Goal: Task Accomplishment & Management: Manage account settings

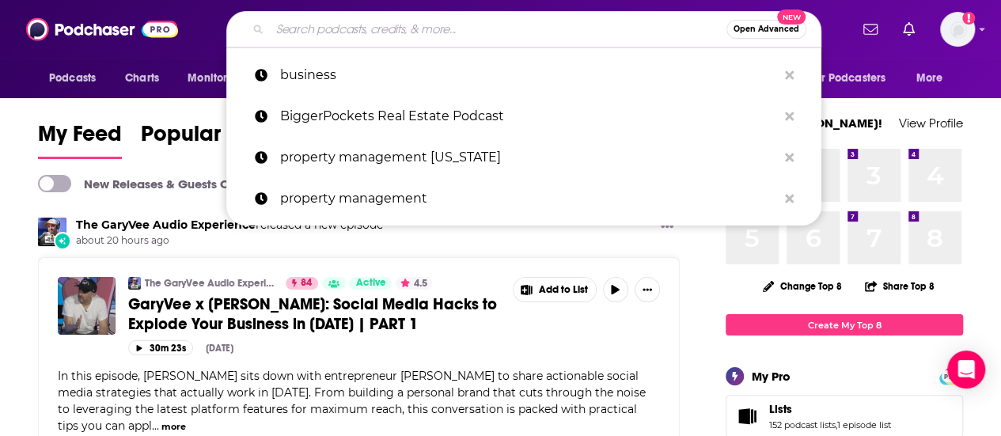
click at [407, 21] on input "Search podcasts, credits, & more..." at bounding box center [498, 29] width 457 height 25
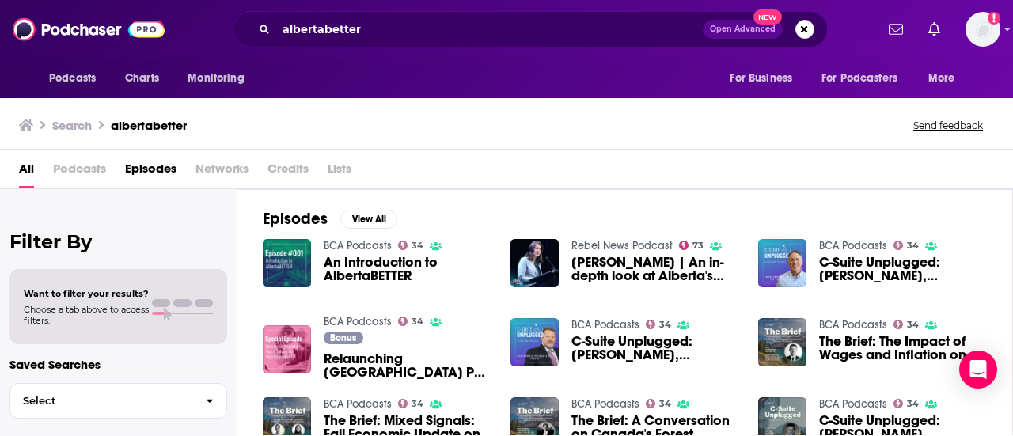
click at [63, 172] on span "Podcasts" at bounding box center [79, 172] width 53 height 32
click at [84, 170] on span "Podcasts" at bounding box center [79, 172] width 53 height 32
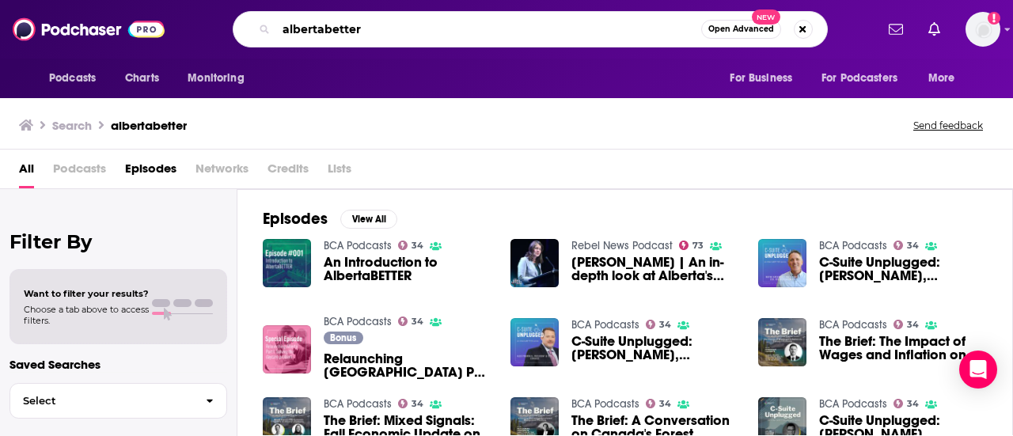
click at [357, 30] on input "albertabetter" at bounding box center [488, 29] width 425 height 25
type input "albe"
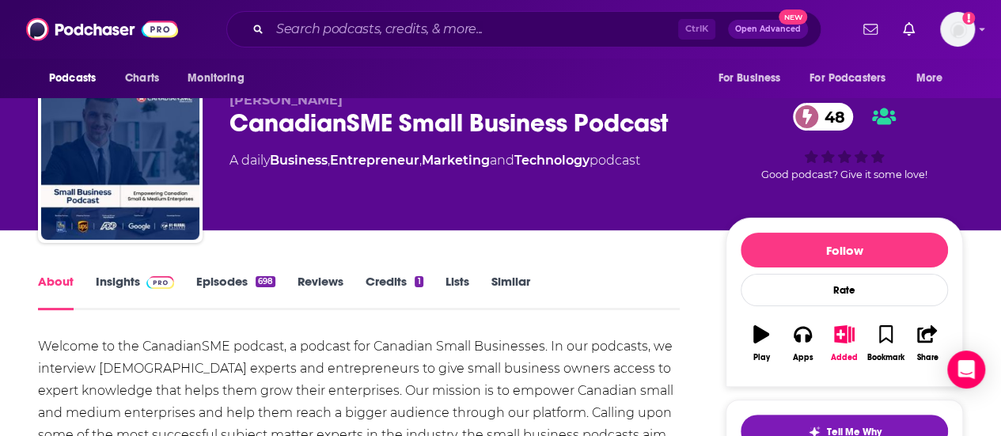
click at [848, 315] on button "Added" at bounding box center [844, 343] width 41 height 57
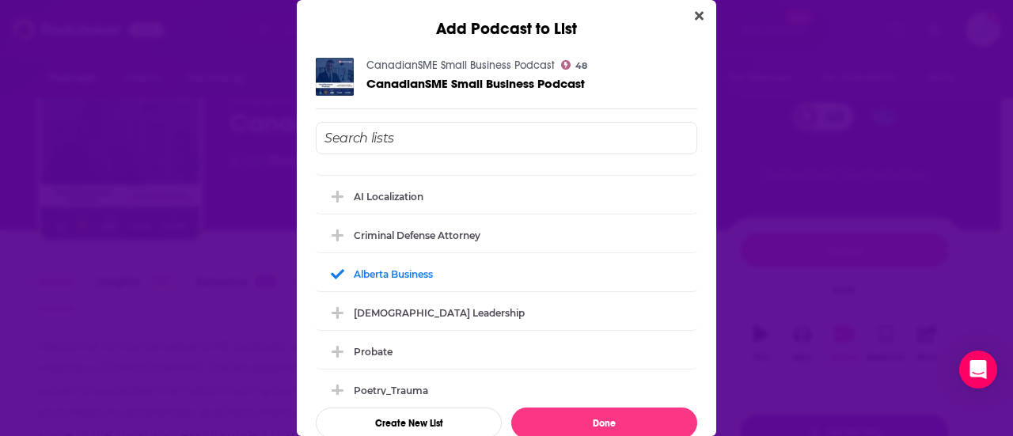
scroll to position [648, 0]
click at [862, 240] on div "Add Podcast to List CanadianSME Small Business Podcast 48 CanadianSME Small Bus…" at bounding box center [506, 218] width 1013 height 436
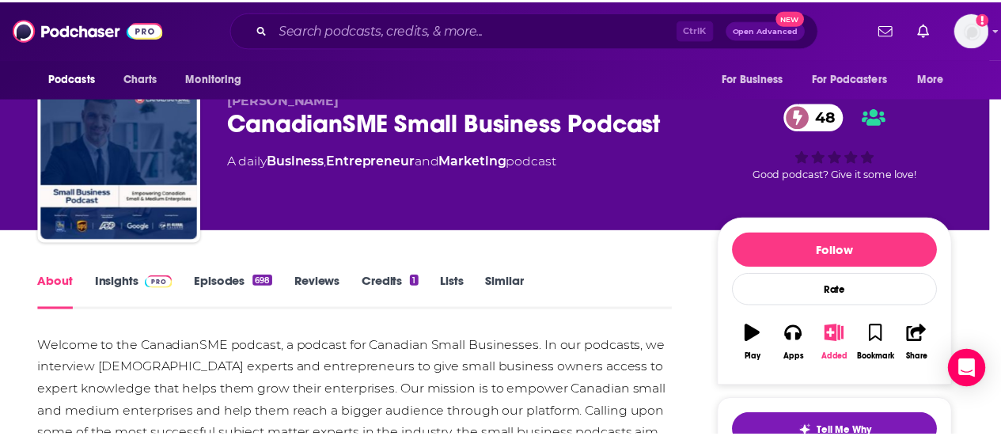
scroll to position [28, 0]
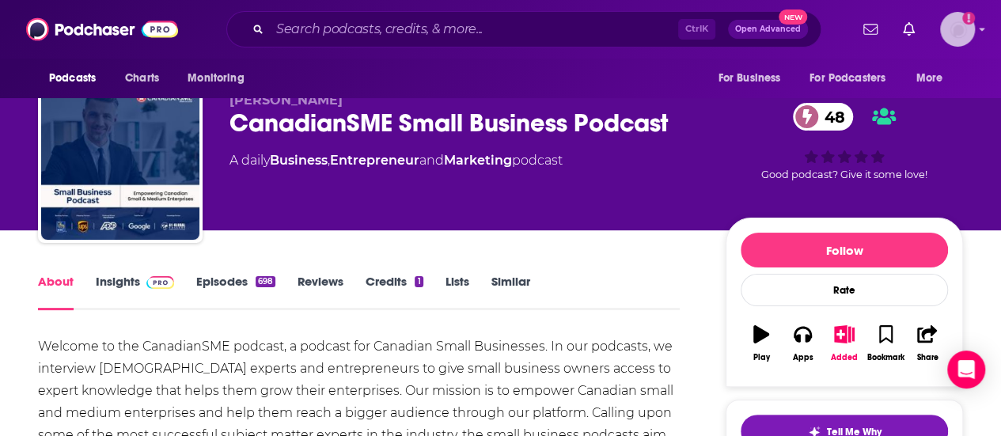
click at [985, 25] on icon "Show profile menu" at bounding box center [982, 29] width 6 height 9
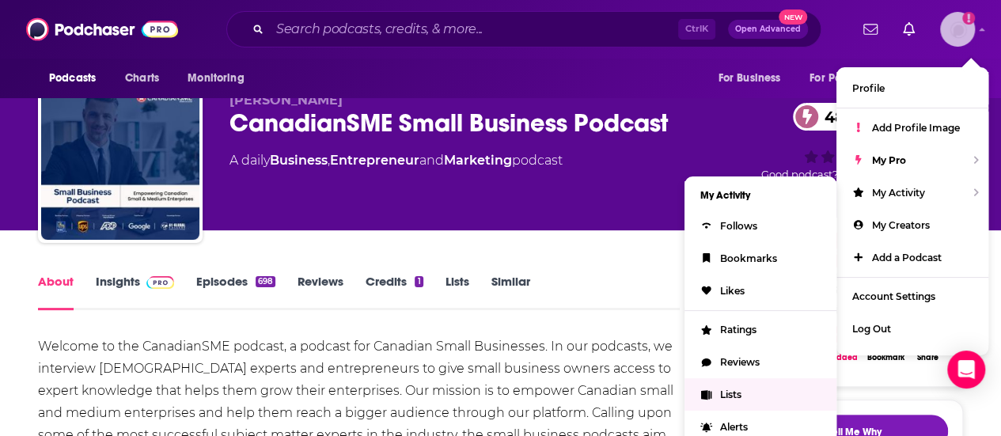
click at [744, 381] on link "Lists" at bounding box center [761, 394] width 152 height 32
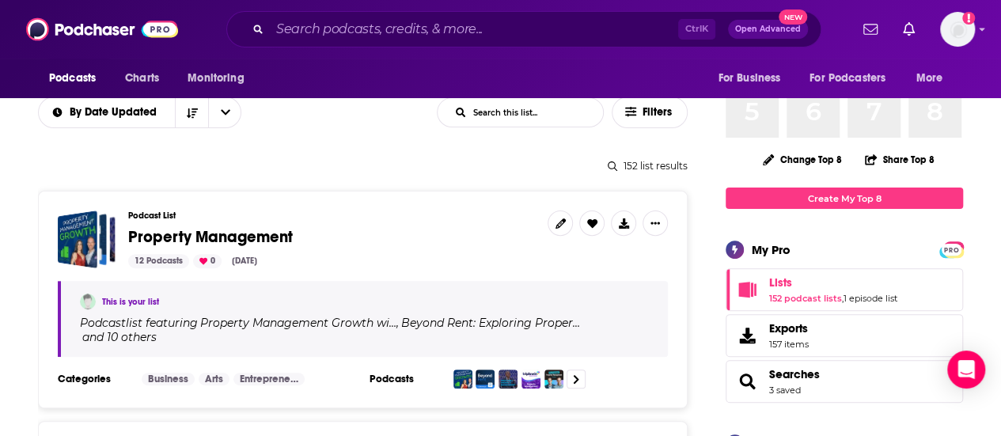
scroll to position [336, 0]
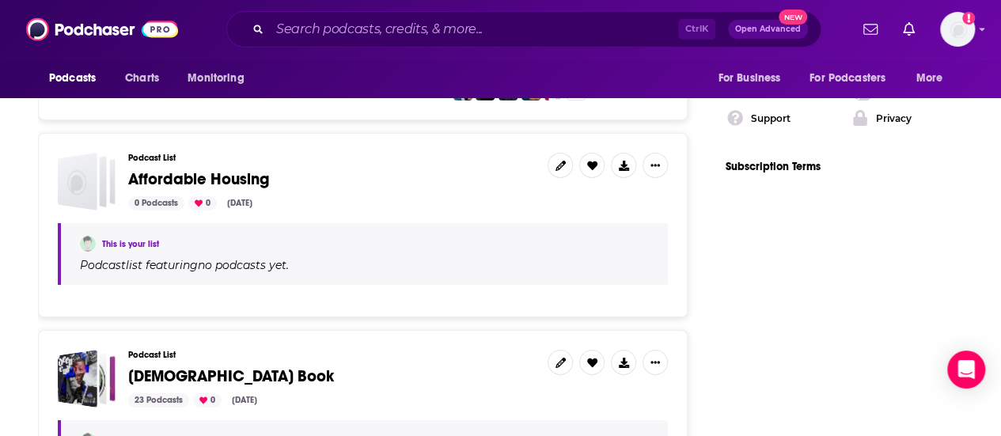
click at [397, 350] on h3 "Podcast List" at bounding box center [331, 355] width 407 height 10
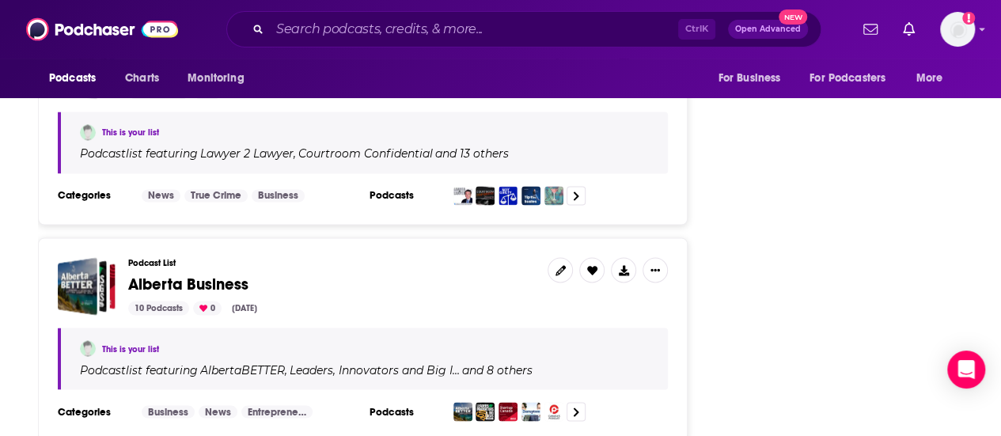
scroll to position [4275, 0]
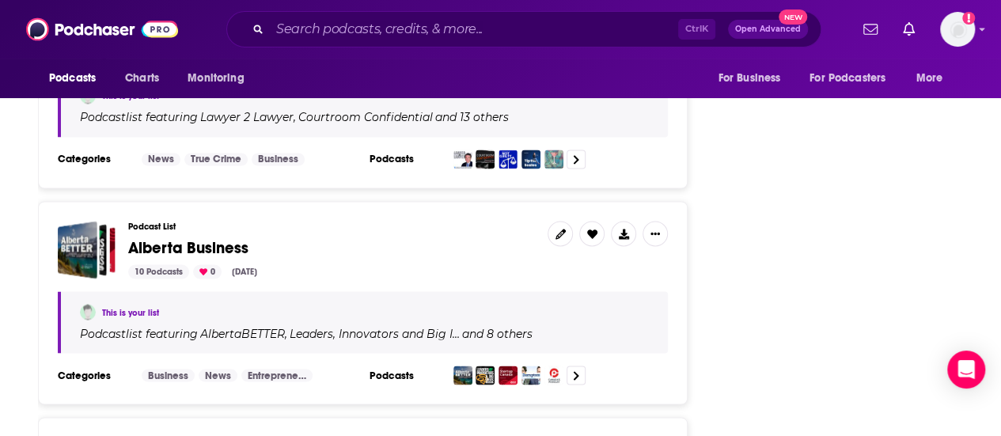
click at [223, 237] on span "Alberta Business" at bounding box center [188, 247] width 120 height 20
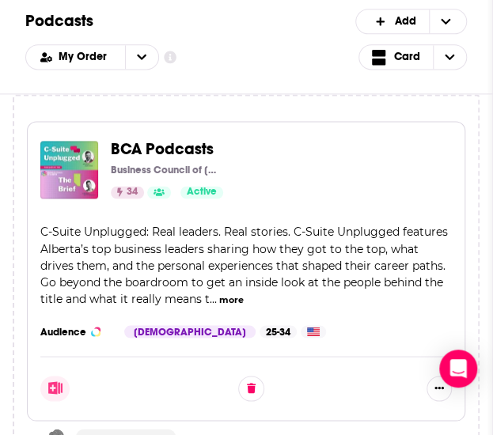
scroll to position [500, 0]
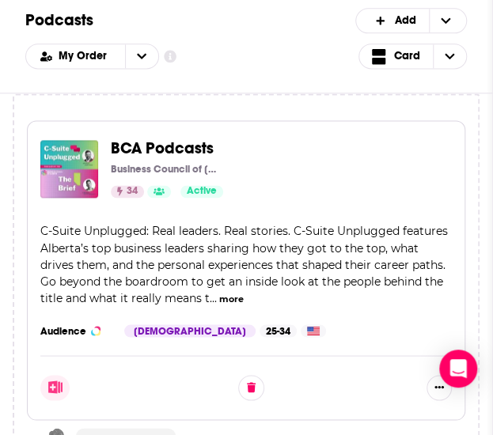
drag, startPoint x: 174, startPoint y: 158, endPoint x: 154, endPoint y: 154, distance: 21.0
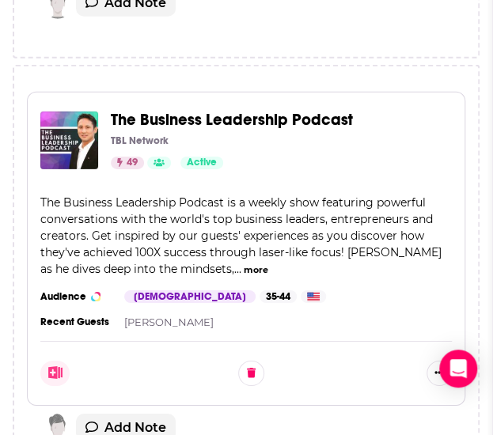
scroll to position [2647, 0]
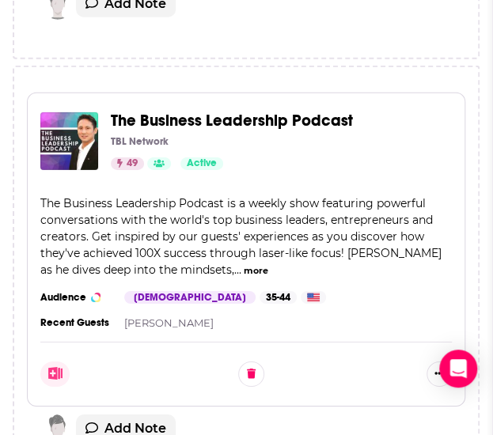
drag, startPoint x: 258, startPoint y: 110, endPoint x: 288, endPoint y: 105, distance: 30.4
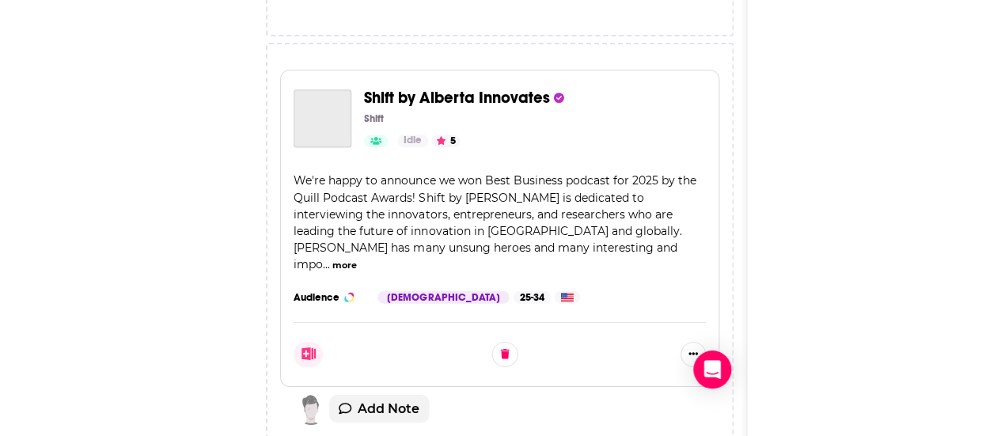
scroll to position [5, 0]
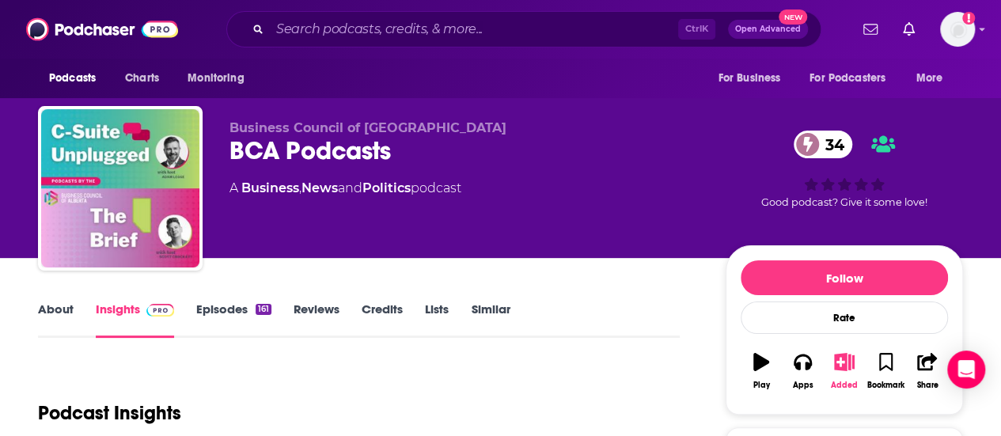
click at [492, 354] on icon "button" at bounding box center [845, 361] width 20 height 17
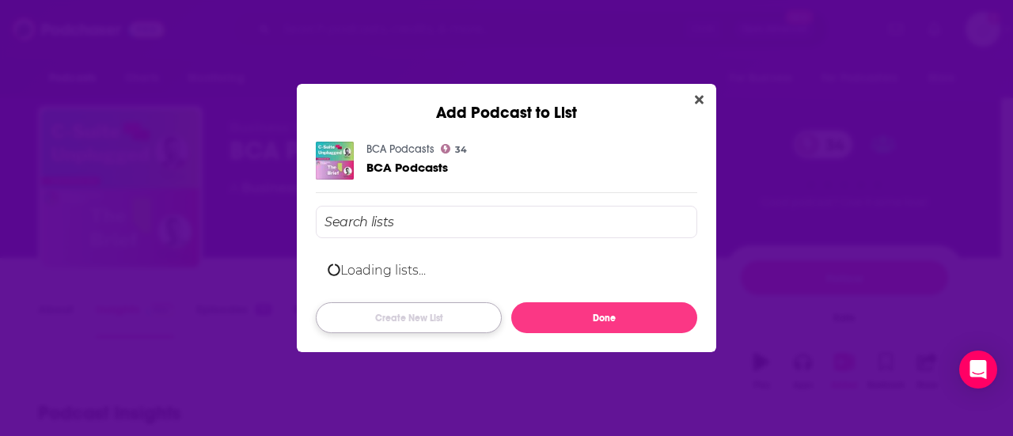
click at [400, 321] on button "Create New List" at bounding box center [409, 317] width 186 height 31
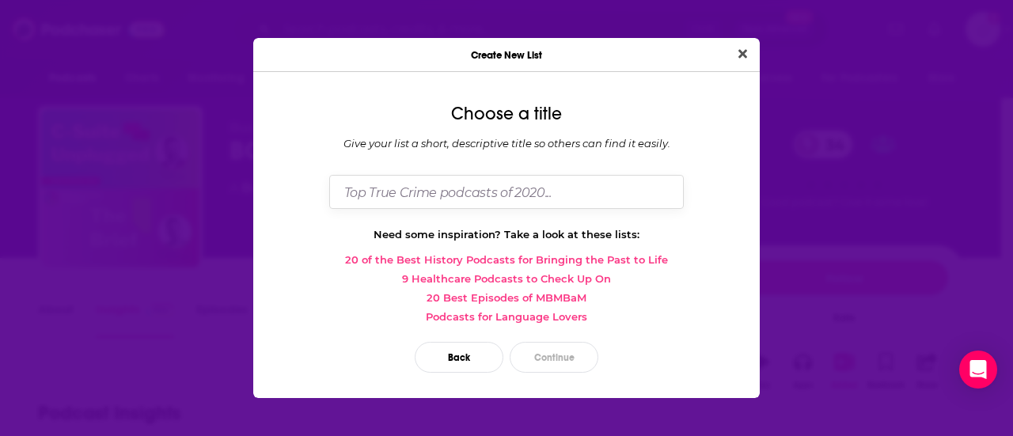
click at [394, 182] on input "Dialog" at bounding box center [506, 192] width 355 height 34
type input "Canada Business Podcast"
click at [492, 370] on button "Continue" at bounding box center [554, 357] width 89 height 31
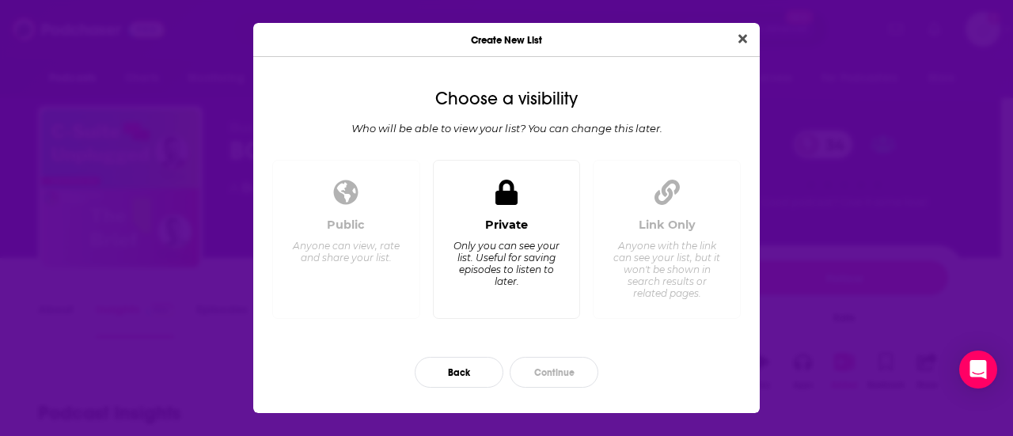
click at [492, 268] on div "Only you can see your list. Useful for saving episodes to listen to later." at bounding box center [506, 263] width 108 height 47
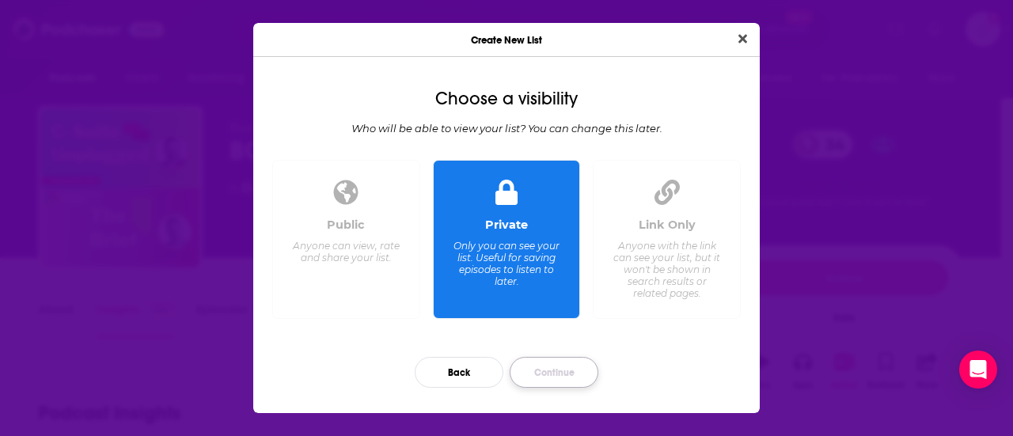
click at [492, 372] on button "Continue" at bounding box center [554, 372] width 89 height 31
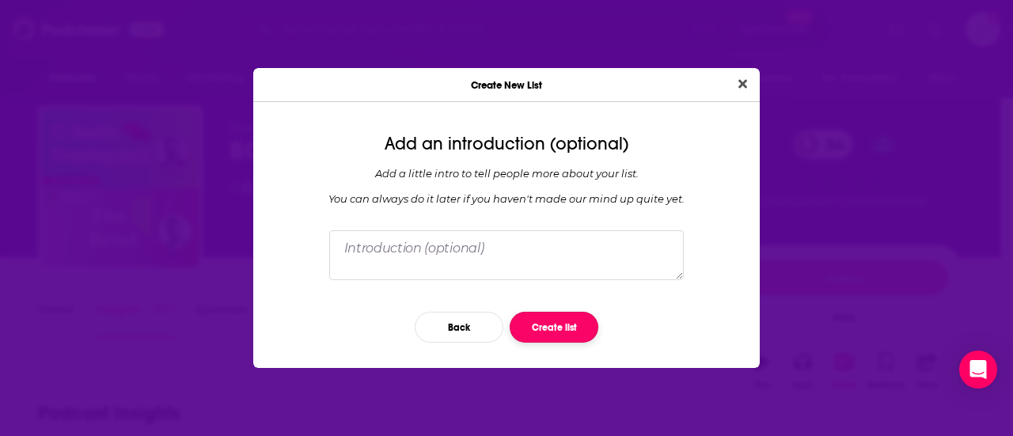
click at [492, 316] on button "Create list" at bounding box center [554, 327] width 89 height 31
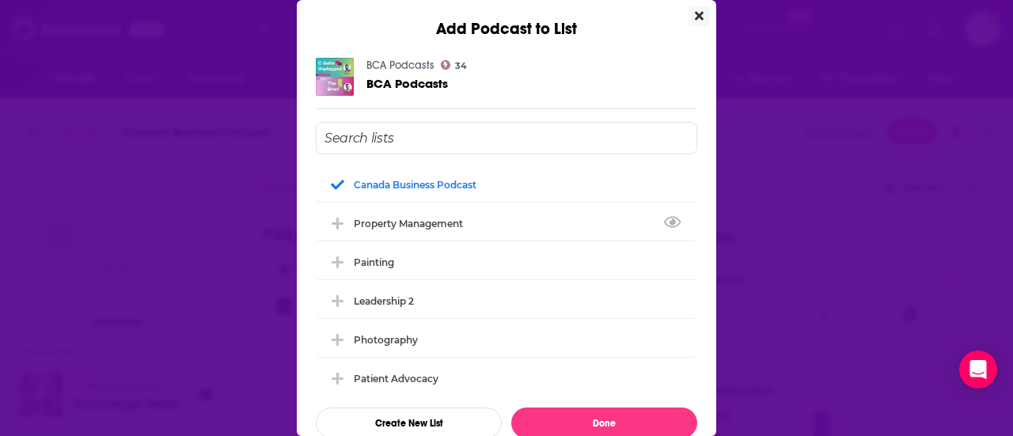
click at [492, 21] on icon "Close" at bounding box center [699, 15] width 9 height 13
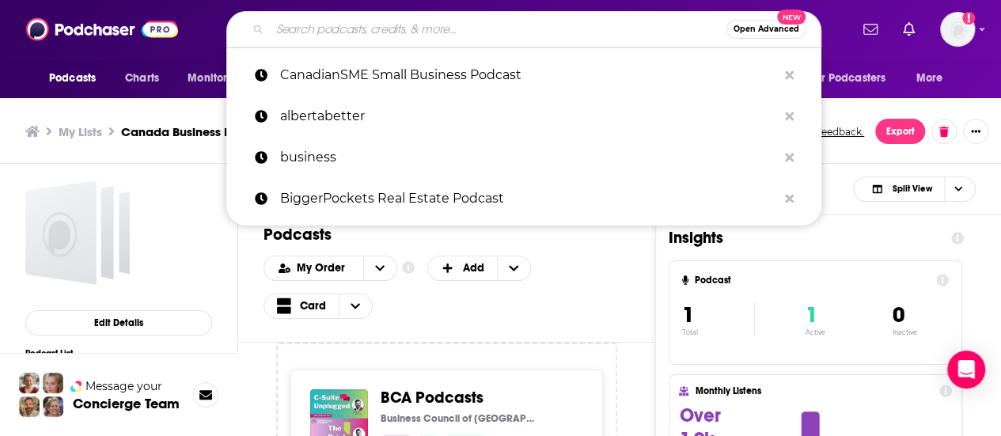
click at [292, 25] on input "Search podcasts, credits, & more..." at bounding box center [498, 29] width 457 height 25
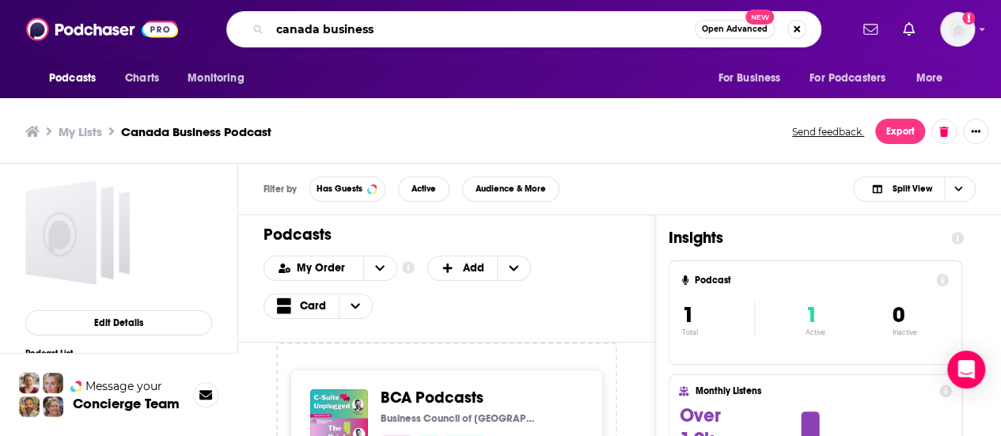
type input "canada business"
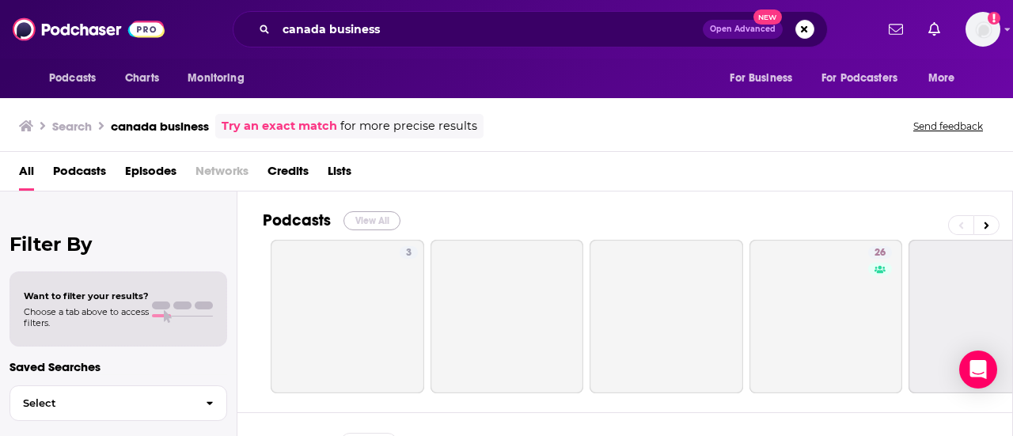
click at [366, 226] on button "View All" at bounding box center [371, 220] width 57 height 19
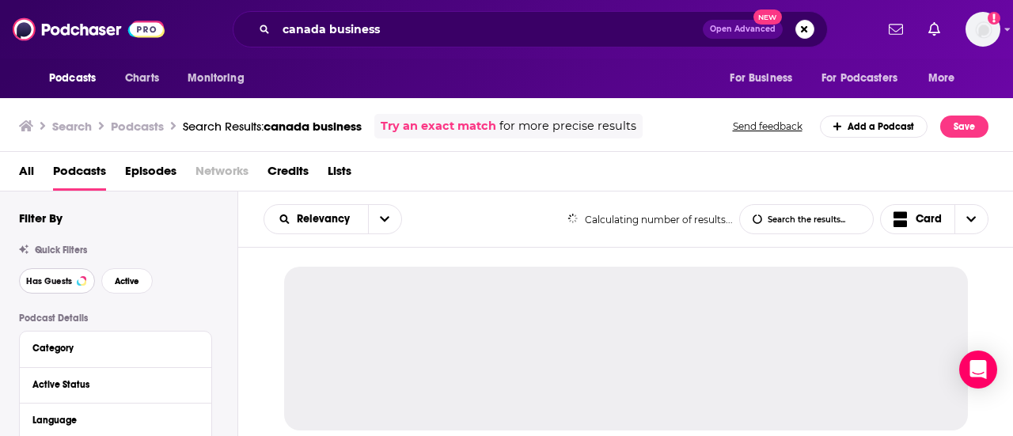
click at [58, 281] on span "Has Guests" at bounding box center [49, 281] width 46 height 9
click at [133, 281] on span "Active" at bounding box center [127, 281] width 25 height 9
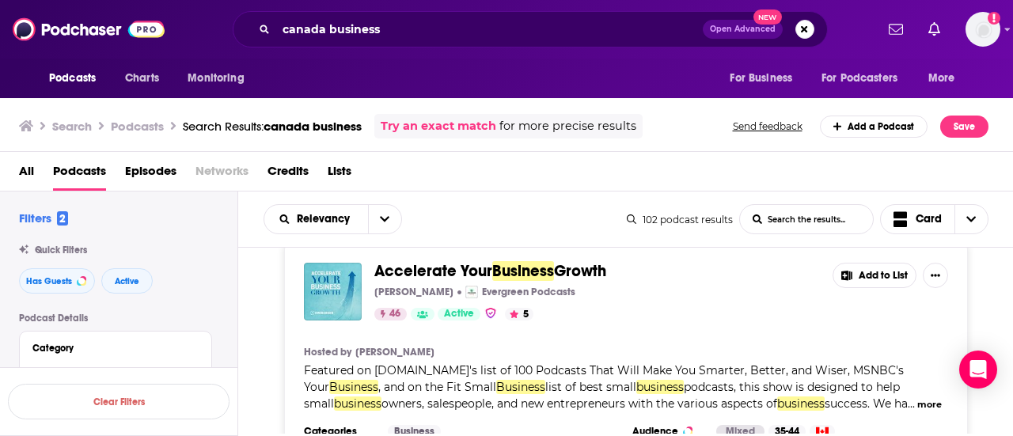
scroll to position [2042, 0]
click at [492, 397] on button "more" at bounding box center [929, 403] width 25 height 13
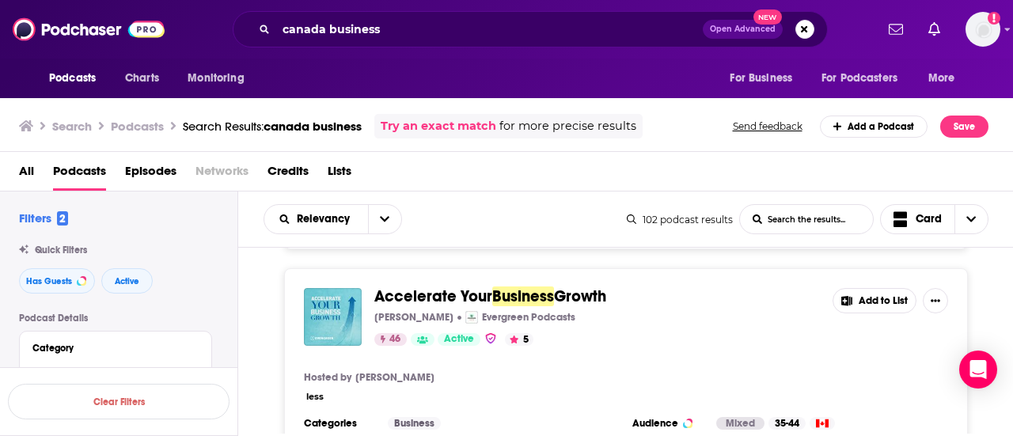
scroll to position [2015, 0]
click at [311, 391] on button "less" at bounding box center [314, 397] width 17 height 13
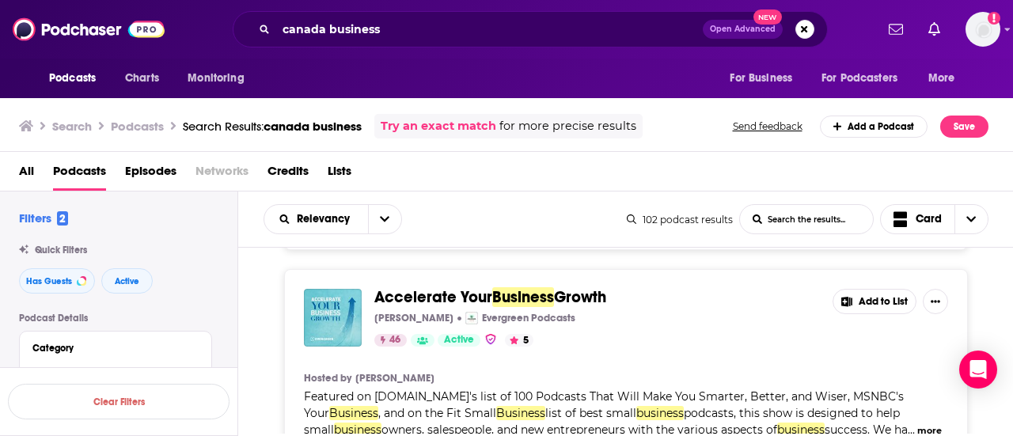
click at [492, 424] on button "more" at bounding box center [929, 430] width 25 height 13
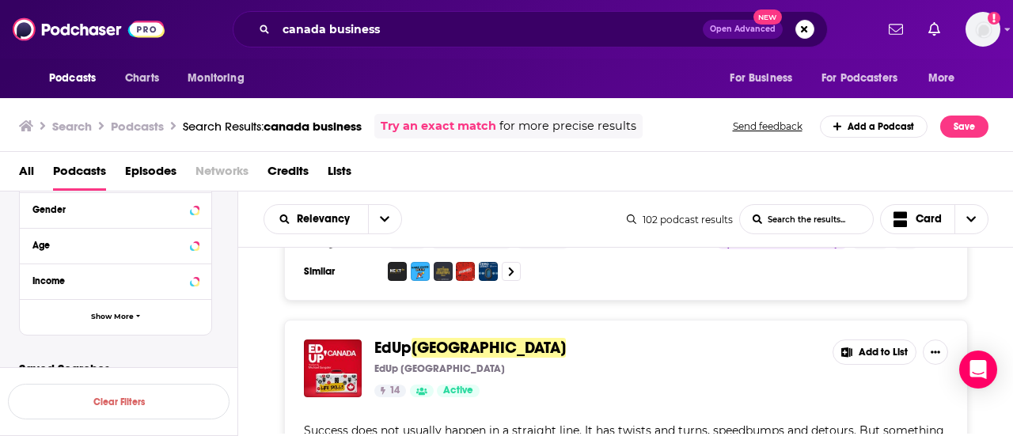
scroll to position [622, 0]
click at [116, 319] on span "Show More" at bounding box center [112, 316] width 43 height 9
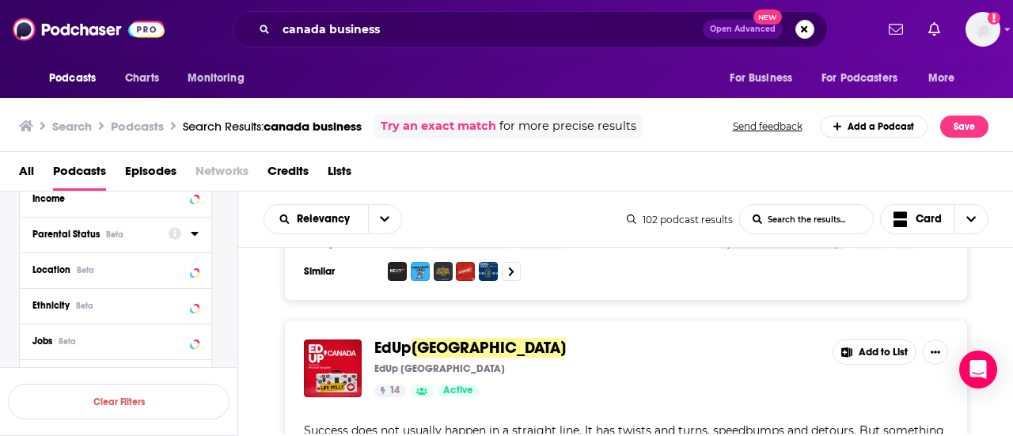
scroll to position [704, 0]
click at [193, 271] on icon at bounding box center [195, 268] width 8 height 13
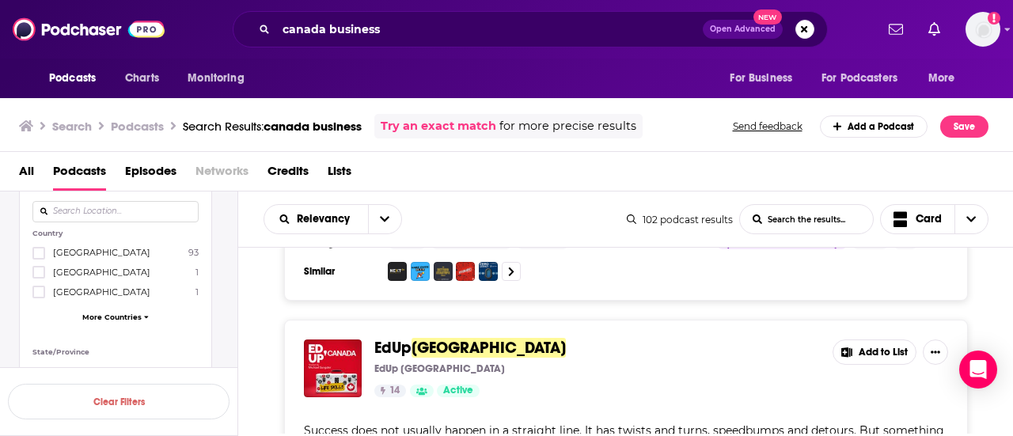
scroll to position [755, 0]
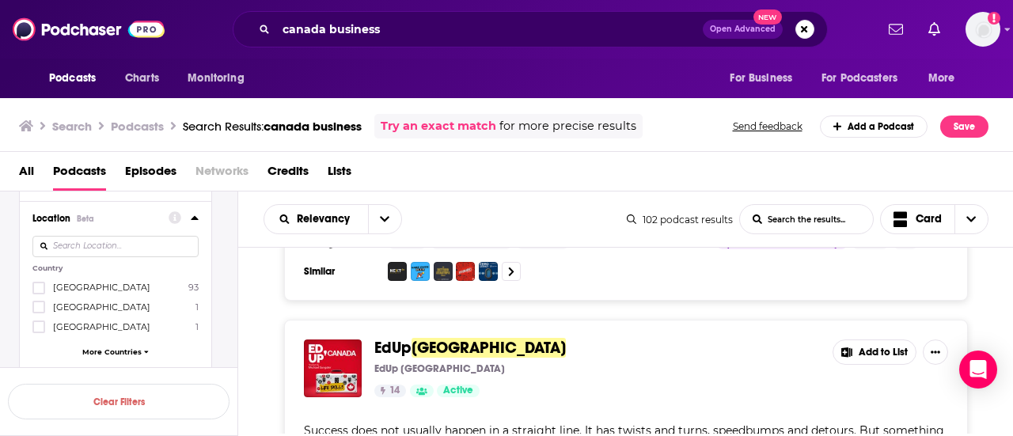
click at [94, 253] on input at bounding box center [115, 246] width 166 height 21
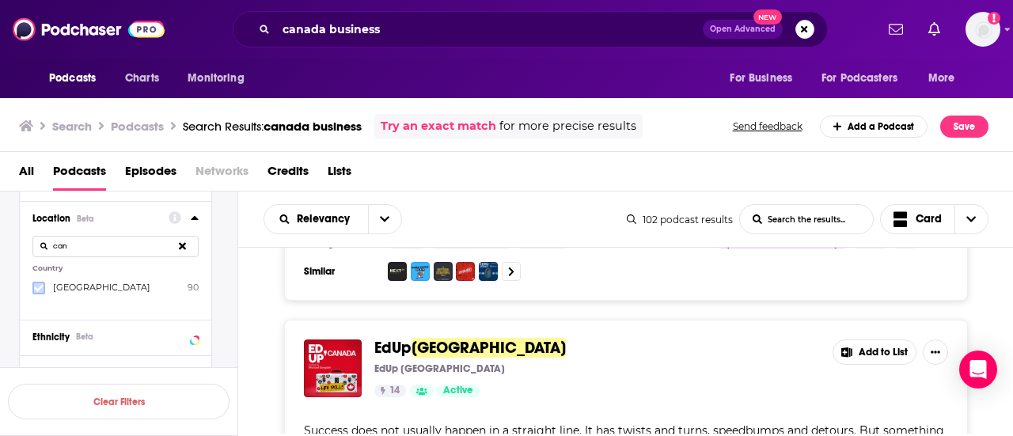
type input "can"
click at [32, 289] on label at bounding box center [38, 288] width 13 height 13
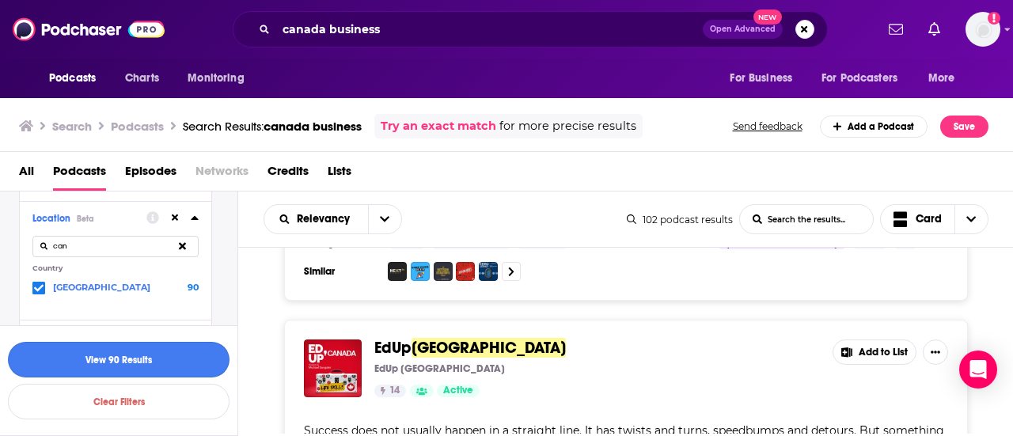
click at [135, 362] on button "View 90 Results" at bounding box center [119, 360] width 222 height 36
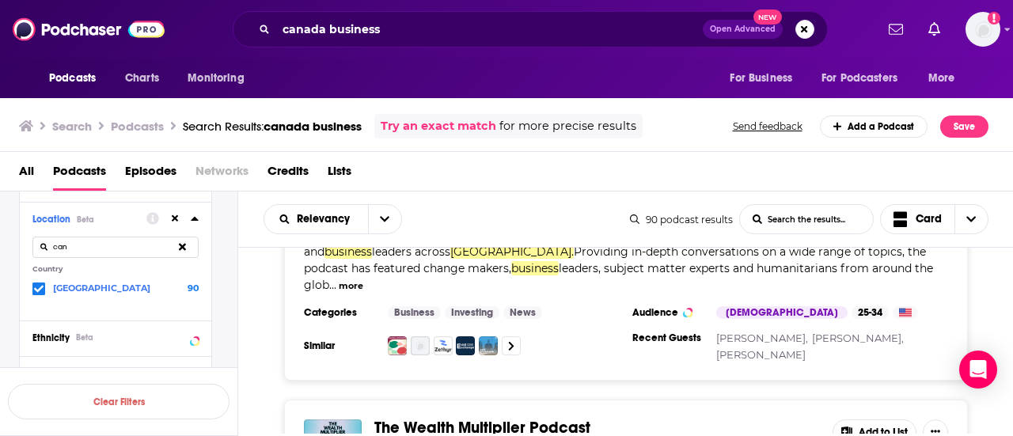
scroll to position [3994, 0]
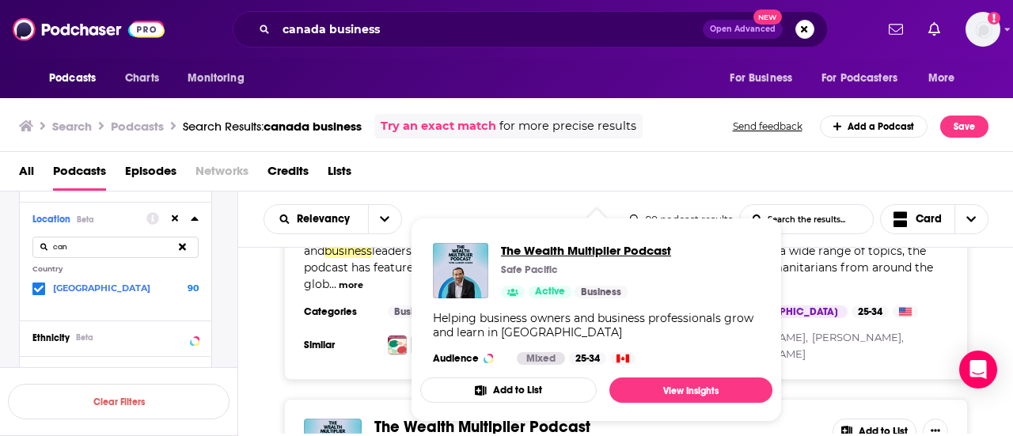
drag, startPoint x: 529, startPoint y: 284, endPoint x: 509, endPoint y: 252, distance: 37.8
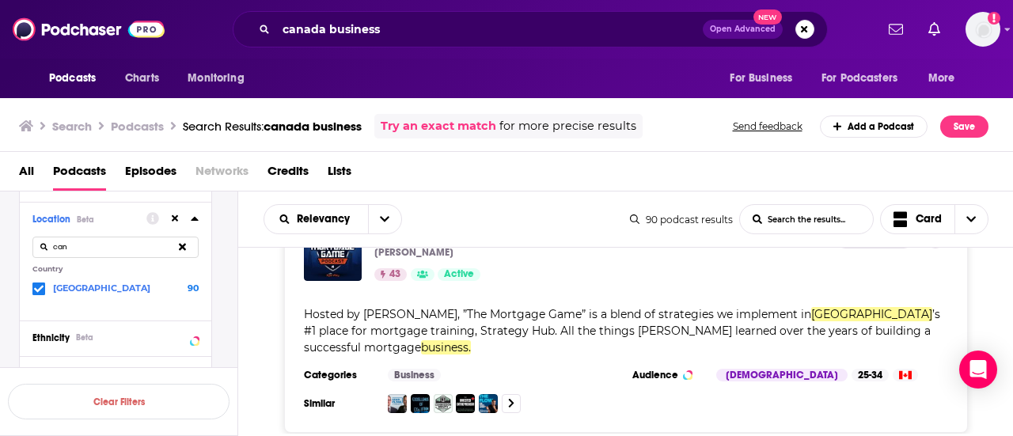
scroll to position [6064, 0]
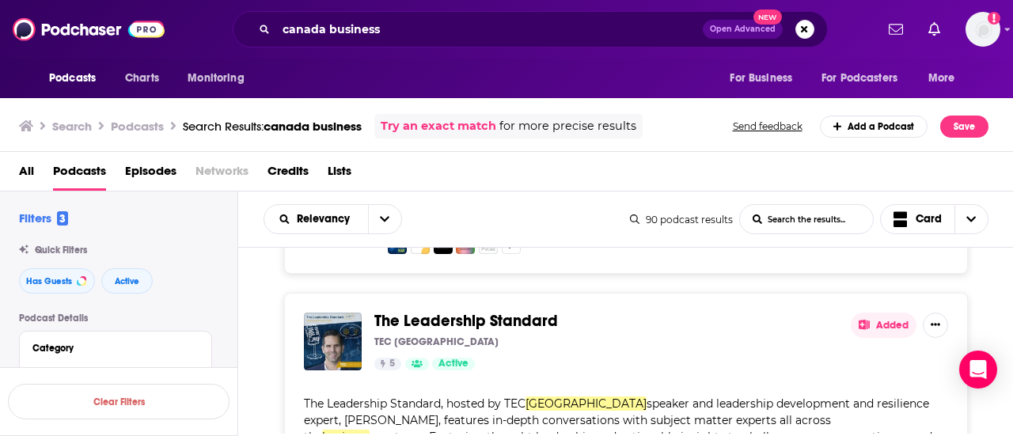
scroll to position [8838, 0]
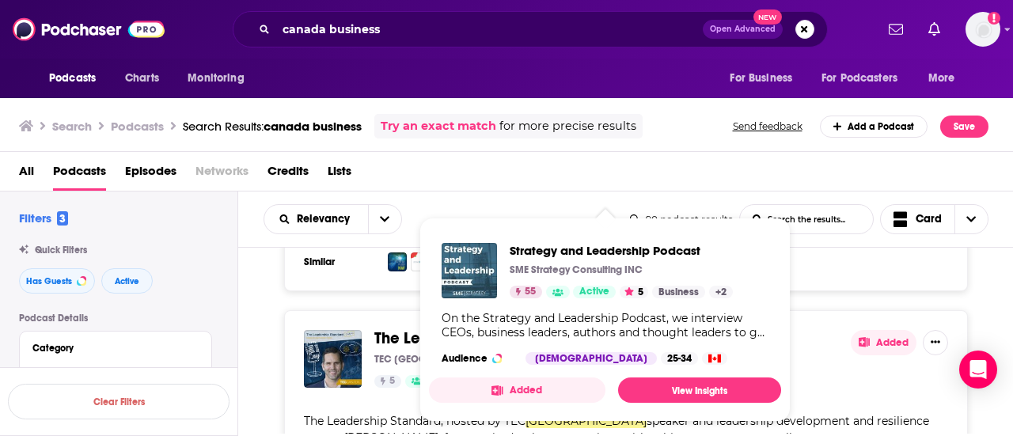
drag, startPoint x: 498, startPoint y: 281, endPoint x: 402, endPoint y: 275, distance: 95.9
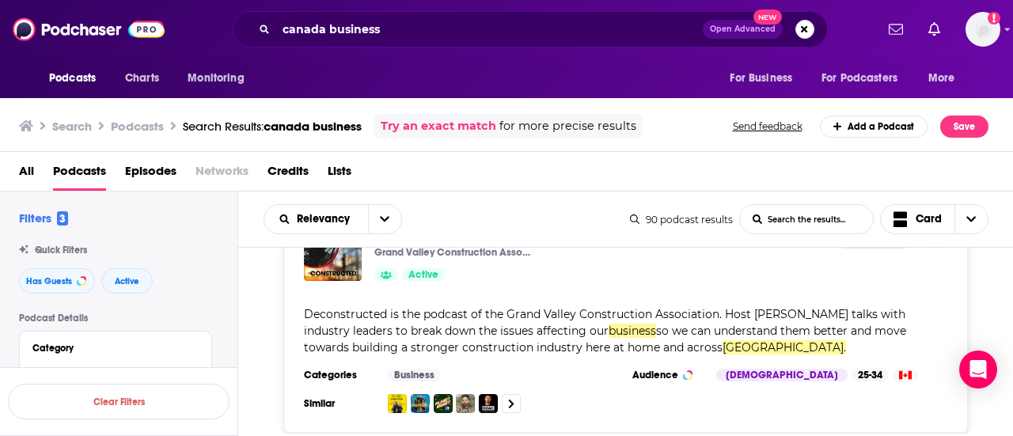
scroll to position [12175, 0]
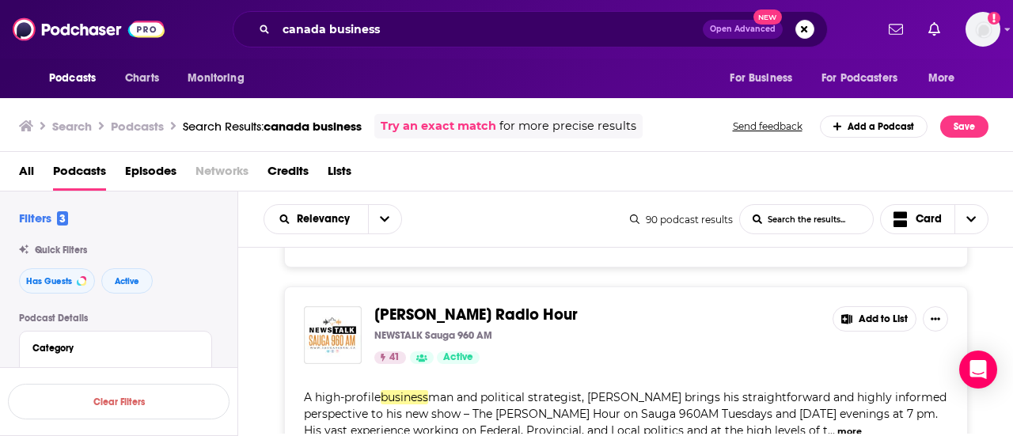
scroll to position [14816, 0]
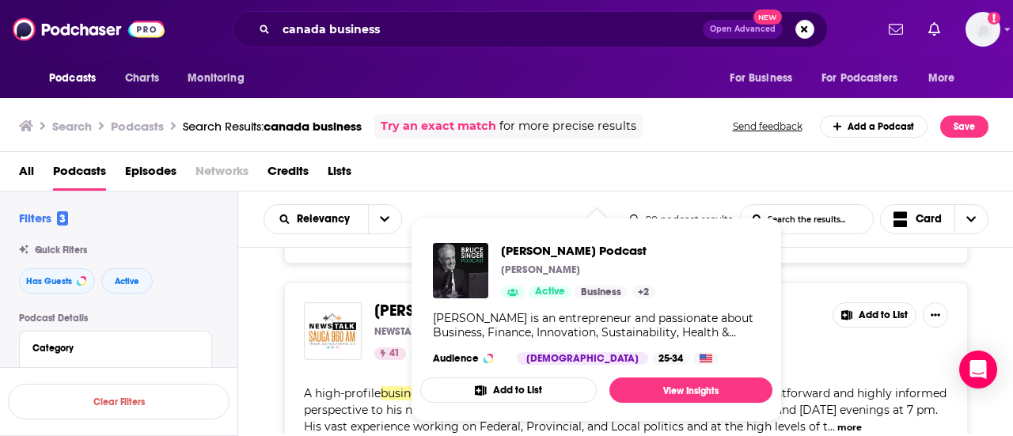
drag, startPoint x: 424, startPoint y: 256, endPoint x: 380, endPoint y: 256, distance: 44.3
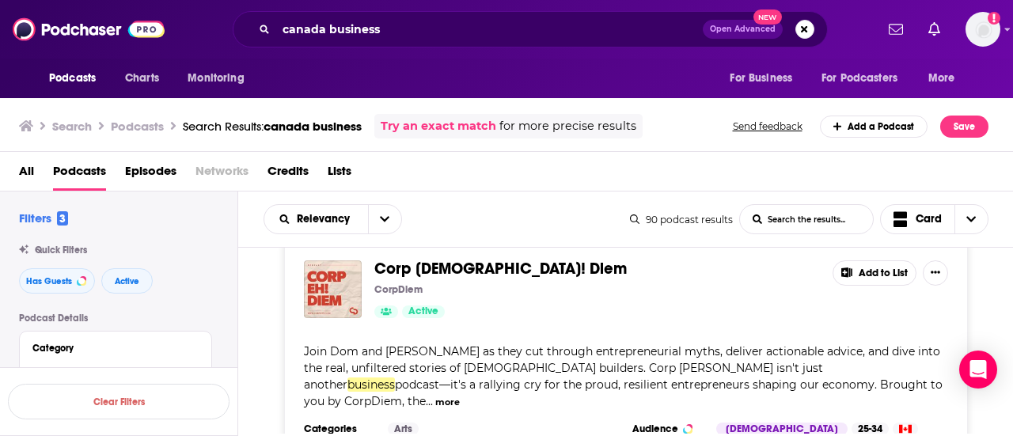
scroll to position [16723, 0]
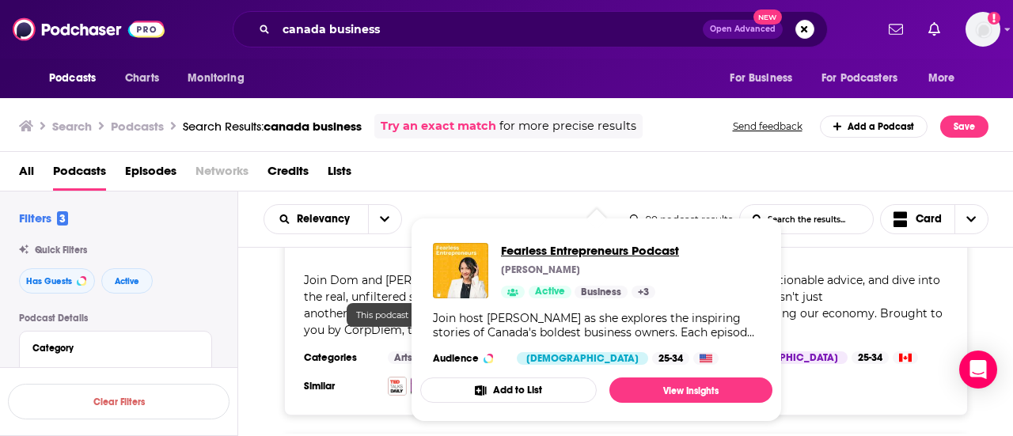
drag, startPoint x: 540, startPoint y: 289, endPoint x: 512, endPoint y: 246, distance: 50.9
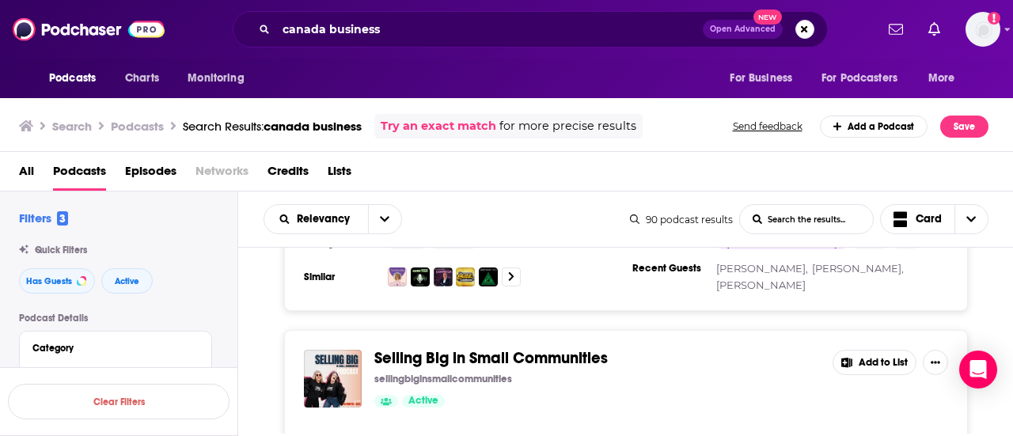
scroll to position [18369, 0]
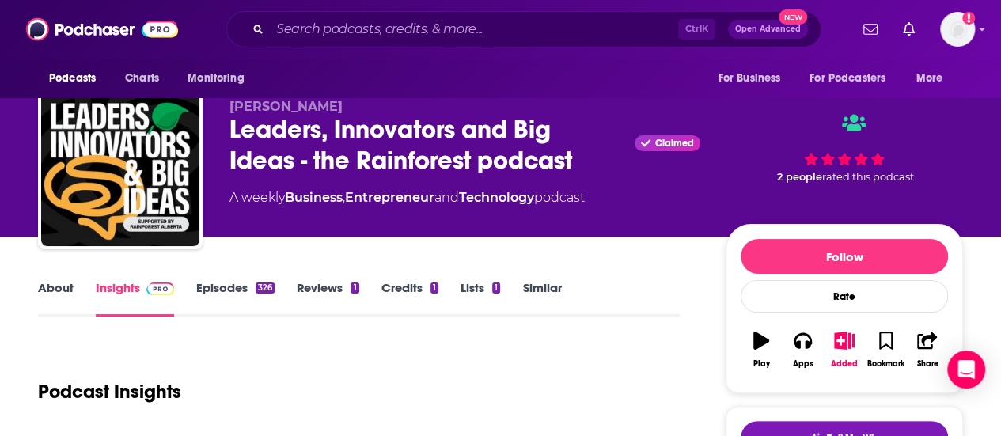
scroll to position [22, 0]
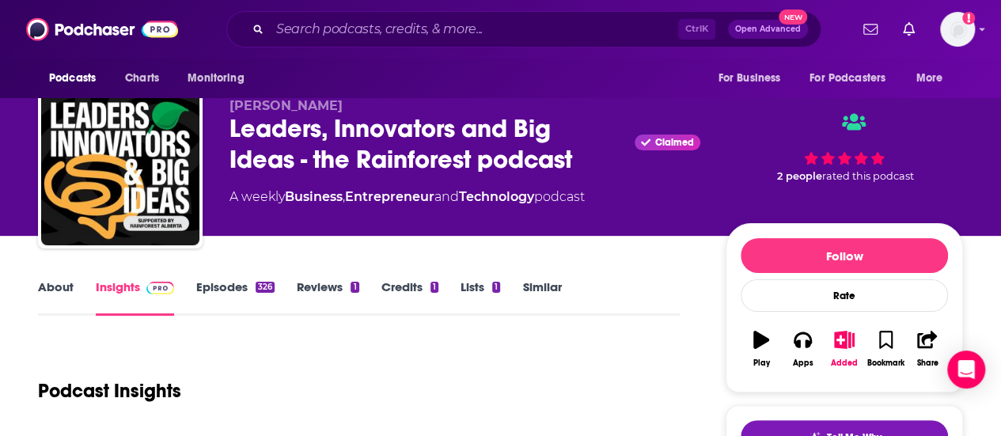
click at [492, 286] on link "Similar" at bounding box center [541, 297] width 39 height 36
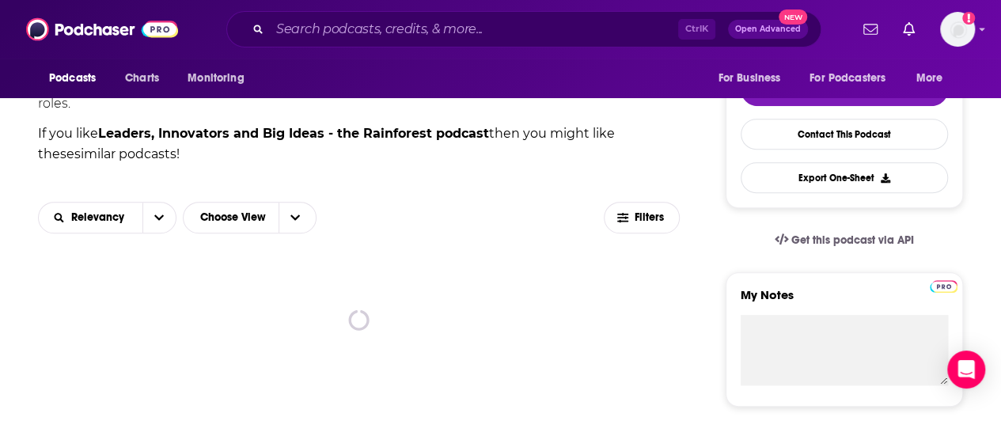
scroll to position [370, 0]
click at [492, 211] on icon "button" at bounding box center [622, 215] width 11 height 9
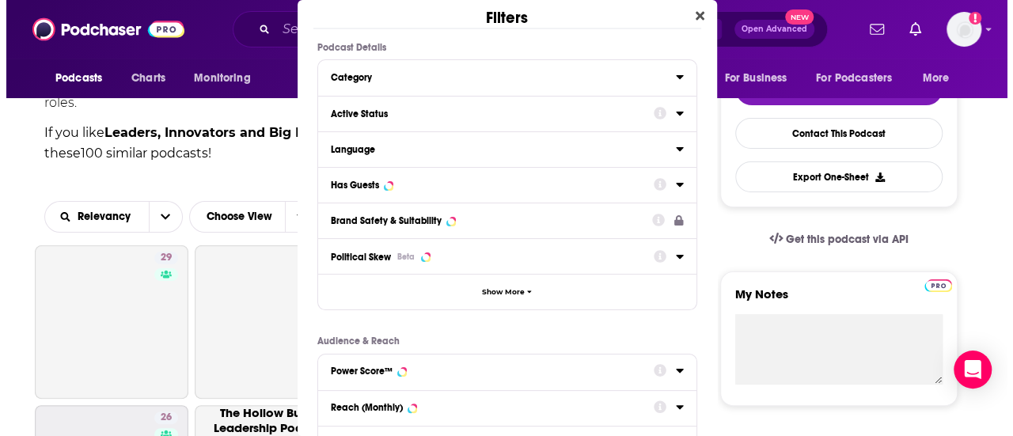
scroll to position [0, 0]
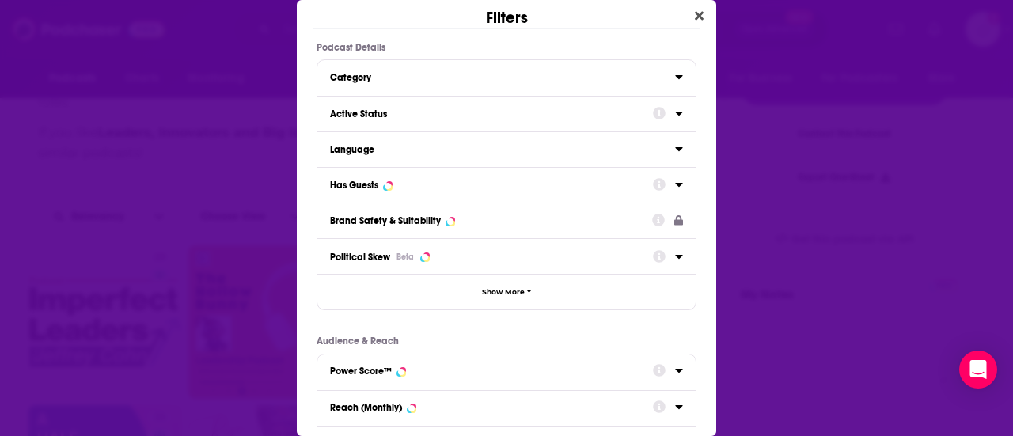
click at [492, 116] on icon "Dialog" at bounding box center [679, 113] width 8 height 13
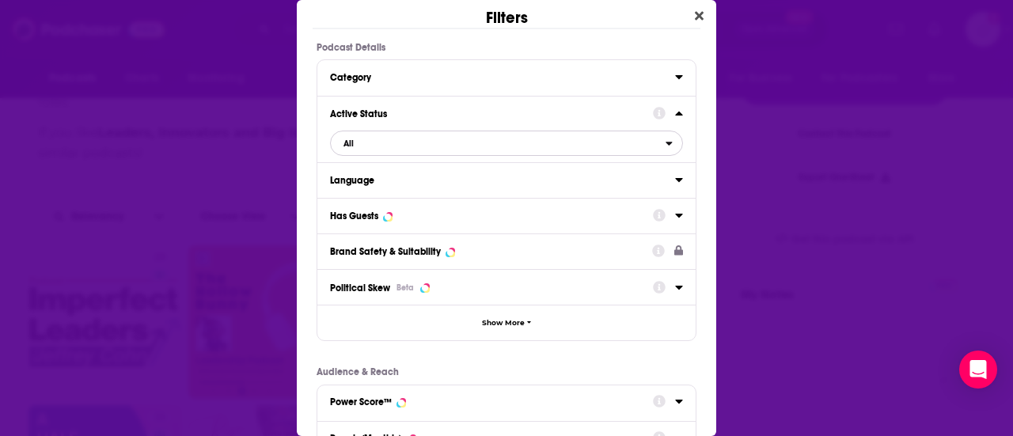
click at [483, 146] on span "All" at bounding box center [498, 143] width 335 height 21
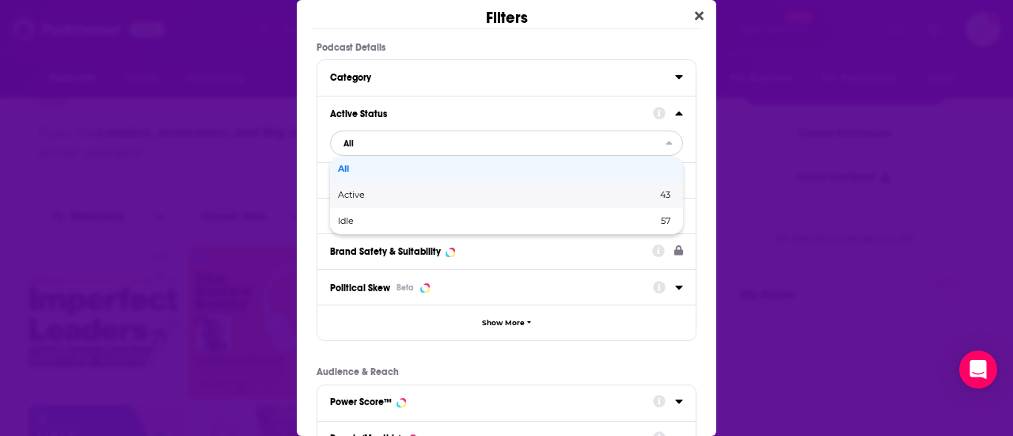
click at [462, 202] on div "Active 43" at bounding box center [506, 195] width 353 height 26
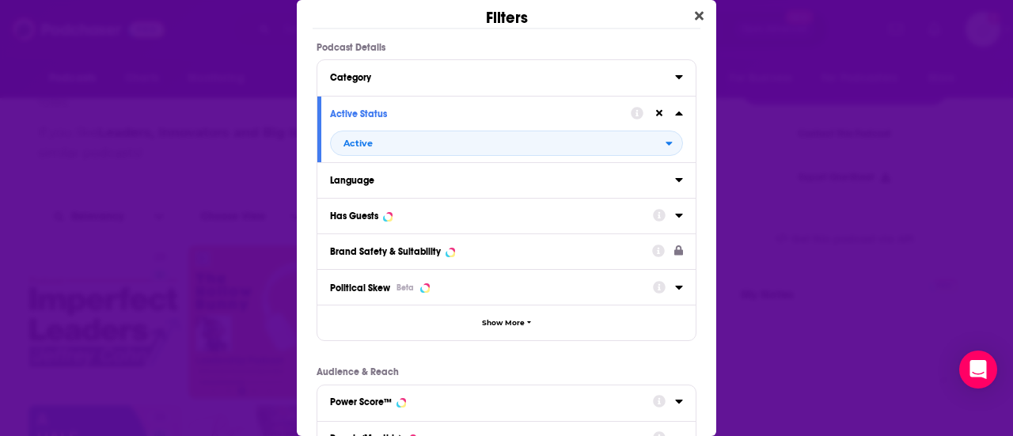
click at [492, 211] on icon "Dialog" at bounding box center [679, 215] width 8 height 13
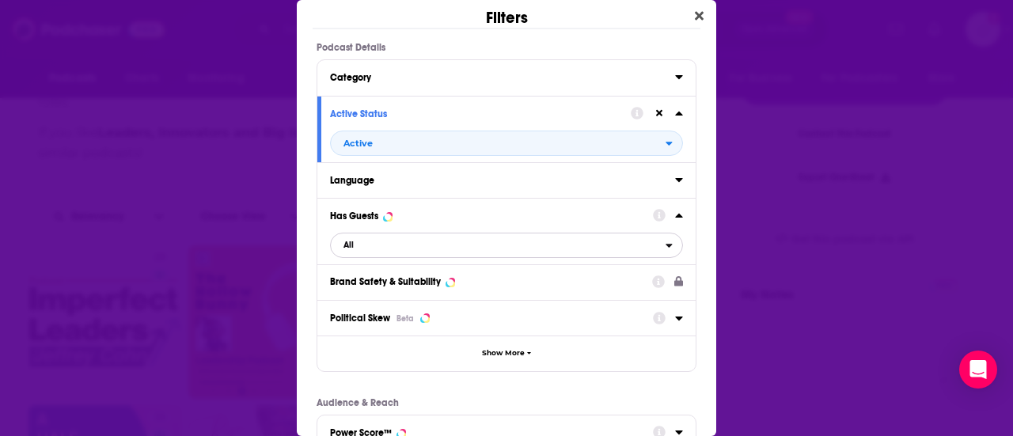
click at [488, 245] on span "All" at bounding box center [498, 245] width 335 height 21
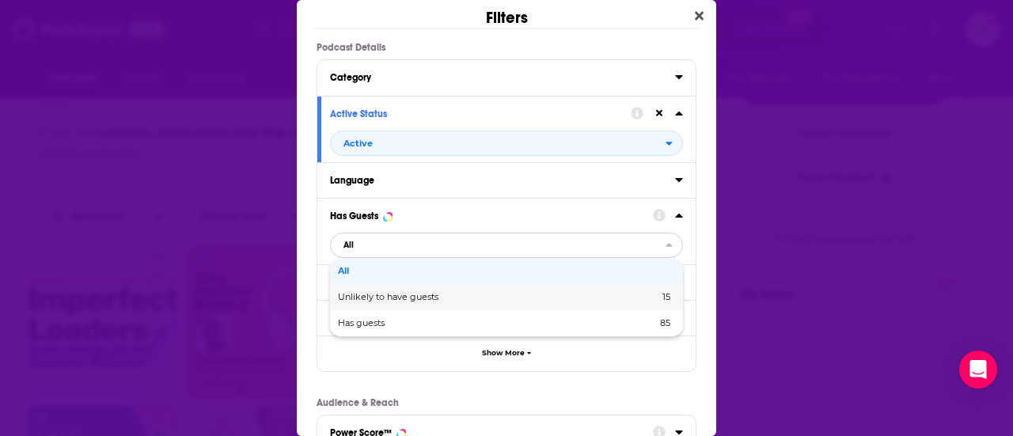
click at [466, 302] on div "Unlikely to have guests 15" at bounding box center [506, 297] width 353 height 26
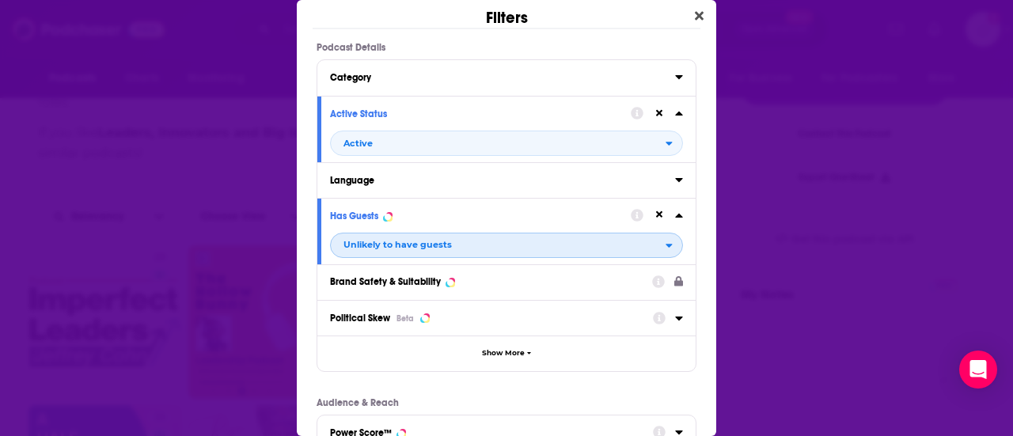
click at [479, 245] on span "Unlikely to have guests" at bounding box center [498, 245] width 335 height 21
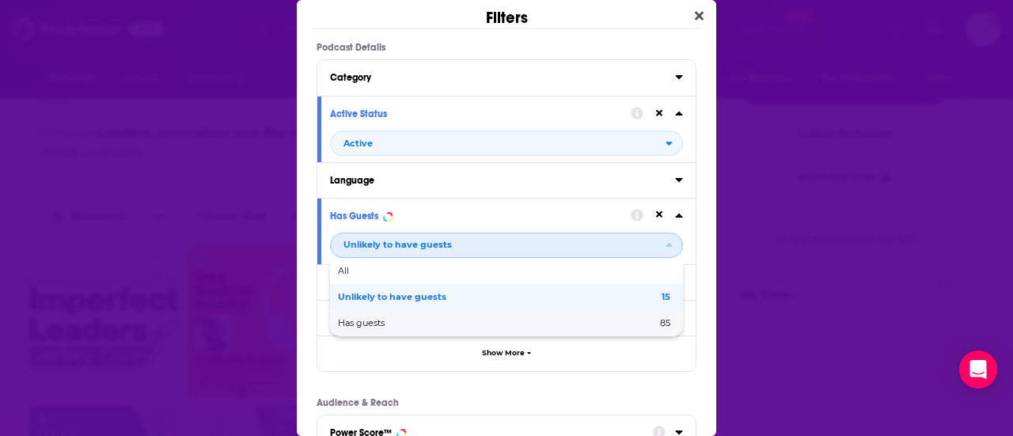
click at [458, 325] on span "Has guests" at bounding box center [429, 323] width 183 height 9
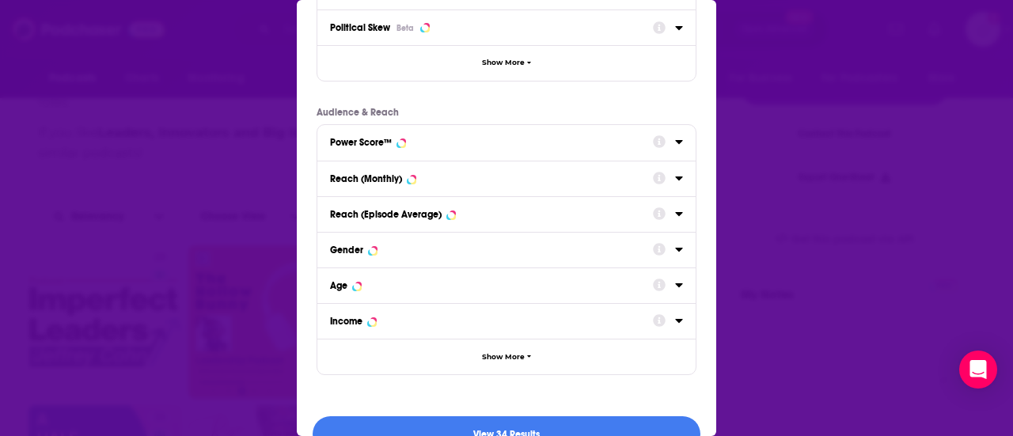
scroll to position [321, 0]
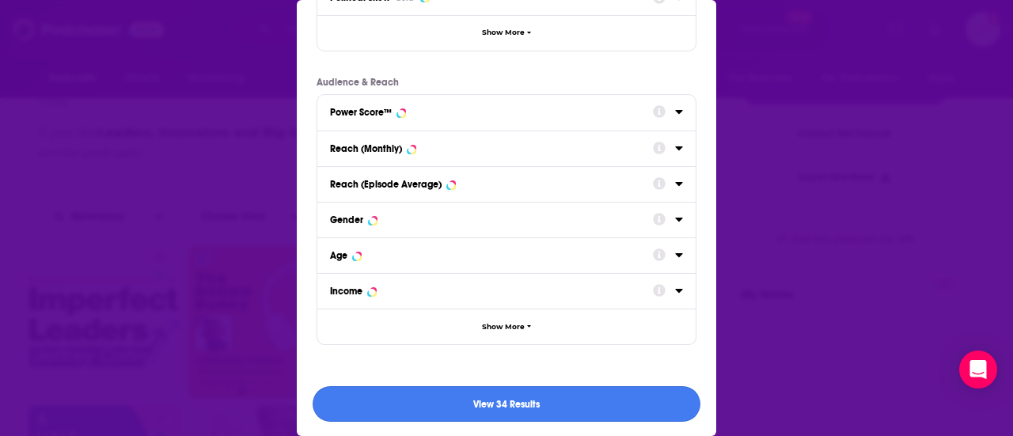
click at [462, 414] on button "View 34 Results" at bounding box center [507, 404] width 388 height 36
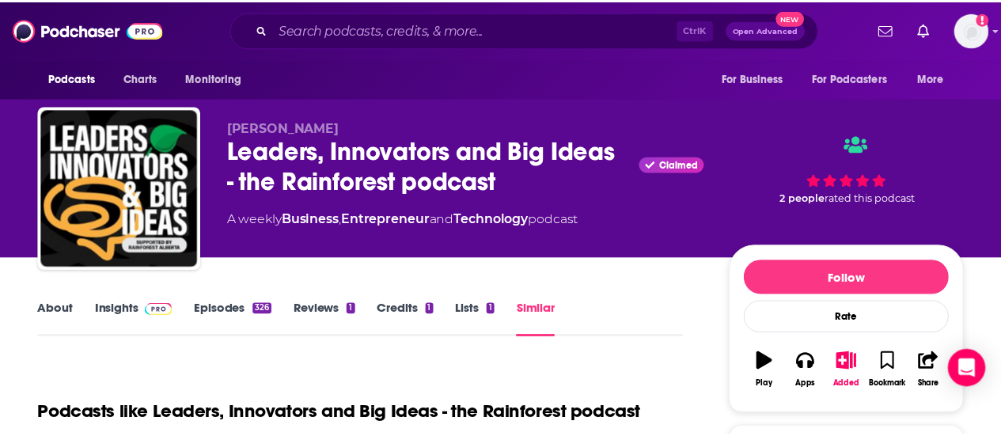
scroll to position [370, 0]
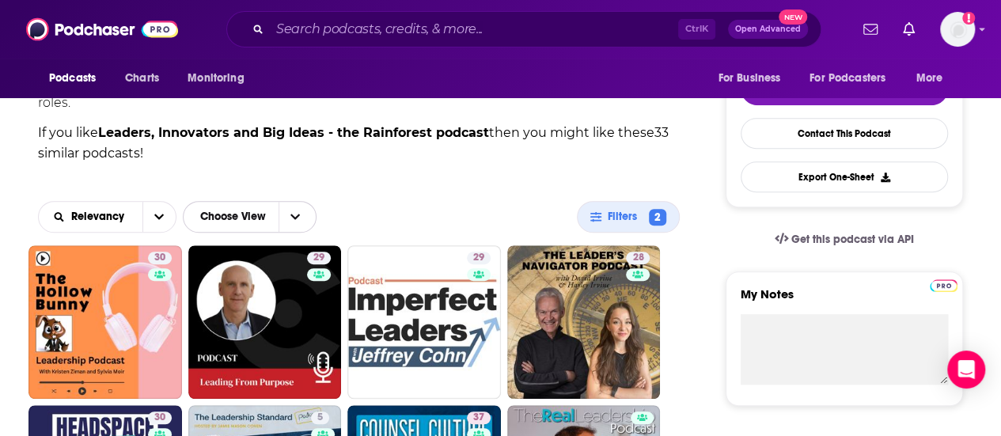
click at [294, 215] on span "Choose View" at bounding box center [295, 217] width 33 height 30
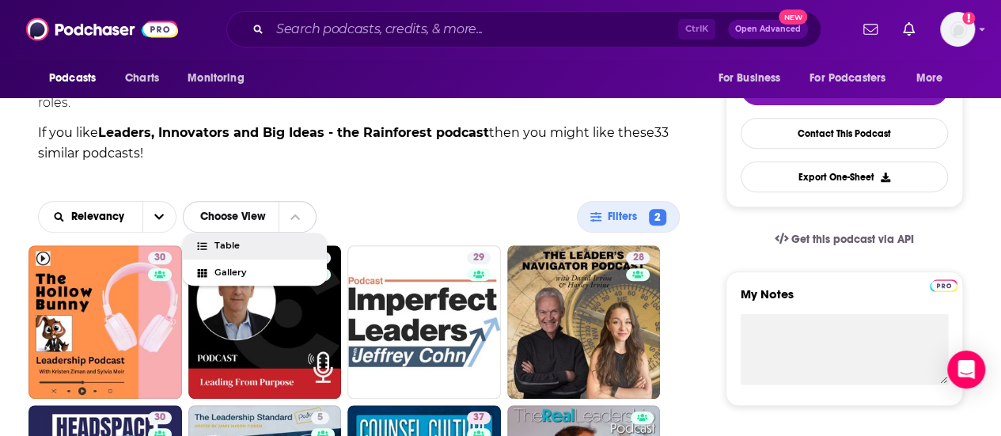
click at [287, 233] on div "Table" at bounding box center [255, 246] width 144 height 27
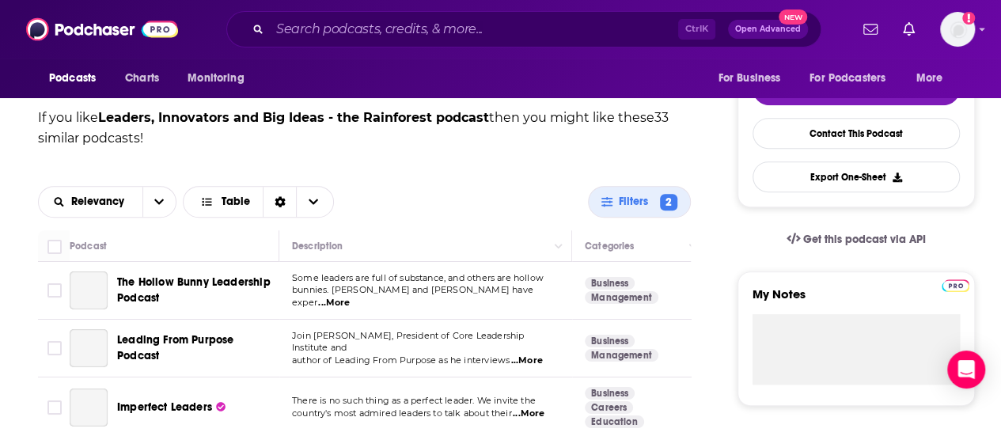
click at [287, 224] on div "Relevancy Table Filters 2" at bounding box center [364, 201] width 653 height 57
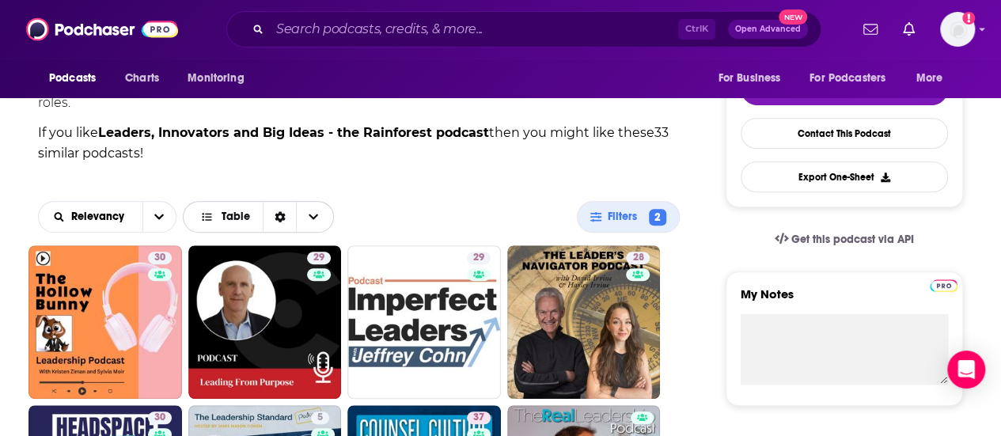
click at [326, 202] on span "Choose View" at bounding box center [312, 217] width 33 height 30
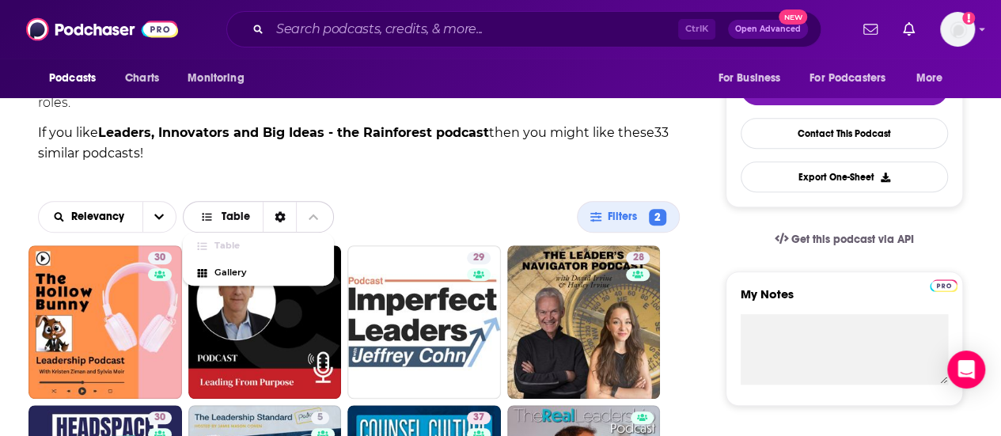
click at [326, 202] on span "Choose View" at bounding box center [312, 217] width 33 height 30
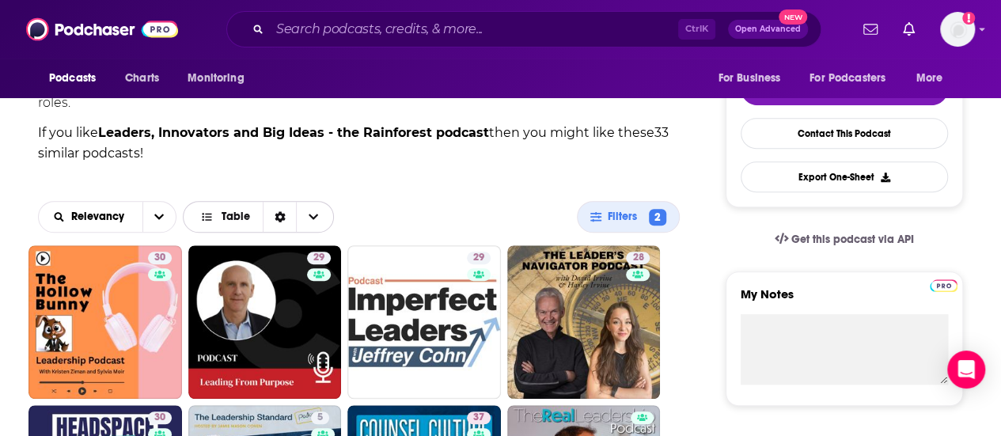
click at [326, 202] on span "Choose View" at bounding box center [312, 217] width 33 height 30
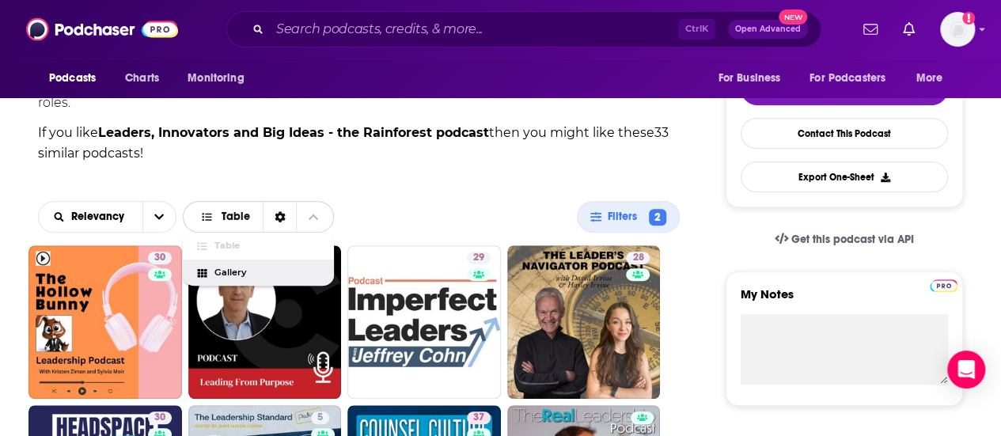
click at [275, 268] on span "Gallery" at bounding box center [267, 272] width 107 height 9
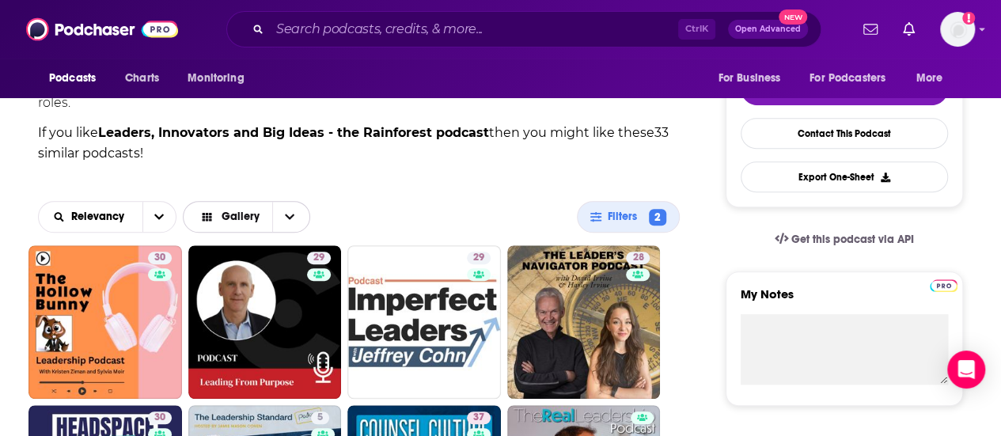
click at [287, 210] on span "Choose View" at bounding box center [288, 217] width 33 height 30
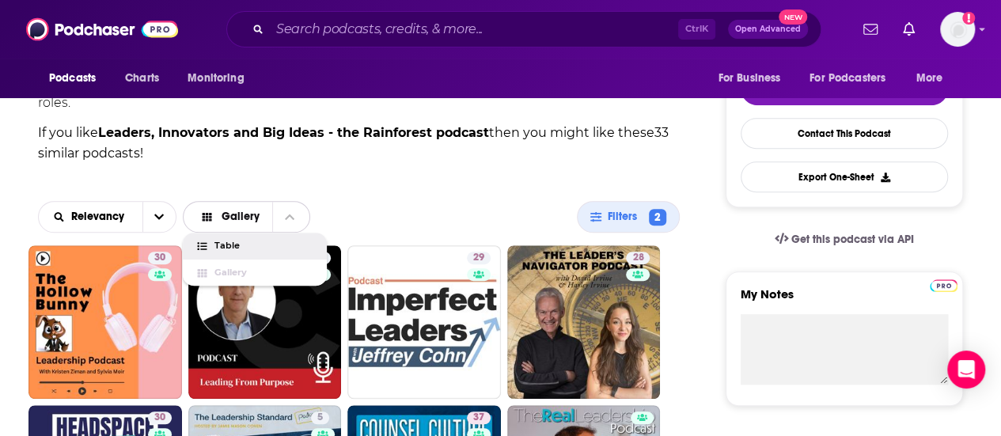
click at [279, 233] on div "Table" at bounding box center [255, 246] width 144 height 27
click at [279, 226] on div "Relevancy Gallery Table Gallery Filters 2" at bounding box center [359, 216] width 642 height 57
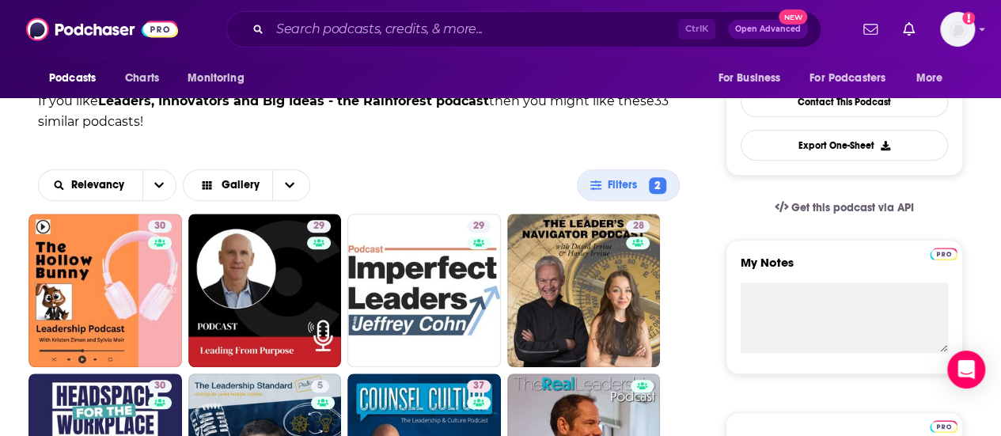
scroll to position [395, 0]
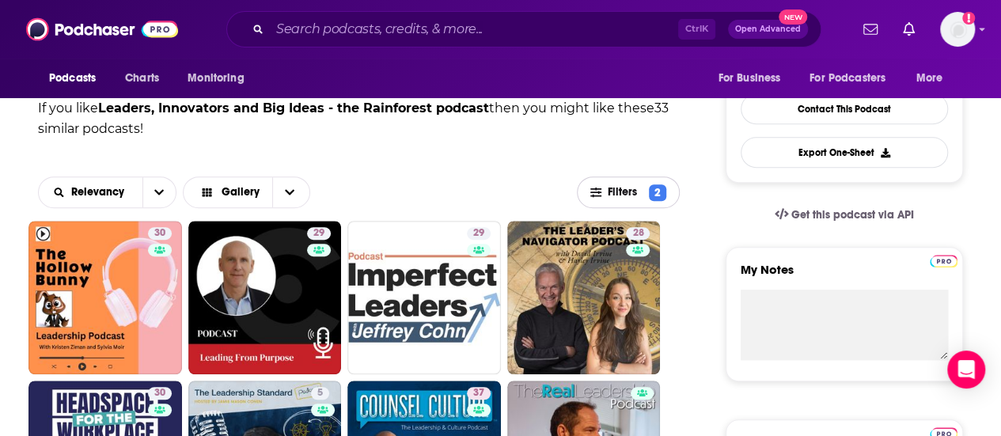
click at [492, 187] on span "Filters" at bounding box center [626, 192] width 36 height 11
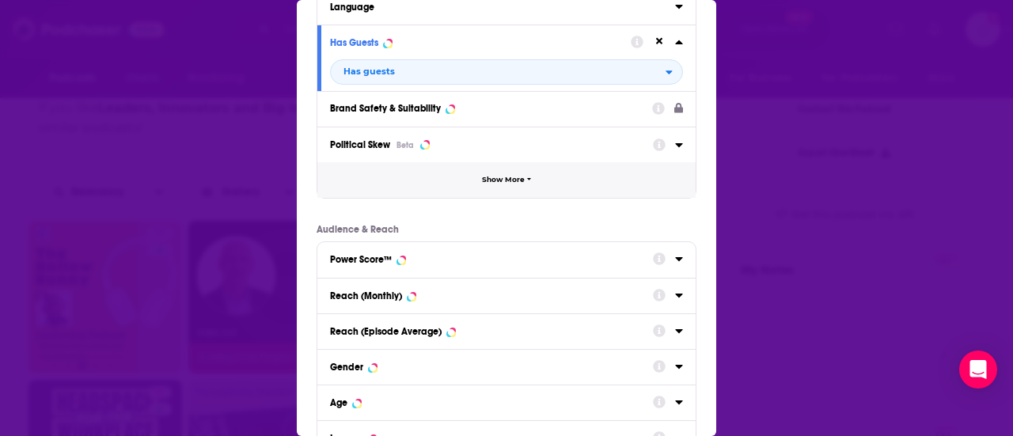
scroll to position [321, 0]
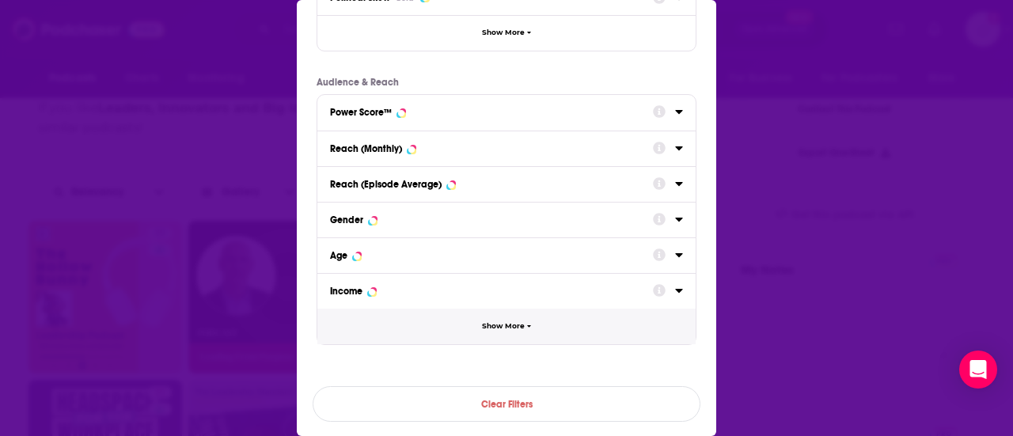
click at [482, 325] on span "Show More" at bounding box center [503, 326] width 43 height 9
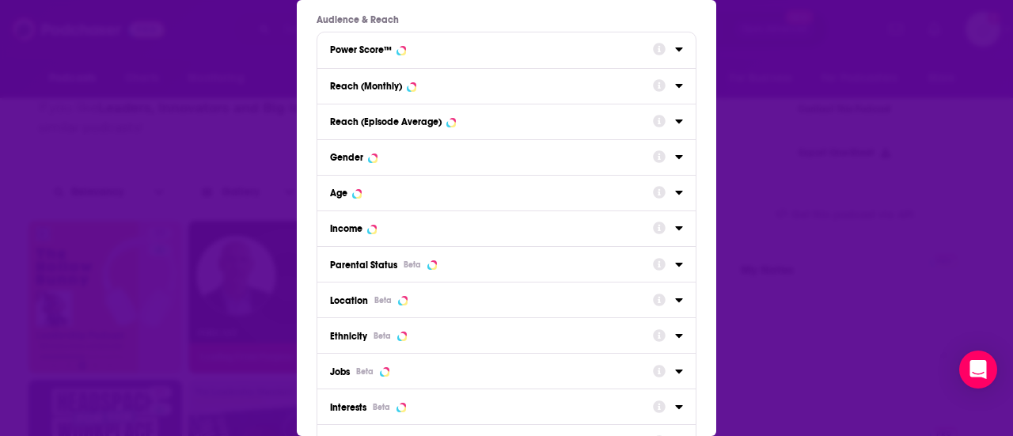
scroll to position [384, 0]
click at [492, 301] on div "Location Beta" at bounding box center [506, 299] width 378 height 36
click at [492, 298] on div "Location Beta" at bounding box center [506, 299] width 378 height 36
click at [492, 298] on icon "Dialog" at bounding box center [678, 300] width 7 height 4
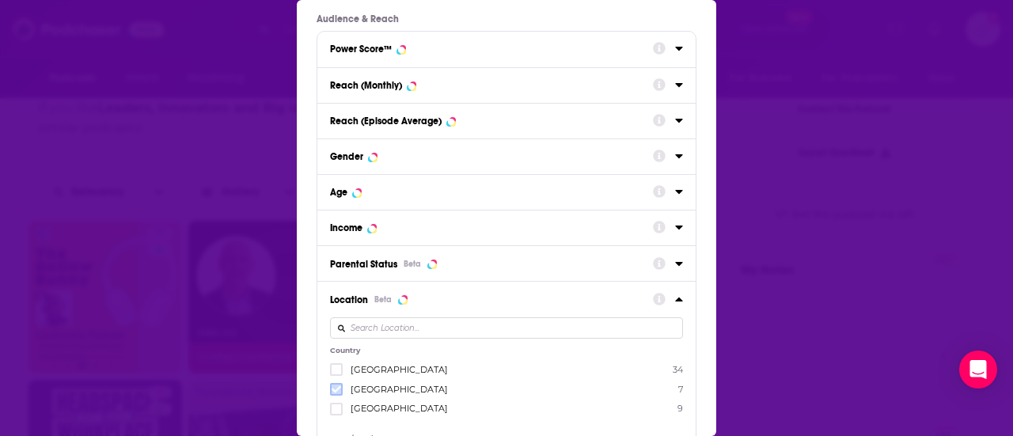
click at [333, 389] on icon "Dialog" at bounding box center [336, 389] width 9 height 9
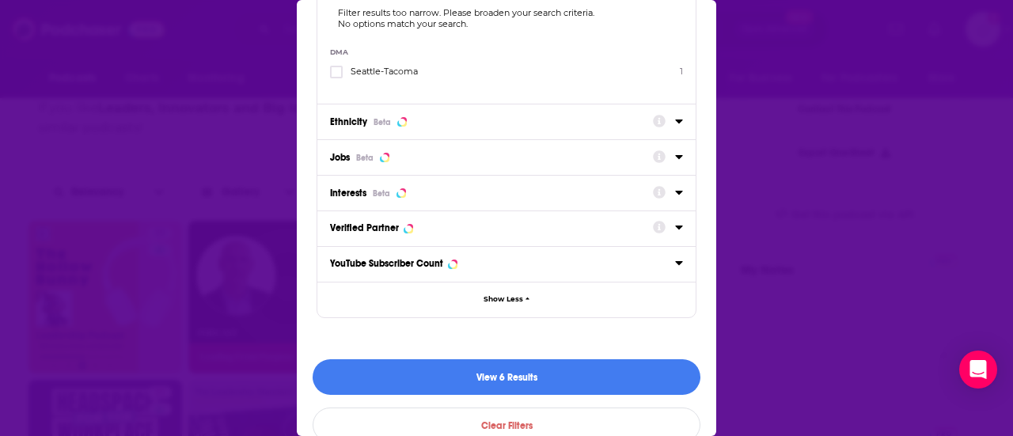
scroll to position [844, 0]
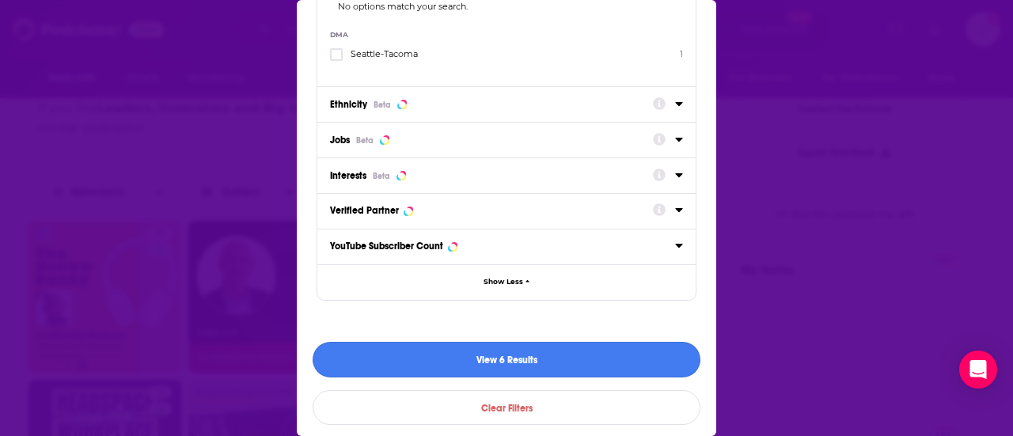
click at [492, 362] on button "View 6 Results" at bounding box center [507, 360] width 388 height 36
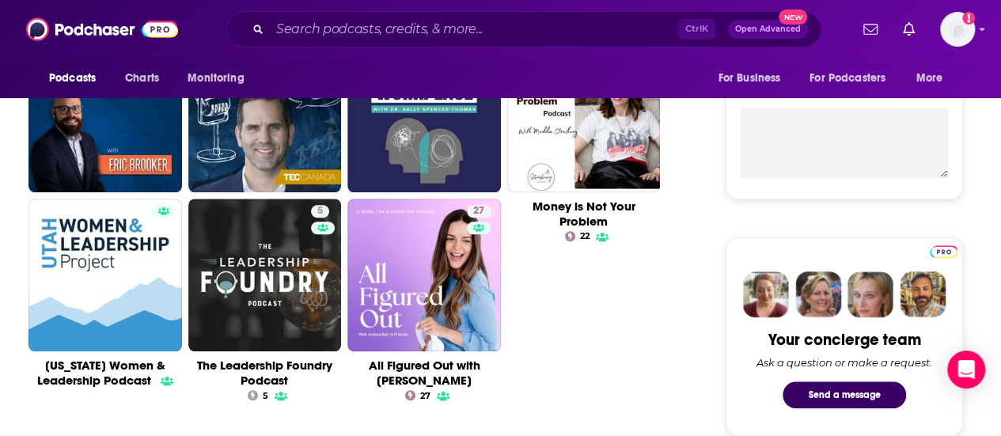
scroll to position [578, 0]
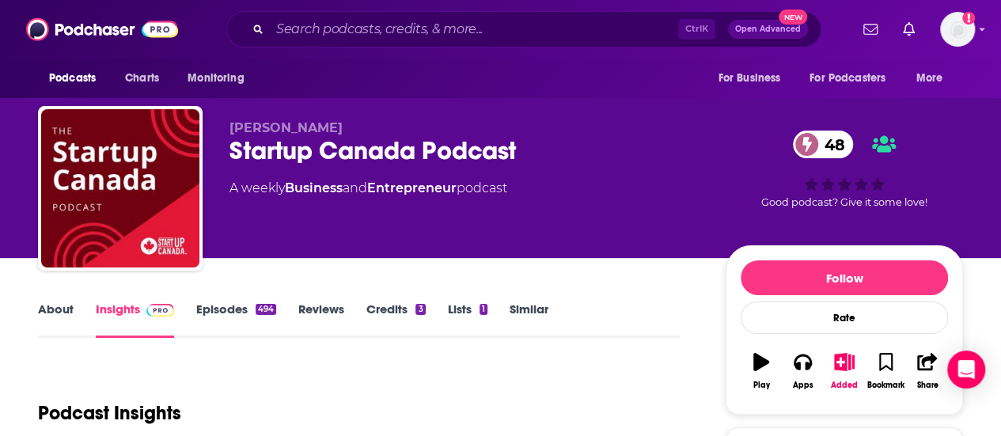
scroll to position [108, 0]
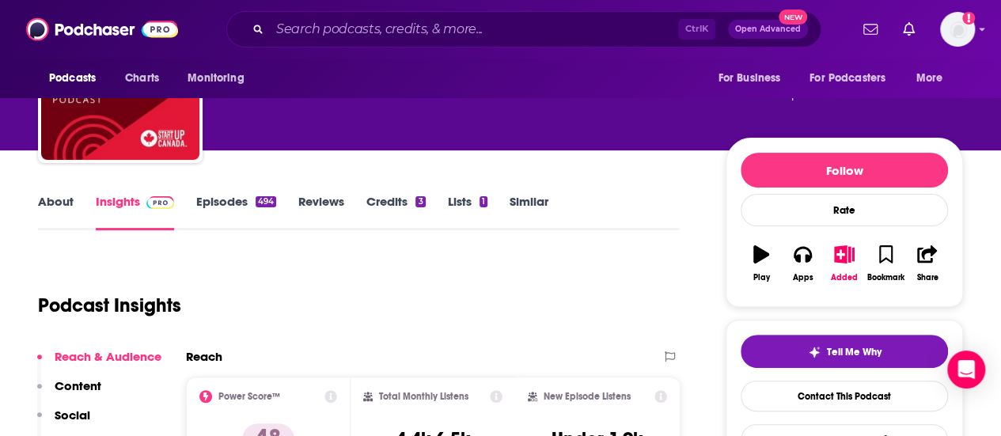
click at [492, 207] on link "Similar" at bounding box center [529, 212] width 39 height 36
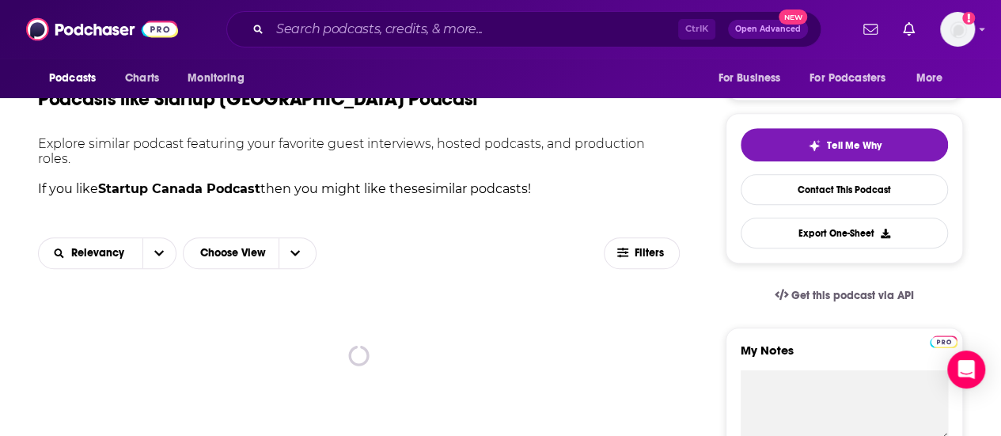
scroll to position [315, 0]
click at [492, 247] on span "Filters" at bounding box center [651, 252] width 32 height 11
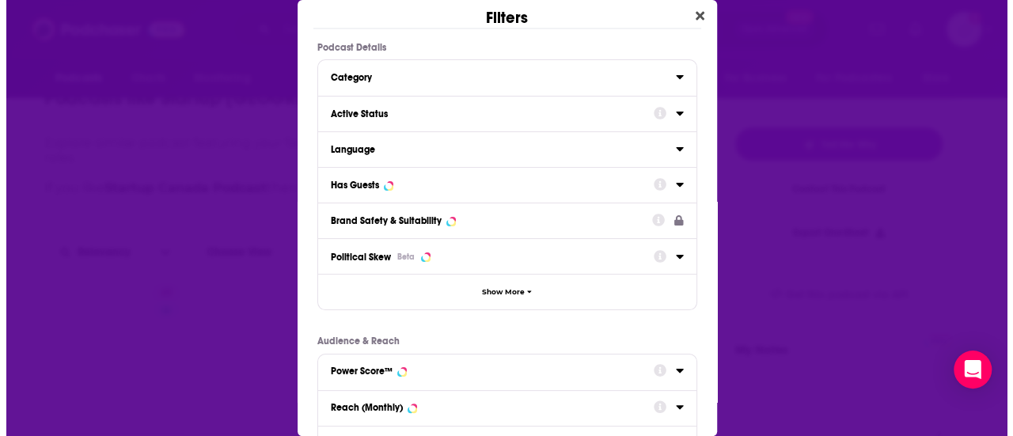
scroll to position [0, 0]
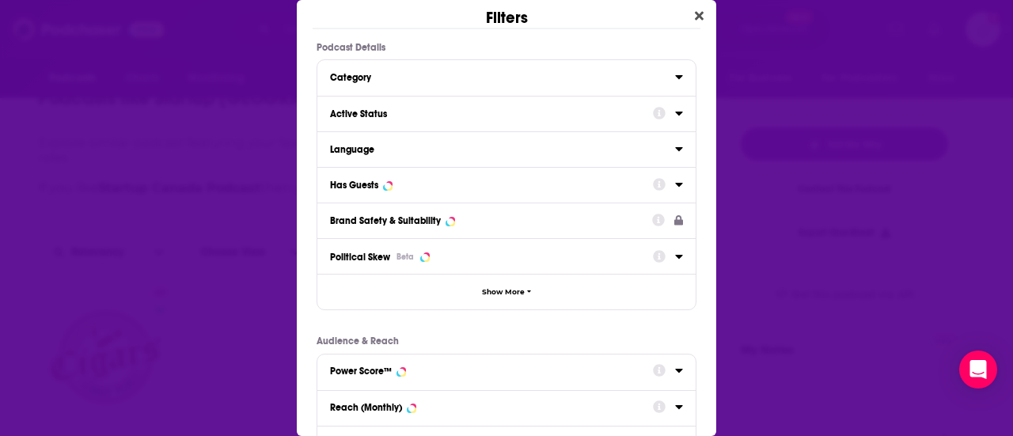
drag, startPoint x: 675, startPoint y: 187, endPoint x: 663, endPoint y: 188, distance: 11.9
click at [492, 188] on div "Has Guests" at bounding box center [506, 185] width 378 height 36
click at [492, 188] on icon "Dialog" at bounding box center [679, 184] width 8 height 13
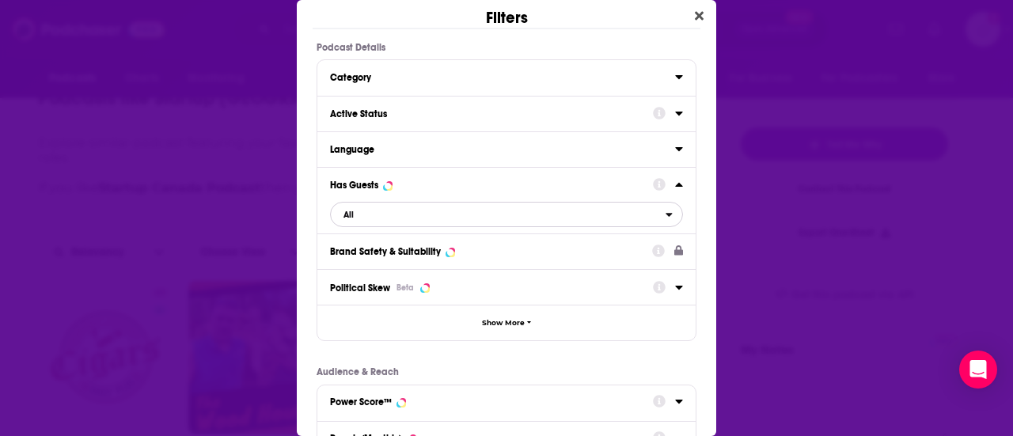
click at [492, 211] on span "All" at bounding box center [498, 214] width 335 height 21
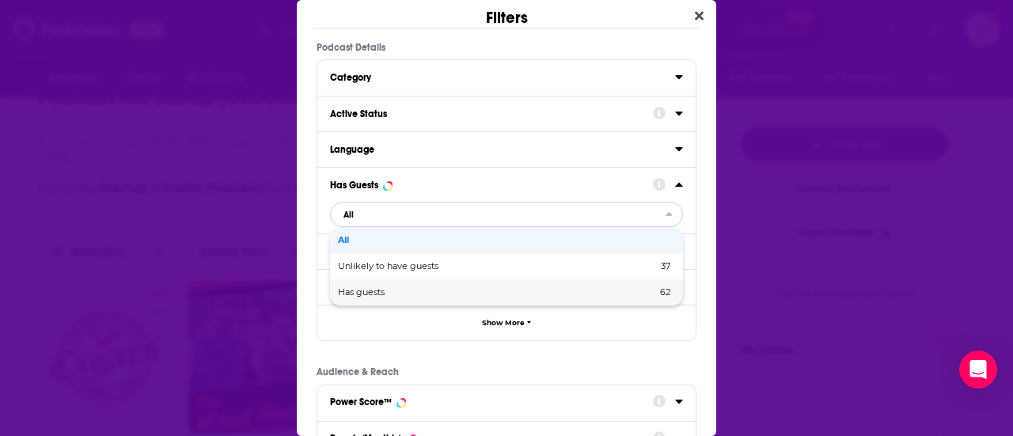
click at [463, 283] on div "Has guests 62" at bounding box center [506, 292] width 353 height 26
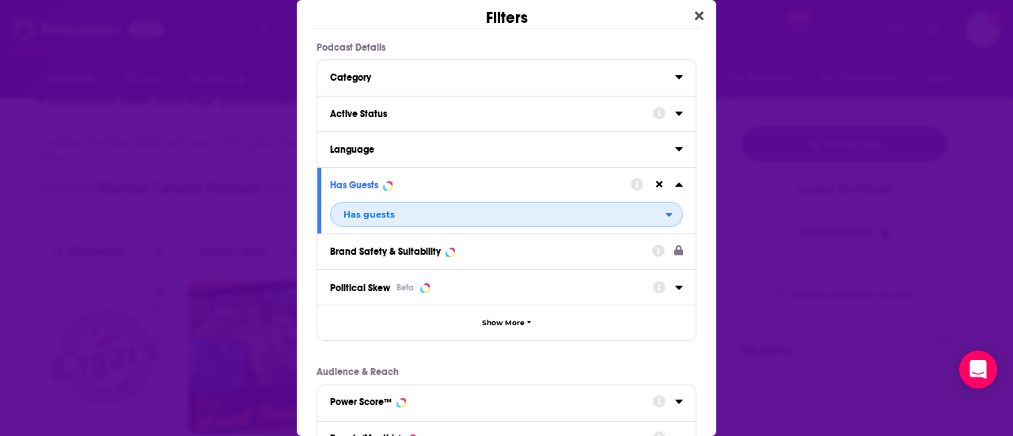
scroll to position [44, 0]
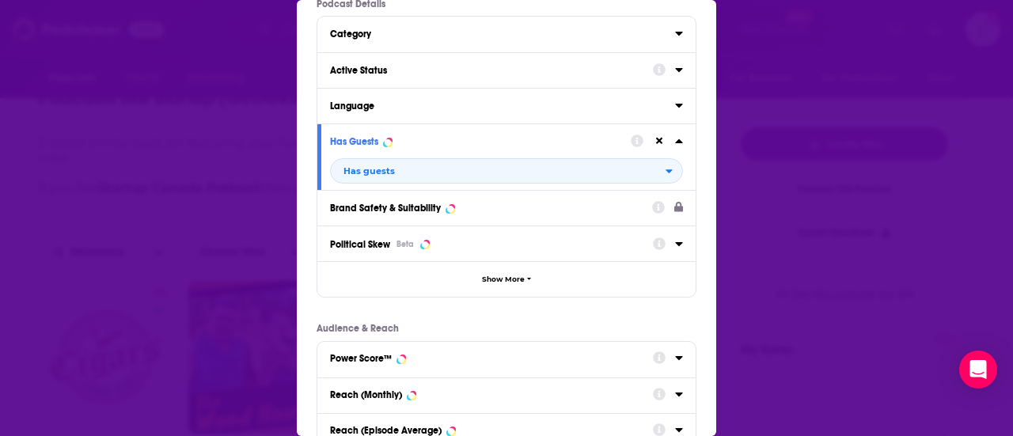
click at [492, 70] on icon "Dialog" at bounding box center [679, 69] width 8 height 13
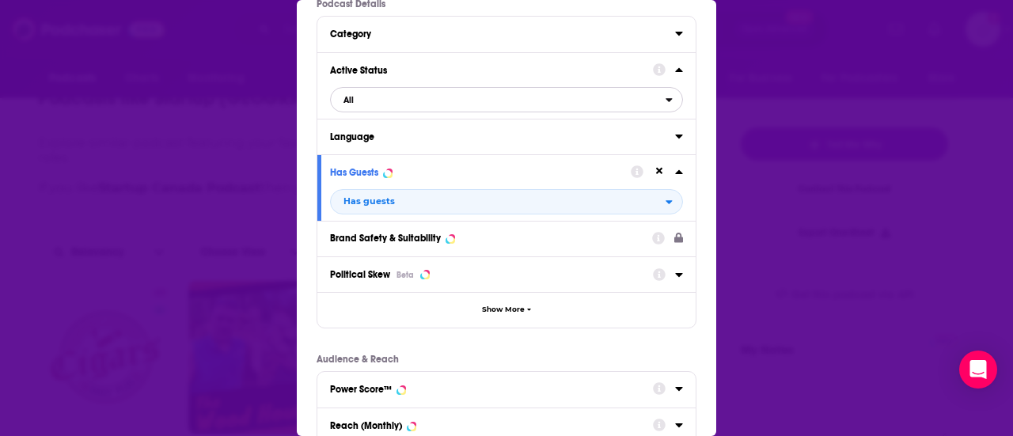
click at [469, 101] on span "All" at bounding box center [498, 99] width 335 height 21
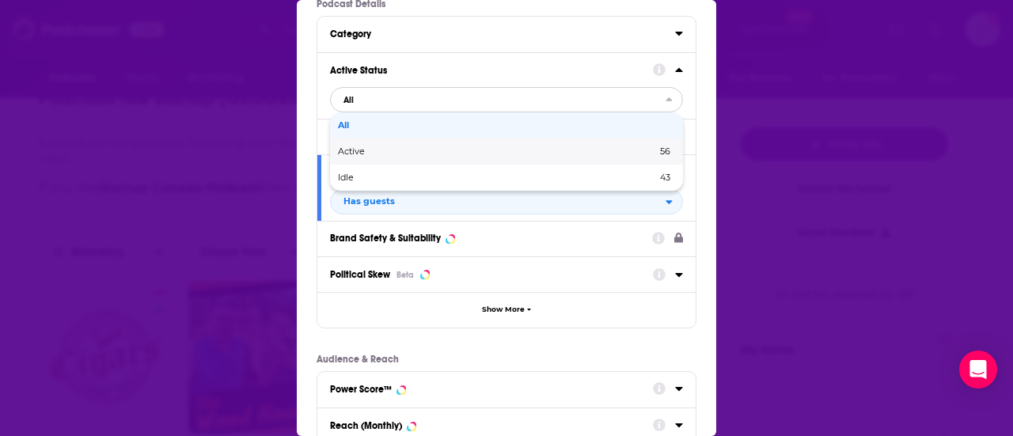
click at [422, 156] on div "Active 56" at bounding box center [506, 152] width 353 height 26
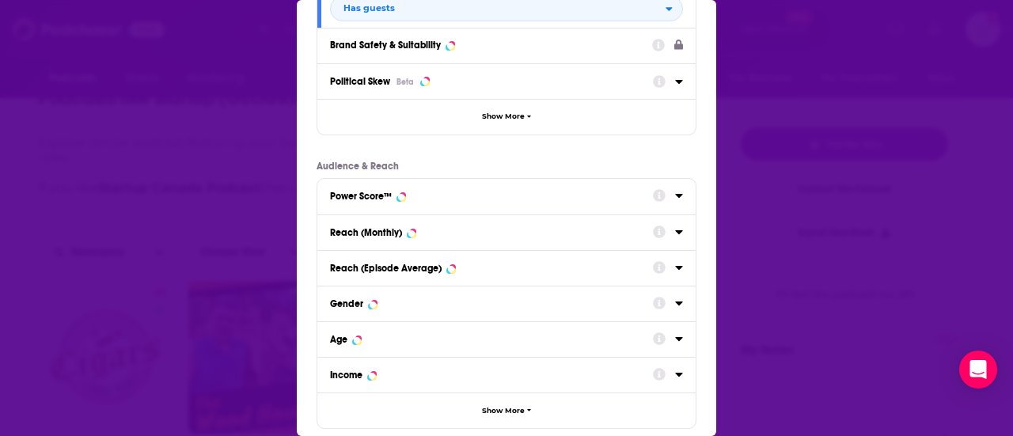
scroll to position [321, 0]
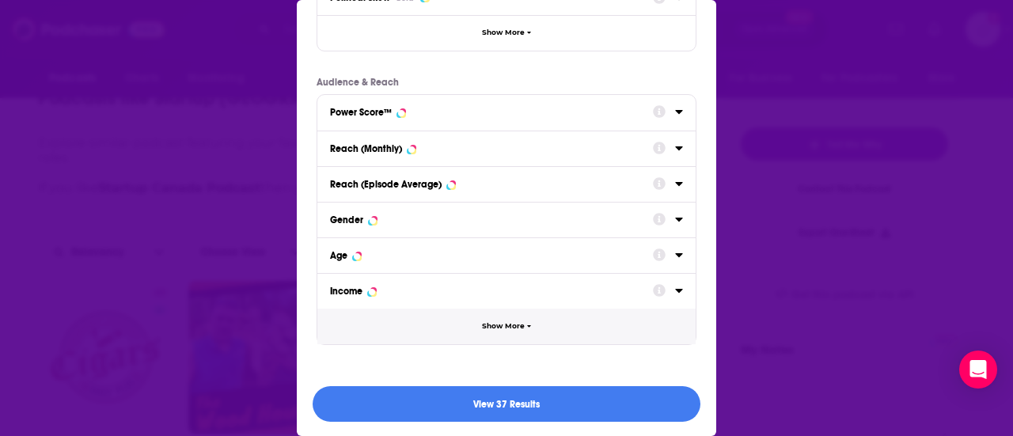
click at [470, 330] on button "Show More" at bounding box center [506, 327] width 378 height 36
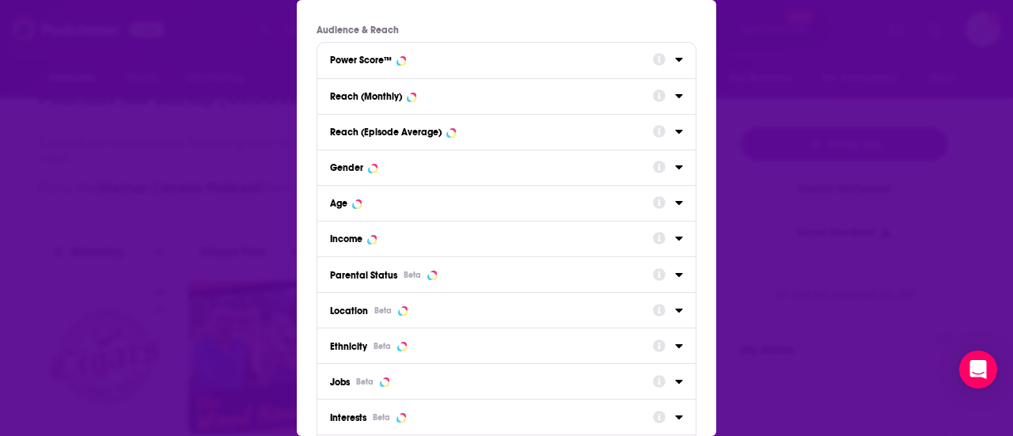
scroll to position [377, 0]
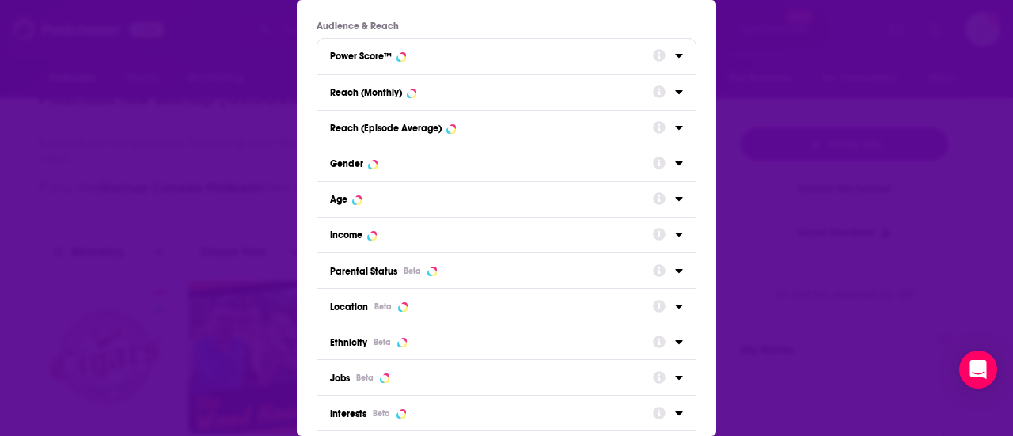
click at [492, 305] on icon "Dialog" at bounding box center [678, 307] width 7 height 4
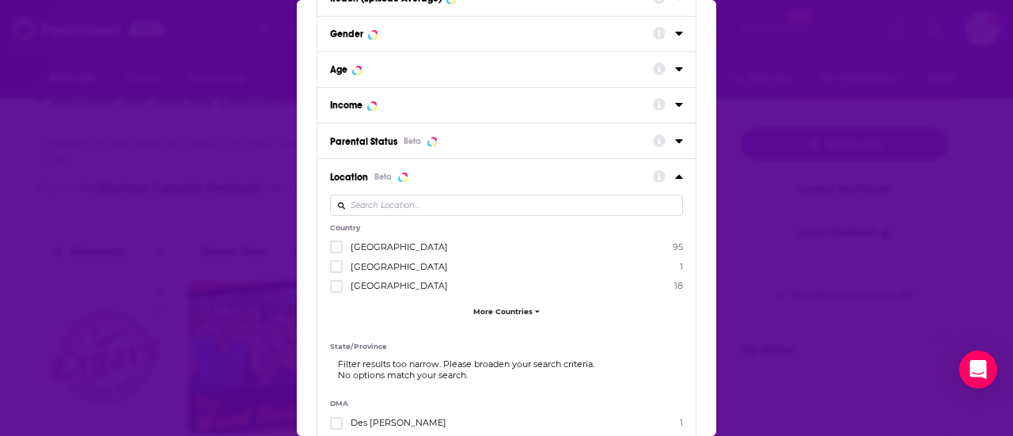
scroll to position [507, 0]
click at [334, 281] on icon "Dialog" at bounding box center [336, 285] width 9 height 9
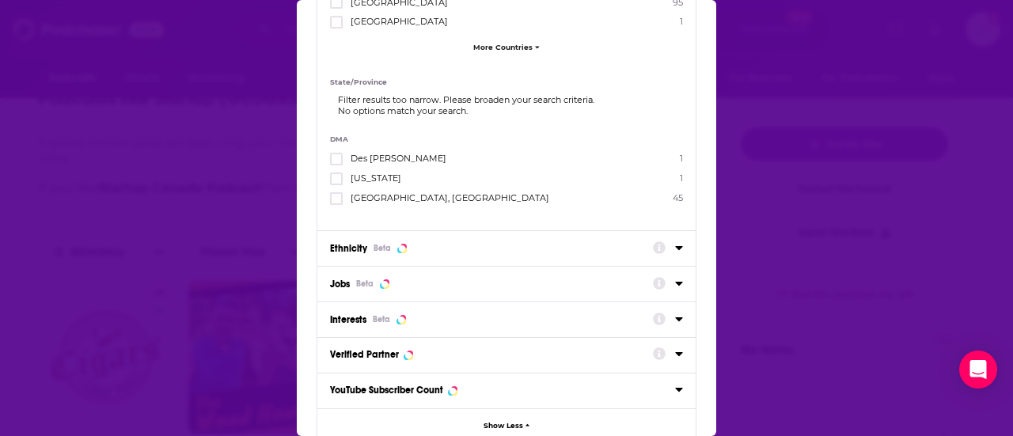
scroll to position [865, 0]
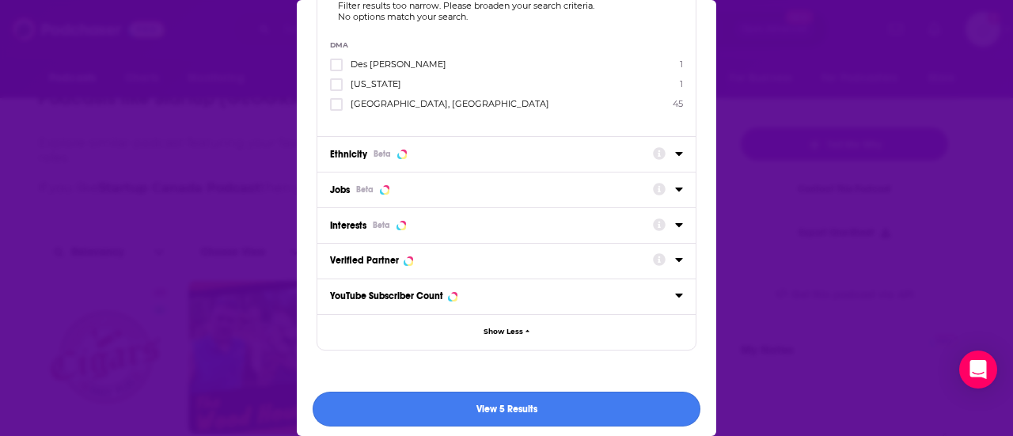
click at [492, 406] on button "View 5 Results" at bounding box center [507, 410] width 388 height 36
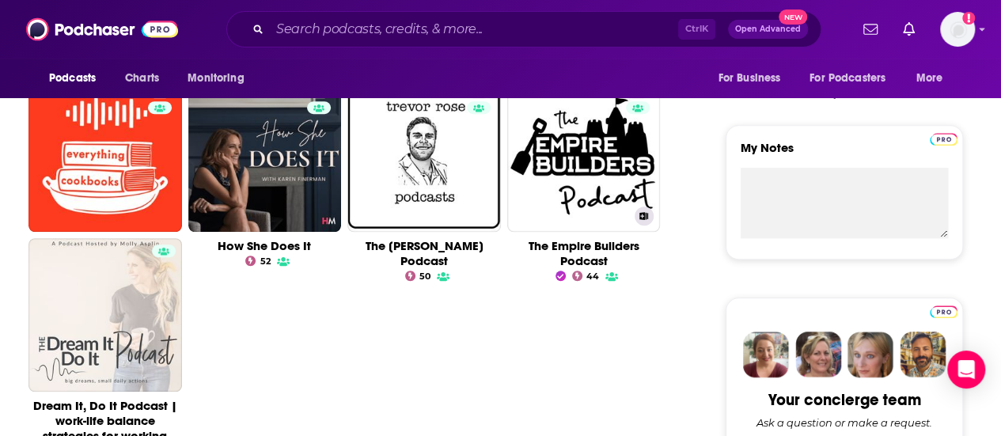
scroll to position [518, 0]
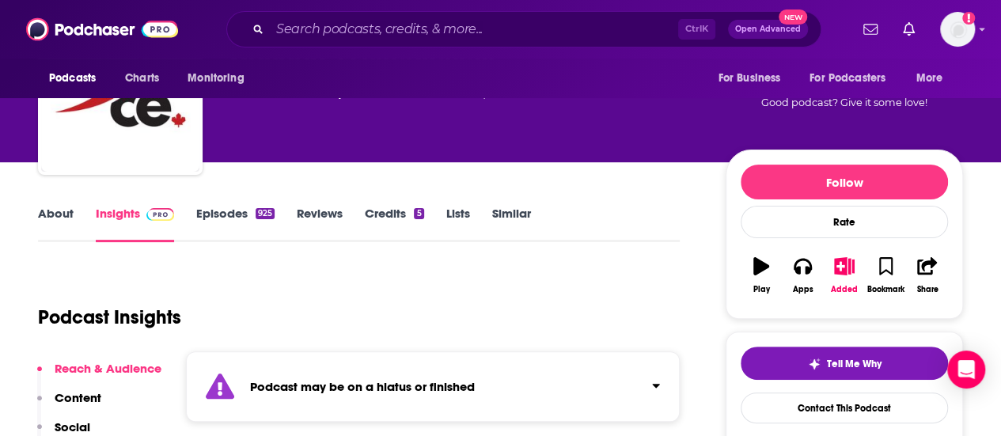
scroll to position [104, 0]
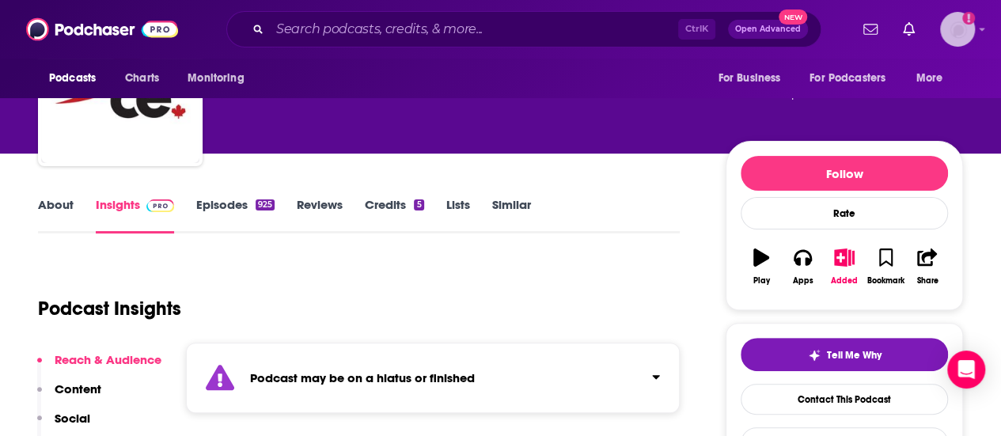
click at [492, 31] on icon "Show profile menu" at bounding box center [982, 29] width 6 height 9
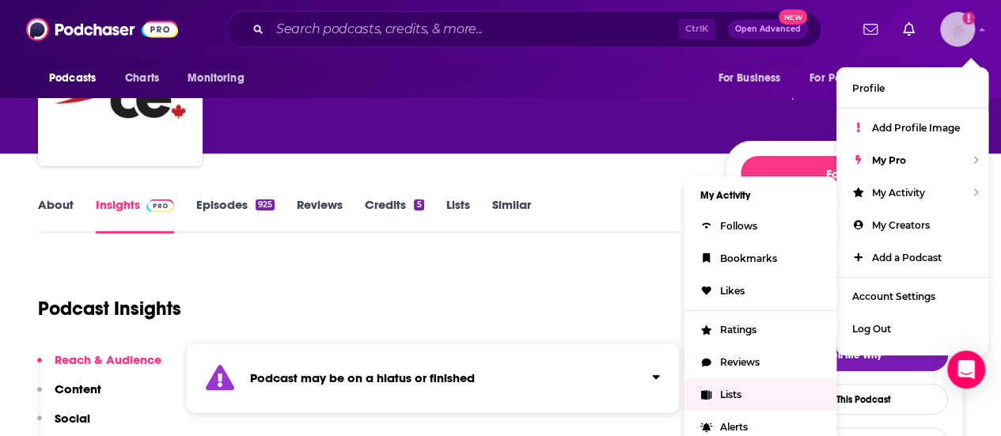
click at [492, 389] on link "Lists" at bounding box center [761, 394] width 152 height 32
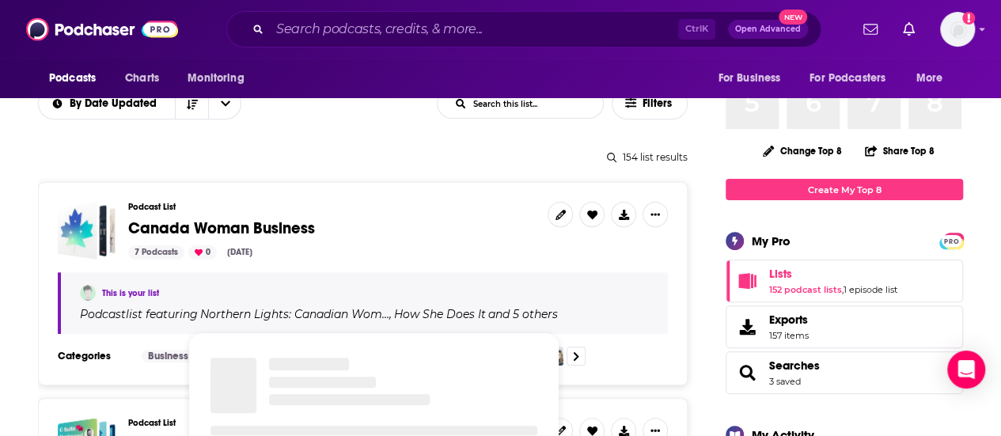
scroll to position [150, 0]
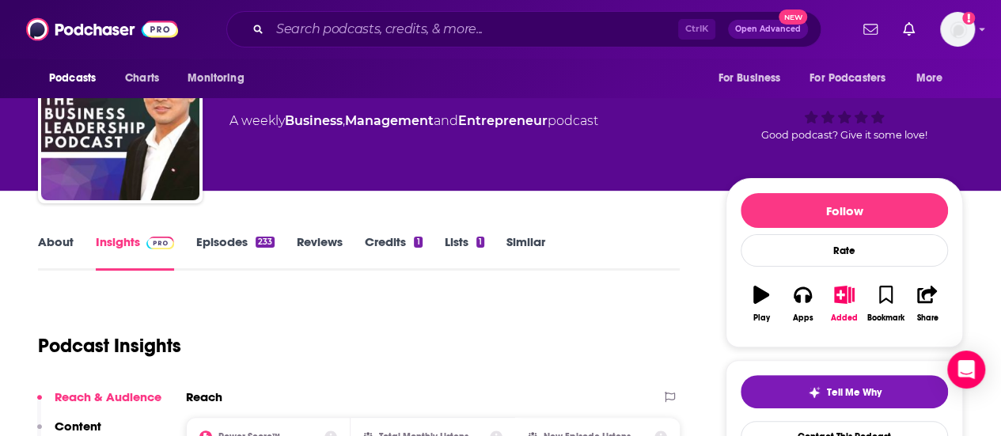
scroll to position [66, 0]
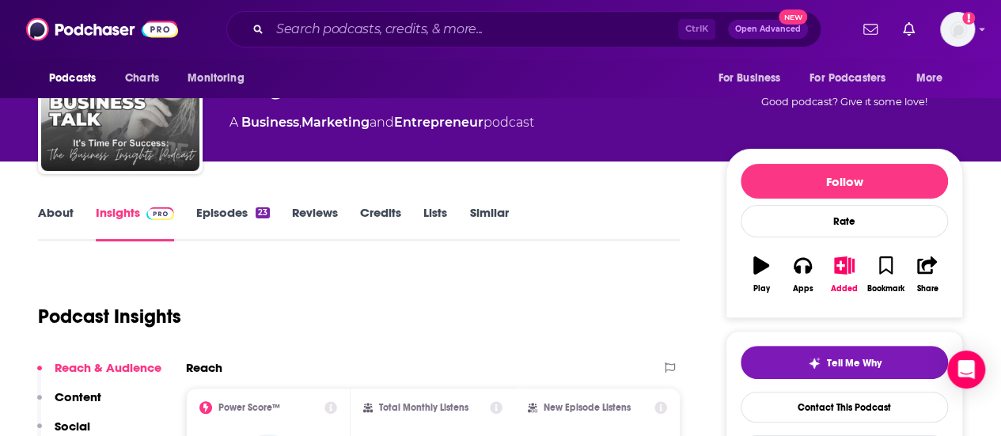
scroll to position [95, 0]
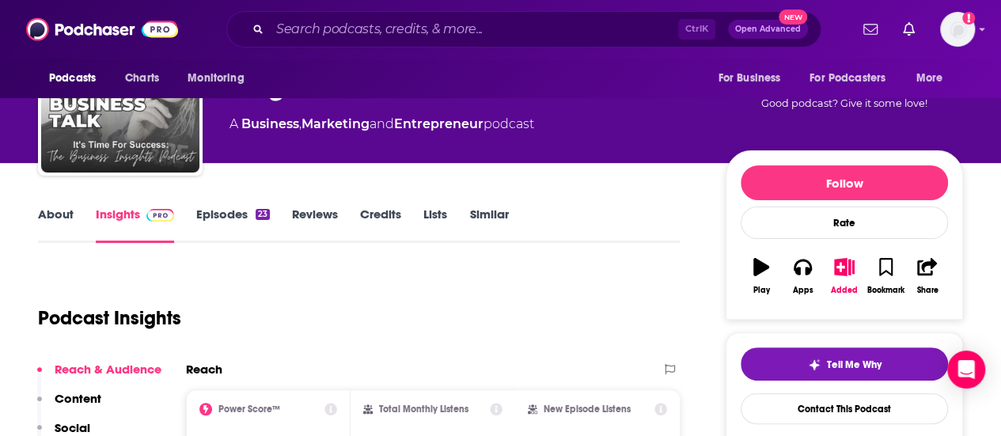
click at [43, 216] on link "About" at bounding box center [56, 225] width 36 height 36
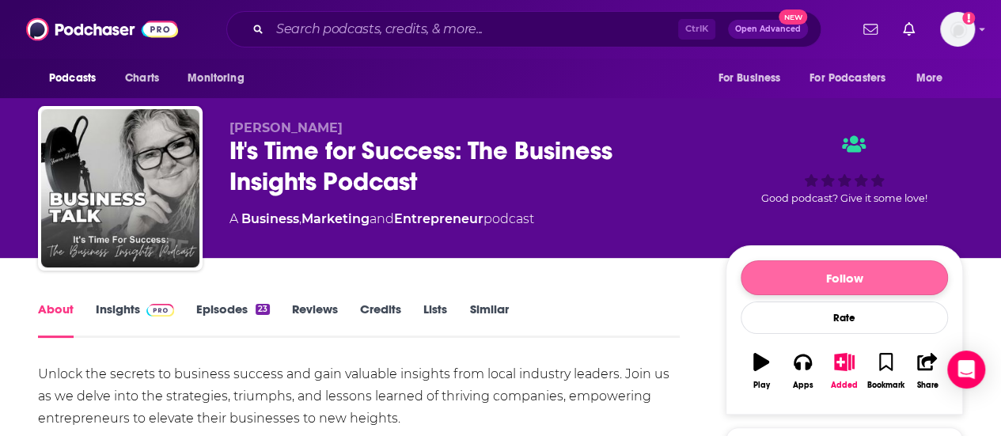
scroll to position [175, 0]
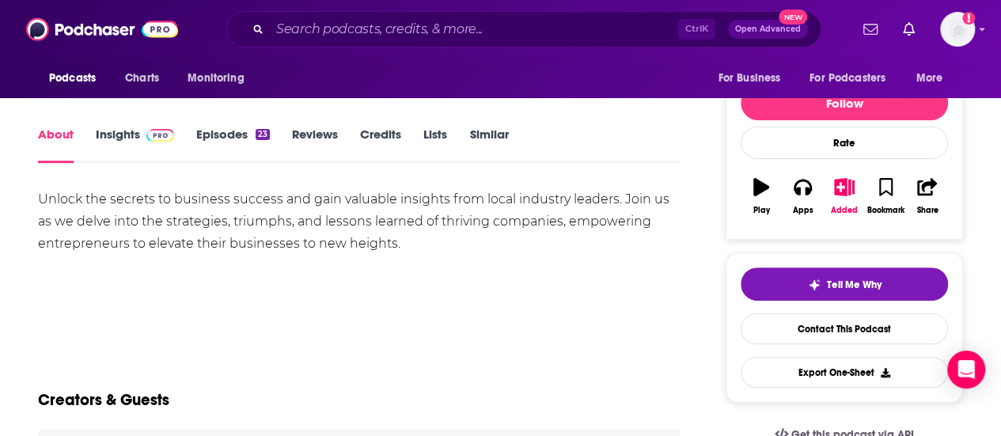
click at [476, 130] on link "Similar" at bounding box center [488, 145] width 39 height 36
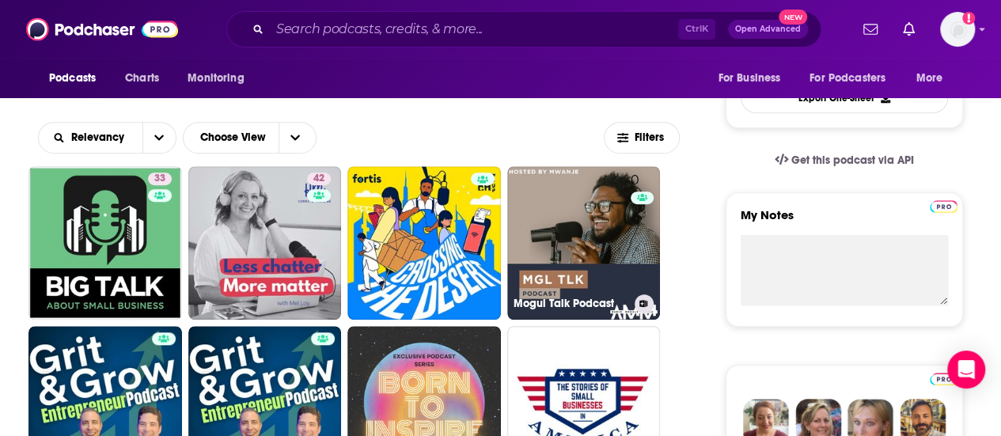
scroll to position [449, 0]
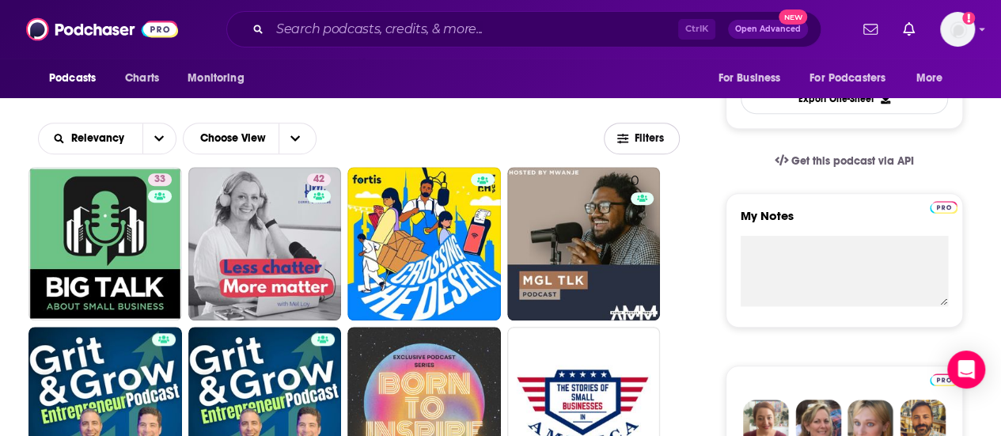
click at [492, 133] on span "Filters" at bounding box center [651, 138] width 32 height 11
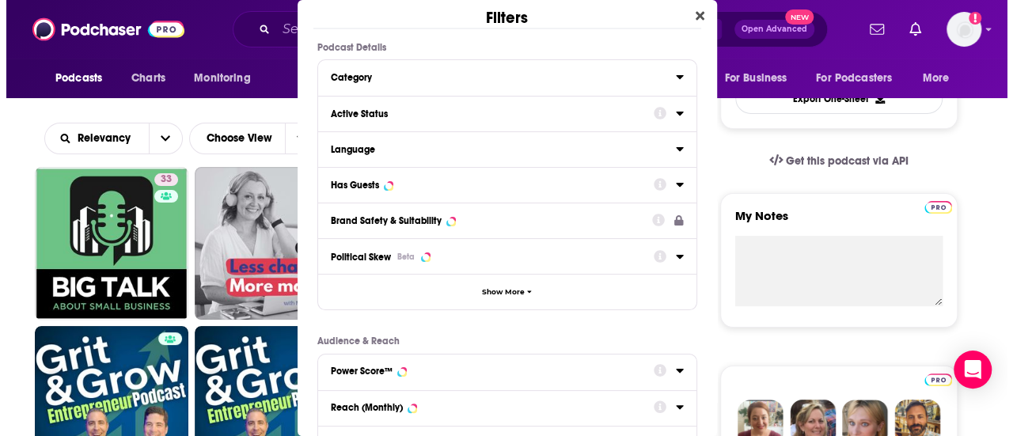
scroll to position [0, 0]
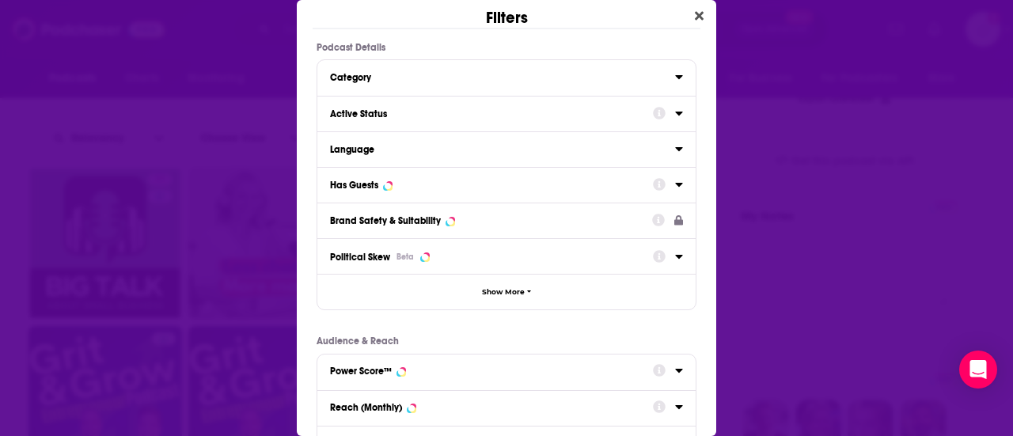
click at [492, 113] on icon "Dialog" at bounding box center [678, 114] width 7 height 4
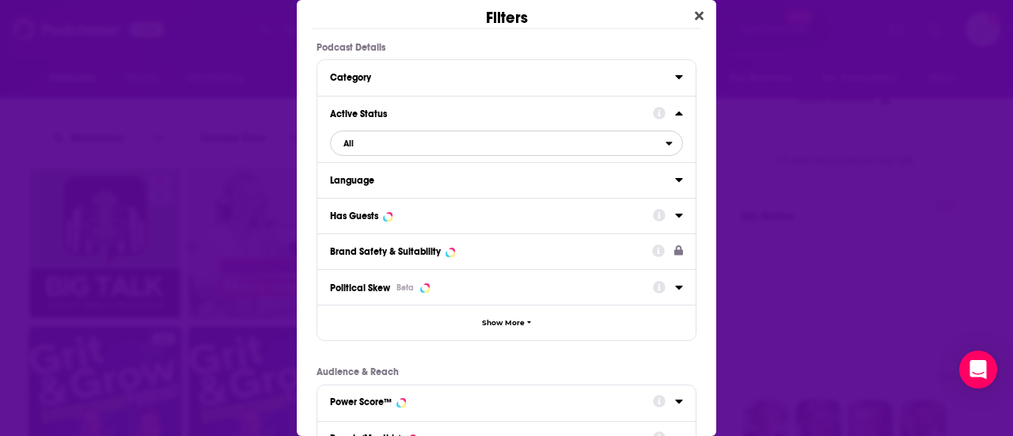
click at [375, 139] on span "All" at bounding box center [498, 143] width 335 height 21
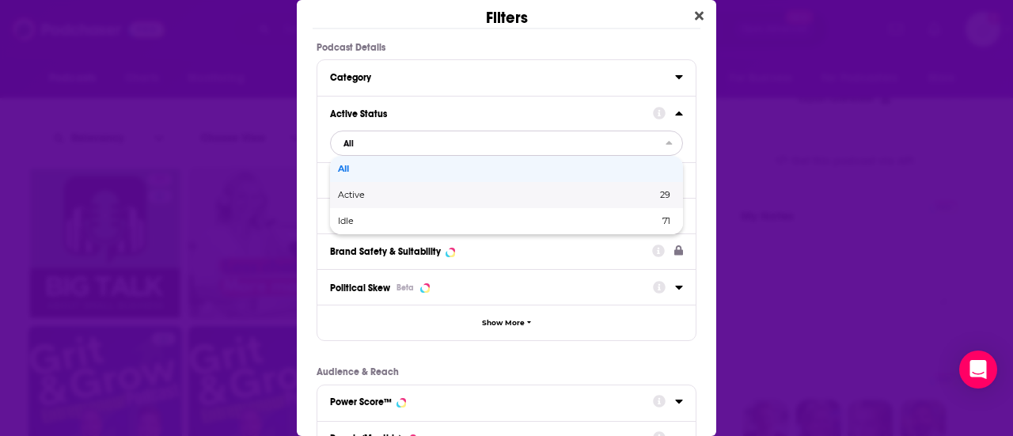
click at [377, 197] on span "Active" at bounding box center [424, 195] width 173 height 9
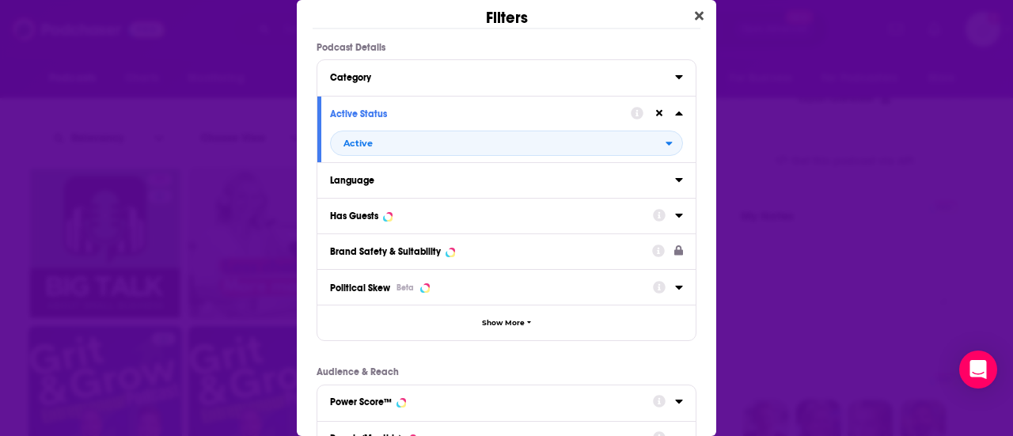
click at [492, 211] on icon "Dialog" at bounding box center [679, 215] width 8 height 13
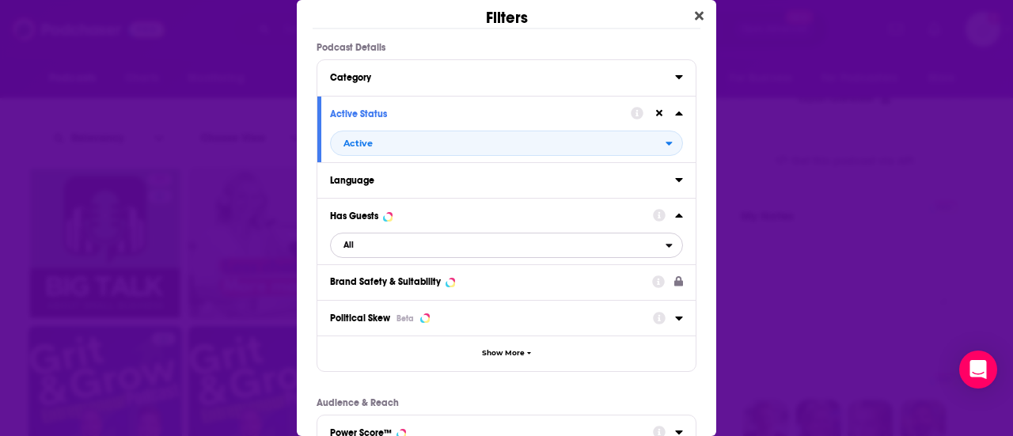
click at [374, 246] on span "All" at bounding box center [498, 245] width 335 height 21
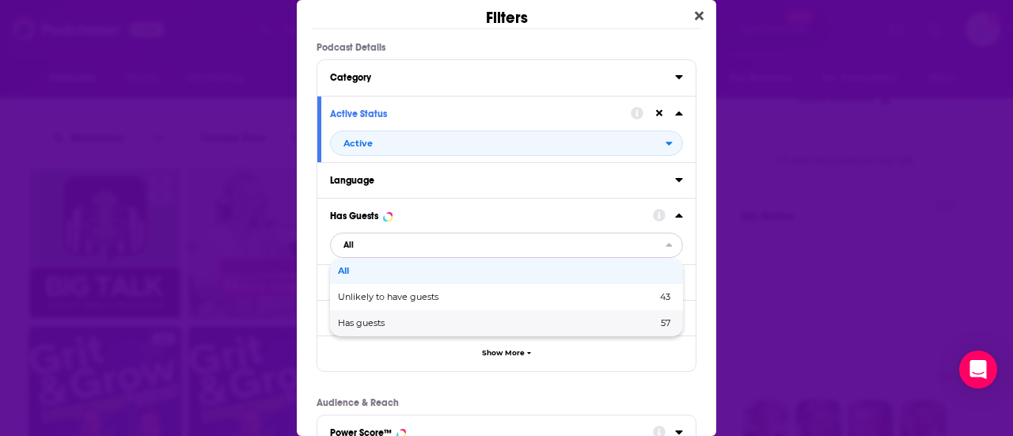
click at [387, 324] on span "Has guests" at bounding box center [429, 323] width 183 height 9
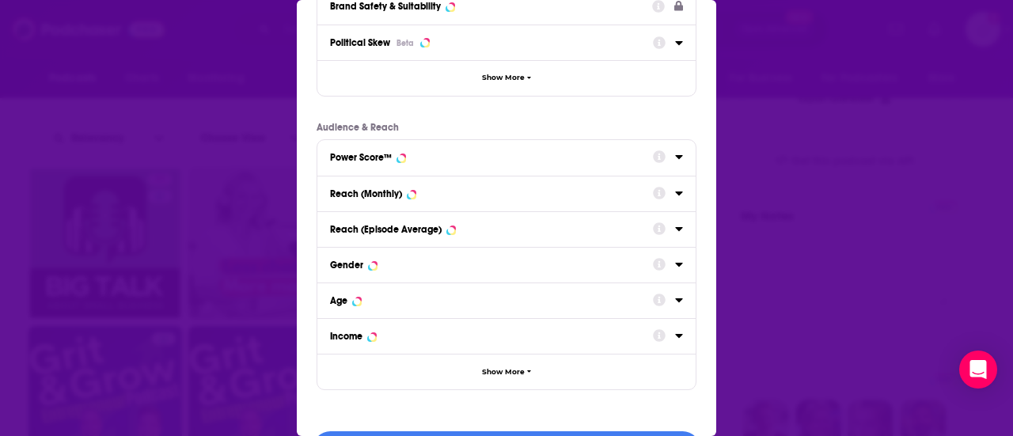
scroll to position [321, 0]
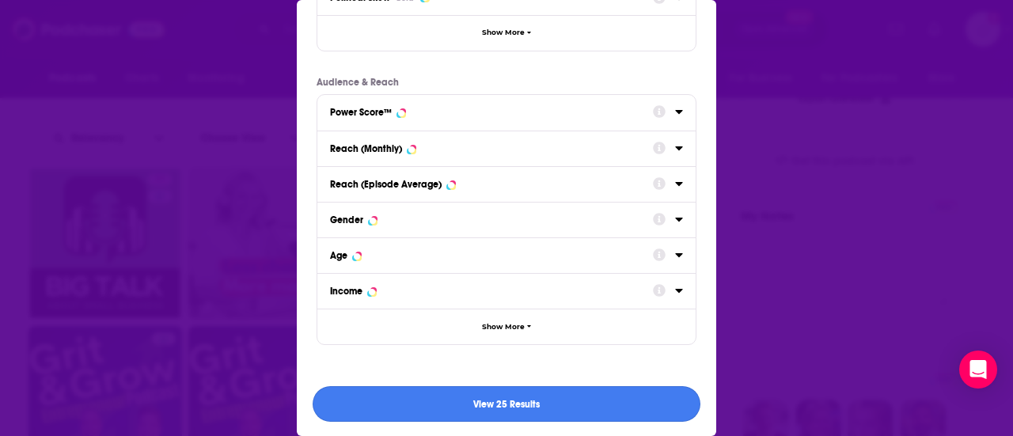
click at [443, 400] on button "View 25 Results" at bounding box center [507, 404] width 388 height 36
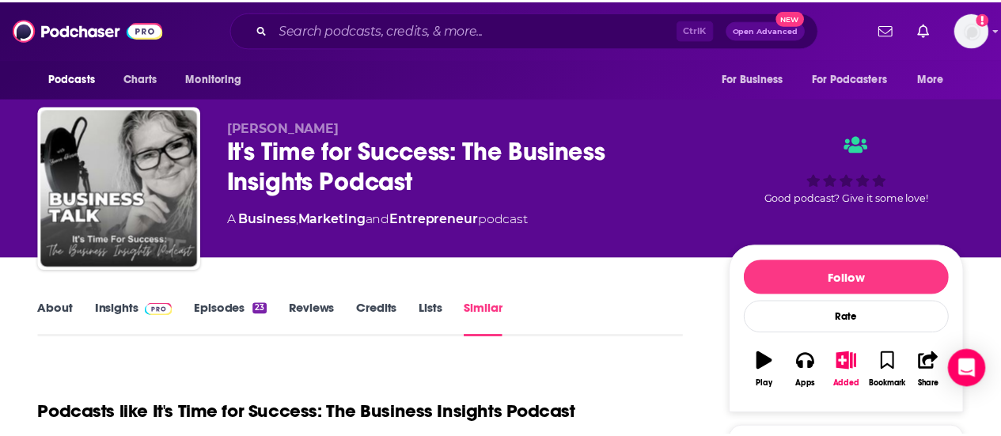
scroll to position [449, 0]
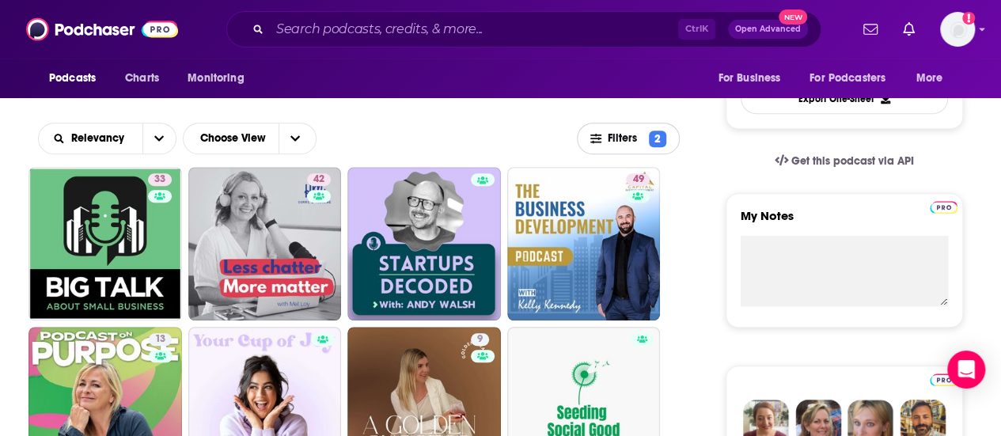
click at [492, 131] on span "Filters 2" at bounding box center [628, 139] width 101 height 17
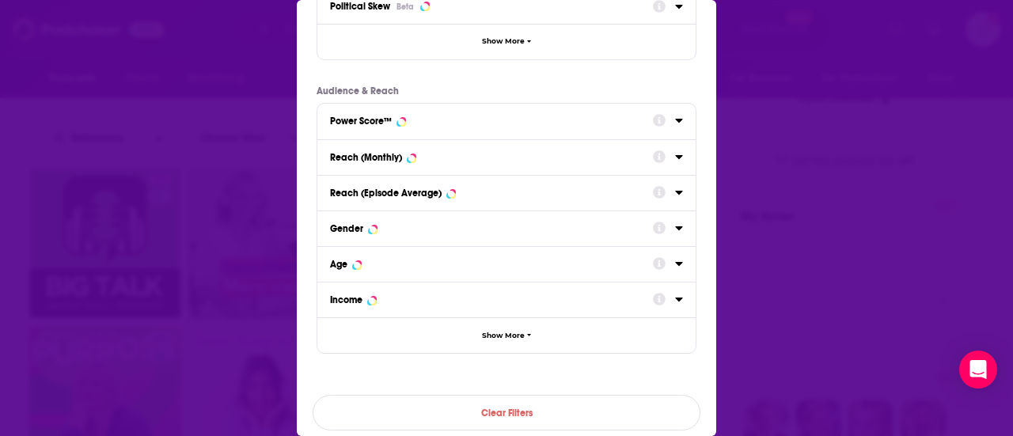
scroll to position [321, 0]
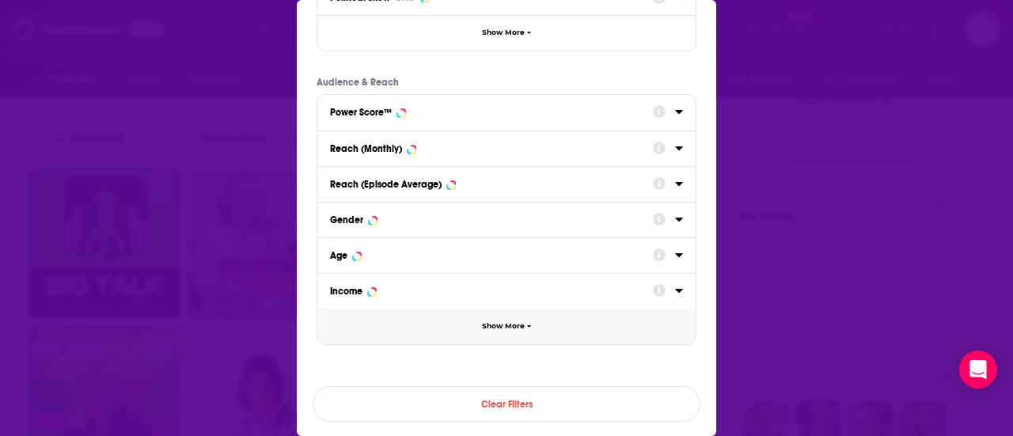
click at [467, 323] on button "Show More" at bounding box center [506, 327] width 378 height 36
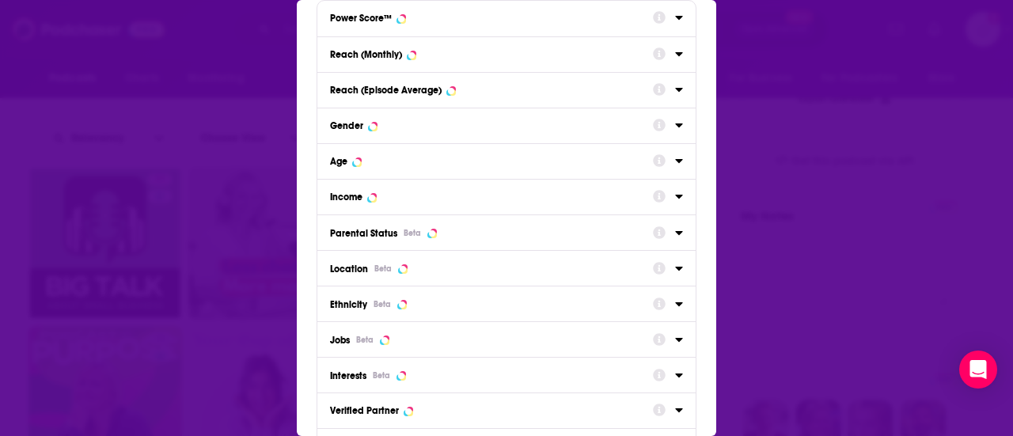
scroll to position [417, 0]
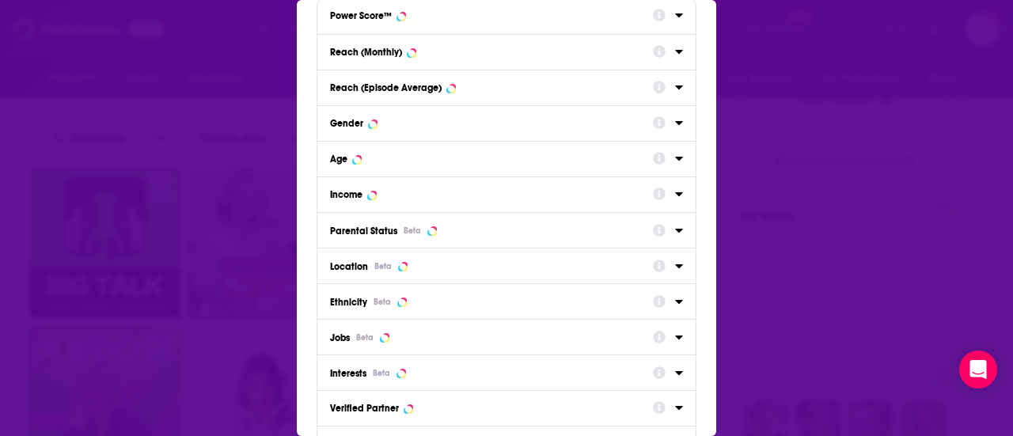
click at [492, 267] on icon "Dialog" at bounding box center [679, 266] width 8 height 13
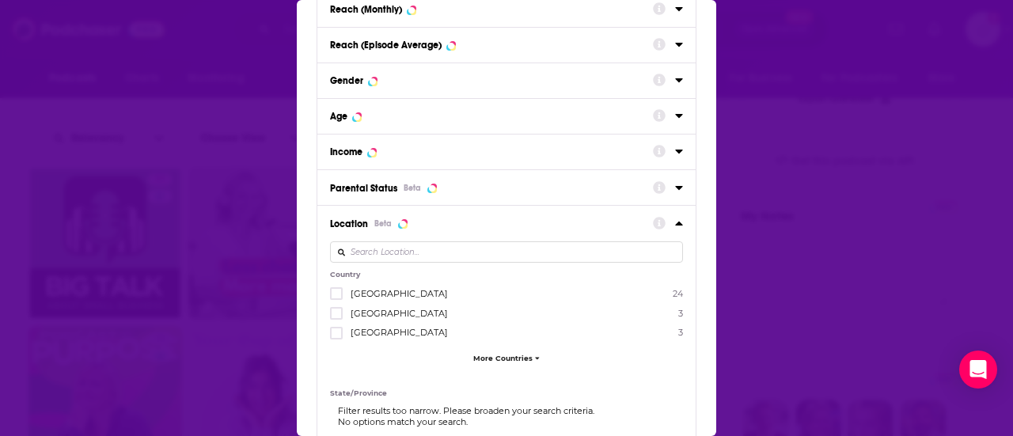
scroll to position [461, 0]
click at [334, 330] on icon "Dialog" at bounding box center [336, 331] width 9 height 7
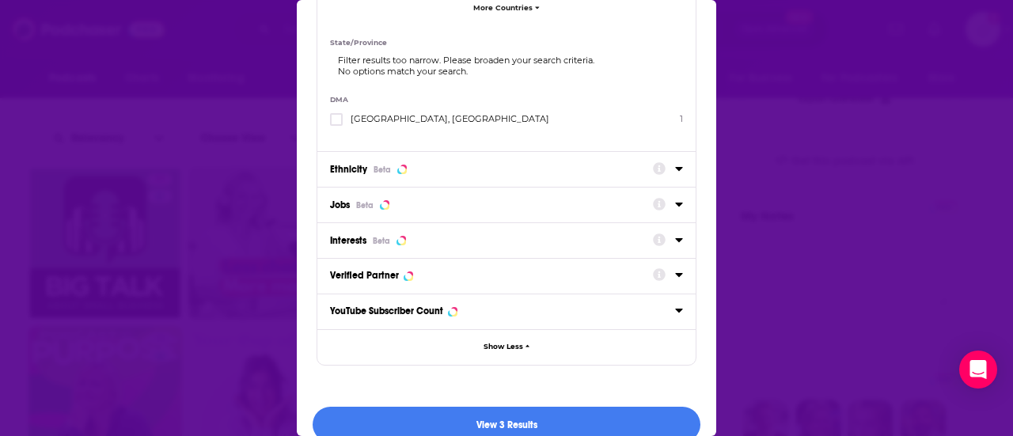
scroll to position [875, 0]
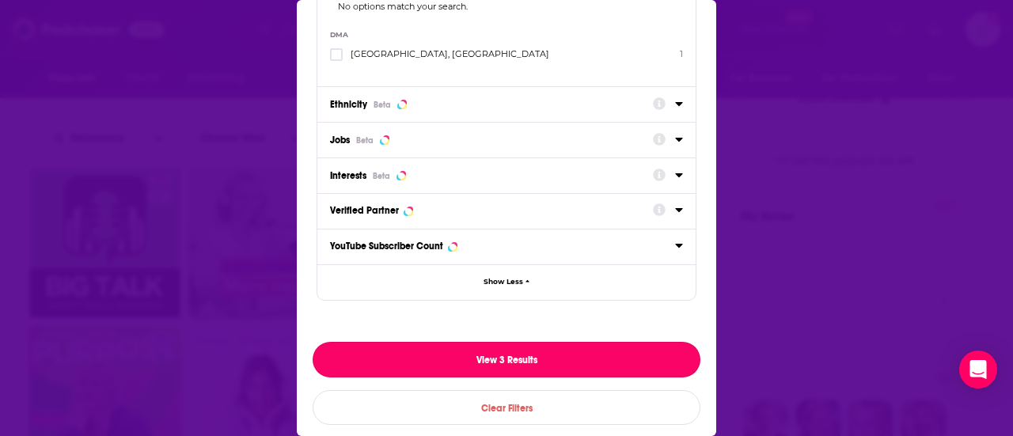
click at [456, 347] on button "View 3 Results" at bounding box center [507, 360] width 388 height 36
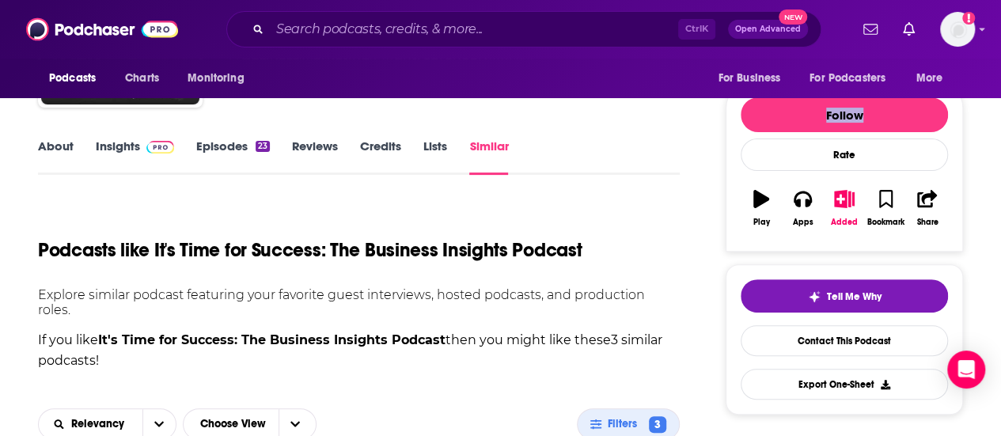
scroll to position [162, 0]
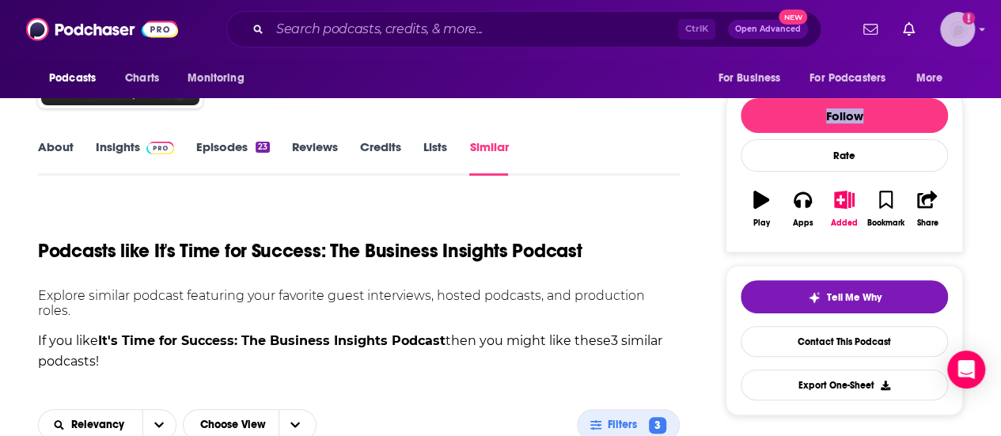
click at [492, 31] on icon "Show profile menu" at bounding box center [982, 29] width 6 height 9
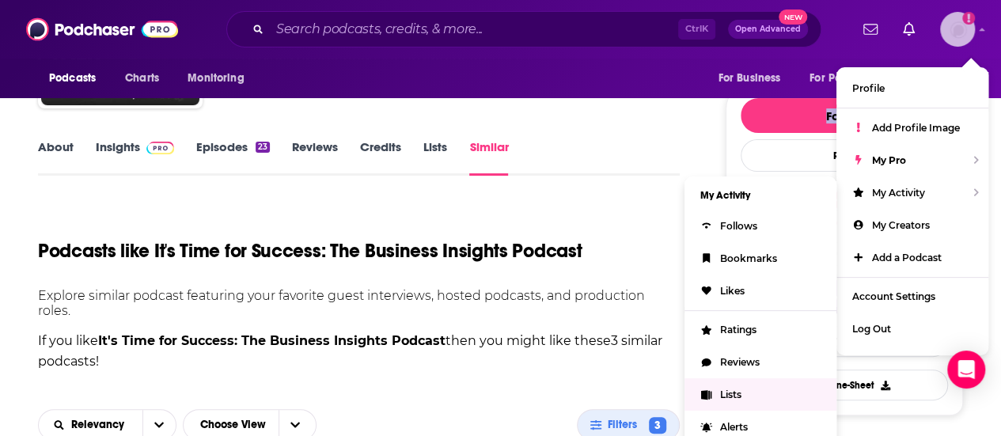
click at [492, 390] on icon "Show profile menu" at bounding box center [706, 394] width 10 height 9
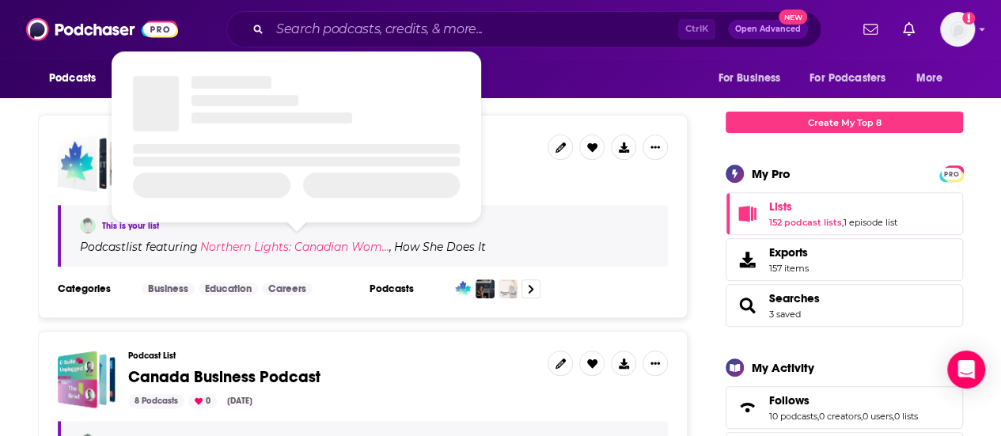
scroll to position [191, 0]
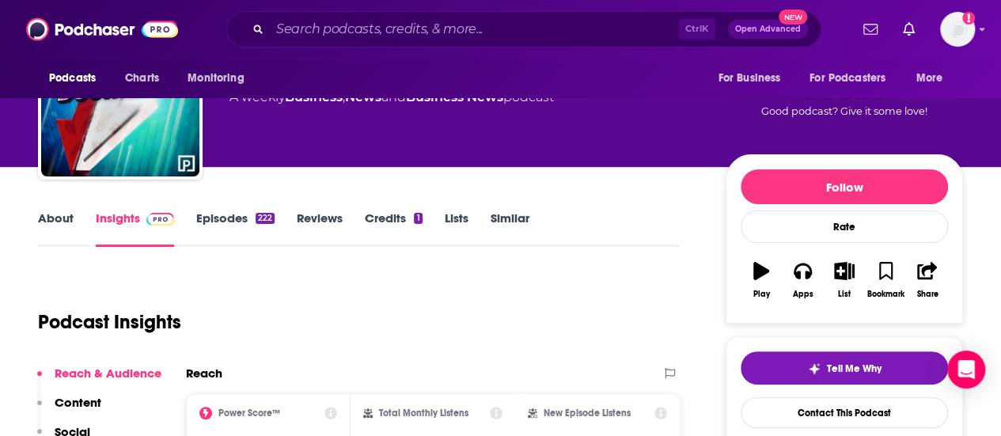
scroll to position [92, 0]
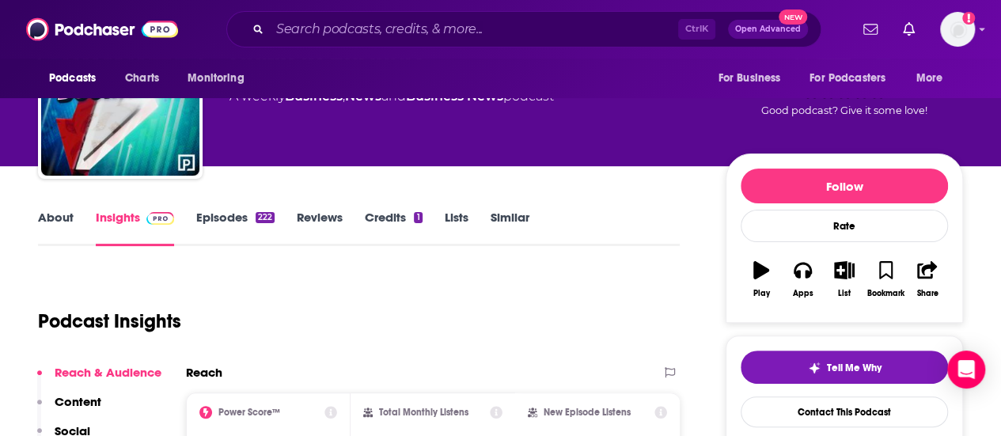
click at [218, 220] on link "Episodes 222" at bounding box center [235, 228] width 78 height 36
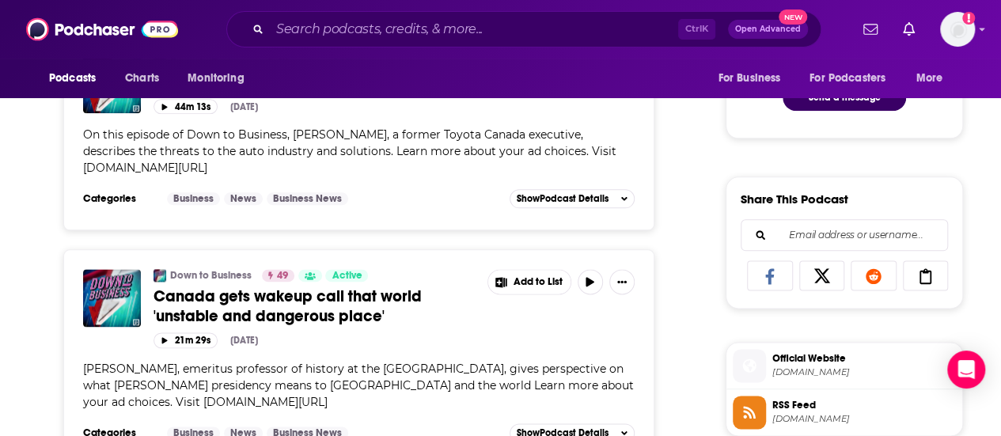
scroll to position [679, 0]
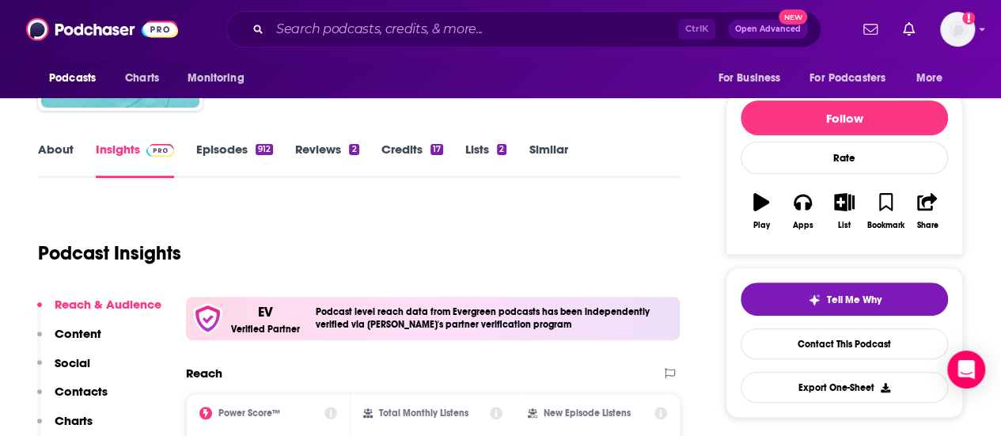
scroll to position [152, 0]
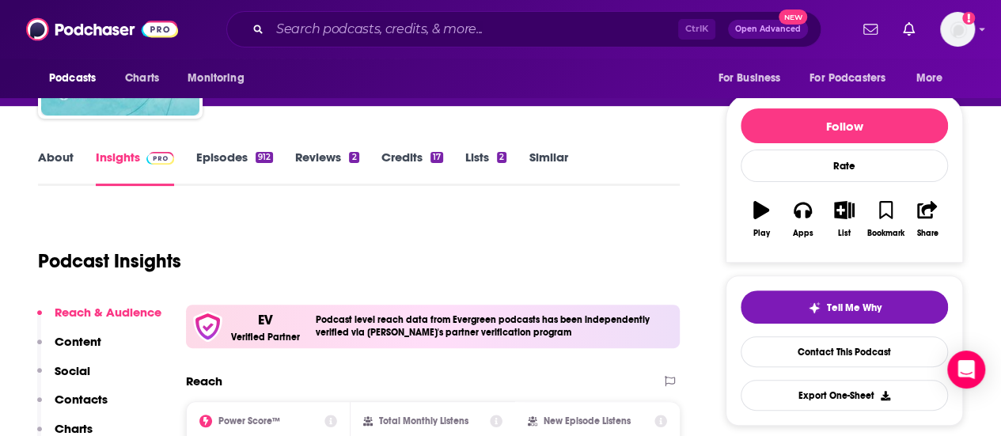
click at [247, 173] on link "Episodes 912" at bounding box center [234, 168] width 77 height 36
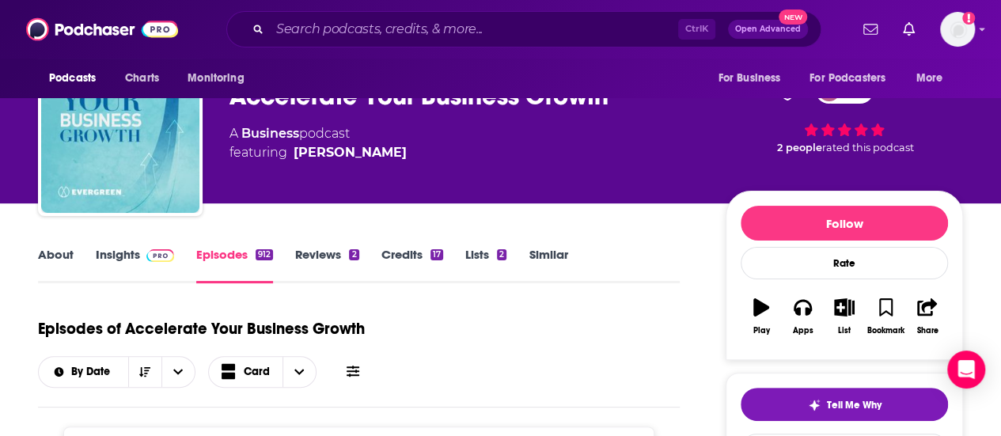
scroll to position [52, 0]
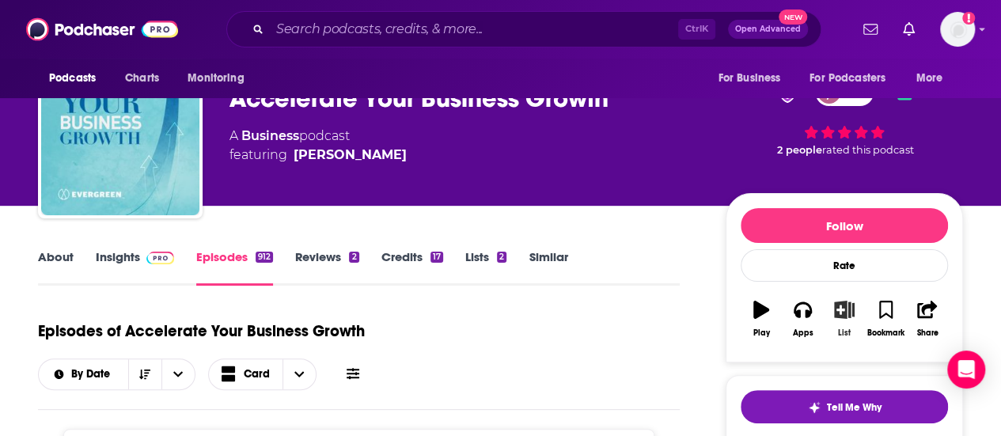
click at [833, 312] on button "List" at bounding box center [844, 318] width 41 height 57
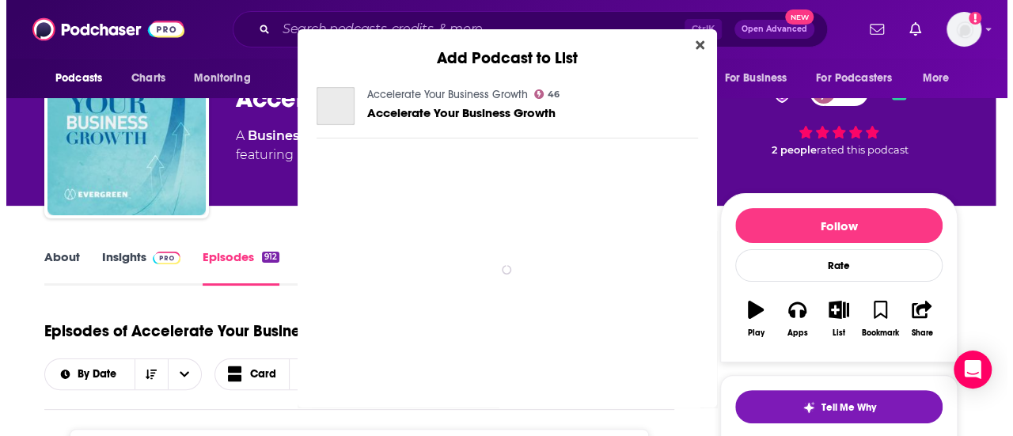
scroll to position [0, 0]
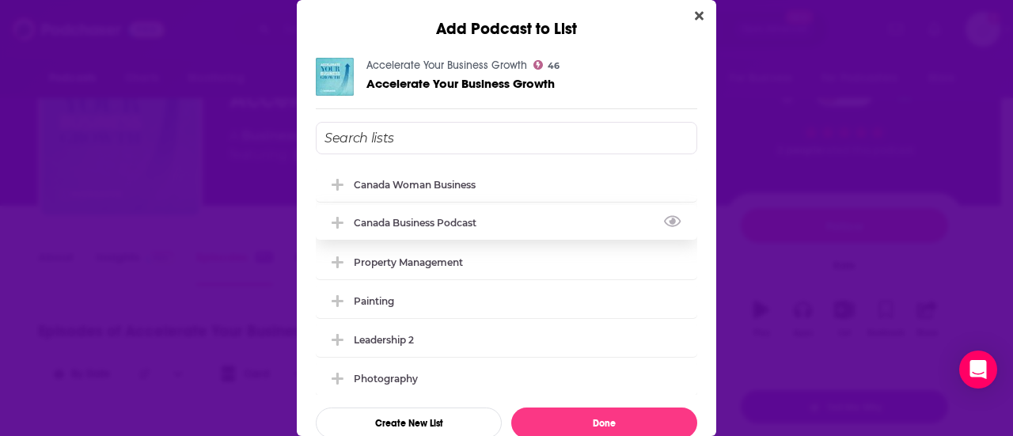
click at [406, 224] on div "Canada Business Podcast" at bounding box center [420, 223] width 132 height 12
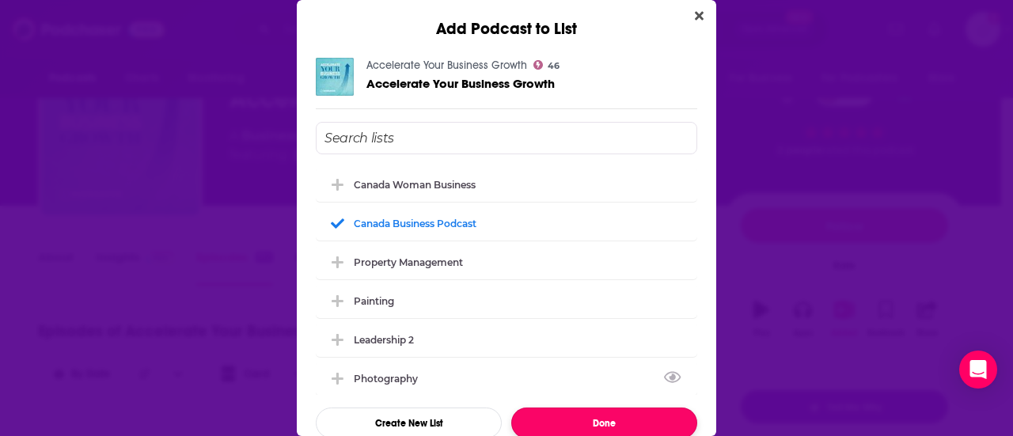
click at [580, 412] on button "Done" at bounding box center [604, 423] width 186 height 31
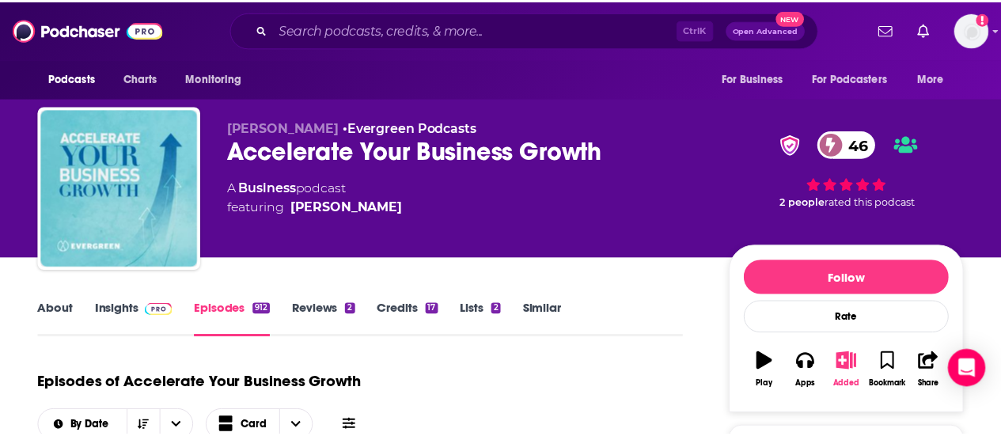
scroll to position [52, 0]
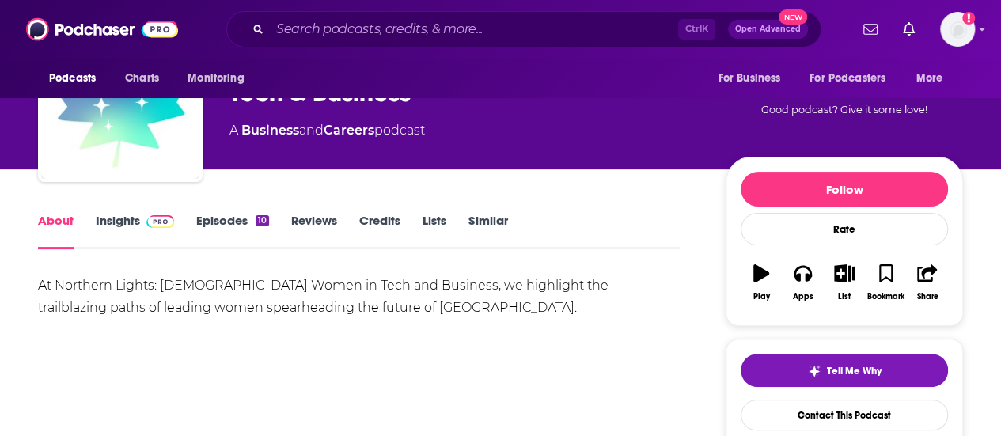
scroll to position [89, 0]
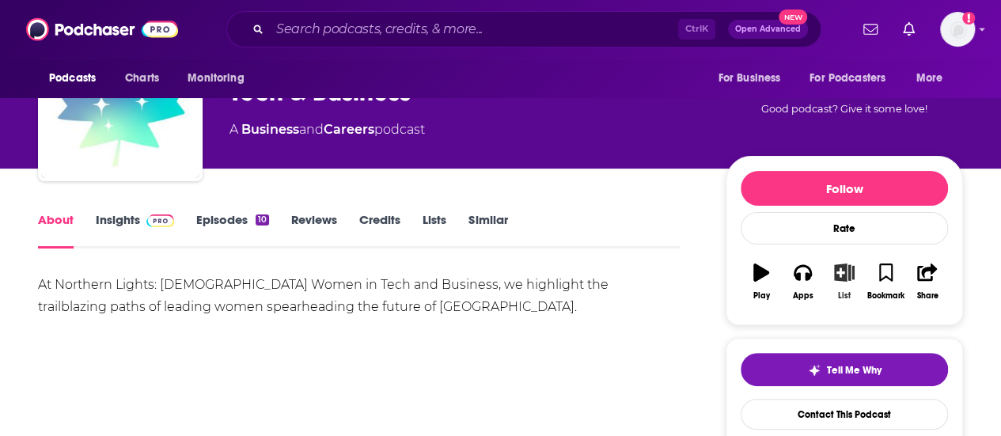
click at [840, 275] on icon "button" at bounding box center [844, 272] width 20 height 17
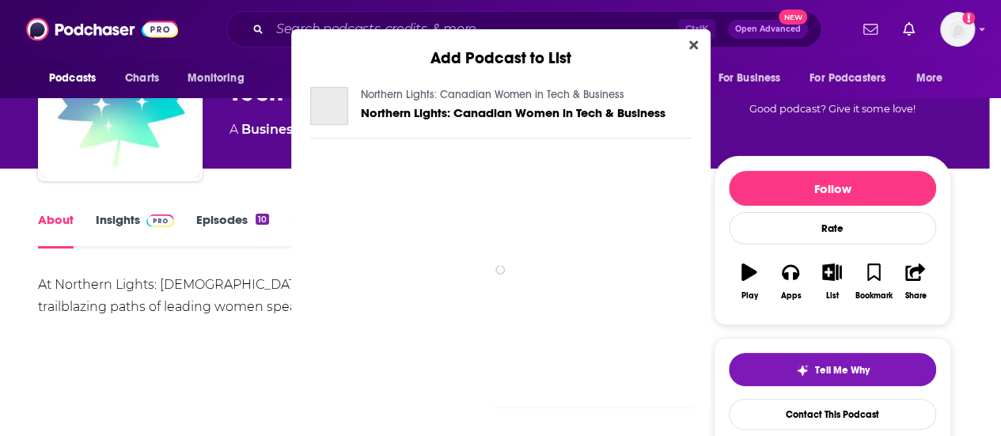
scroll to position [0, 0]
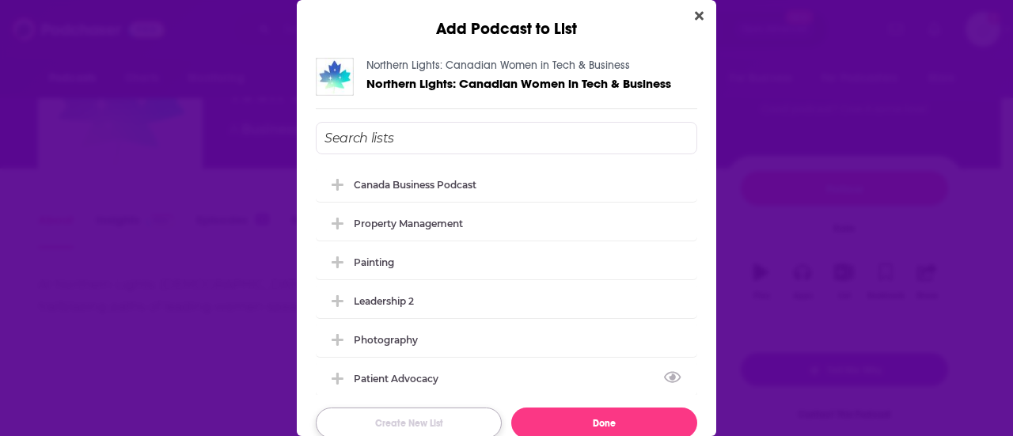
click at [401, 421] on button "Create New List" at bounding box center [409, 423] width 186 height 31
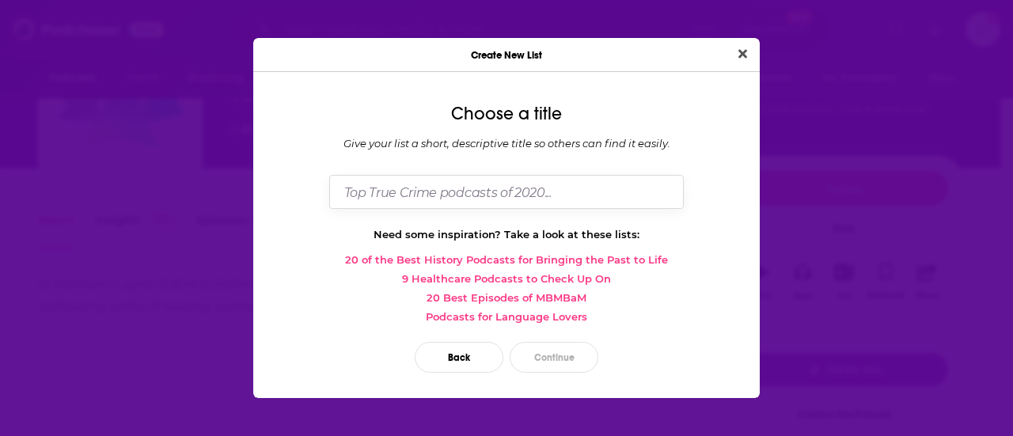
click at [397, 193] on input "Dialog" at bounding box center [506, 192] width 355 height 34
type input "Canada Woman Business"
click at [543, 359] on button "Continue" at bounding box center [554, 357] width 89 height 31
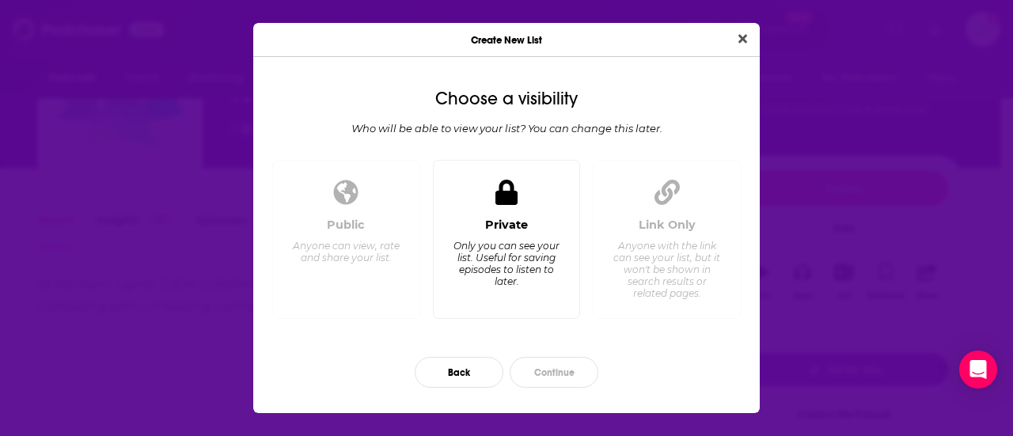
click at [520, 211] on div "Private Only you can see your list. Useful for saving episodes to listen to lat…" at bounding box center [507, 239] width 148 height 159
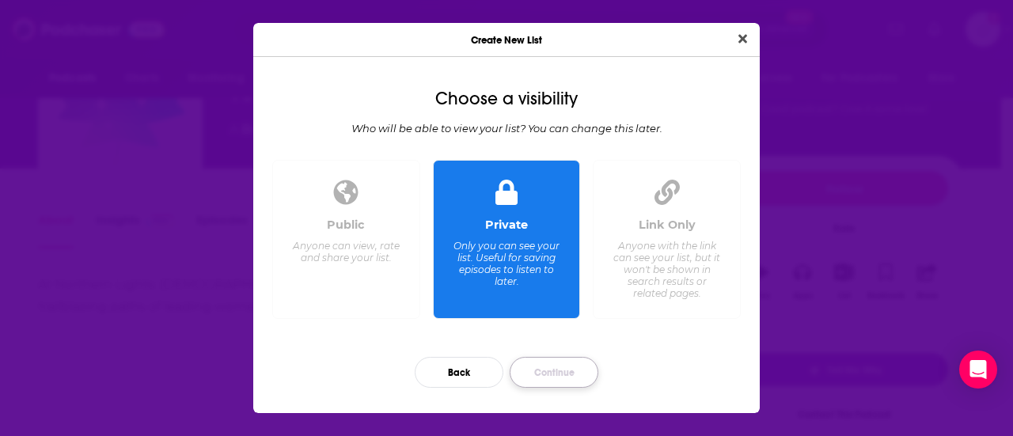
click at [561, 370] on button "Continue" at bounding box center [554, 372] width 89 height 31
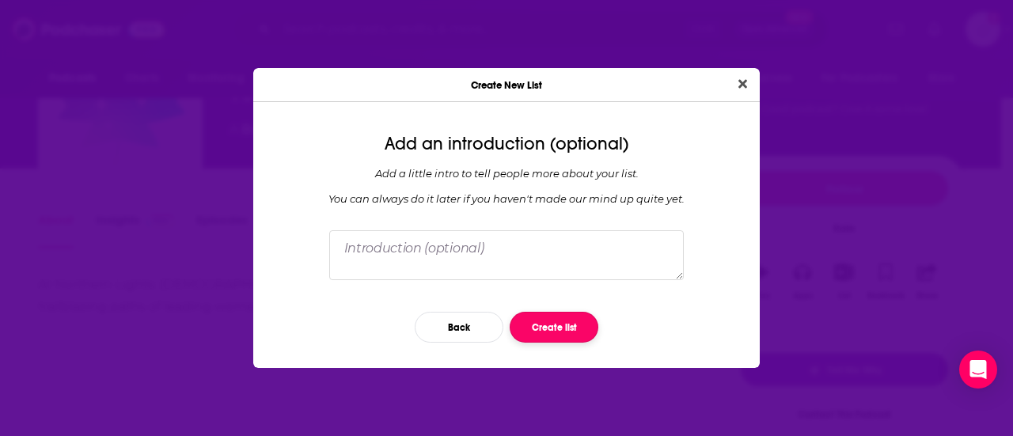
click at [570, 328] on button "Create list" at bounding box center [554, 327] width 89 height 31
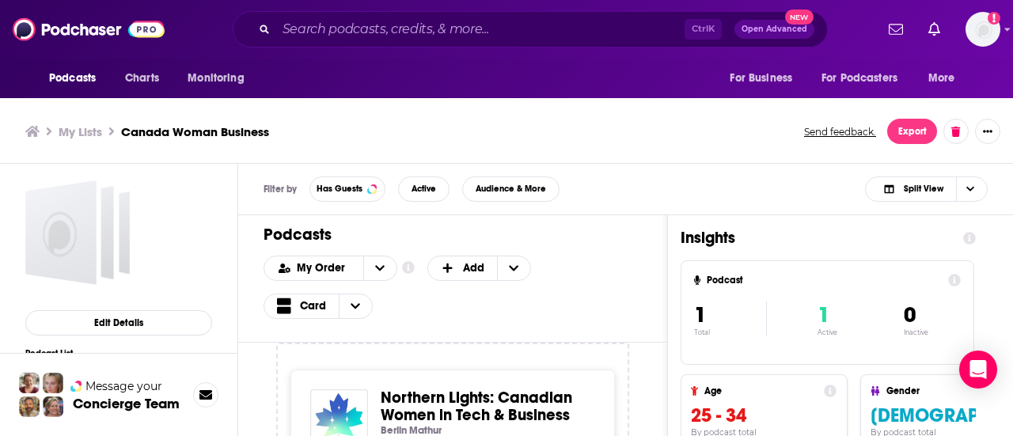
click at [177, 169] on div "Add Podcast to List Northern Lights: Canadian Women in Tech & Business Northern…" at bounding box center [506, 218] width 1013 height 436
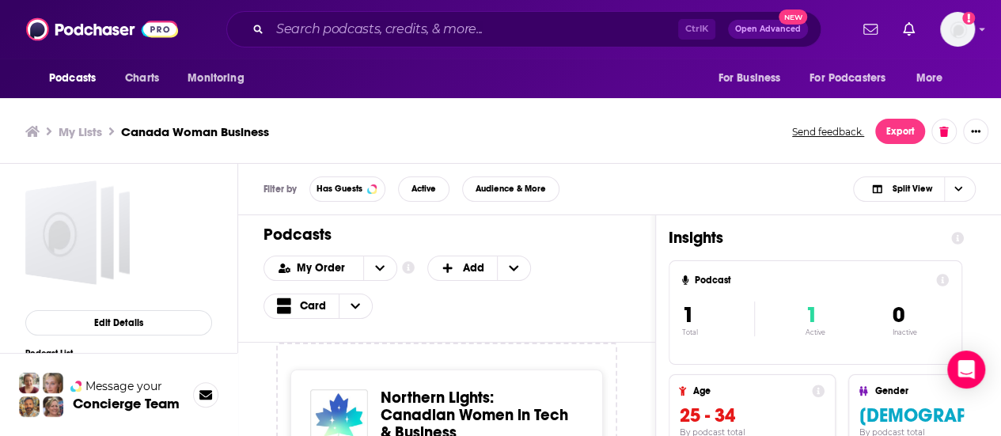
scroll to position [5, 0]
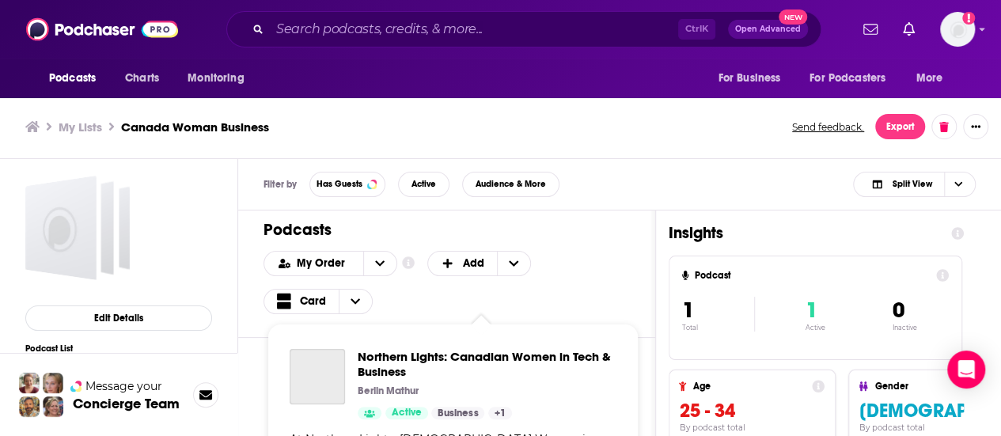
click at [461, 384] on div "Podcasts Charts Monitoring Ctrl K Open Advanced New For Business For Podcasters…" at bounding box center [500, 215] width 1001 height 441
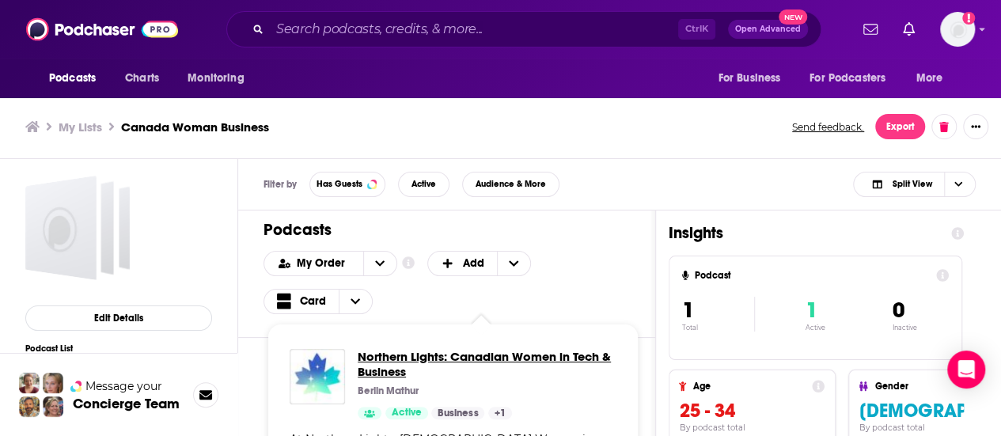
click at [465, 359] on span "Northern Lights: Canadian Women in Tech & Business" at bounding box center [487, 364] width 259 height 30
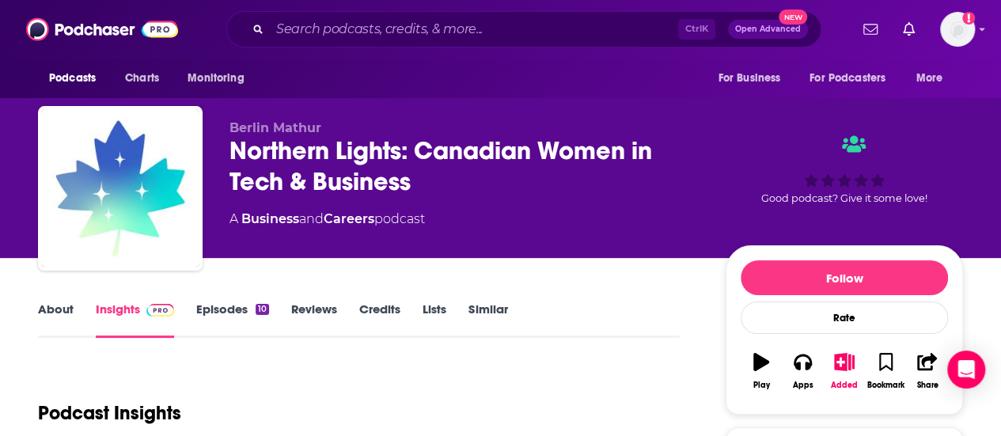
click at [480, 313] on link "Similar" at bounding box center [488, 320] width 39 height 36
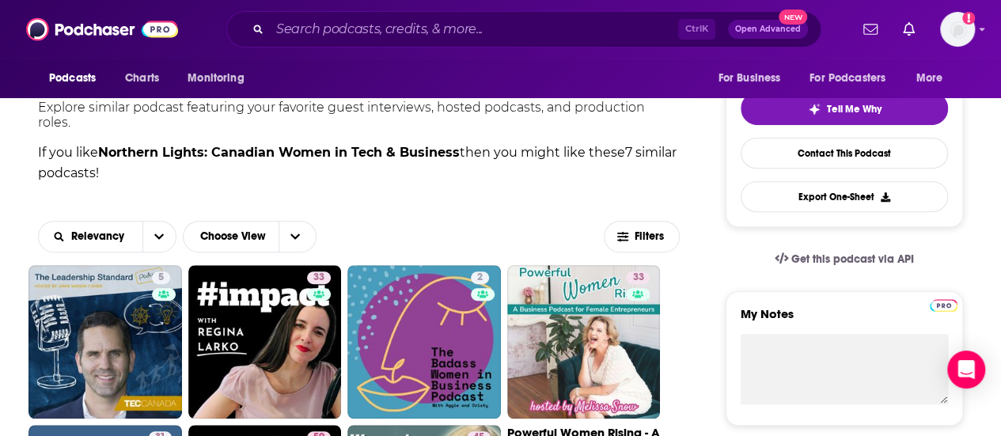
scroll to position [351, 0]
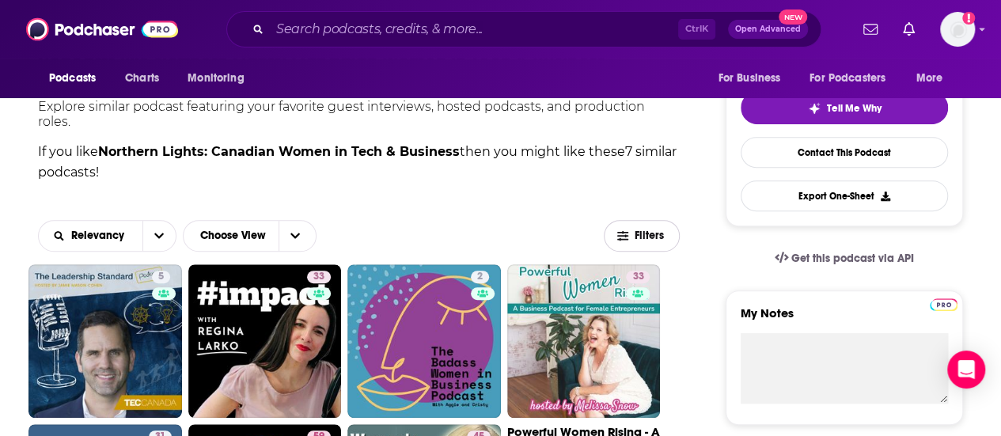
click at [643, 230] on span "Filters" at bounding box center [651, 235] width 32 height 11
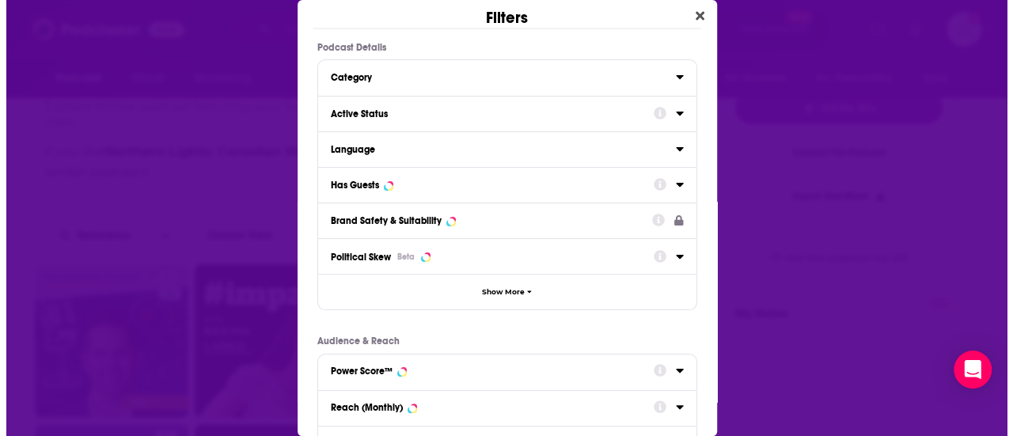
scroll to position [0, 0]
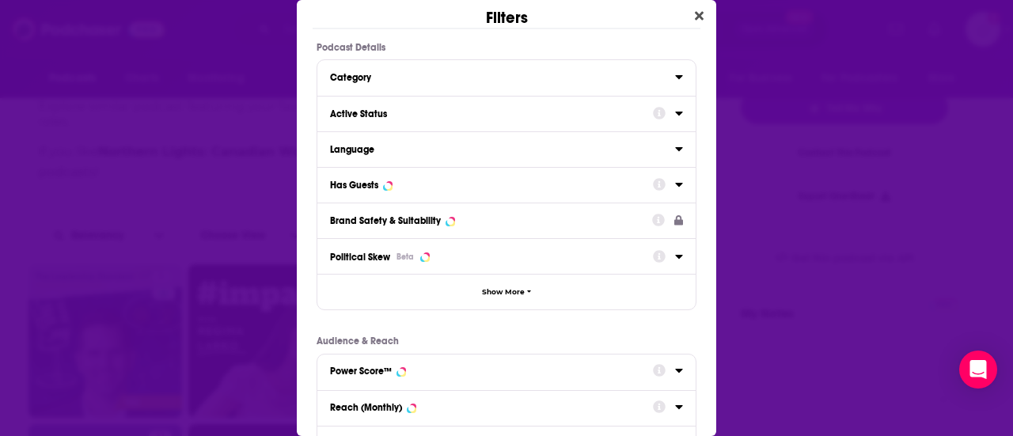
click at [675, 108] on icon "Dialog" at bounding box center [679, 113] width 8 height 13
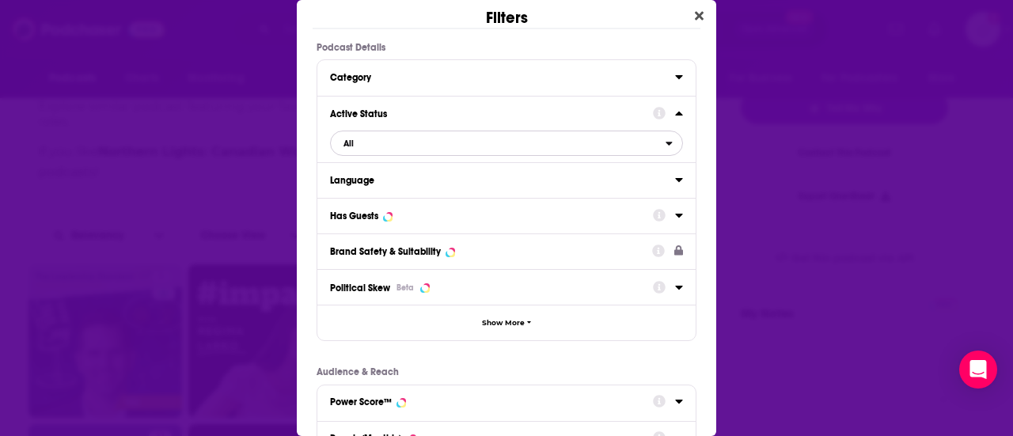
click at [484, 146] on span "All" at bounding box center [498, 143] width 335 height 21
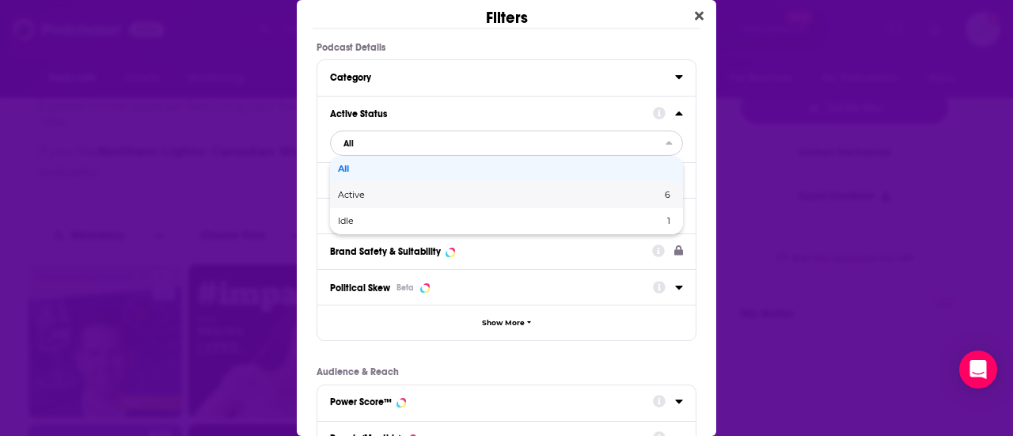
click at [431, 191] on span "Active" at bounding box center [425, 195] width 175 height 9
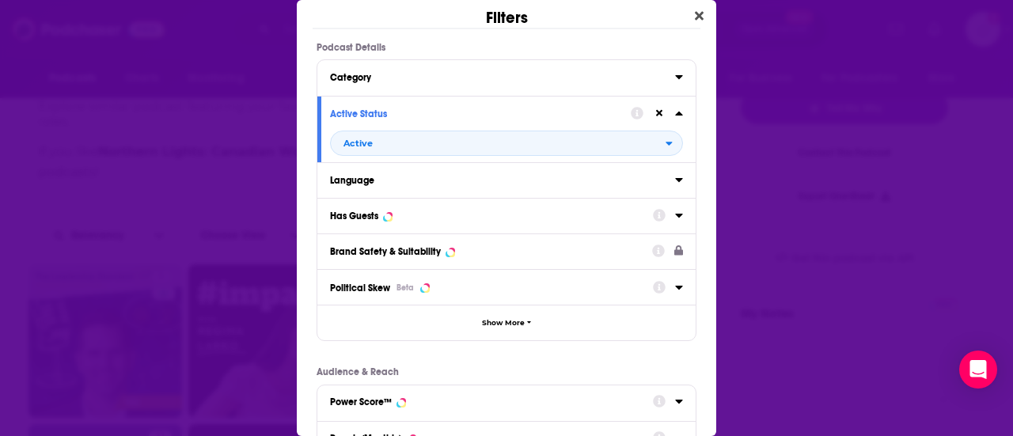
click at [397, 176] on div "Language" at bounding box center [497, 180] width 335 height 11
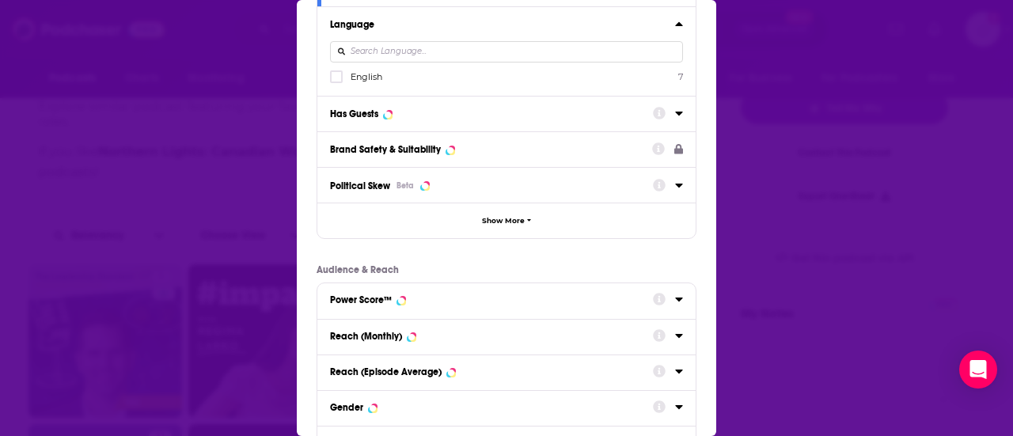
scroll to position [157, 0]
click at [675, 111] on icon "Dialog" at bounding box center [678, 113] width 7 height 4
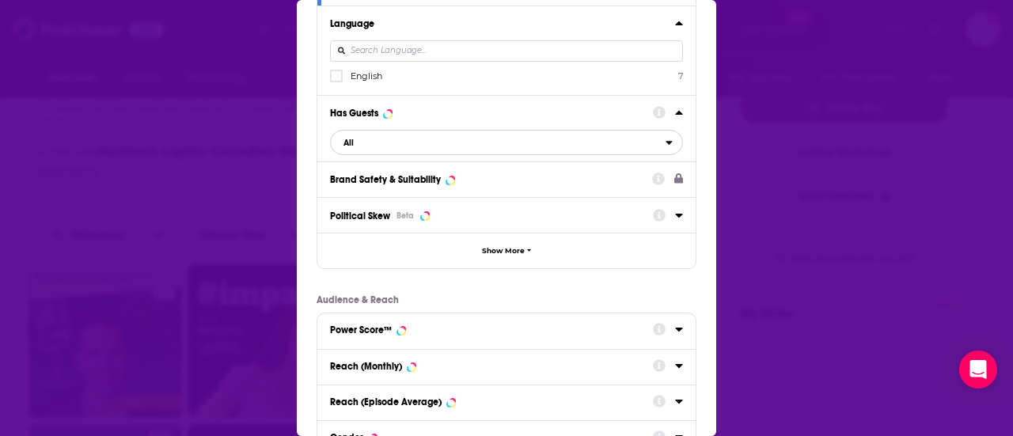
click at [431, 146] on span "All" at bounding box center [498, 142] width 335 height 21
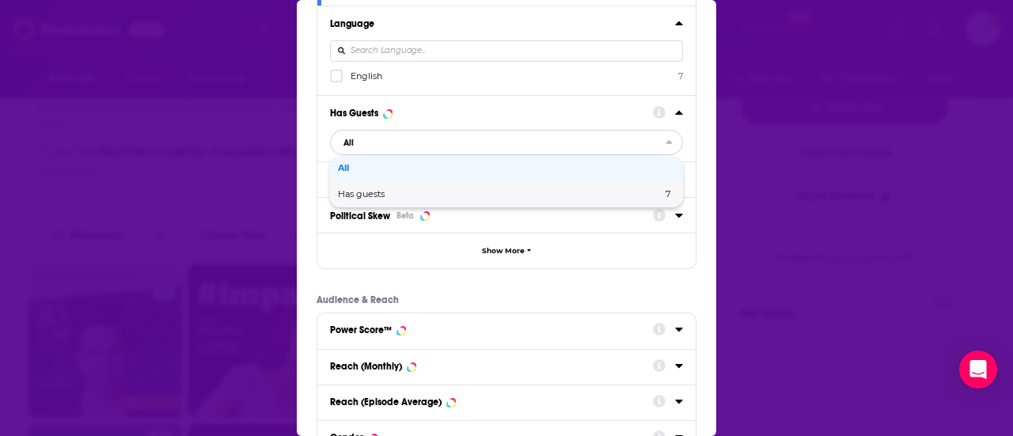
click at [412, 192] on span "Has guests" at bounding box center [430, 194] width 185 height 9
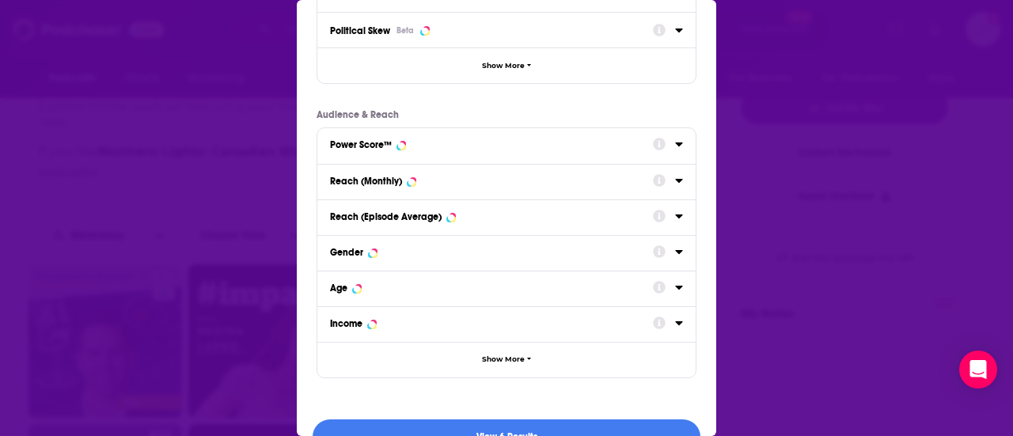
scroll to position [365, 0]
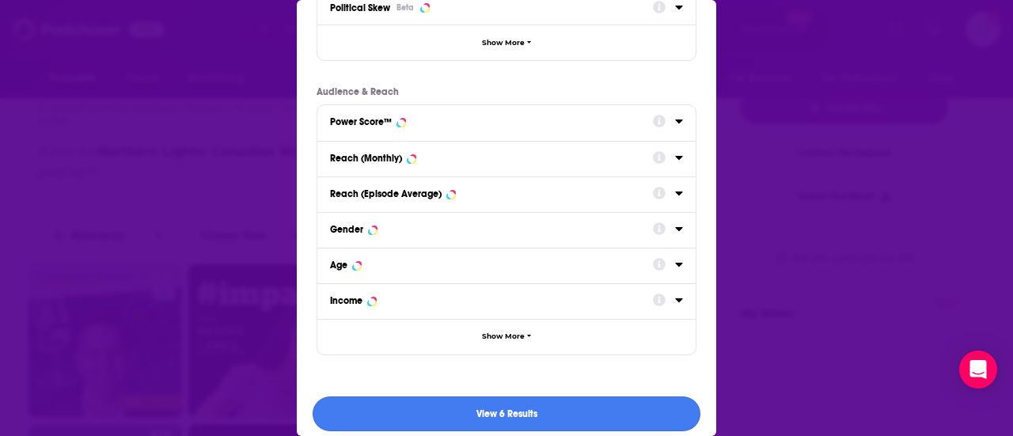
click at [451, 412] on button "View 6 Results" at bounding box center [507, 415] width 388 height 36
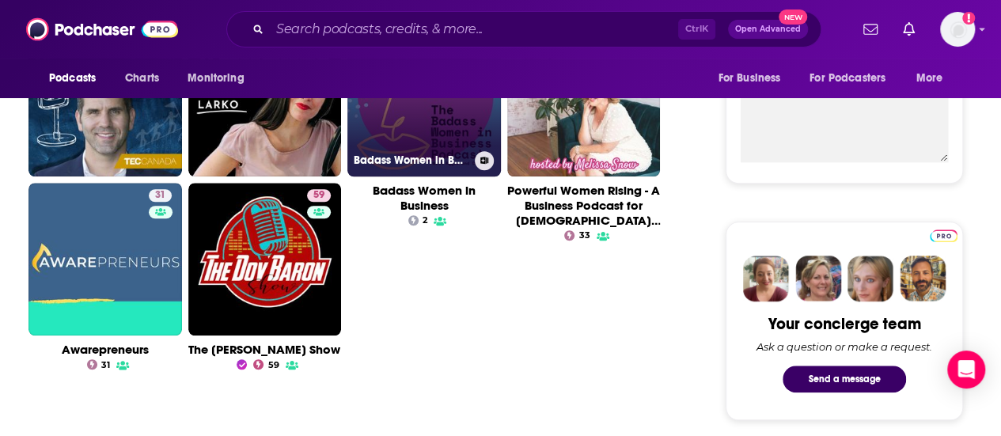
scroll to position [594, 0]
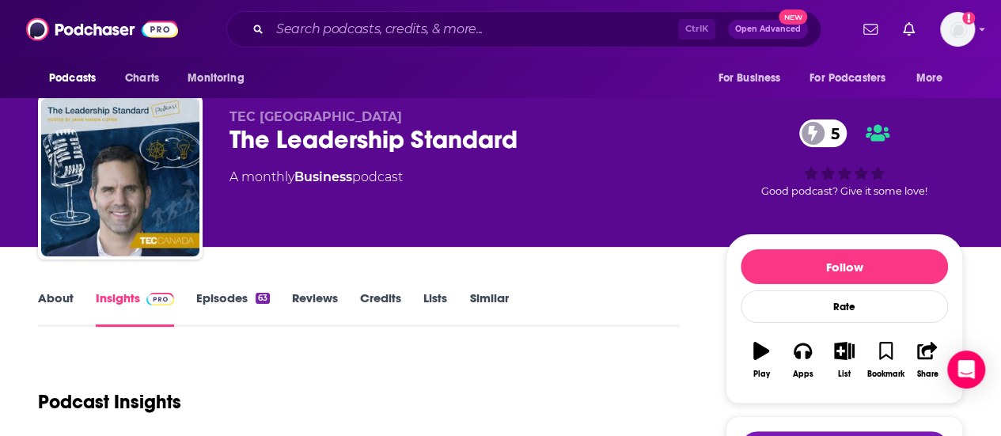
scroll to position [32, 0]
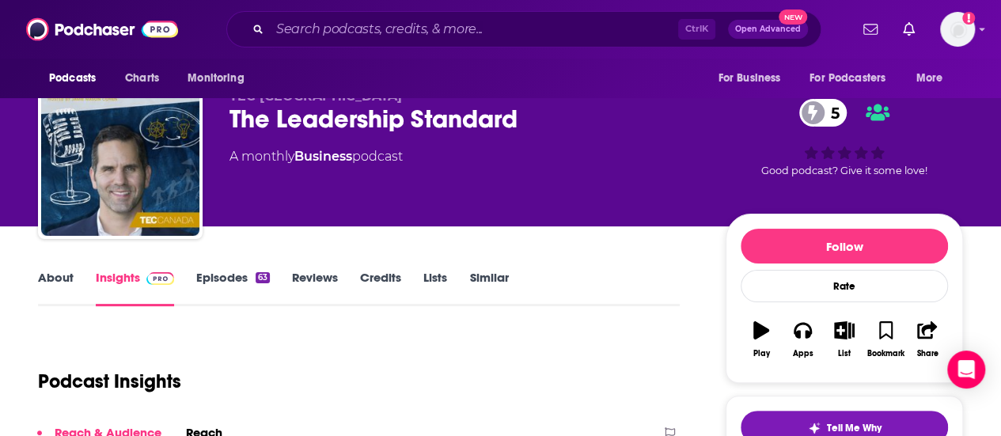
click at [212, 281] on link "Episodes 63" at bounding box center [233, 288] width 74 height 36
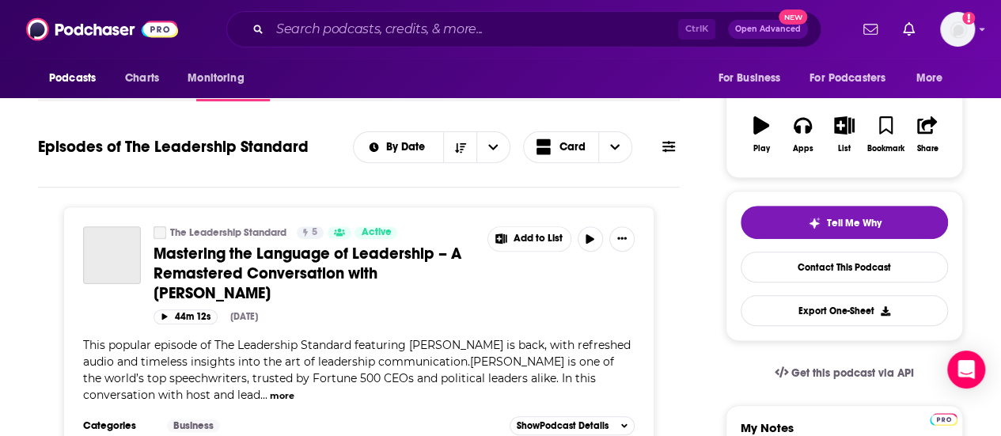
scroll to position [234, 0]
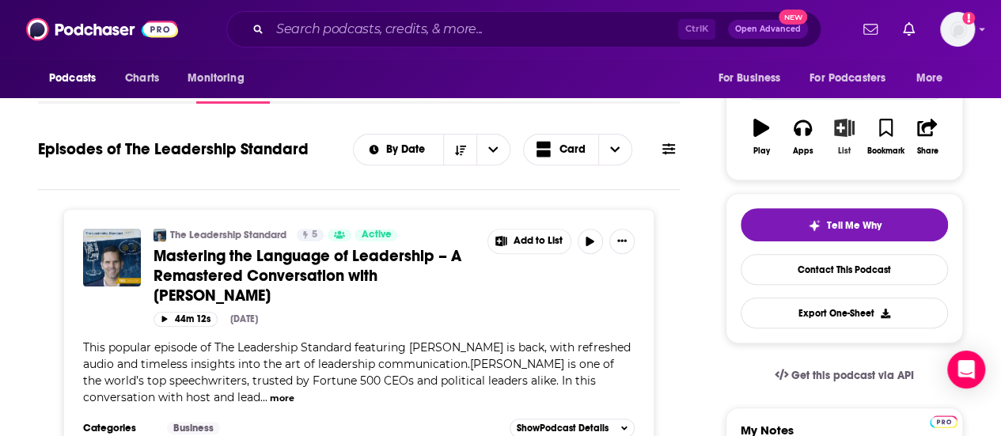
click at [833, 139] on button "List" at bounding box center [844, 136] width 41 height 57
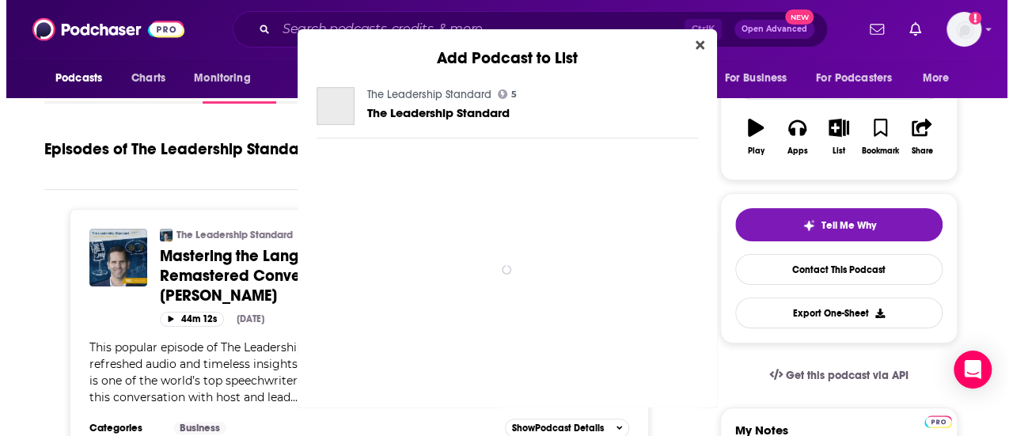
scroll to position [0, 0]
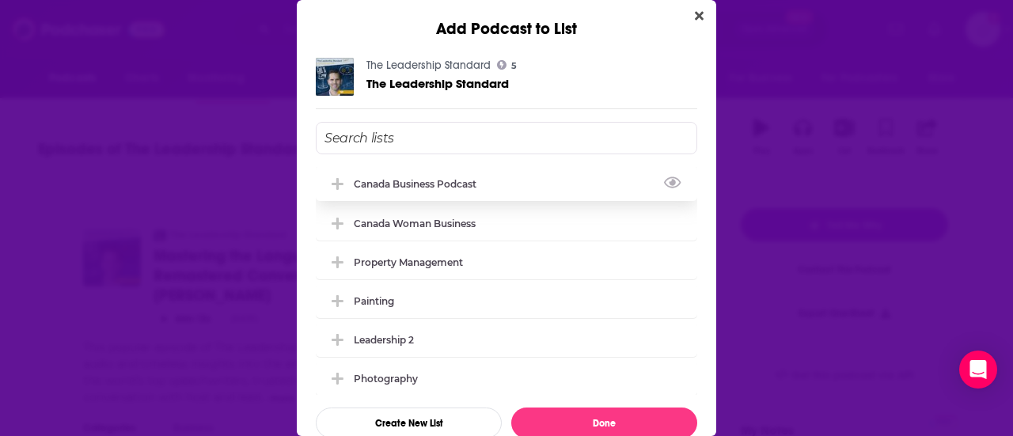
click at [418, 184] on div "Canada Business Podcast" at bounding box center [420, 184] width 132 height 12
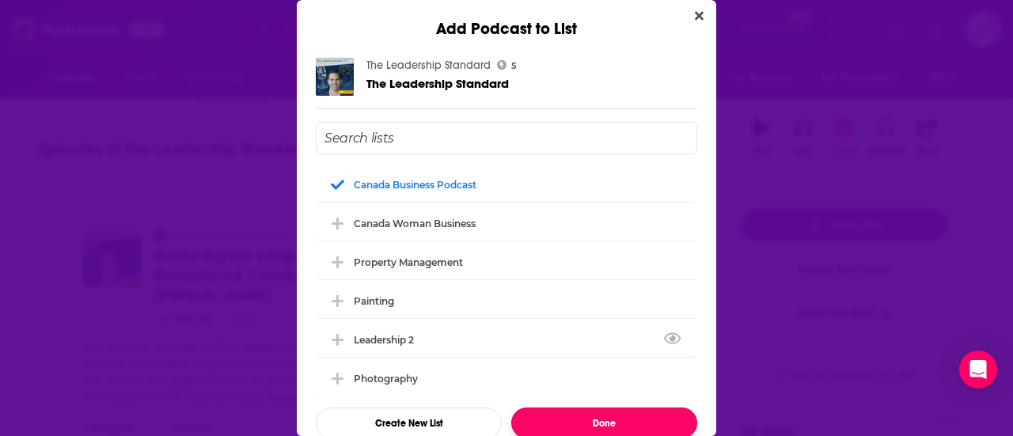
click at [593, 416] on button "Done" at bounding box center [604, 423] width 186 height 31
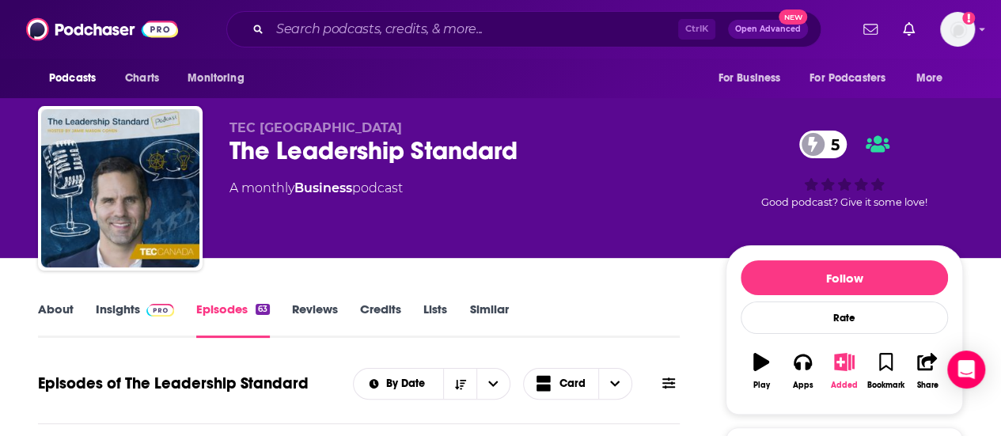
scroll to position [16, 0]
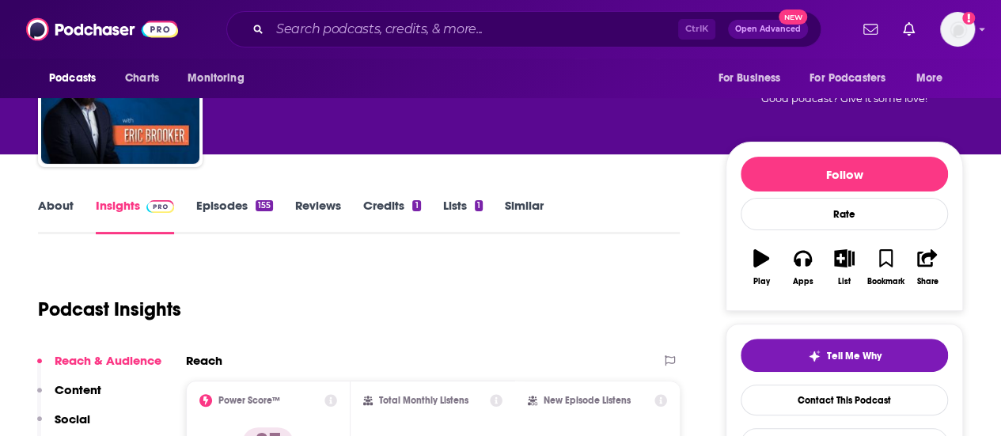
scroll to position [101, 0]
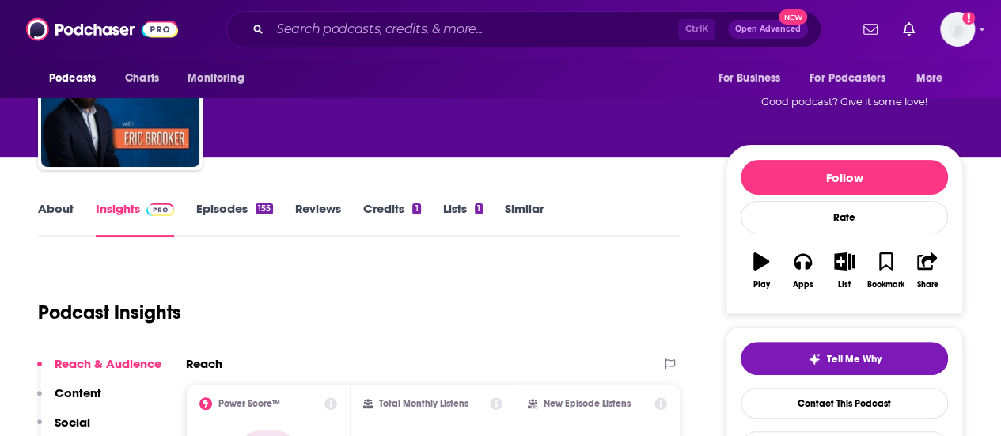
click at [229, 203] on link "Episodes 155" at bounding box center [234, 219] width 77 height 36
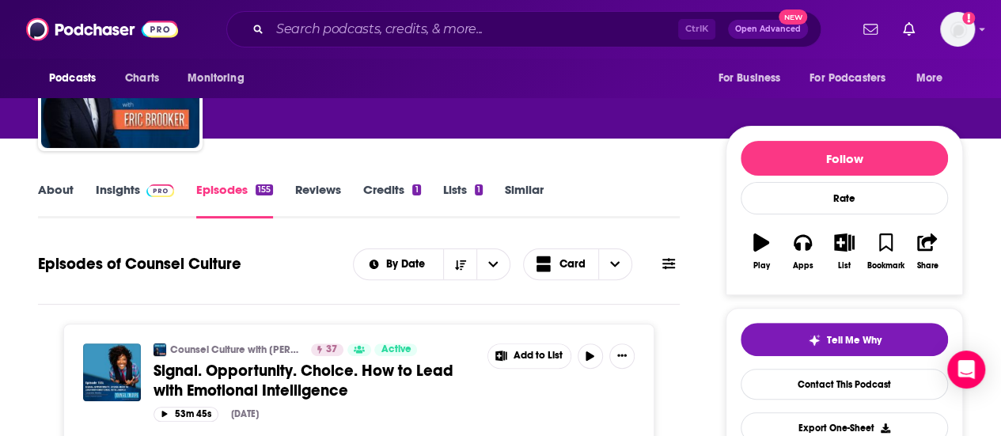
scroll to position [100, 0]
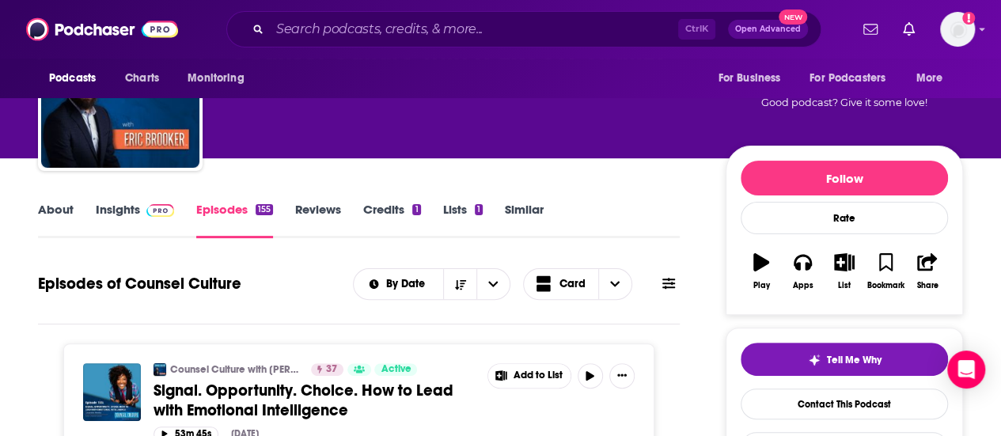
click at [66, 210] on link "About" at bounding box center [56, 220] width 36 height 36
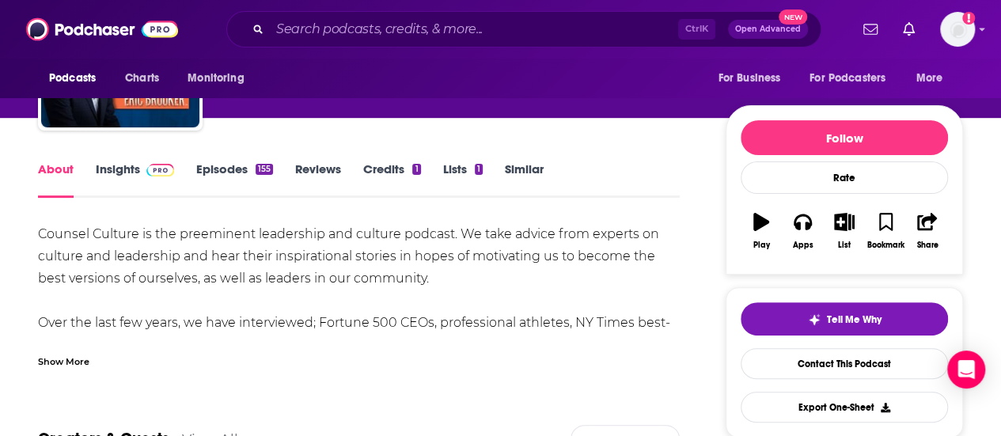
scroll to position [141, 0]
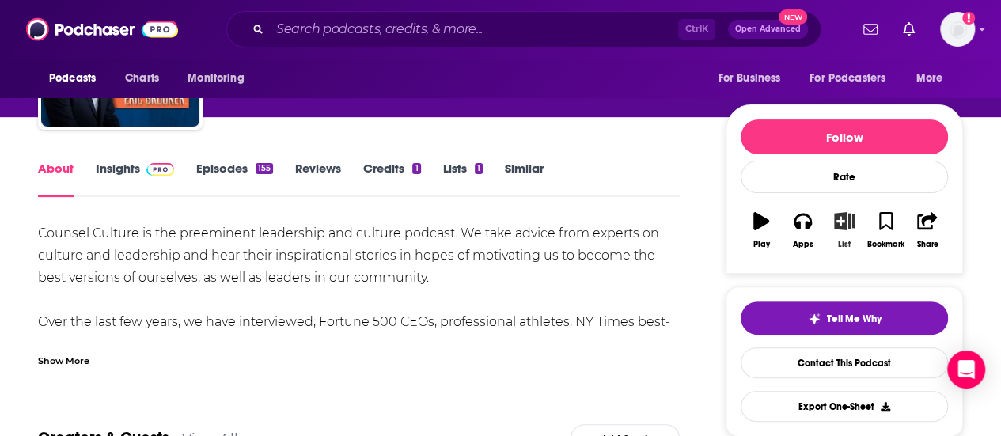
click at [844, 231] on button "List" at bounding box center [844, 230] width 41 height 57
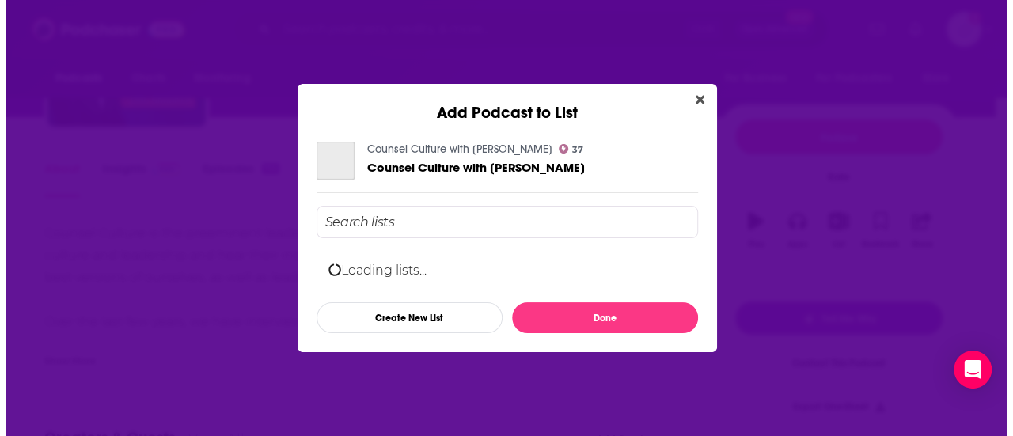
scroll to position [0, 0]
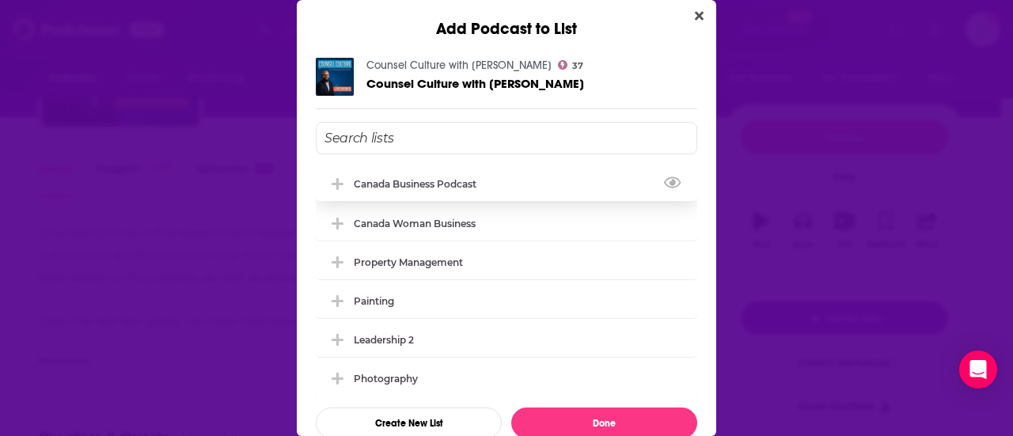
click at [408, 192] on div "Canada Business Podcast" at bounding box center [506, 183] width 381 height 35
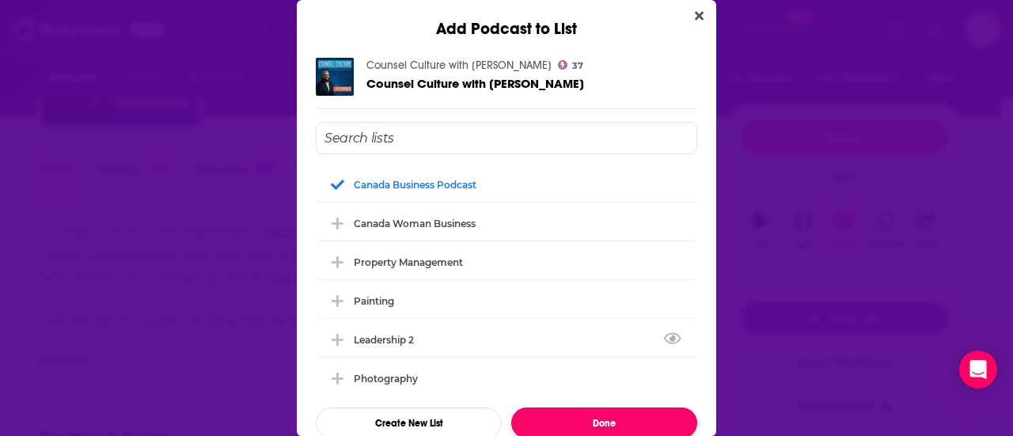
click at [568, 414] on button "Done" at bounding box center [604, 423] width 186 height 31
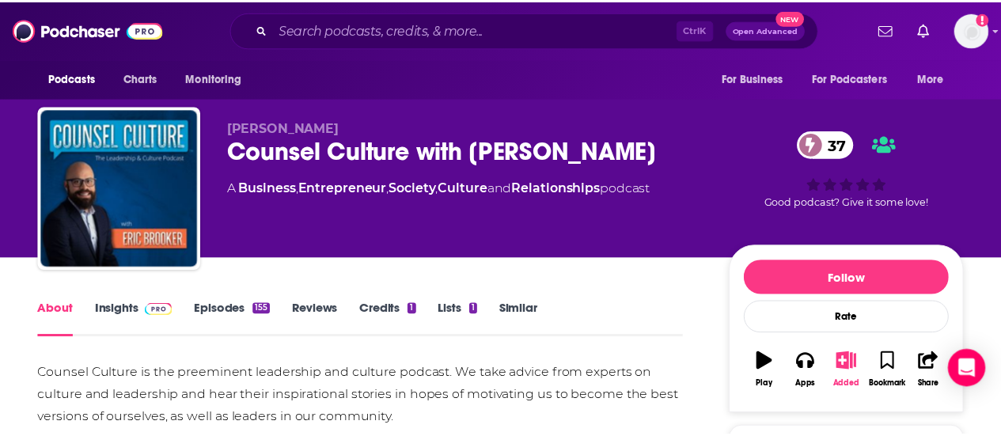
scroll to position [141, 0]
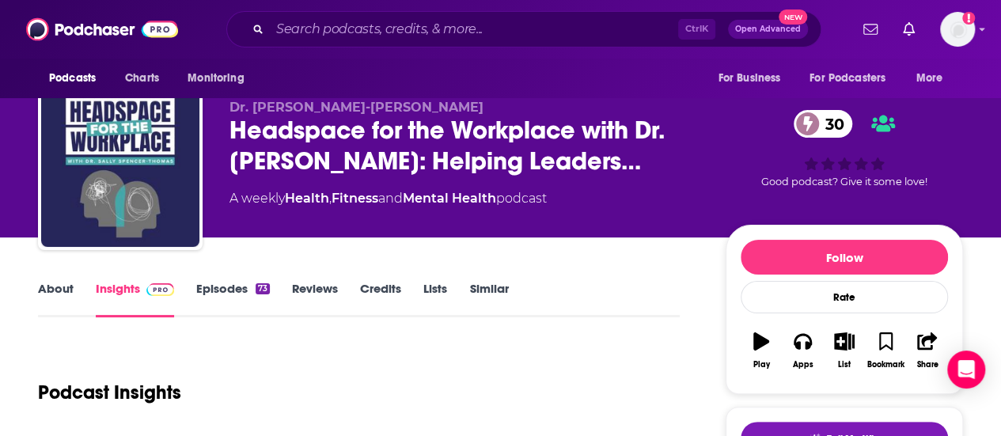
scroll to position [21, 0]
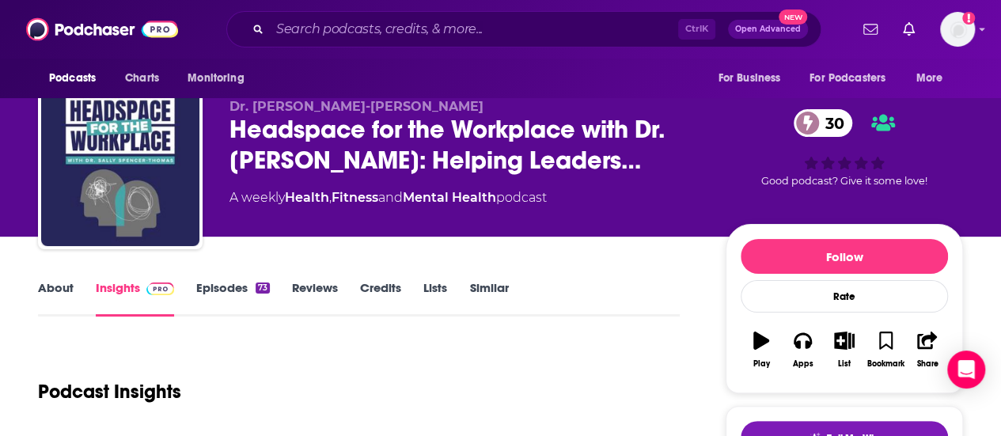
click at [48, 287] on link "About" at bounding box center [56, 298] width 36 height 36
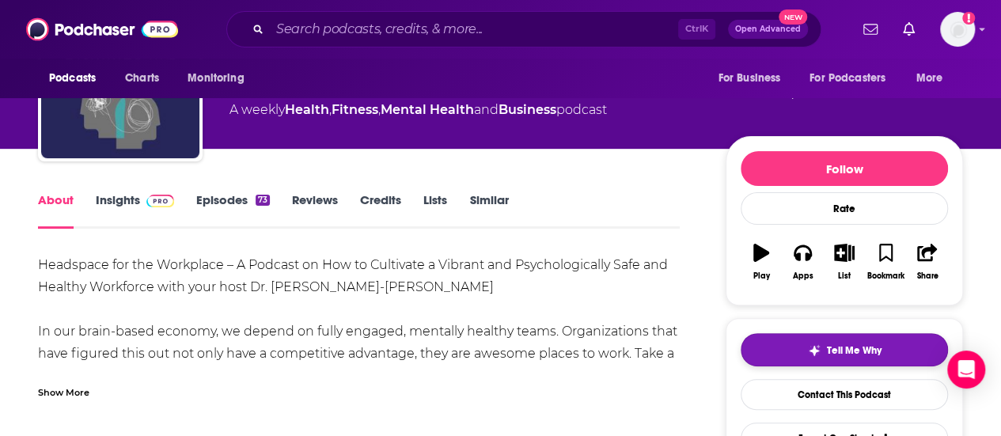
scroll to position [73, 0]
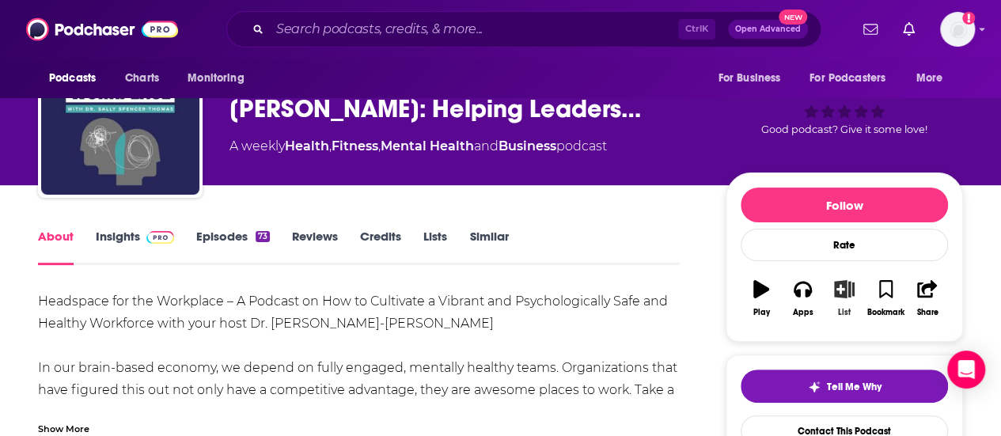
click at [848, 305] on button "List" at bounding box center [844, 298] width 41 height 57
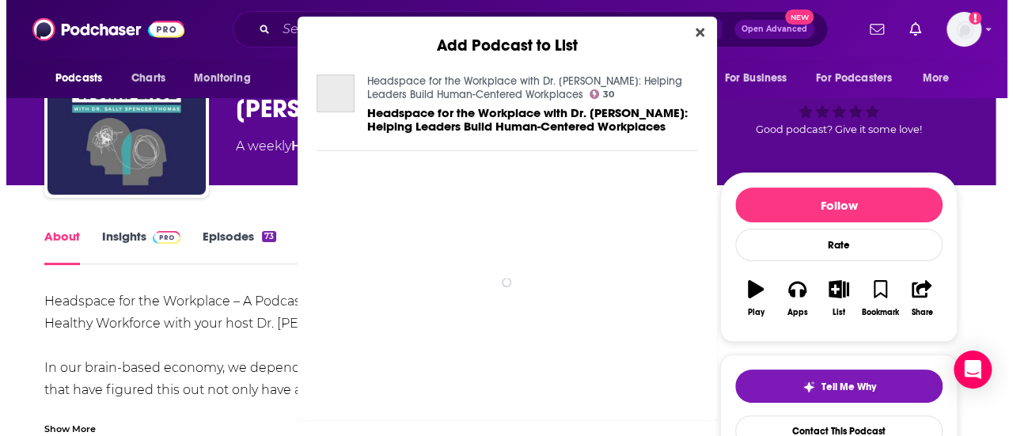
scroll to position [0, 0]
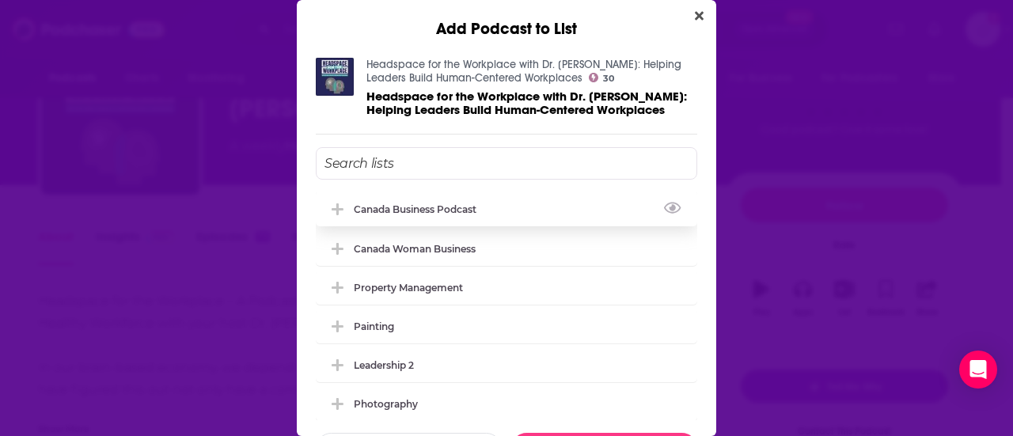
click at [389, 210] on div "Canada Business Podcast" at bounding box center [420, 209] width 132 height 12
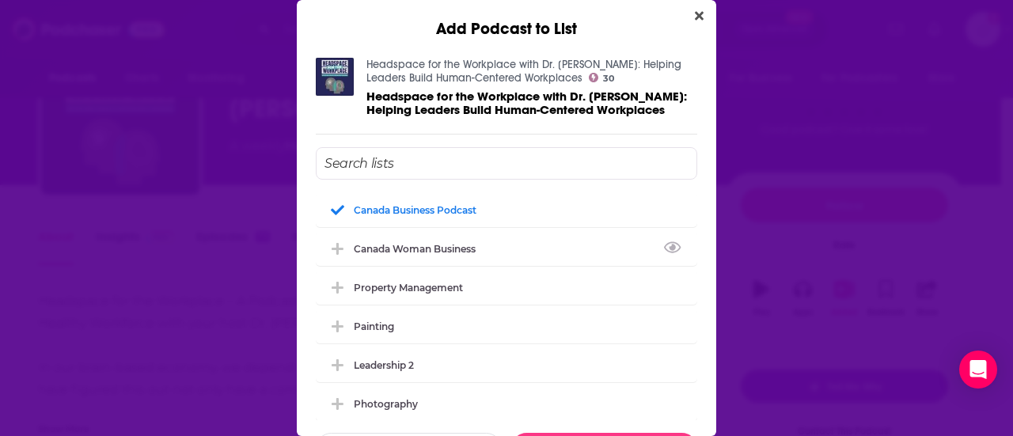
scroll to position [44, 0]
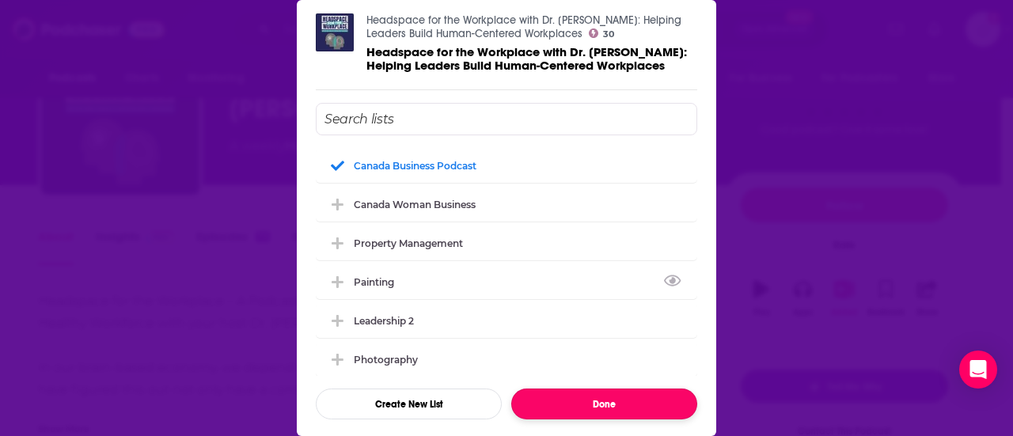
click at [600, 405] on button "Done" at bounding box center [604, 404] width 186 height 31
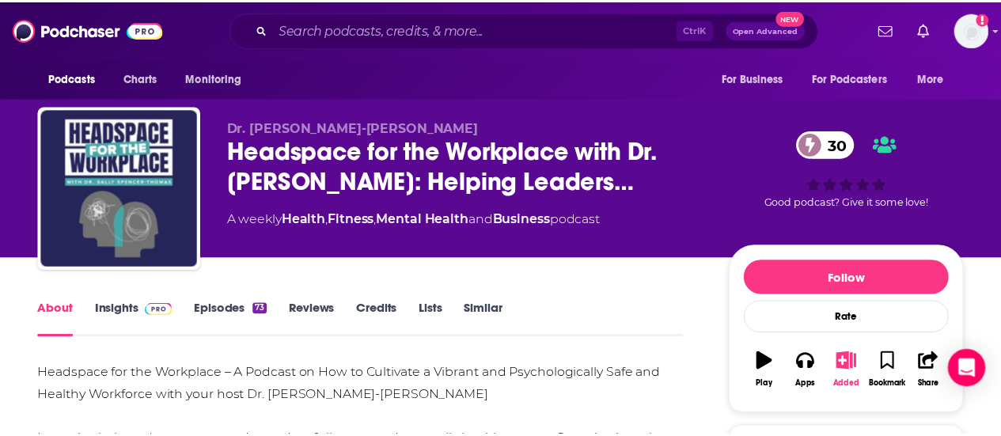
scroll to position [73, 0]
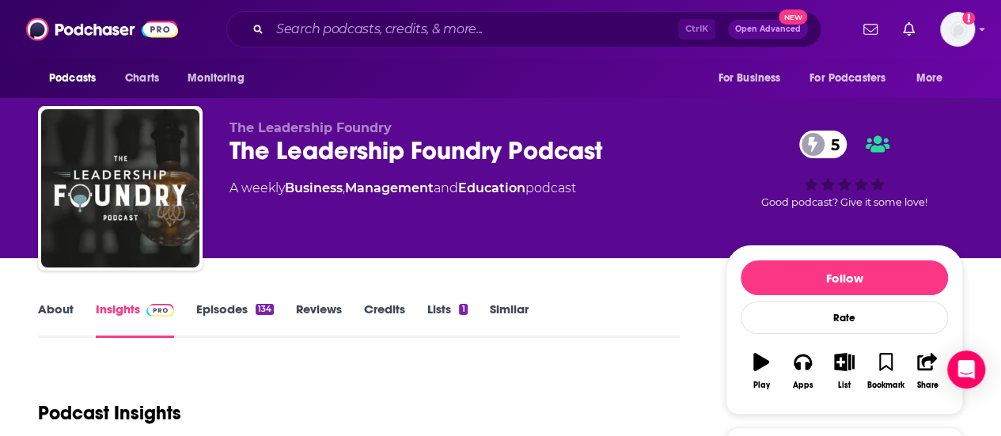
scroll to position [38, 0]
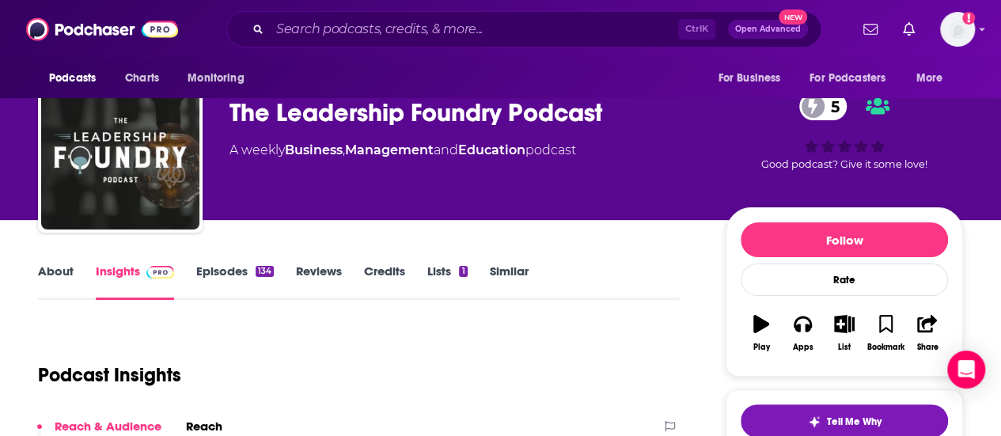
click at [59, 283] on link "About" at bounding box center [56, 282] width 36 height 36
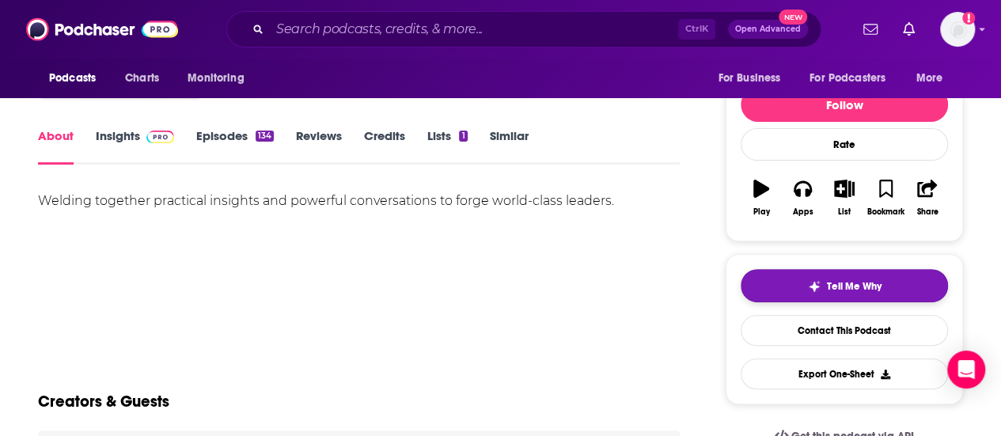
scroll to position [173, 0]
click at [847, 180] on icon "button" at bounding box center [844, 188] width 20 height 17
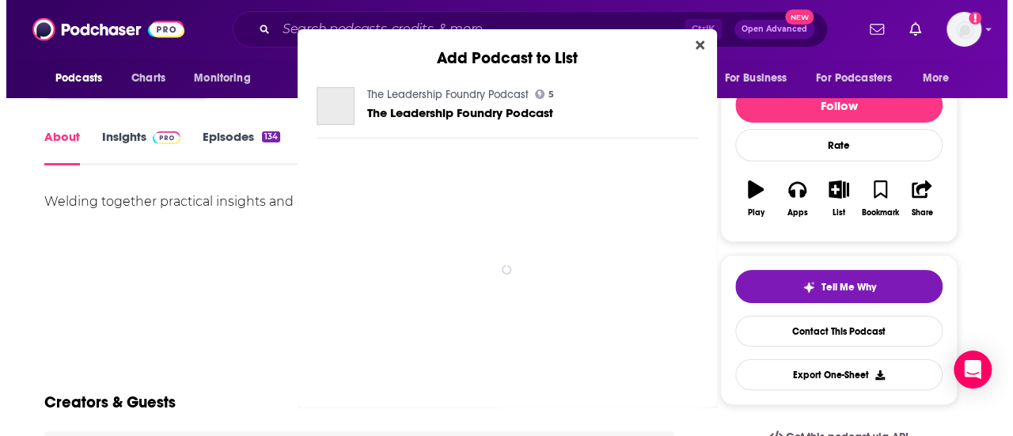
scroll to position [0, 0]
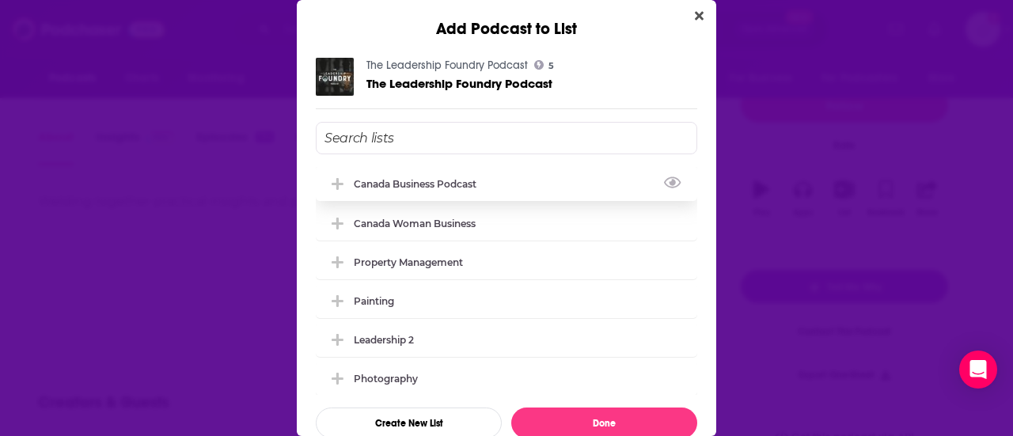
click at [409, 182] on div "Canada Business Podcast" at bounding box center [420, 184] width 132 height 12
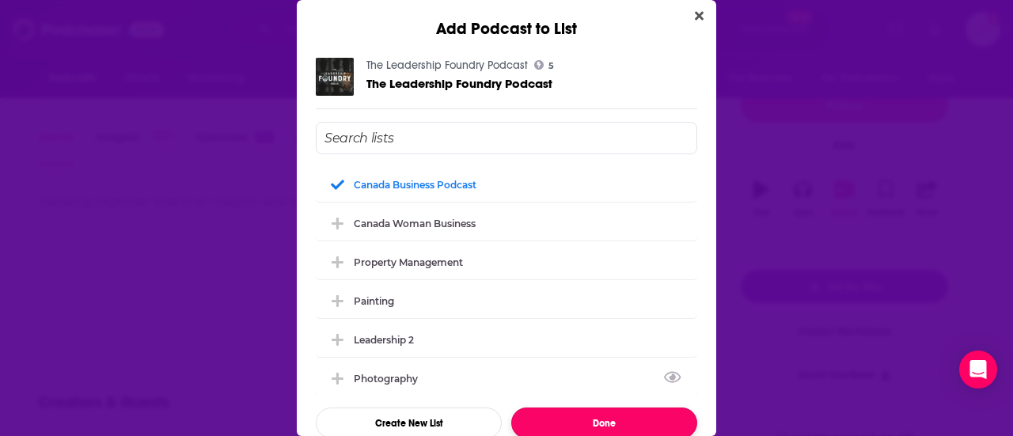
click at [575, 408] on button "Done" at bounding box center [604, 423] width 186 height 31
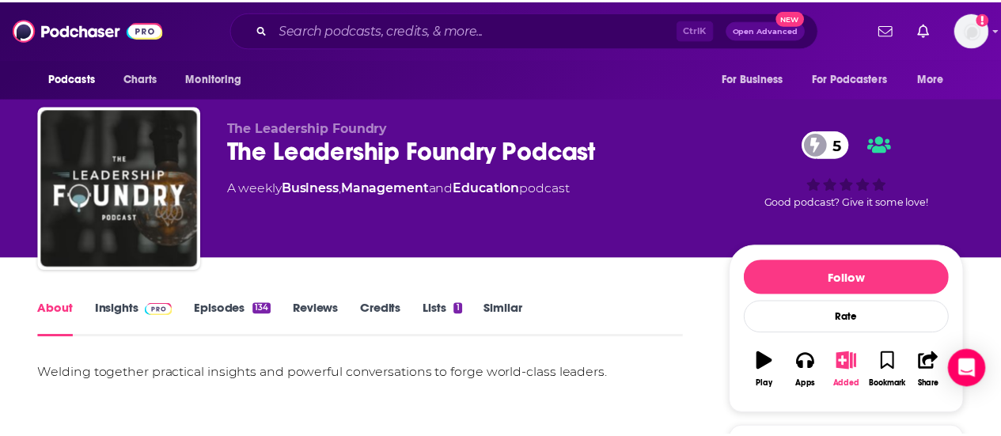
scroll to position [173, 0]
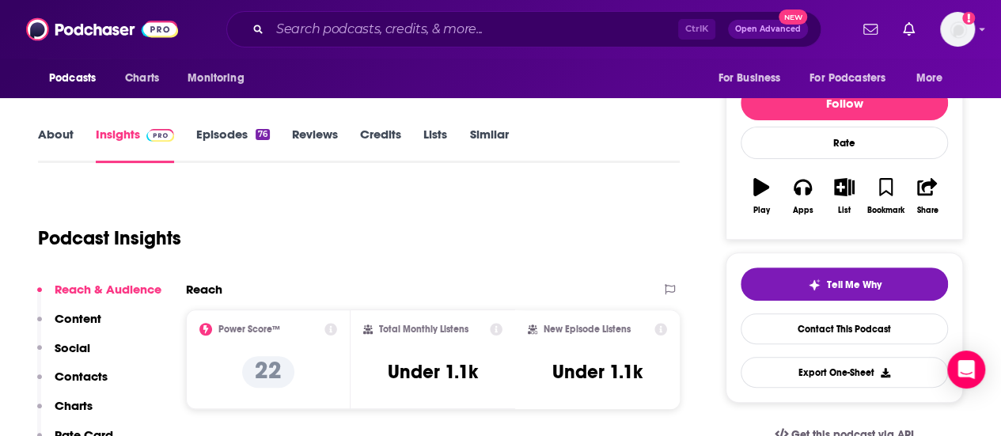
scroll to position [176, 0]
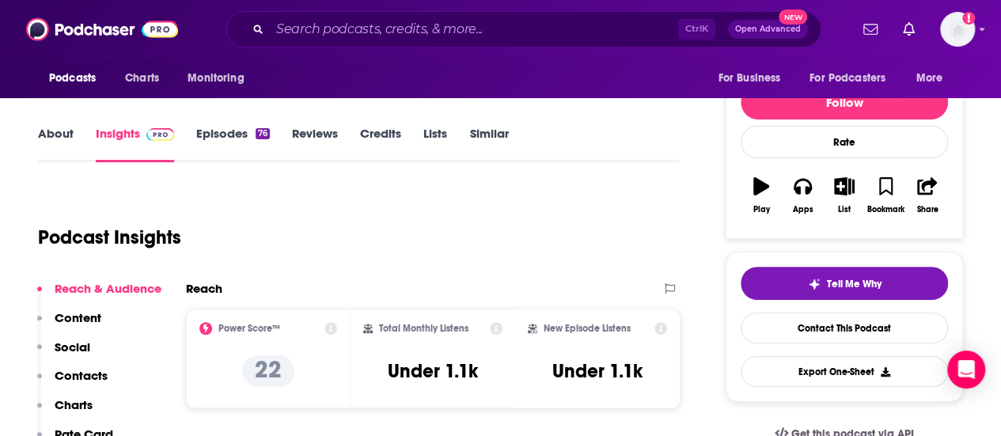
click at [214, 135] on link "Episodes 76" at bounding box center [233, 144] width 74 height 36
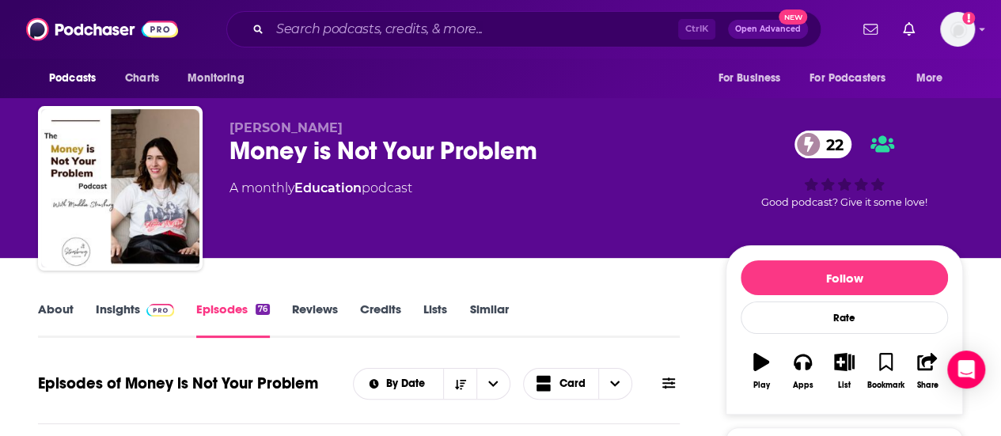
click at [62, 309] on link "About" at bounding box center [56, 320] width 36 height 36
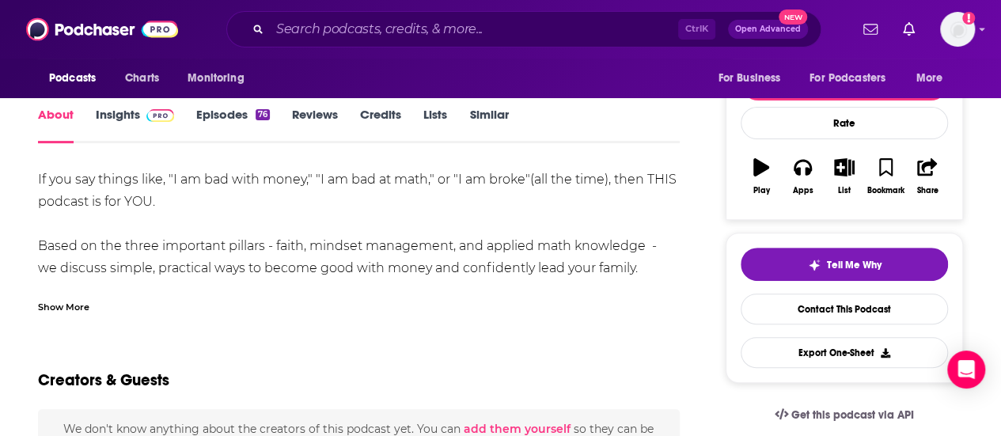
scroll to position [190, 0]
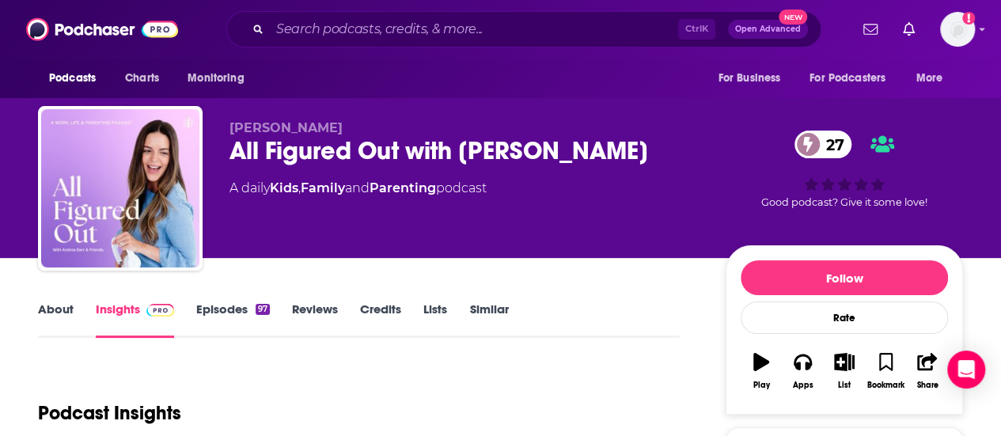
scroll to position [122, 0]
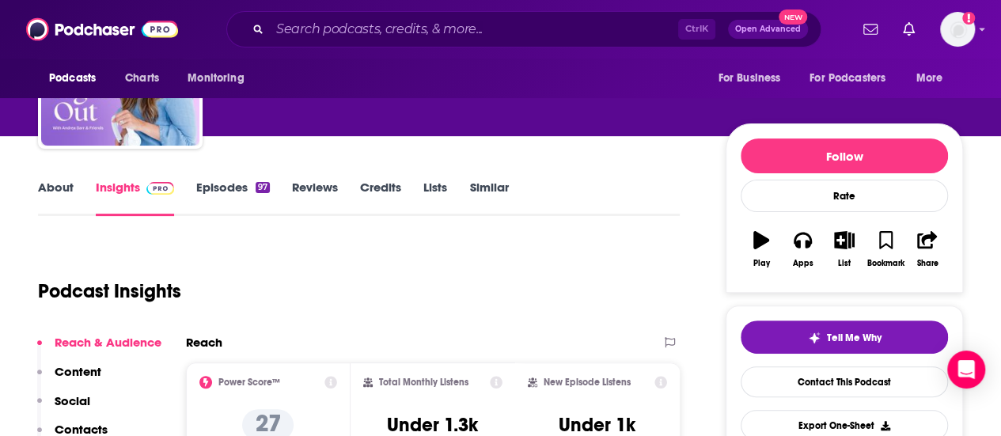
click at [63, 189] on link "About" at bounding box center [56, 198] width 36 height 36
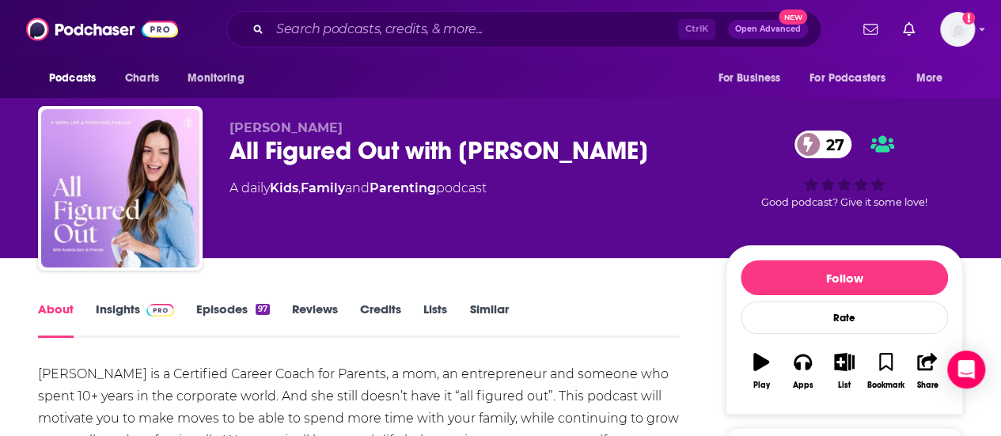
scroll to position [156, 0]
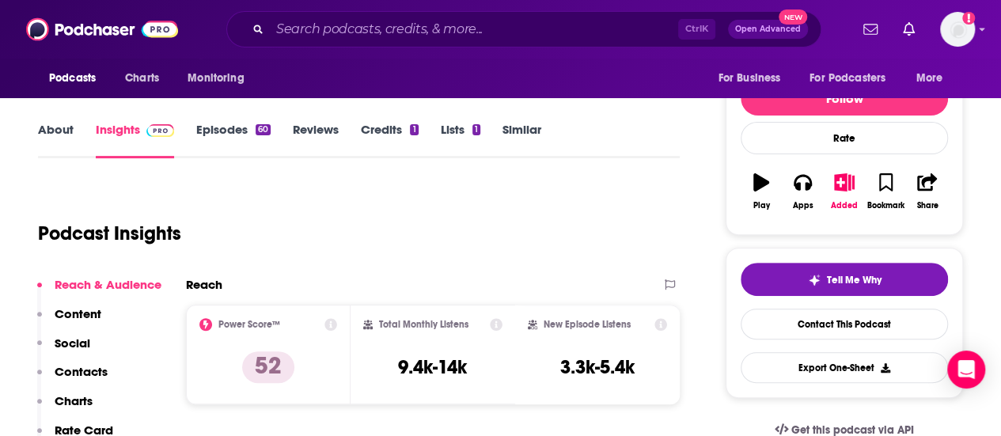
scroll to position [138, 0]
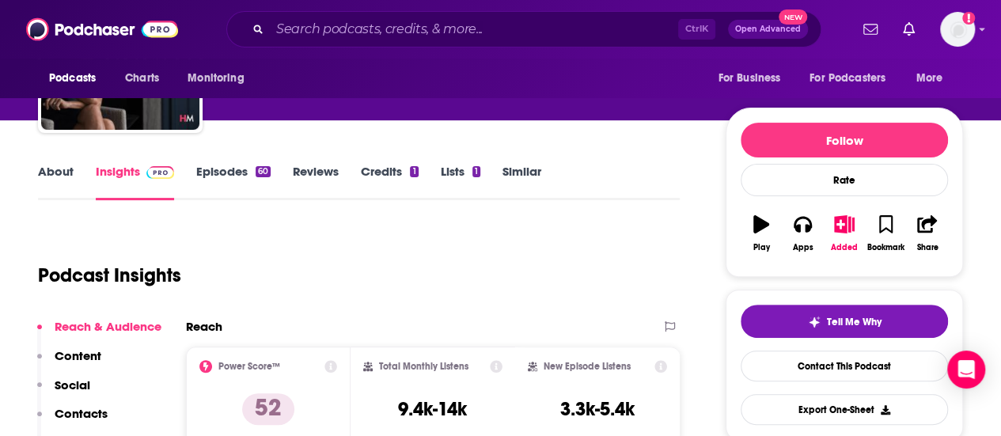
click at [53, 165] on link "About" at bounding box center [56, 182] width 36 height 36
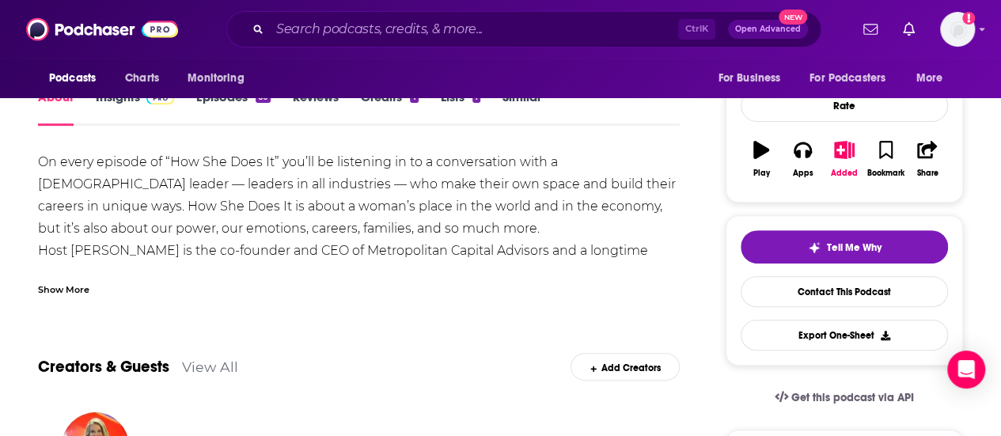
scroll to position [207, 0]
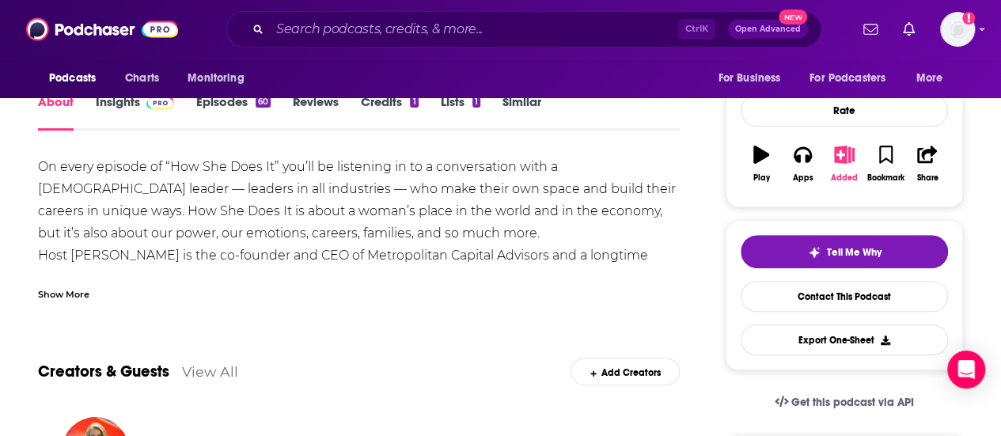
click at [847, 175] on div "Added" at bounding box center [844, 177] width 27 height 9
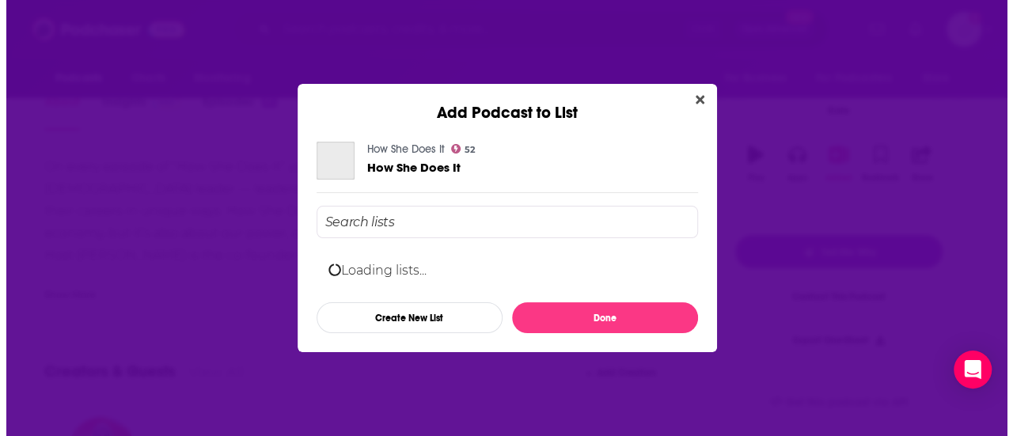
scroll to position [0, 0]
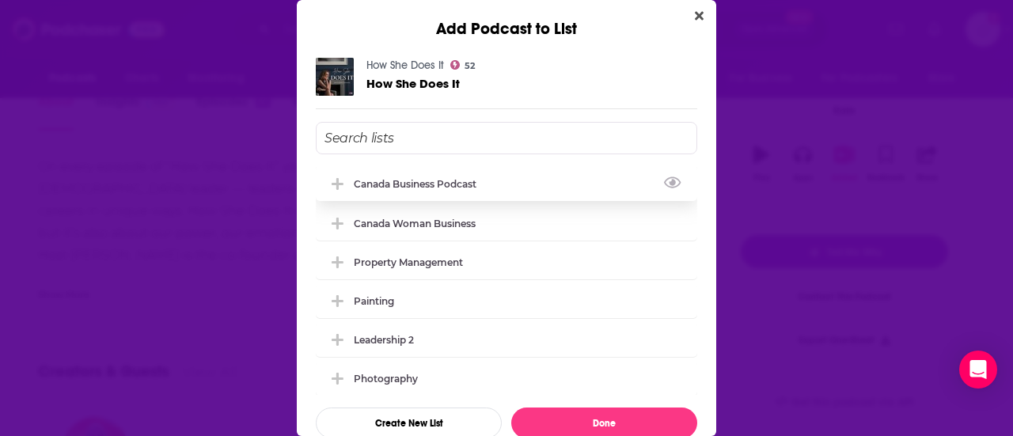
click at [462, 184] on div "Canada Business Podcast" at bounding box center [420, 184] width 132 height 12
click at [372, 222] on div "Canada Woman Business" at bounding box center [419, 223] width 131 height 12
click at [339, 180] on icon "Add Podcast To List" at bounding box center [338, 184] width 12 height 12
click at [559, 194] on div "Canada Business Podcast" at bounding box center [506, 183] width 381 height 35
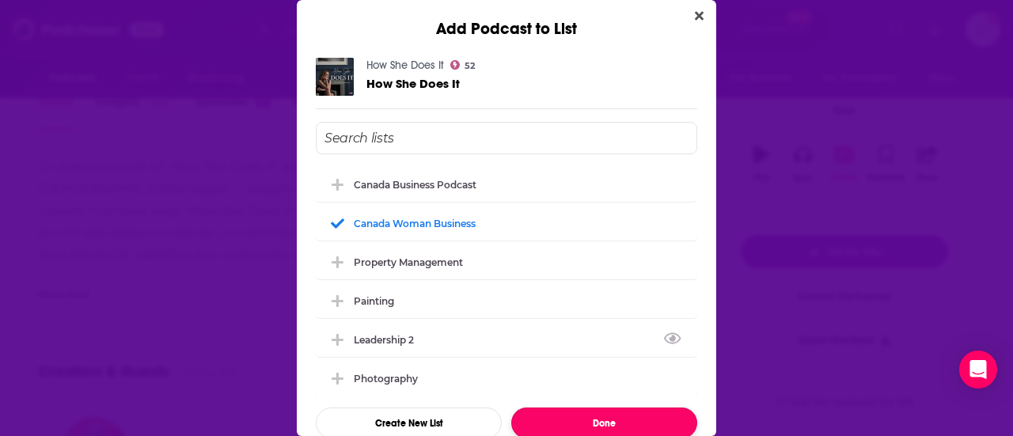
click at [548, 425] on button "Done" at bounding box center [604, 423] width 186 height 31
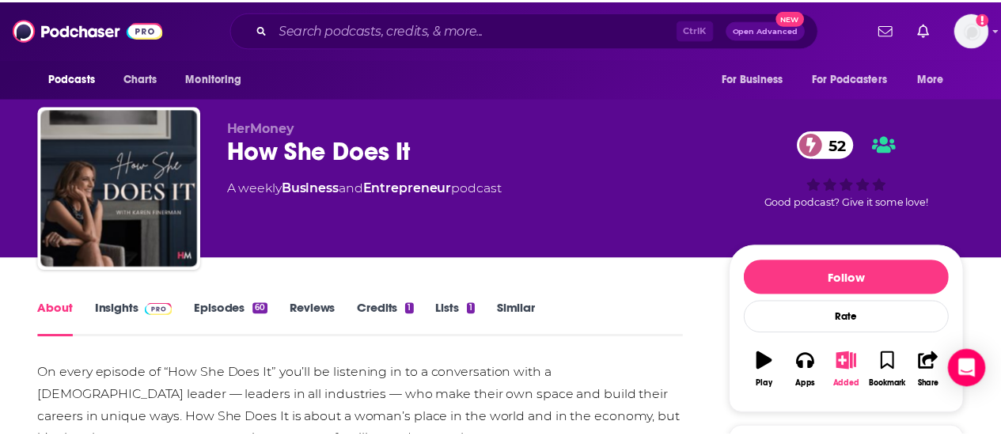
scroll to position [207, 0]
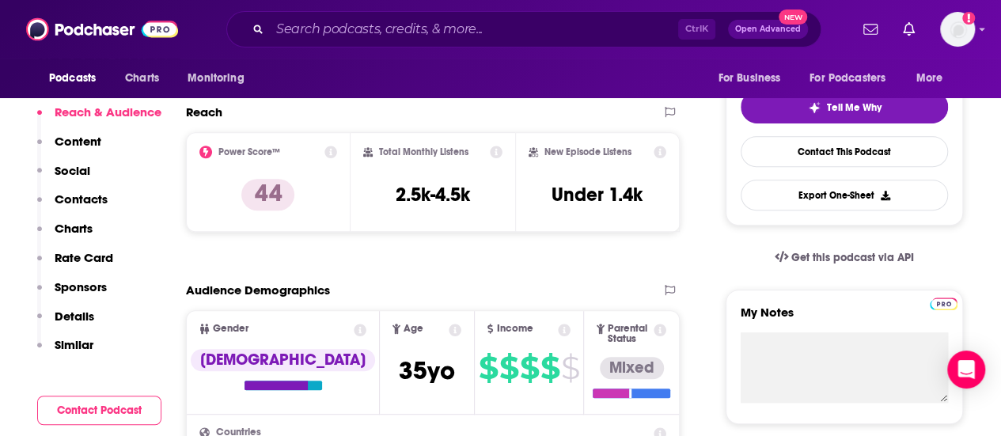
scroll to position [133, 0]
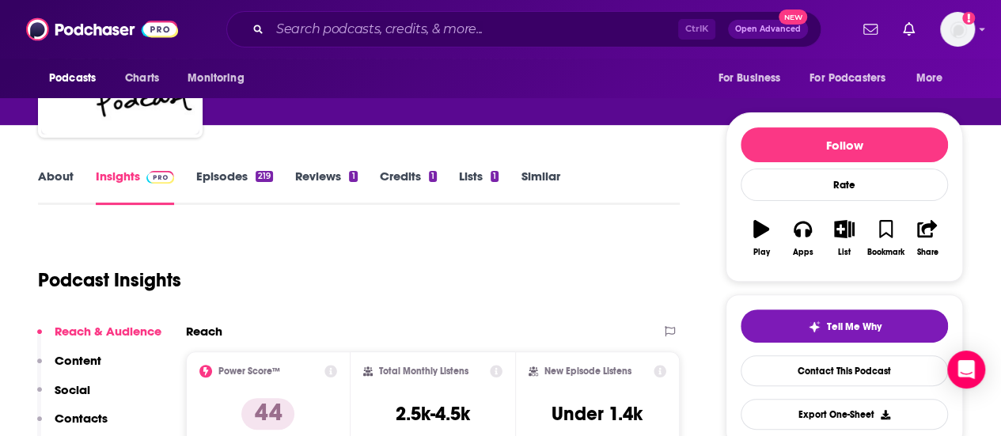
click at [49, 170] on link "About" at bounding box center [56, 187] width 36 height 36
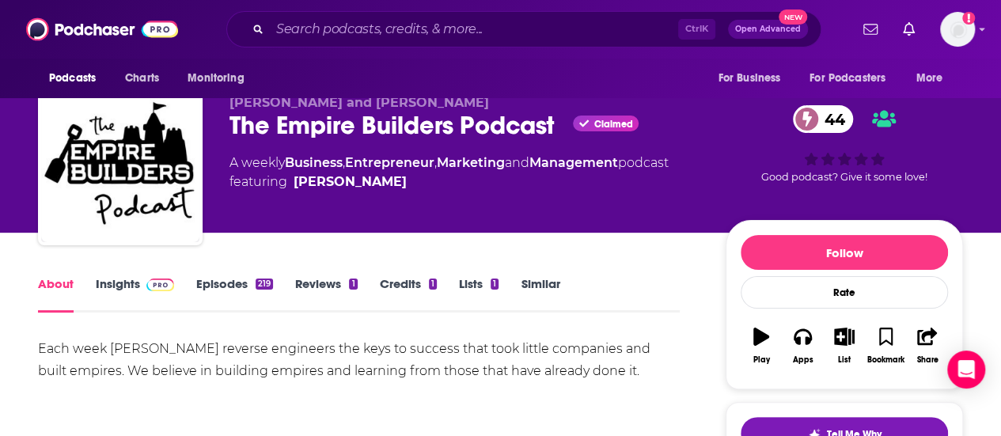
scroll to position [25, 0]
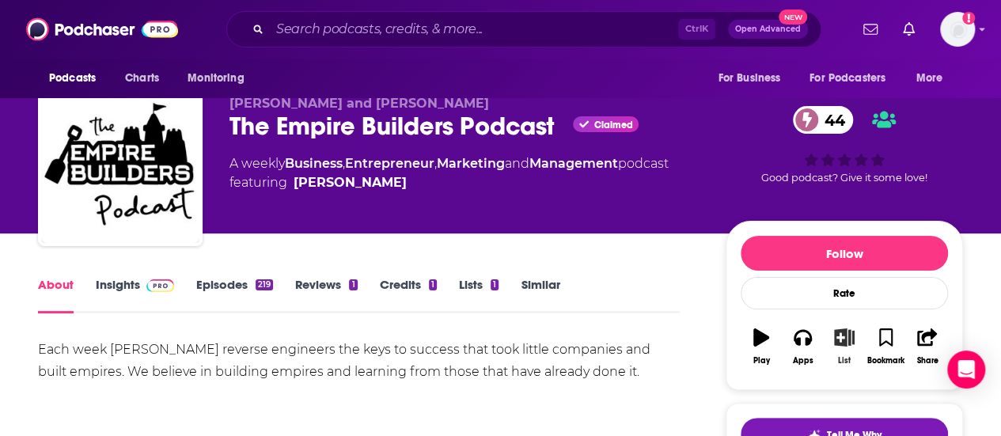
click at [836, 332] on icon "button" at bounding box center [845, 336] width 20 height 17
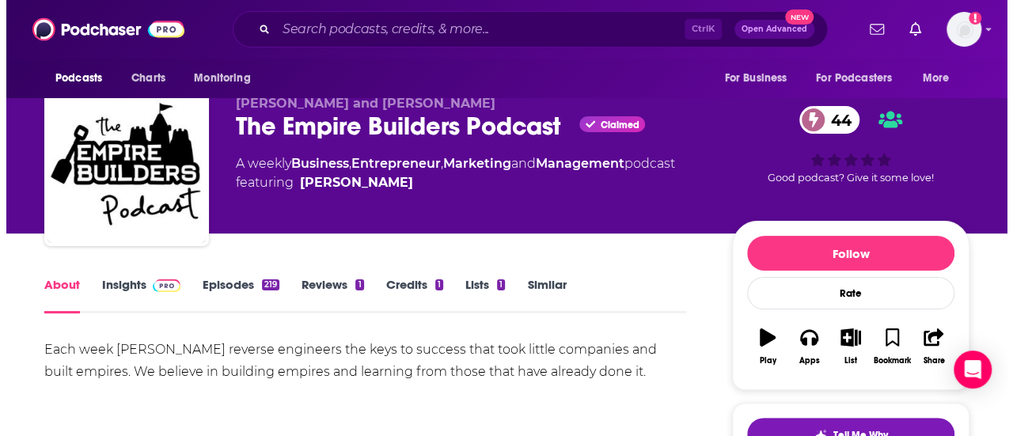
scroll to position [0, 0]
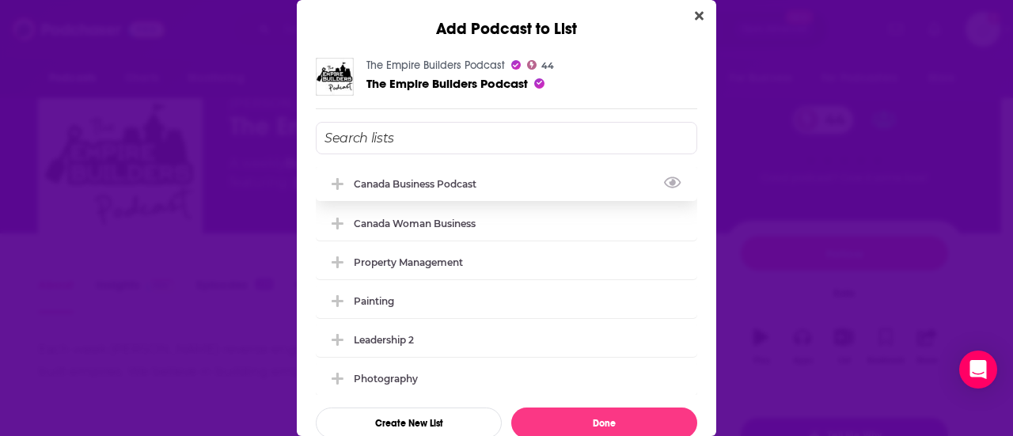
click at [392, 186] on div "Canada Business Podcast" at bounding box center [420, 184] width 132 height 12
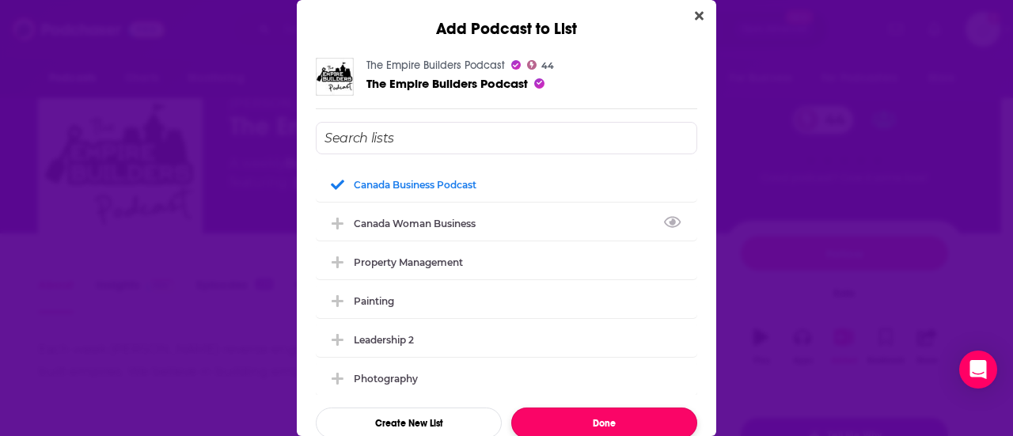
click at [603, 412] on button "Done" at bounding box center [604, 423] width 186 height 31
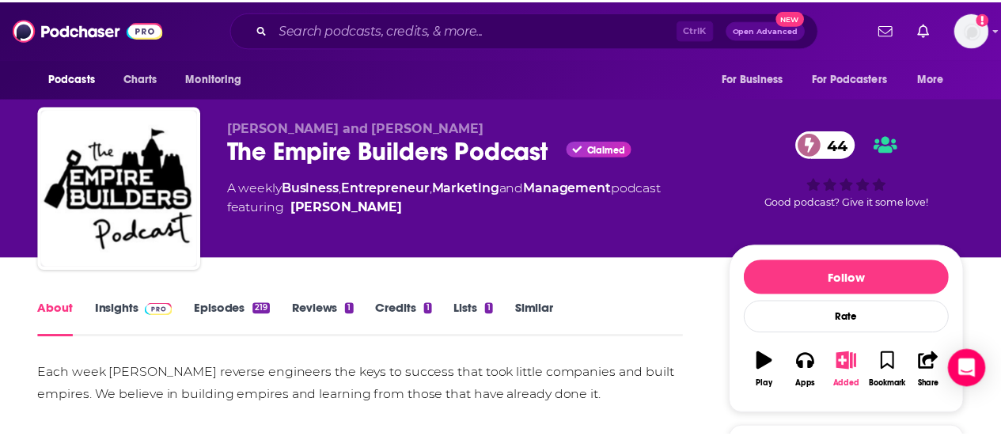
scroll to position [25, 0]
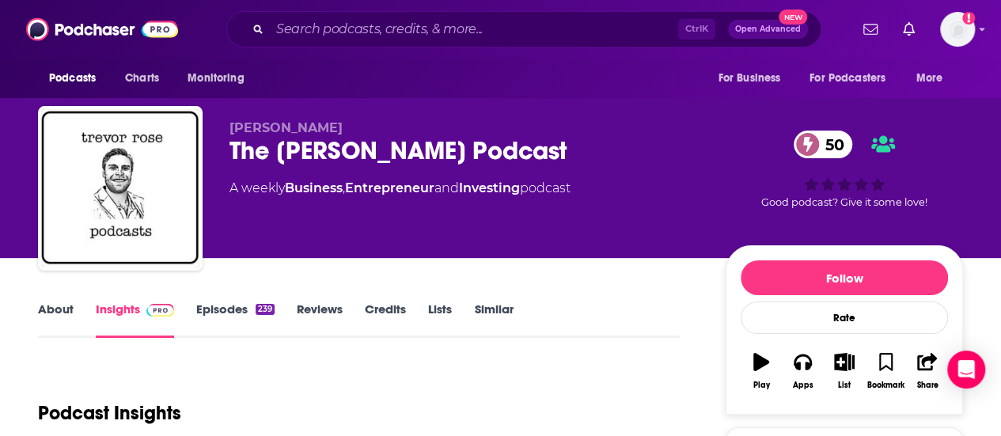
scroll to position [90, 0]
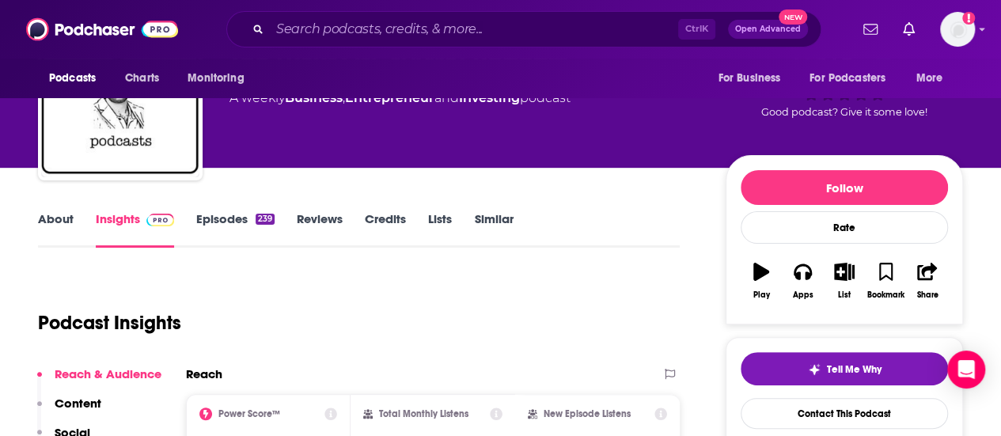
click at [62, 218] on link "About" at bounding box center [56, 229] width 36 height 36
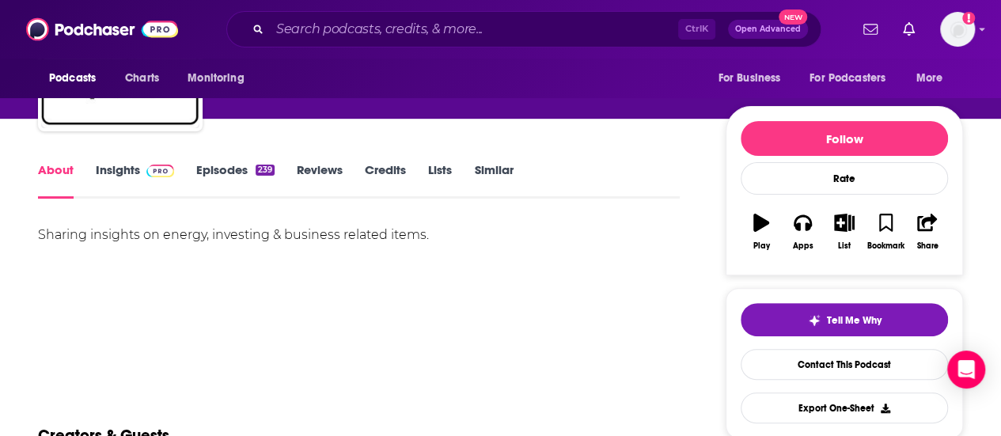
scroll to position [136, 0]
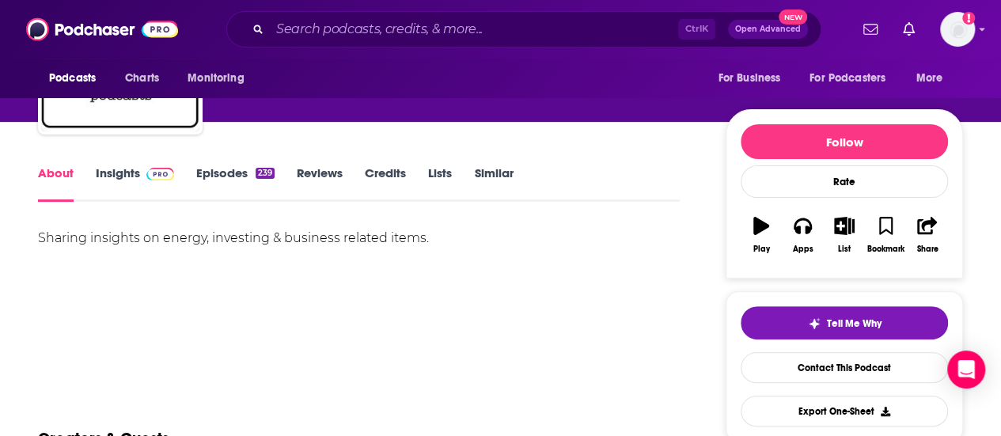
click at [218, 176] on link "Episodes 239" at bounding box center [235, 183] width 78 height 36
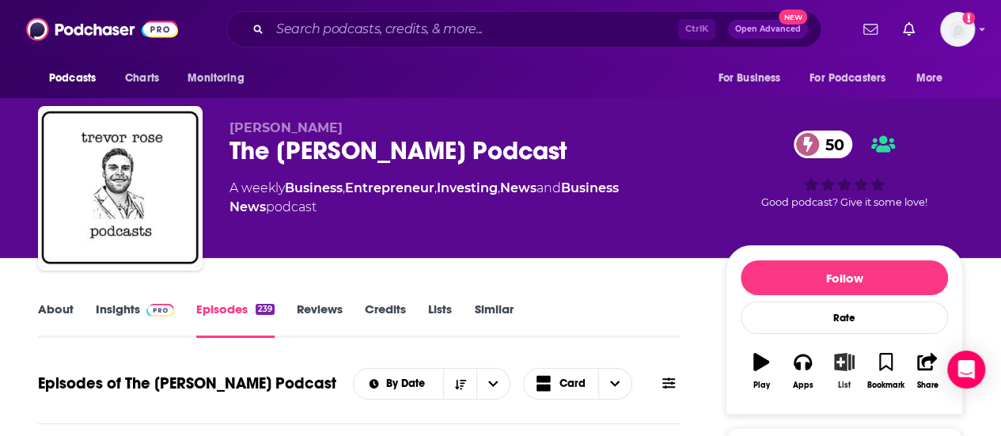
click at [839, 365] on icon "button" at bounding box center [845, 361] width 20 height 17
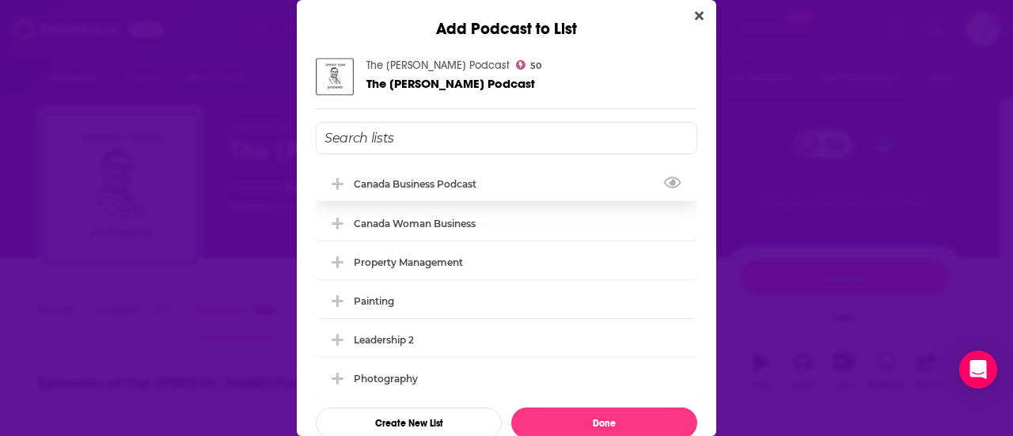
click at [402, 197] on div "Canada Business Podcast" at bounding box center [506, 183] width 381 height 35
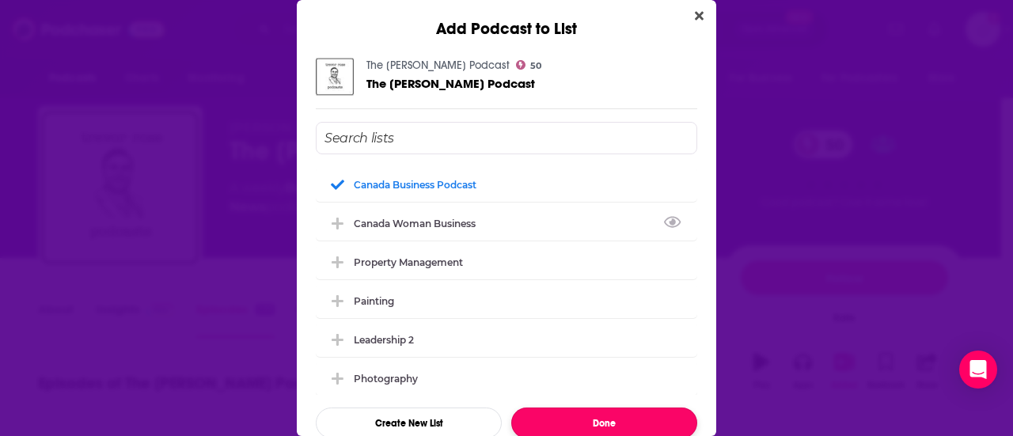
click at [556, 416] on button "Done" at bounding box center [604, 423] width 186 height 31
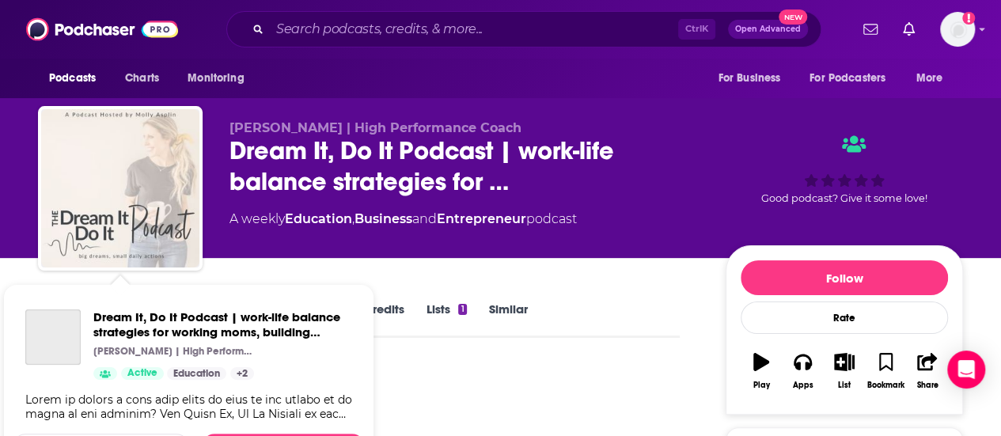
scroll to position [113, 0]
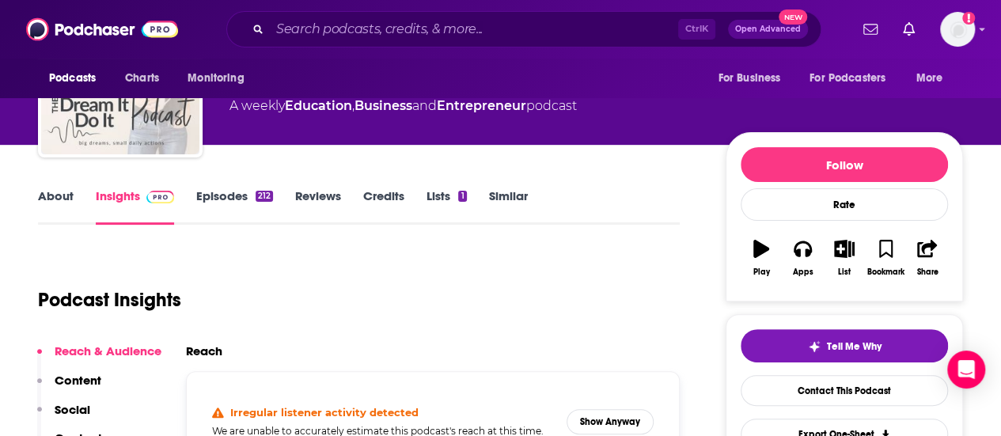
click at [65, 193] on link "About" at bounding box center [56, 206] width 36 height 36
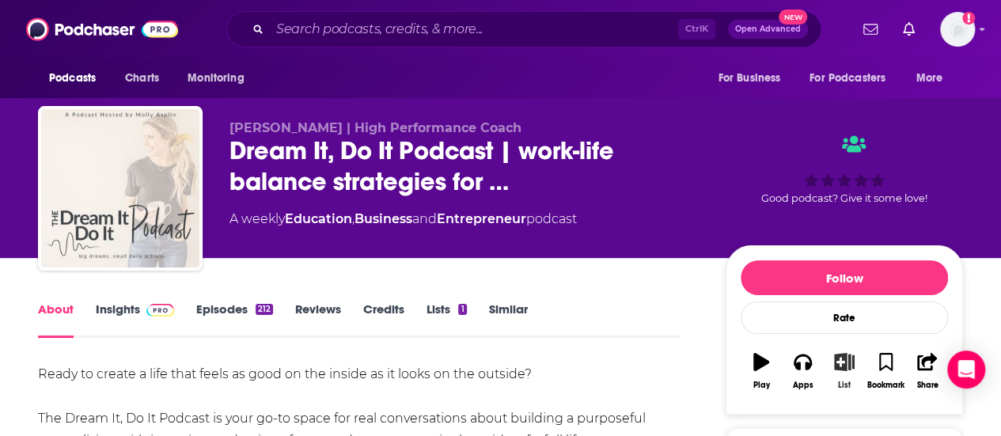
click at [846, 366] on icon "button" at bounding box center [845, 361] width 20 height 17
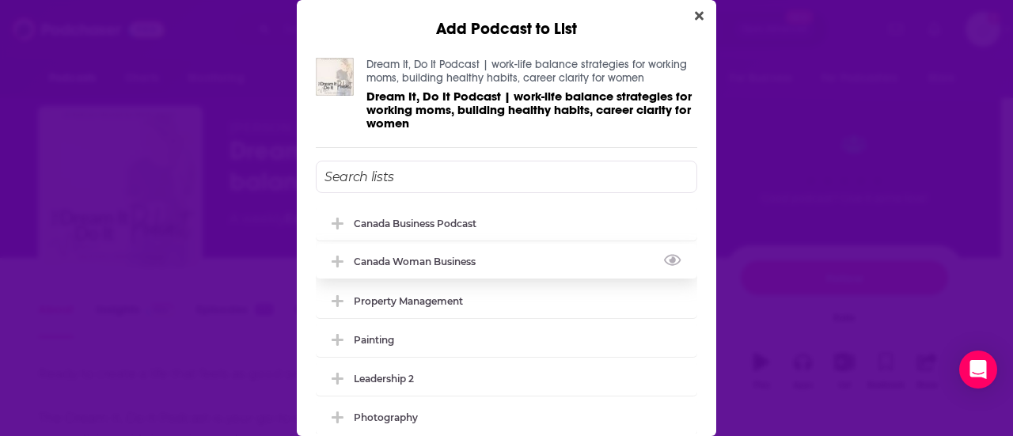
click at [429, 251] on div "Canada Woman Business" at bounding box center [506, 261] width 381 height 35
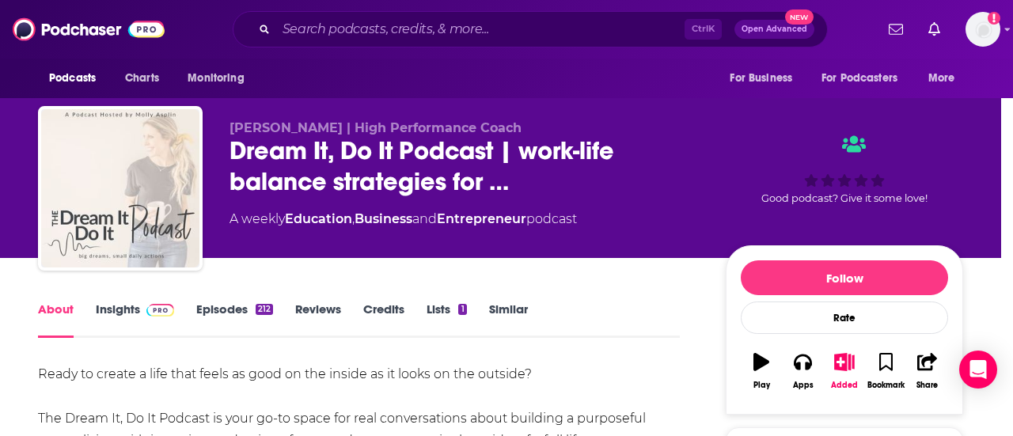
click at [17, 309] on div "Add Podcast to List Dream It, Do It Podcast | work-life balance strategies for …" at bounding box center [506, 218] width 1013 height 436
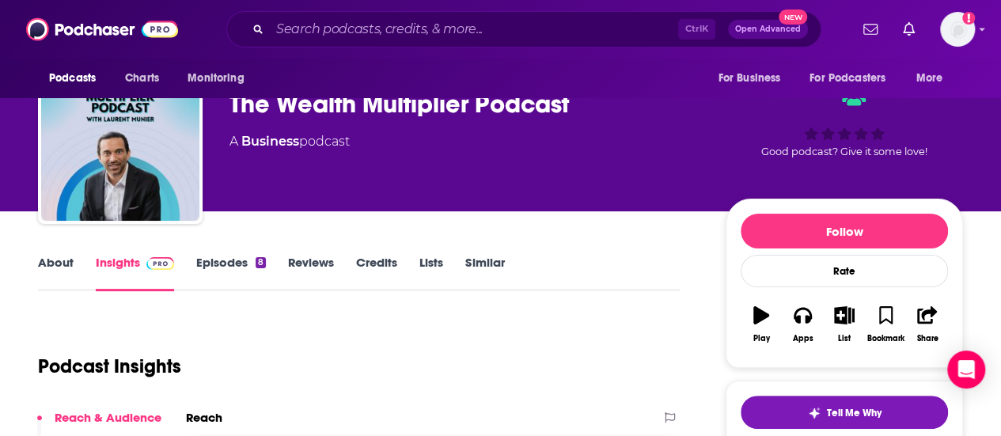
scroll to position [48, 0]
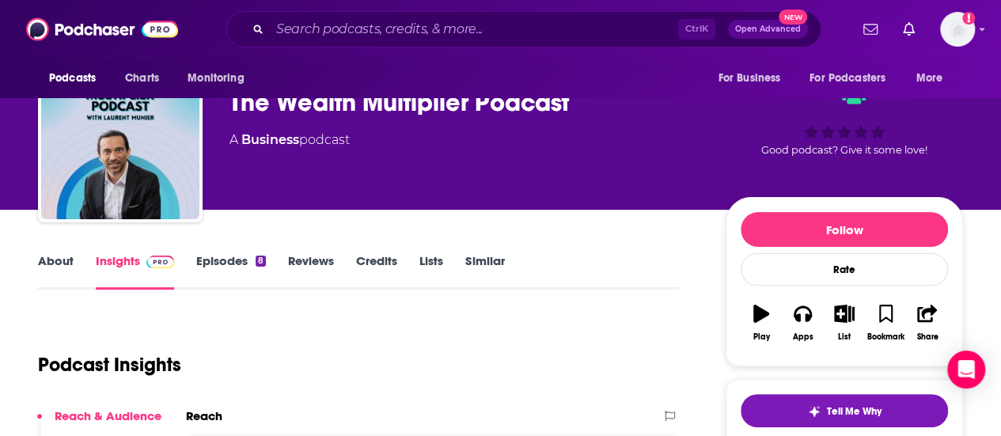
click at [63, 258] on link "About" at bounding box center [56, 271] width 36 height 36
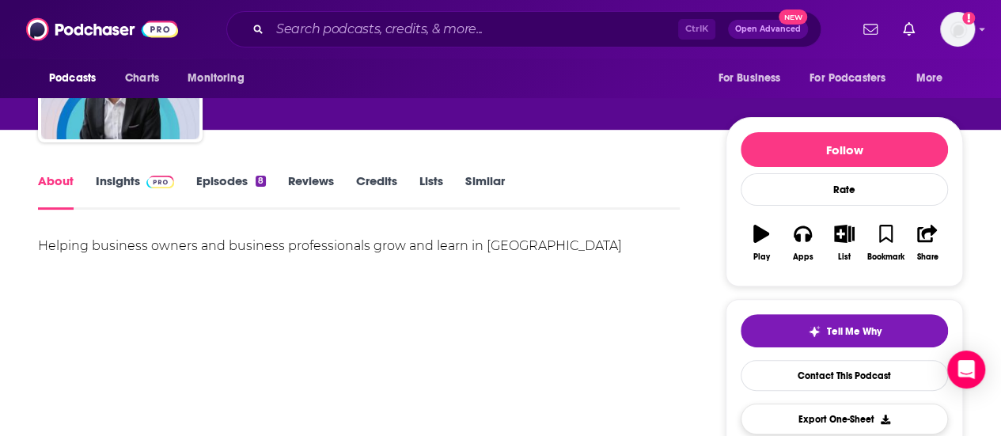
scroll to position [120, 0]
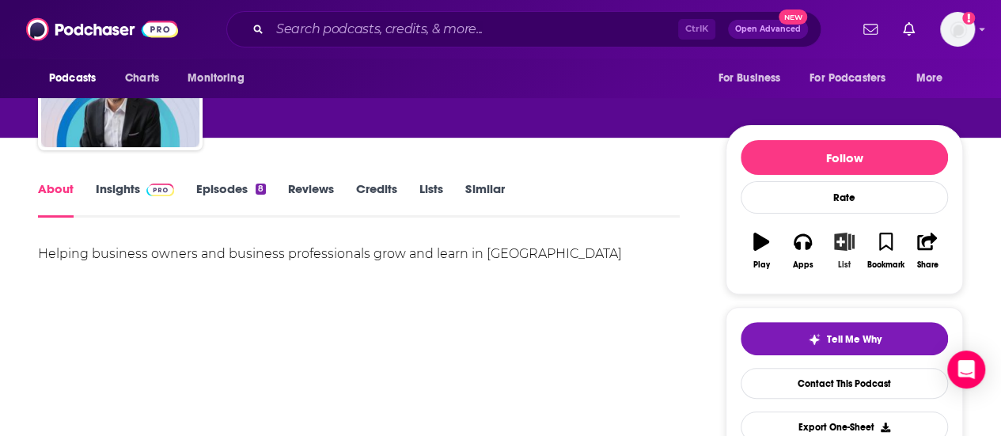
click at [852, 235] on icon "button" at bounding box center [844, 241] width 20 height 17
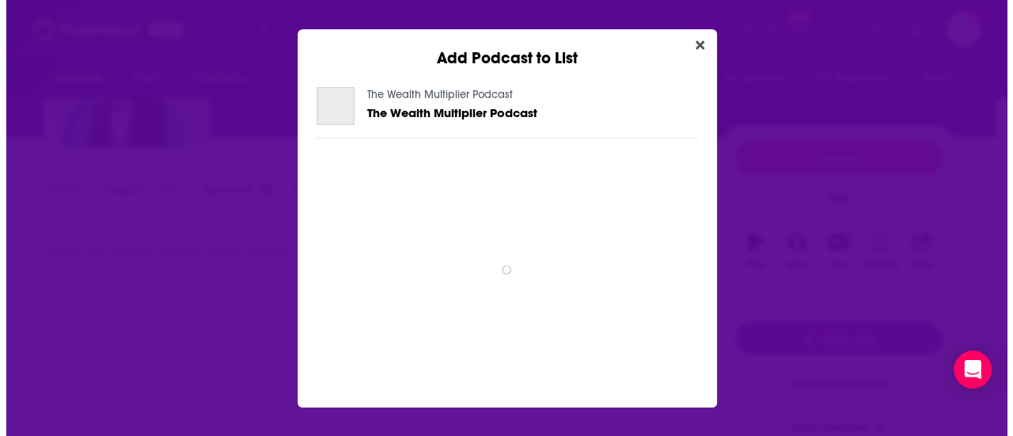
scroll to position [0, 0]
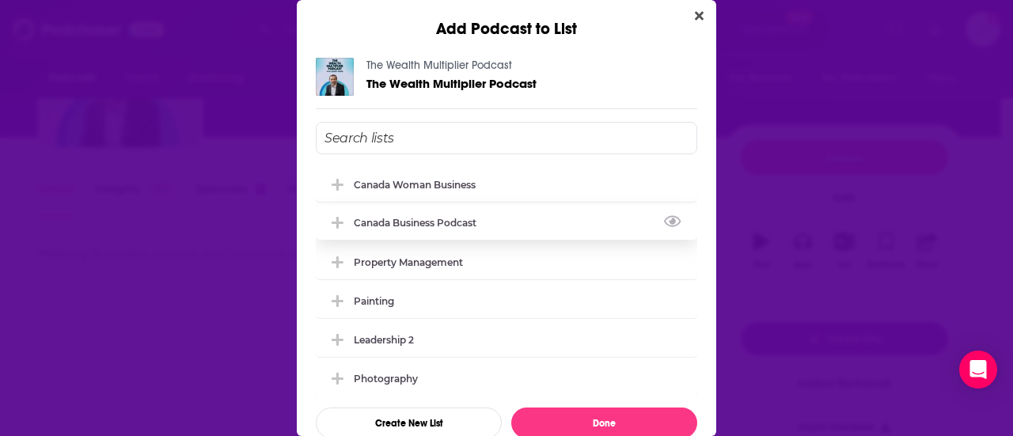
click at [408, 221] on div "Canada Business Podcast" at bounding box center [420, 223] width 132 height 12
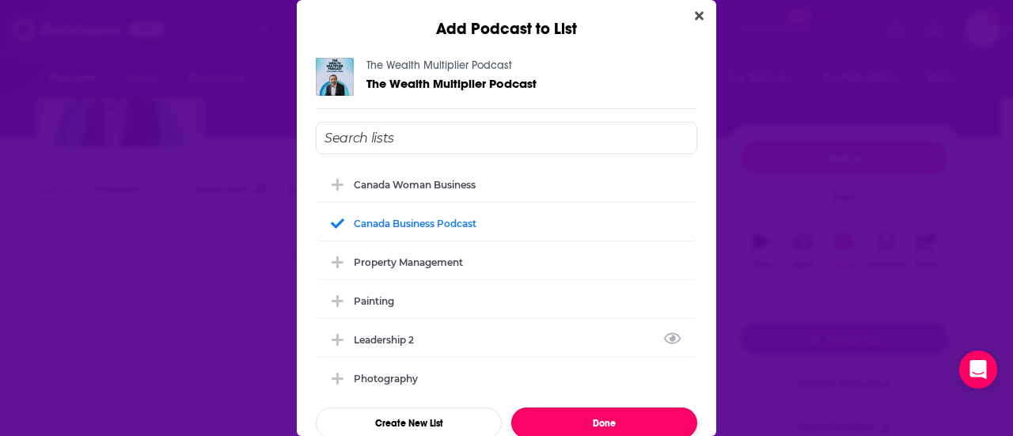
click at [581, 418] on button "Done" at bounding box center [604, 423] width 186 height 31
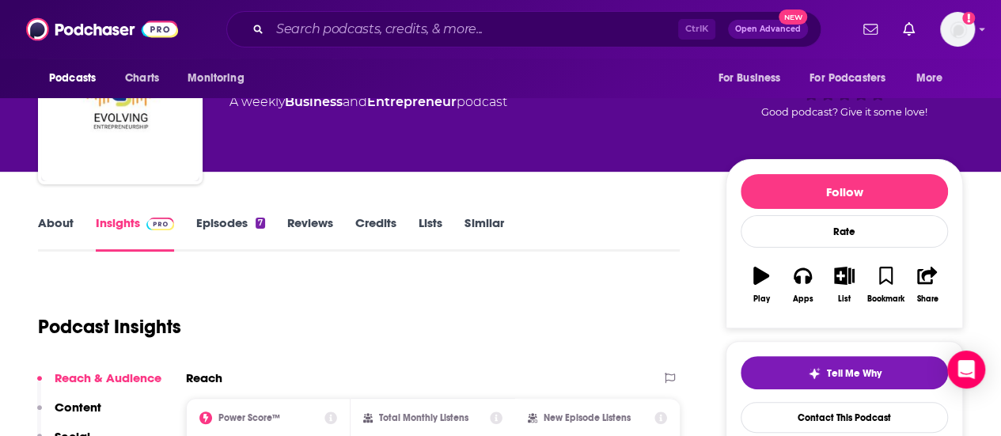
scroll to position [112, 0]
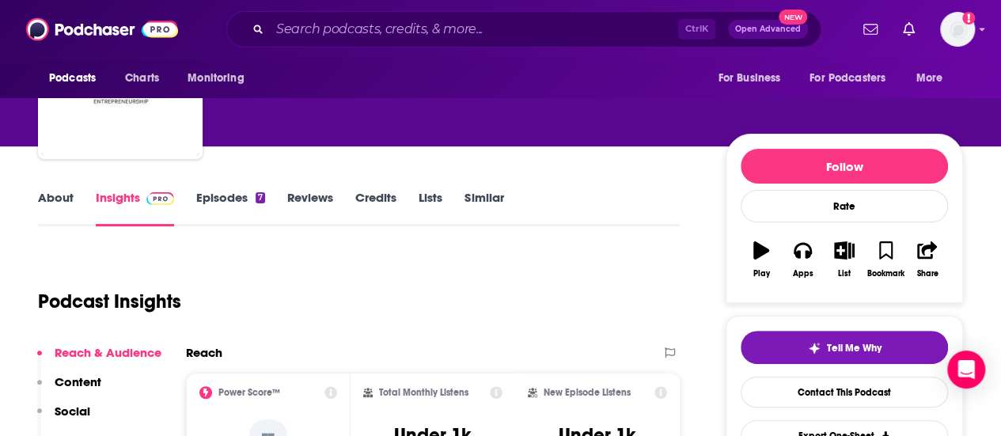
click at [65, 192] on link "About" at bounding box center [56, 208] width 36 height 36
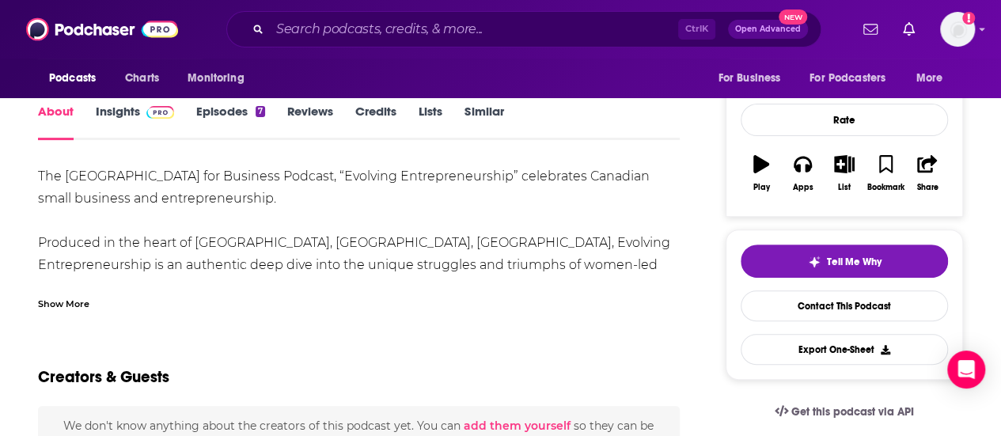
scroll to position [198, 0]
click at [76, 300] on div "Show More" at bounding box center [63, 302] width 51 height 15
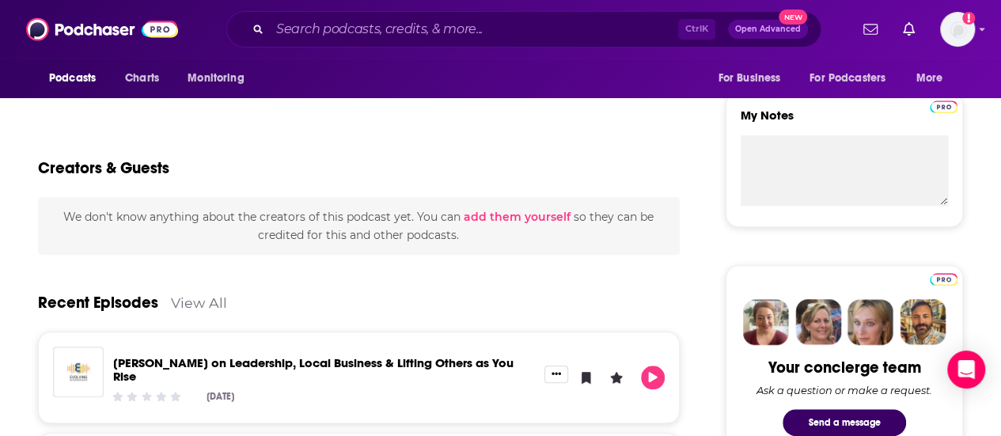
scroll to position [608, 0]
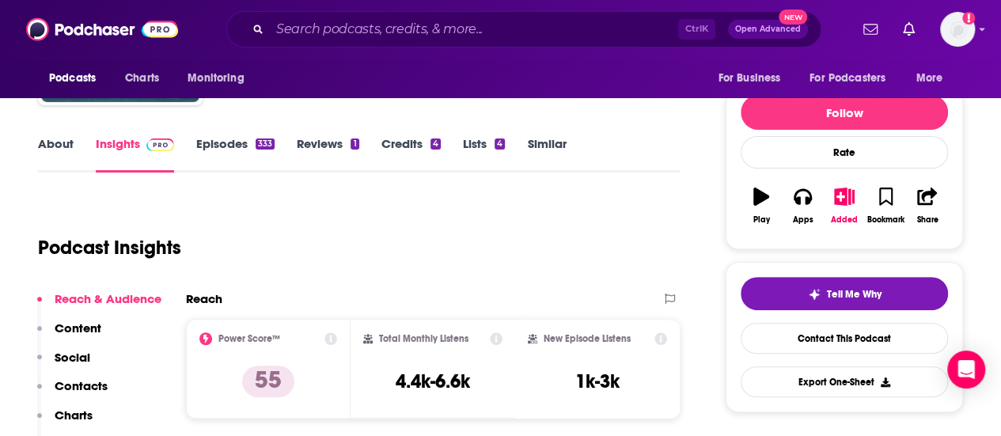
scroll to position [166, 0]
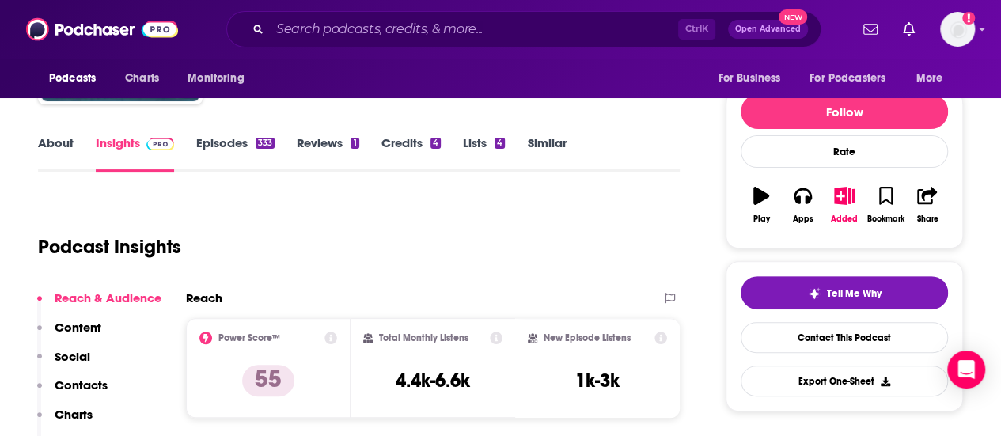
click at [47, 142] on link "About" at bounding box center [56, 153] width 36 height 36
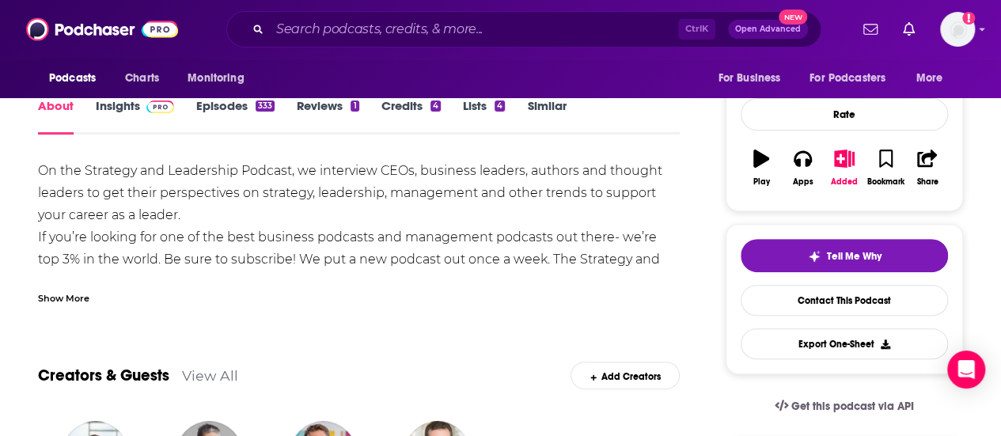
scroll to position [142, 0]
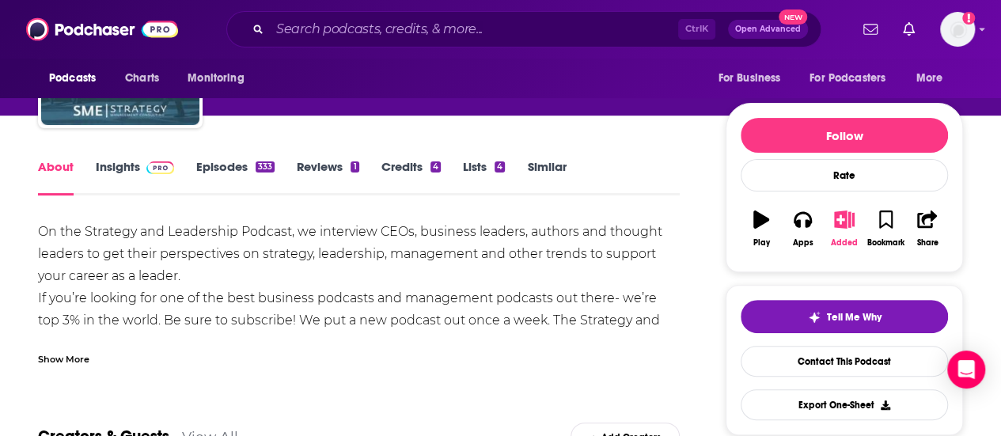
click at [838, 241] on div "Added" at bounding box center [844, 242] width 27 height 9
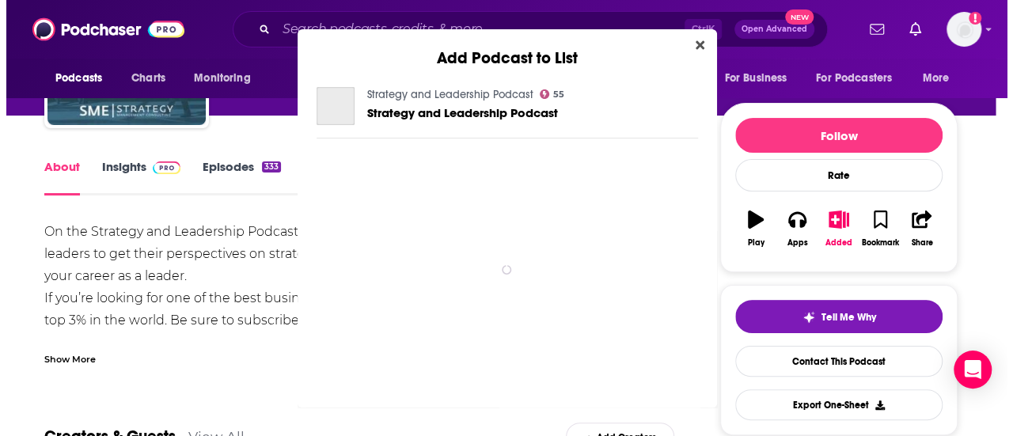
scroll to position [0, 0]
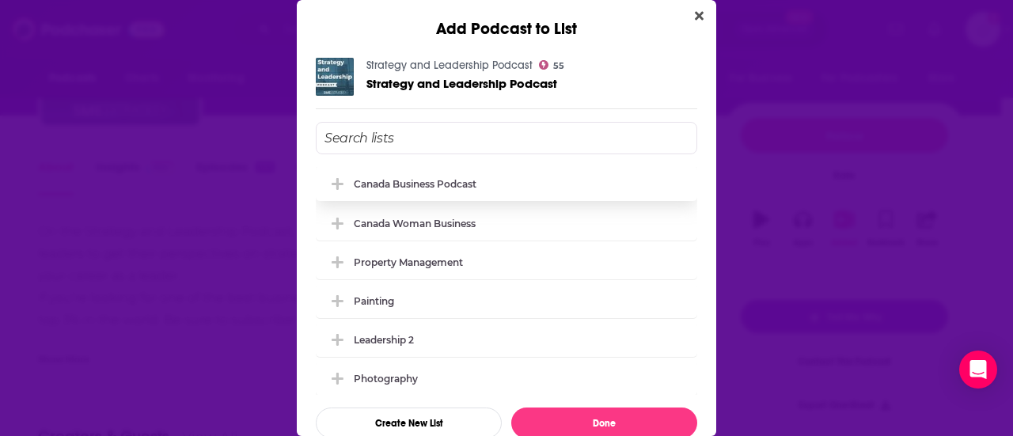
click at [414, 192] on div "Canada Business Podcast" at bounding box center [506, 183] width 381 height 35
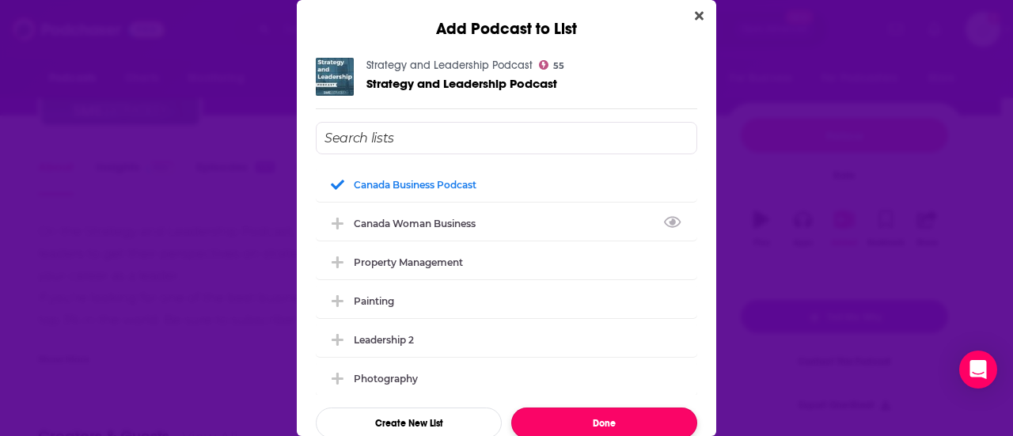
click at [567, 414] on button "Done" at bounding box center [604, 423] width 186 height 31
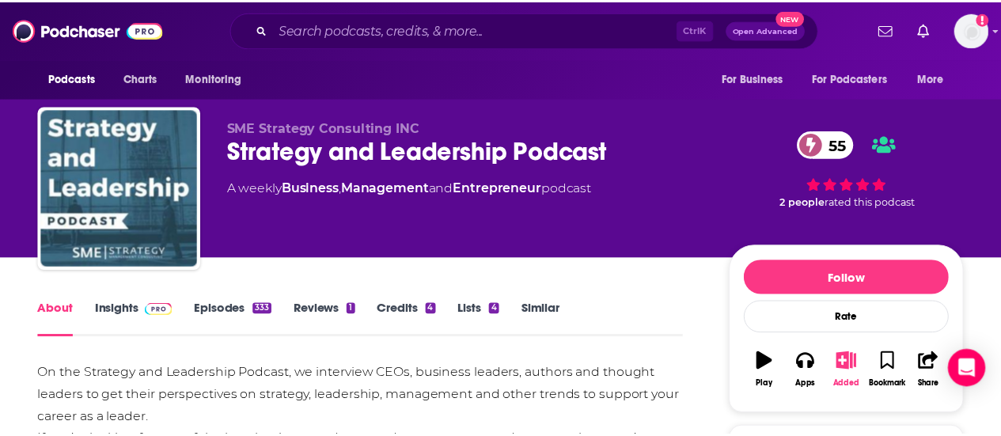
scroll to position [142, 0]
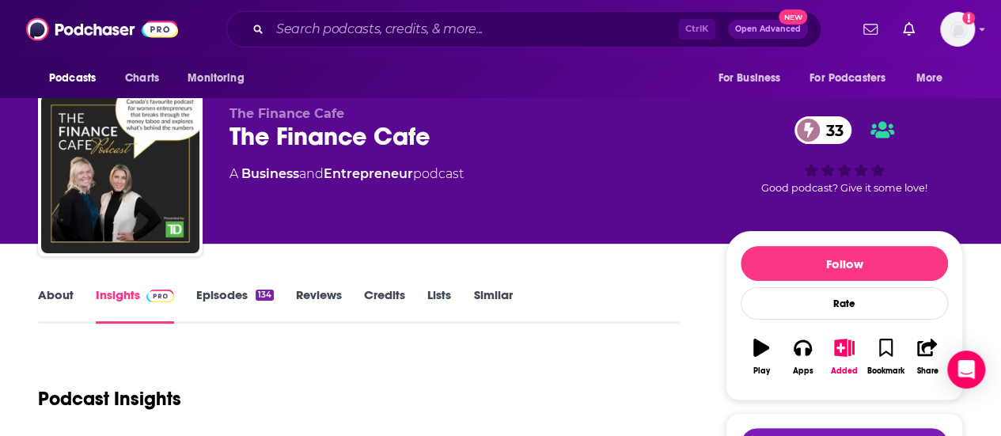
scroll to position [17, 0]
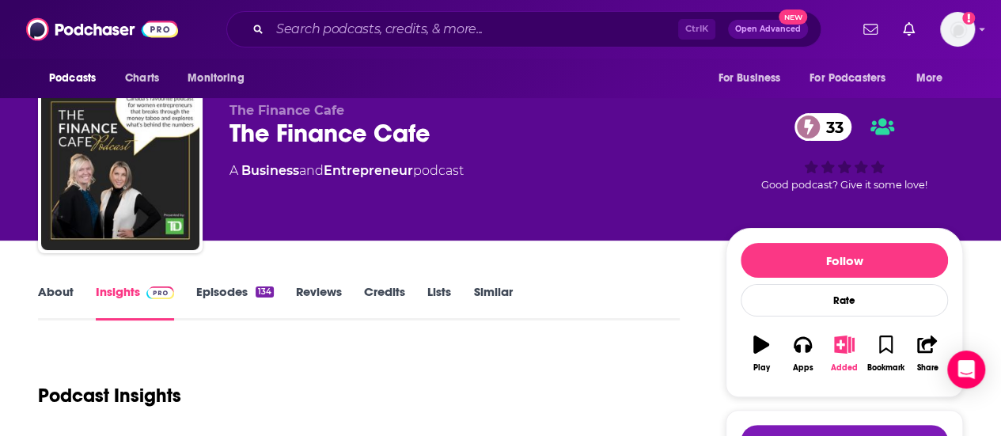
click at [841, 343] on icon "button" at bounding box center [844, 344] width 20 height 17
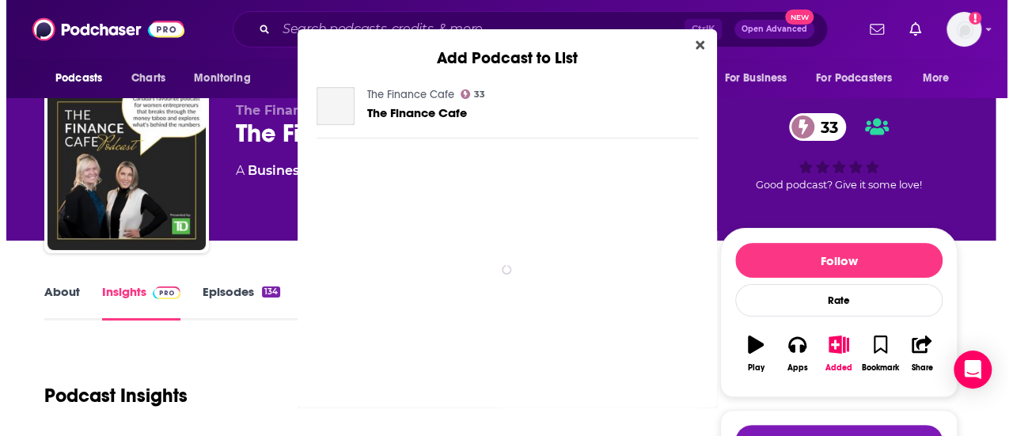
scroll to position [0, 0]
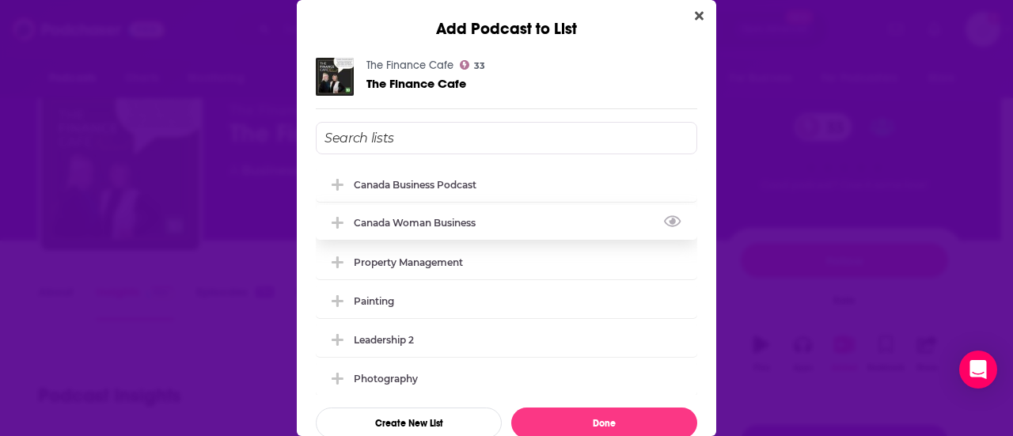
click at [410, 218] on div "Canada Woman Business" at bounding box center [419, 223] width 131 height 12
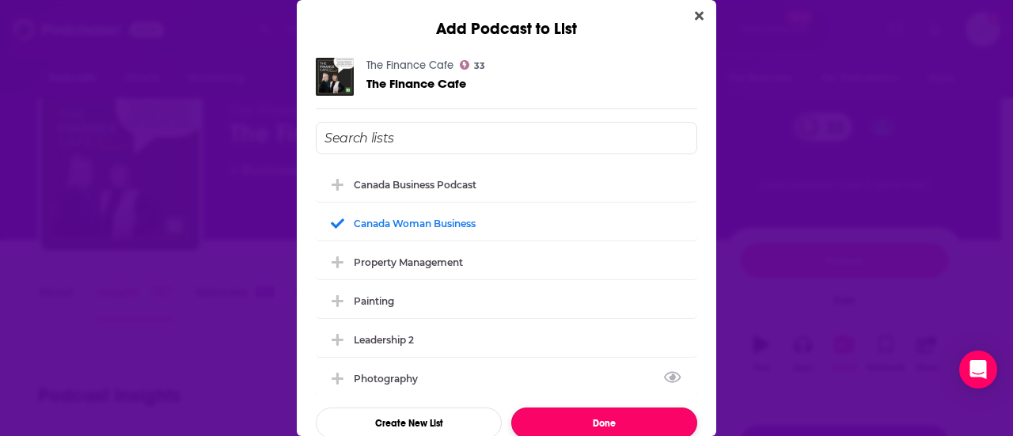
click at [568, 409] on button "Done" at bounding box center [604, 423] width 186 height 31
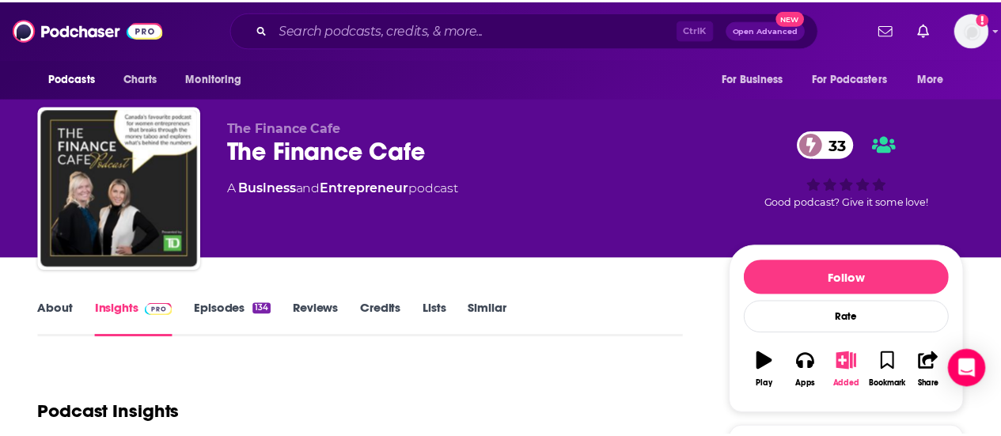
scroll to position [17, 0]
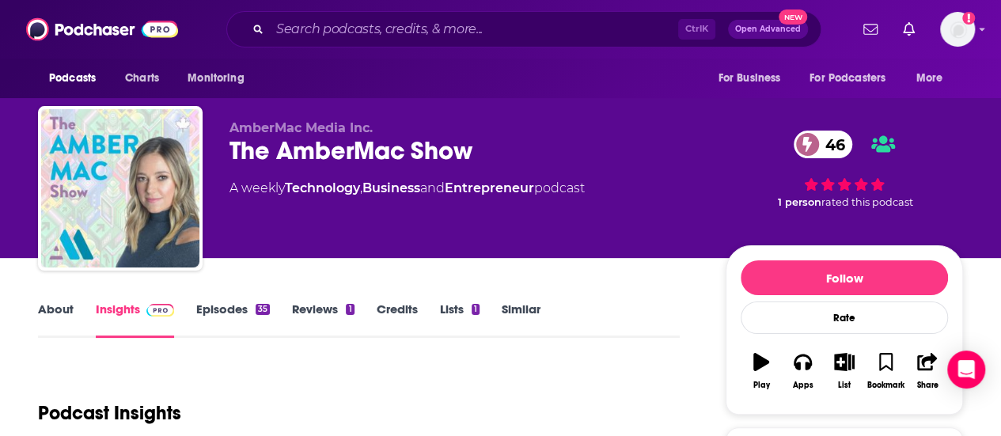
scroll to position [41, 0]
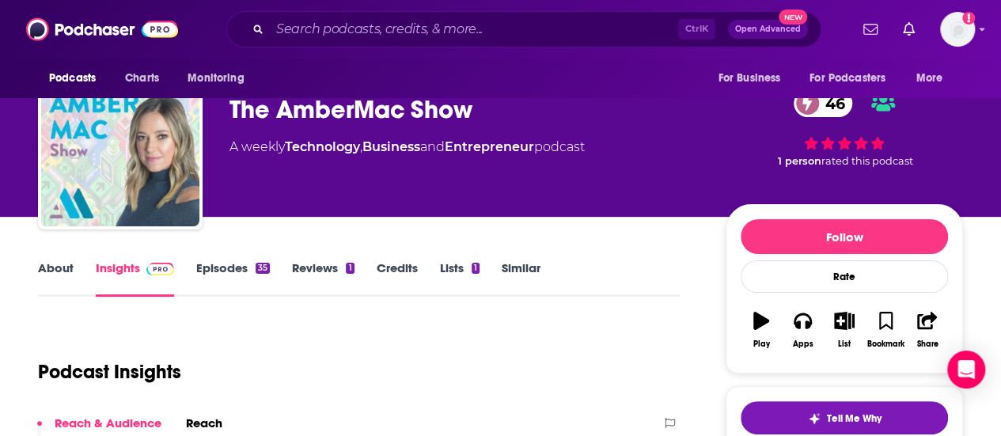
click at [234, 260] on link "Episodes 35" at bounding box center [233, 278] width 74 height 36
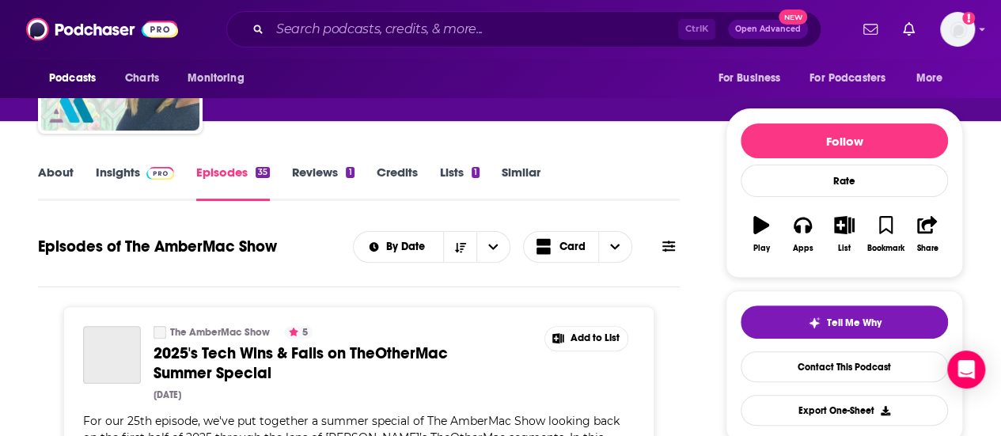
scroll to position [241, 0]
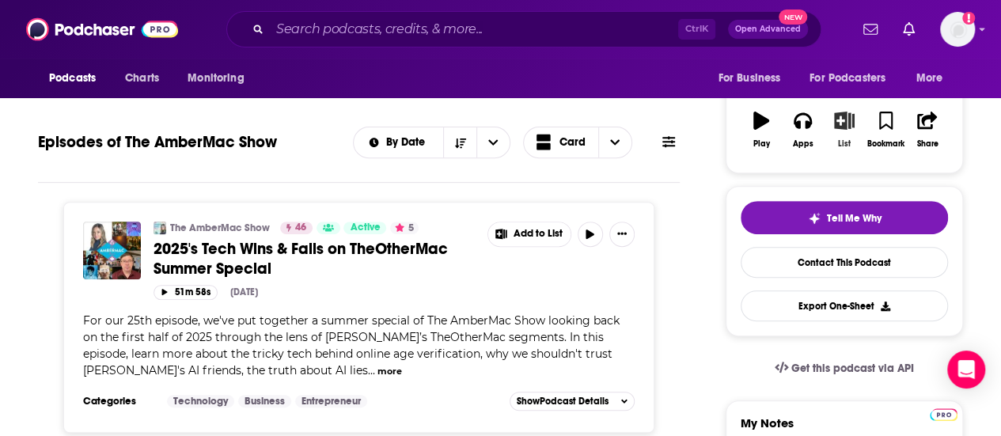
click at [845, 127] on button "List" at bounding box center [844, 129] width 41 height 57
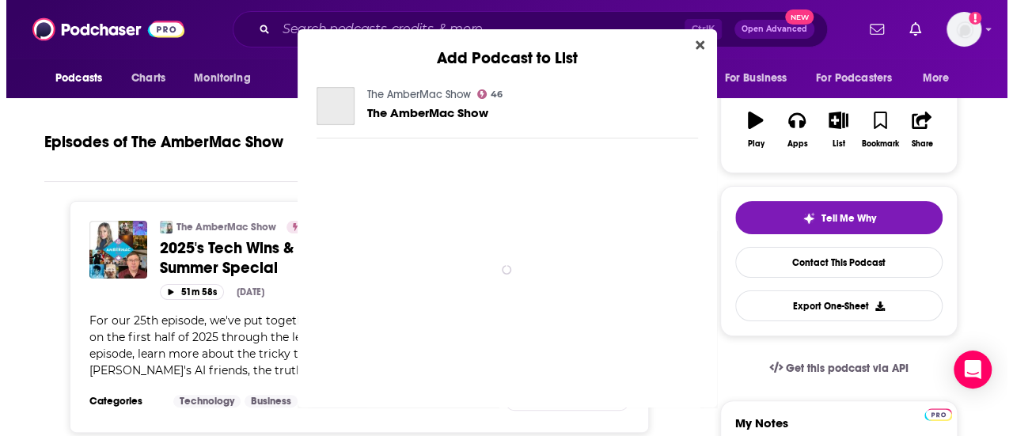
scroll to position [0, 0]
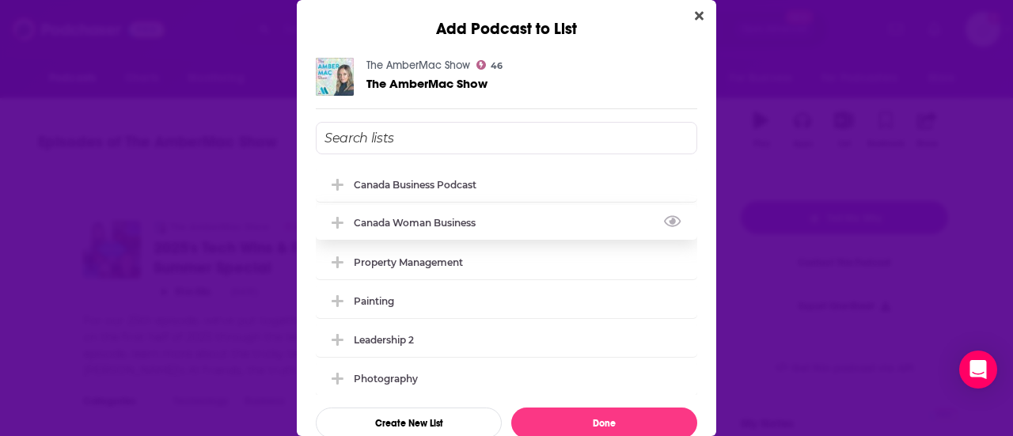
click at [490, 219] on div "Canada Woman Business" at bounding box center [506, 222] width 381 height 35
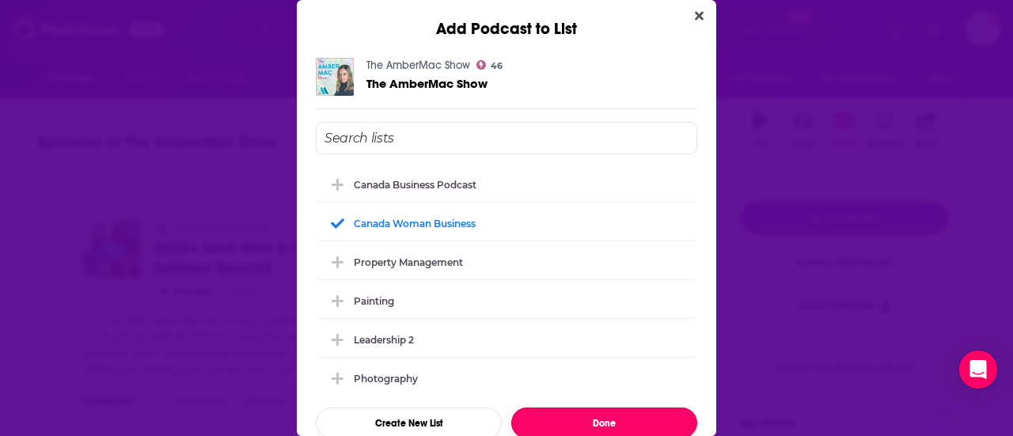
click at [544, 415] on button "Done" at bounding box center [604, 423] width 186 height 31
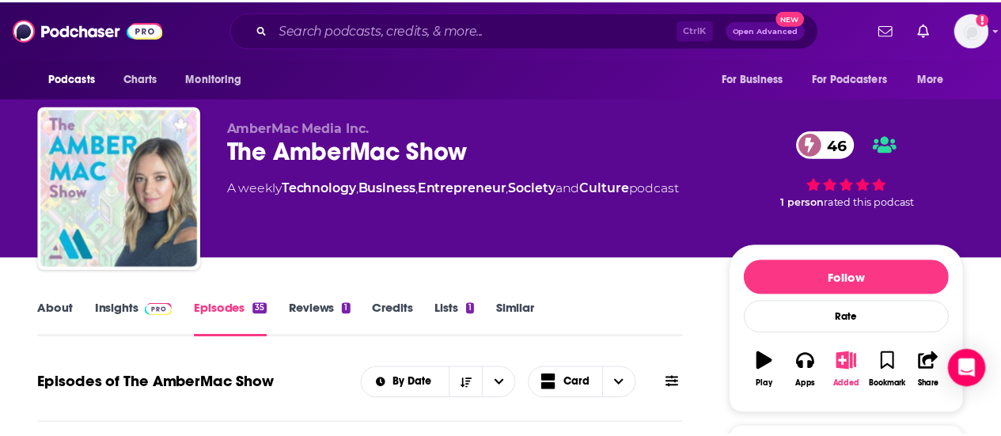
scroll to position [241, 0]
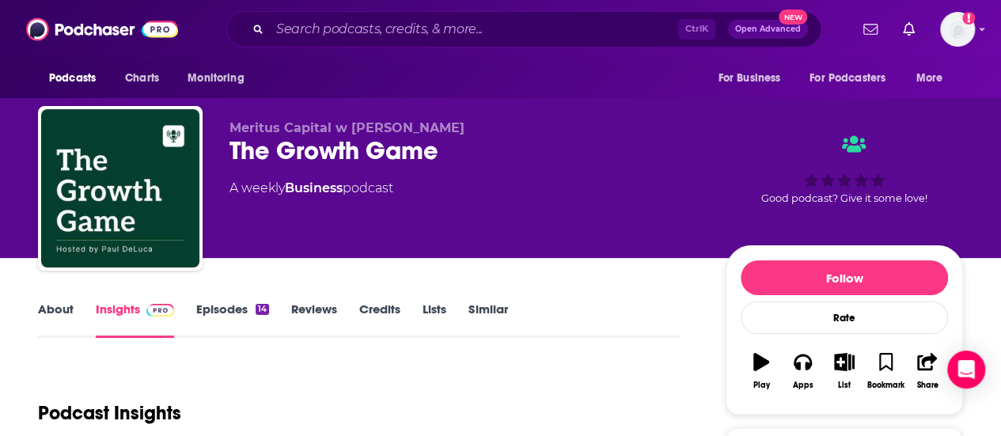
scroll to position [40, 0]
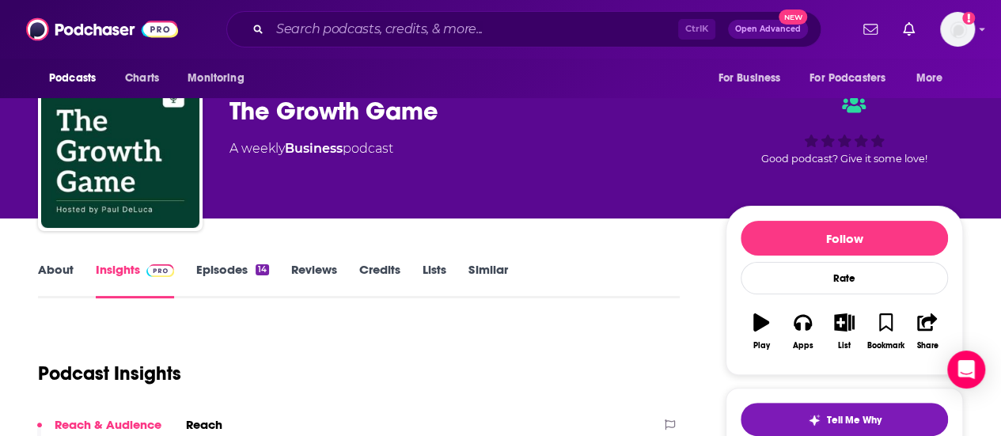
click at [68, 265] on link "About" at bounding box center [56, 280] width 36 height 36
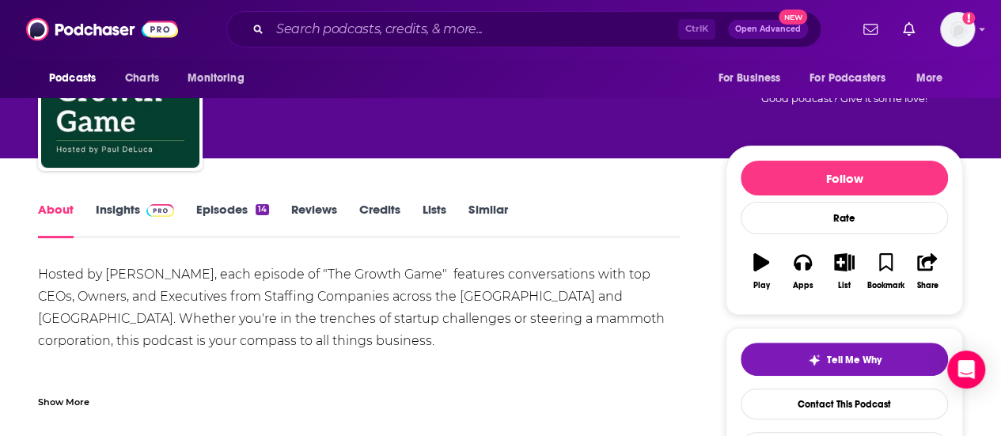
scroll to position [101, 0]
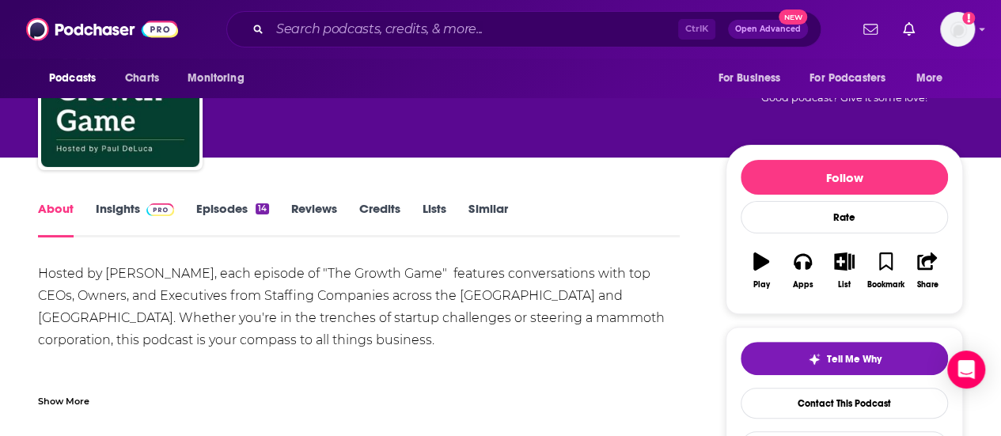
click at [423, 294] on div "Hosted by Paul Deluca, each episode of "The Growth Game" features conversations…" at bounding box center [359, 340] width 642 height 155
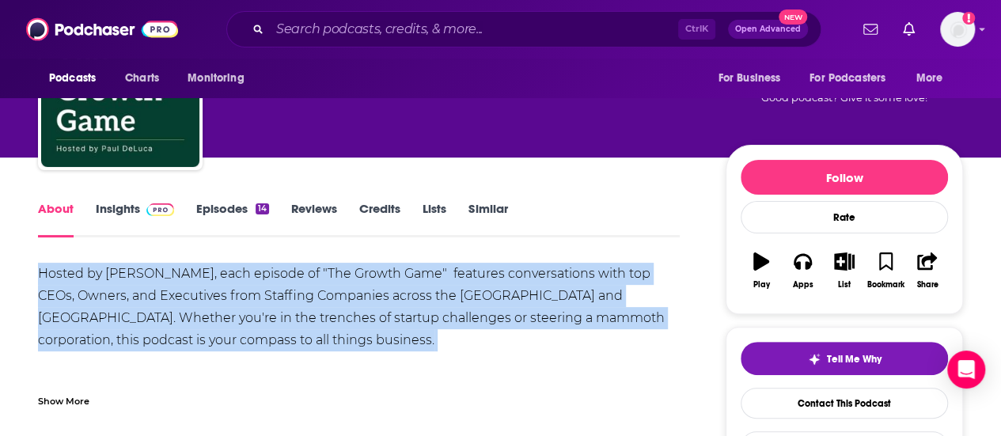
click at [423, 294] on div "Hosted by Paul Deluca, each episode of "The Growth Game" features conversations…" at bounding box center [359, 340] width 642 height 155
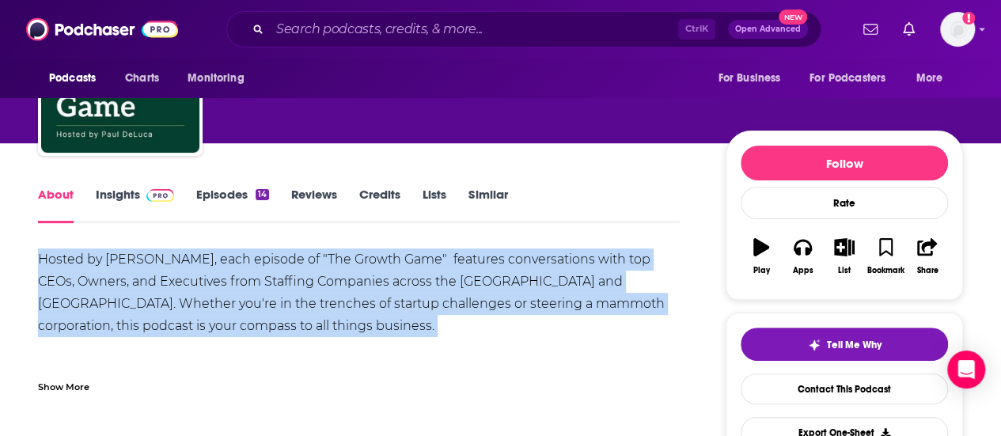
click at [423, 294] on div "Hosted by Paul Deluca, each episode of "The Growth Game" features conversations…" at bounding box center [359, 326] width 642 height 155
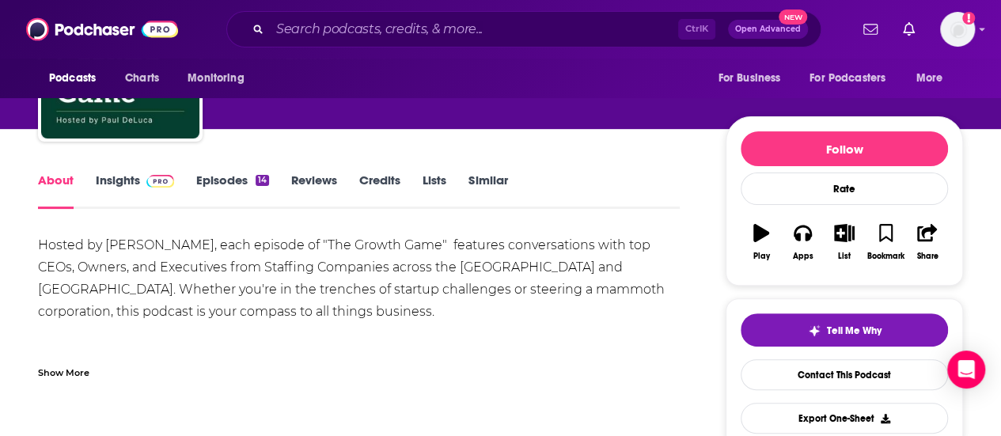
click at [423, 294] on div "Hosted by Paul Deluca, each episode of "The Growth Game" features conversations…" at bounding box center [359, 311] width 642 height 155
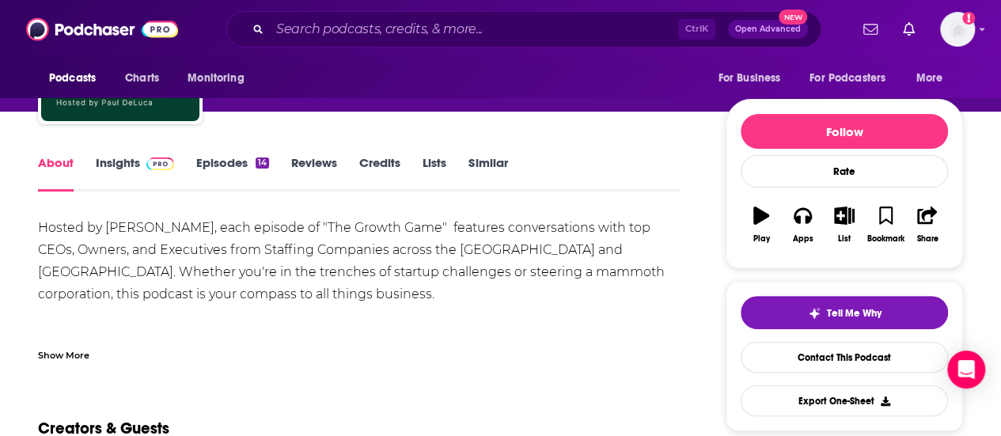
scroll to position [147, 0]
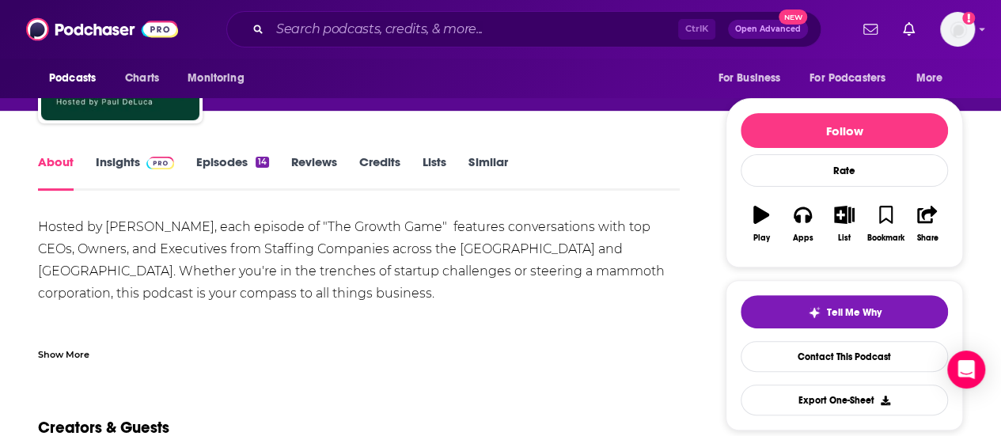
click at [55, 346] on div "Show More" at bounding box center [63, 353] width 51 height 15
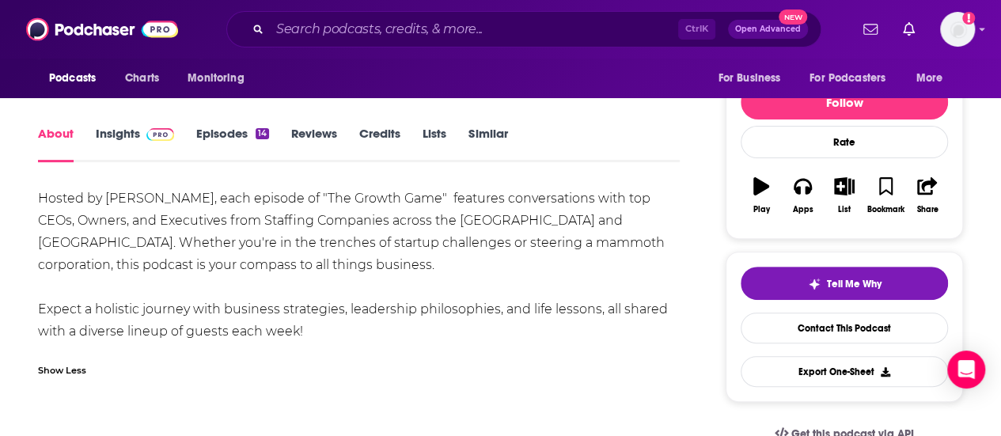
scroll to position [133, 0]
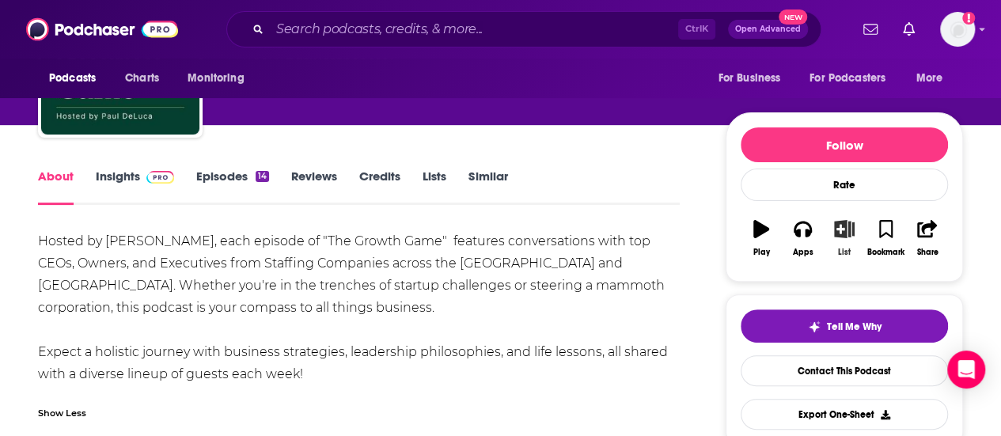
click at [841, 240] on button "List" at bounding box center [844, 238] width 41 height 57
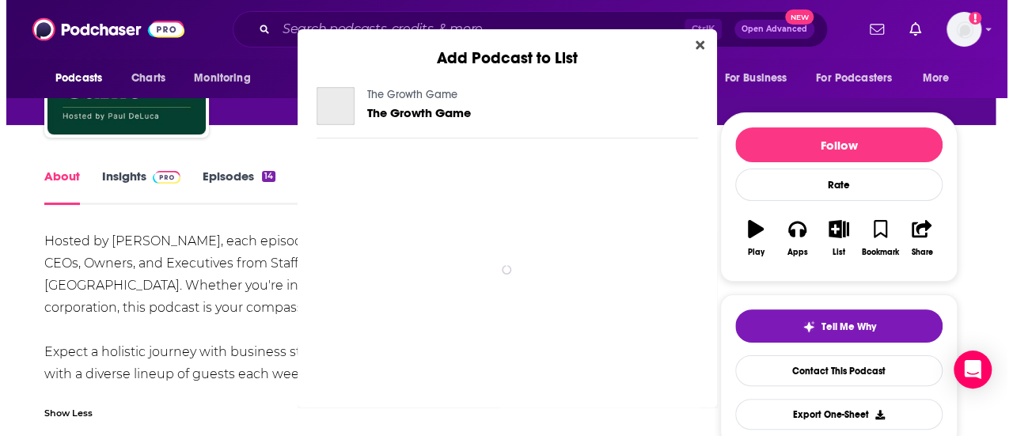
scroll to position [0, 0]
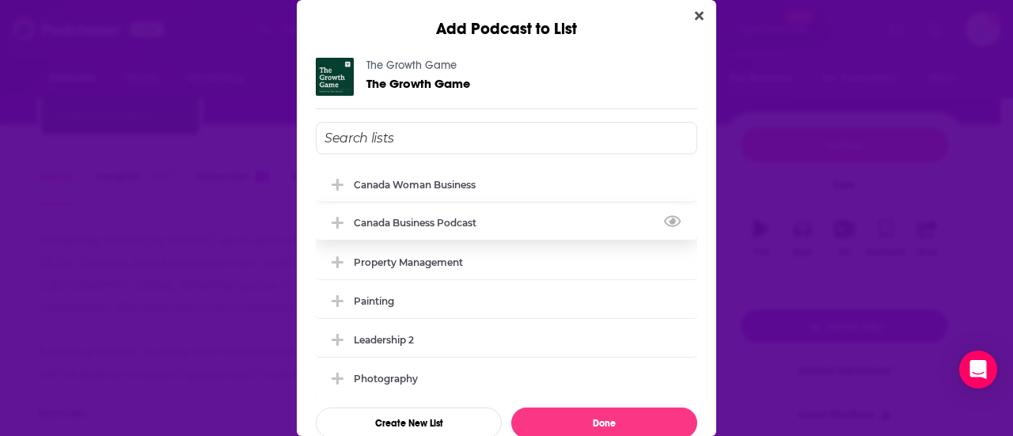
click at [431, 218] on div "Canada Business Podcast" at bounding box center [420, 223] width 132 height 12
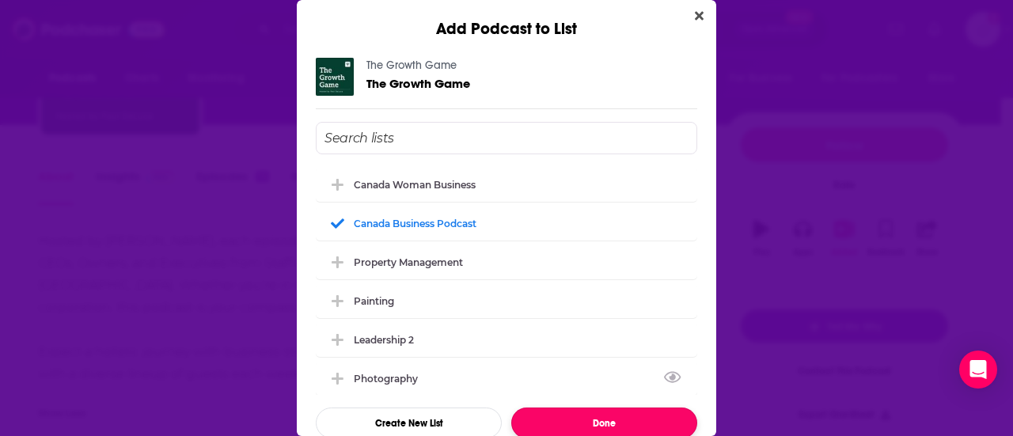
click at [594, 422] on button "Done" at bounding box center [604, 423] width 186 height 31
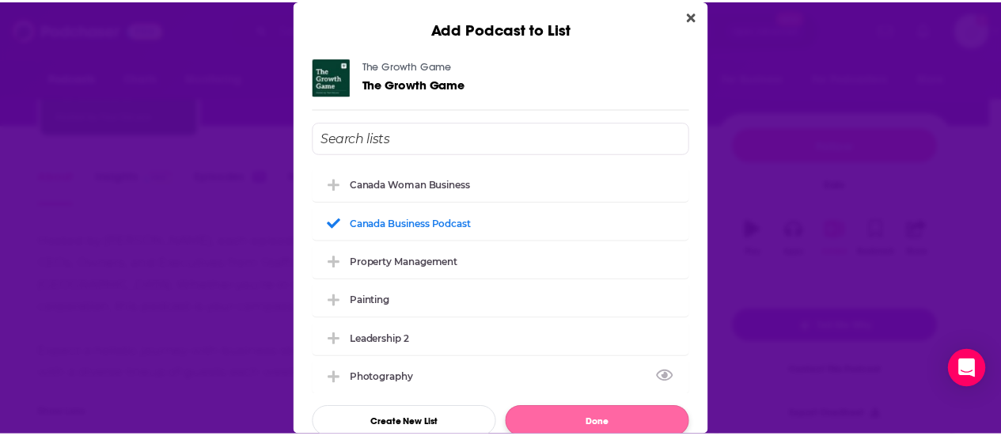
scroll to position [133, 0]
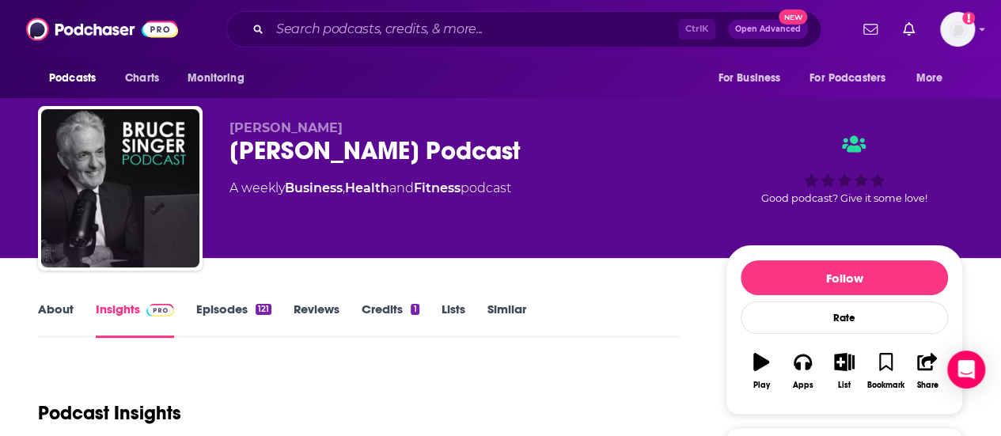
scroll to position [24, 0]
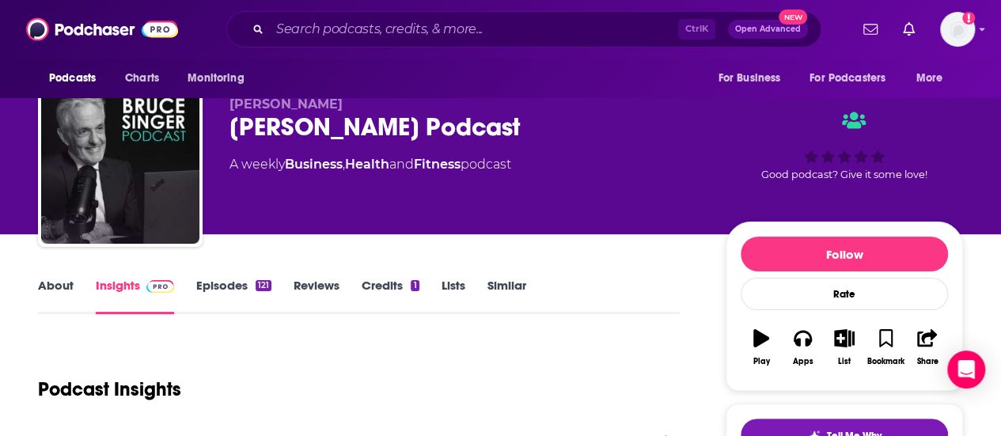
click at [52, 287] on link "About" at bounding box center [56, 296] width 36 height 36
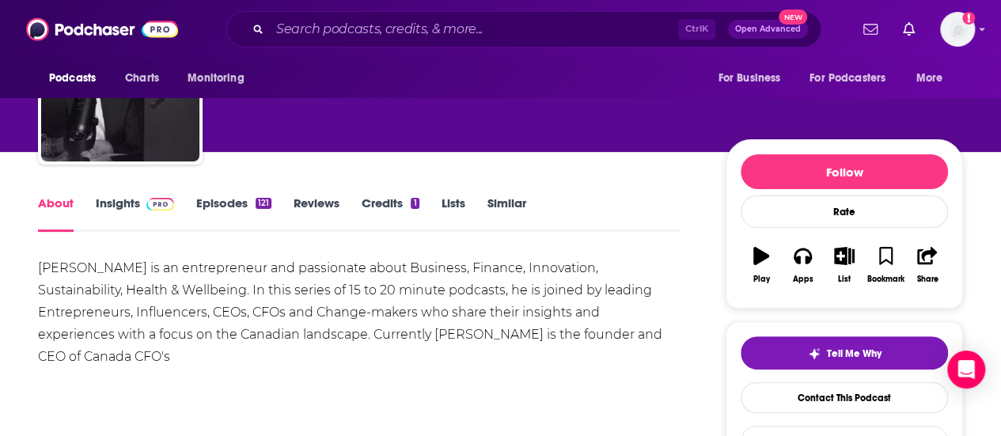
scroll to position [51, 0]
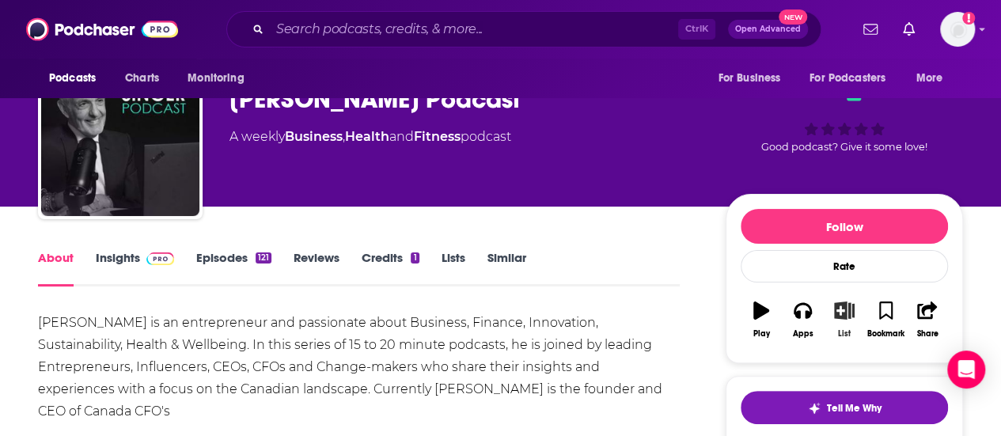
click at [850, 320] on button "List" at bounding box center [844, 319] width 41 height 57
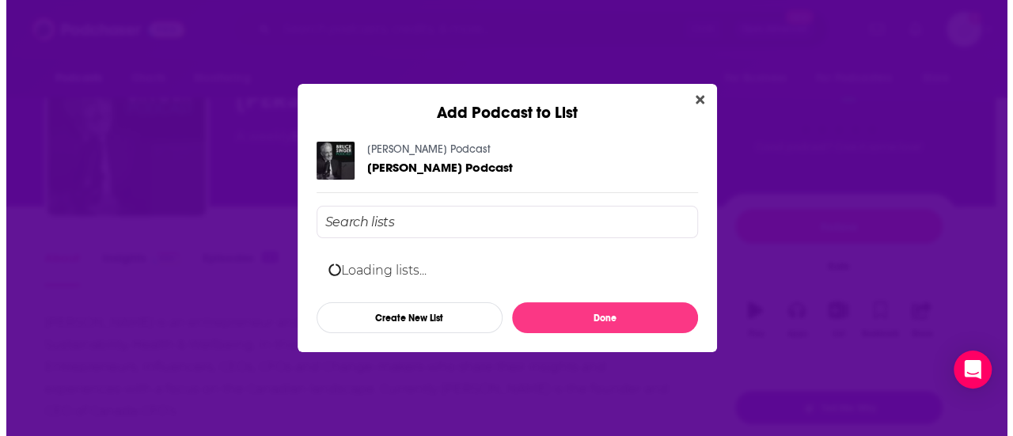
scroll to position [0, 0]
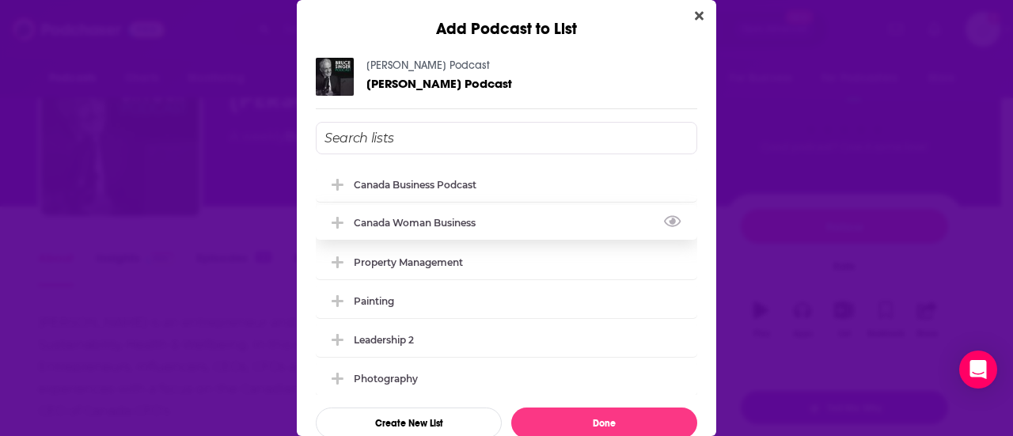
click at [389, 213] on div "Canada Woman Business" at bounding box center [506, 222] width 381 height 35
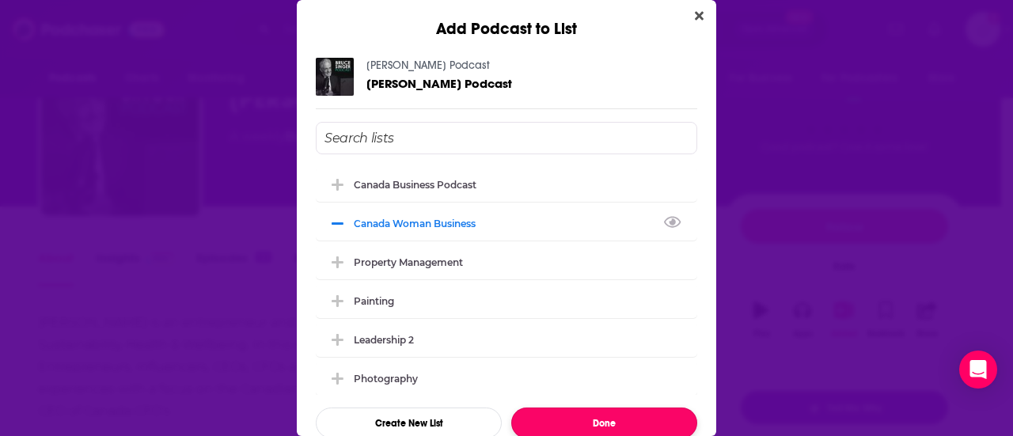
click at [619, 419] on button "Done" at bounding box center [604, 423] width 186 height 31
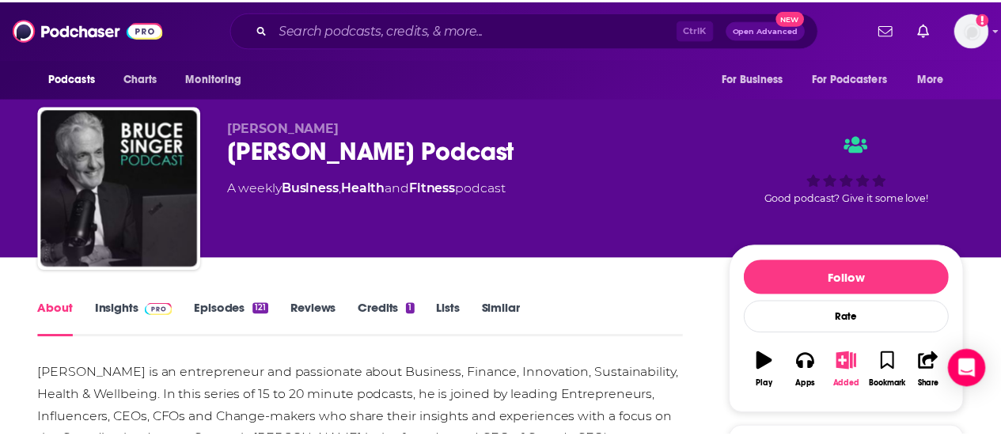
scroll to position [51, 0]
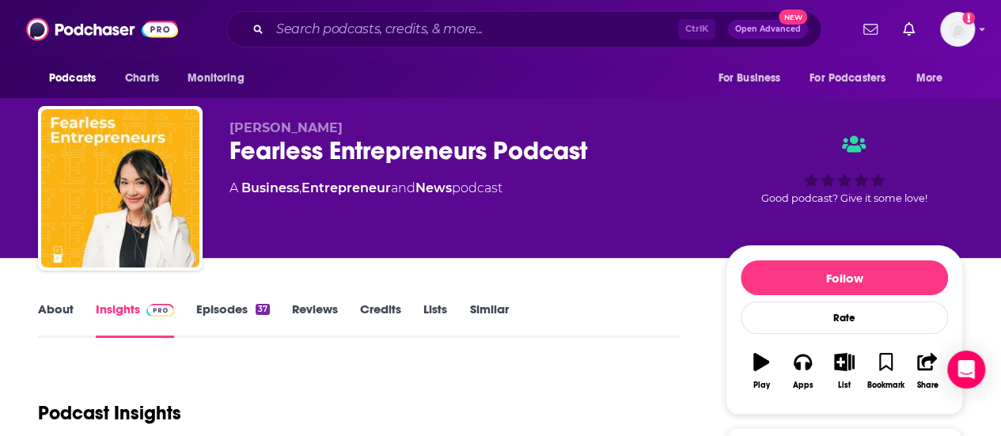
click at [55, 321] on link "About" at bounding box center [56, 320] width 36 height 36
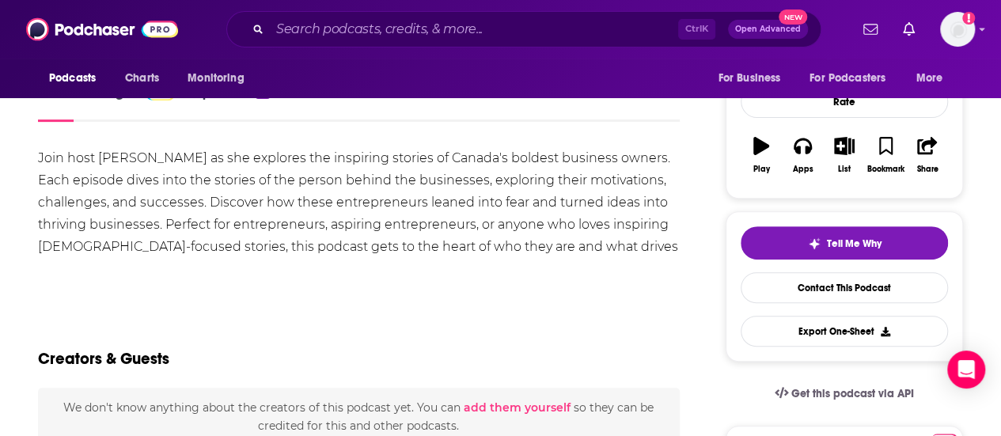
scroll to position [216, 0]
click at [837, 154] on button "List" at bounding box center [844, 155] width 41 height 57
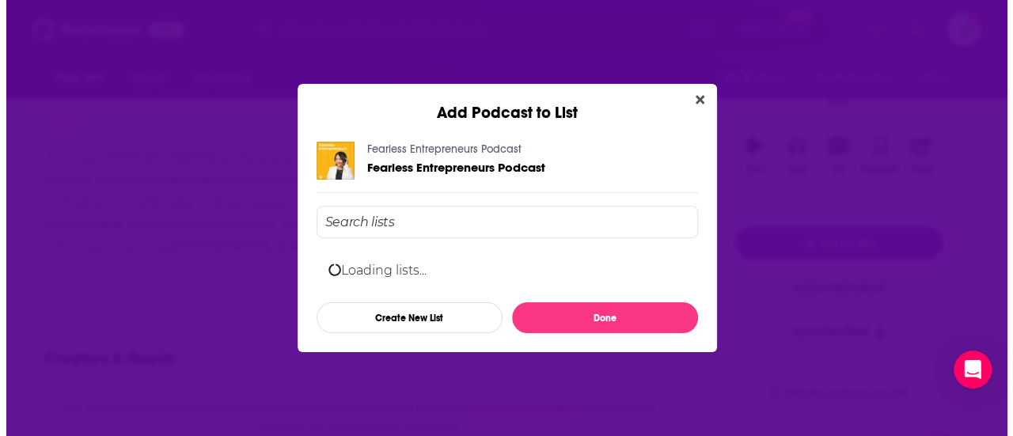
scroll to position [0, 0]
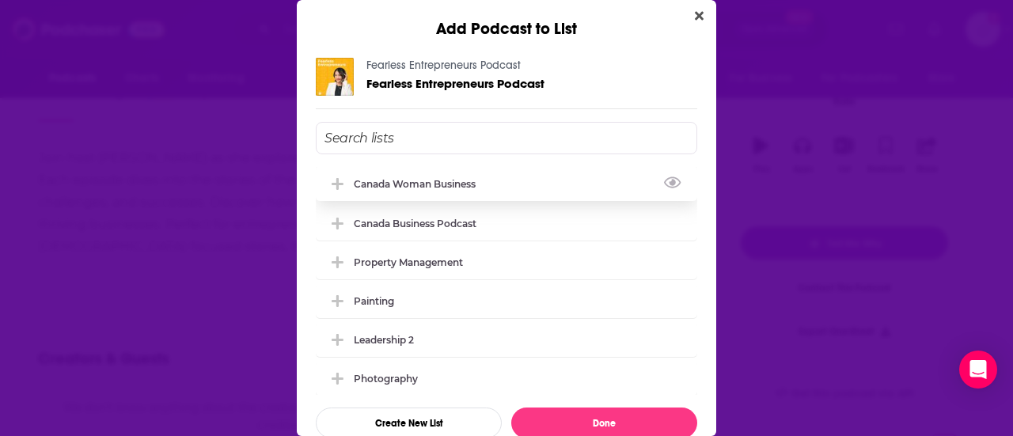
click at [422, 183] on div "Canada Woman Business" at bounding box center [419, 184] width 131 height 12
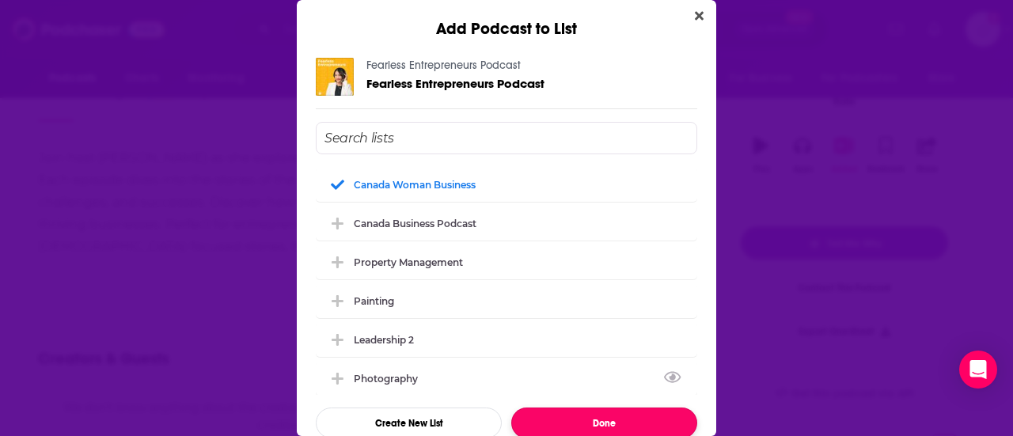
click at [555, 409] on button "Done" at bounding box center [604, 423] width 186 height 31
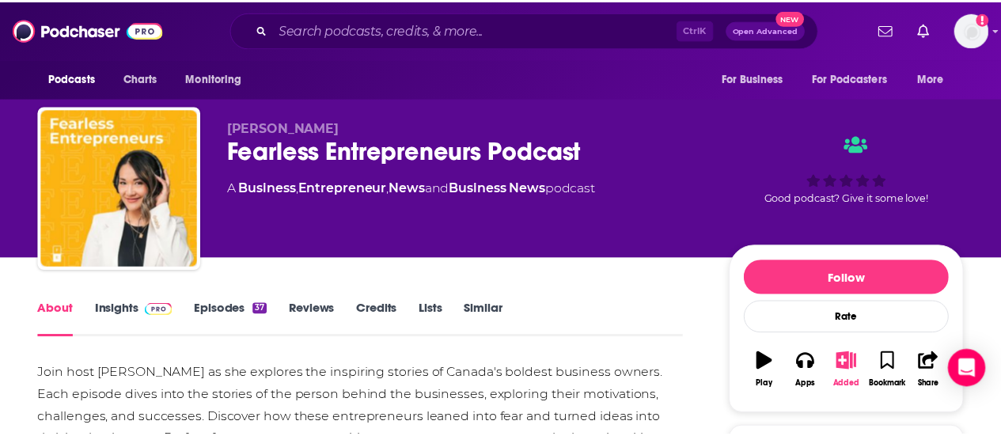
scroll to position [216, 0]
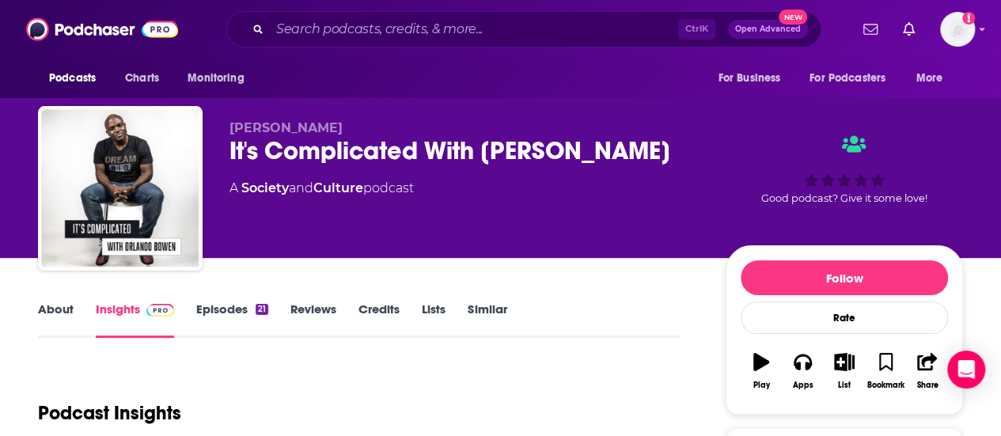
scroll to position [40, 0]
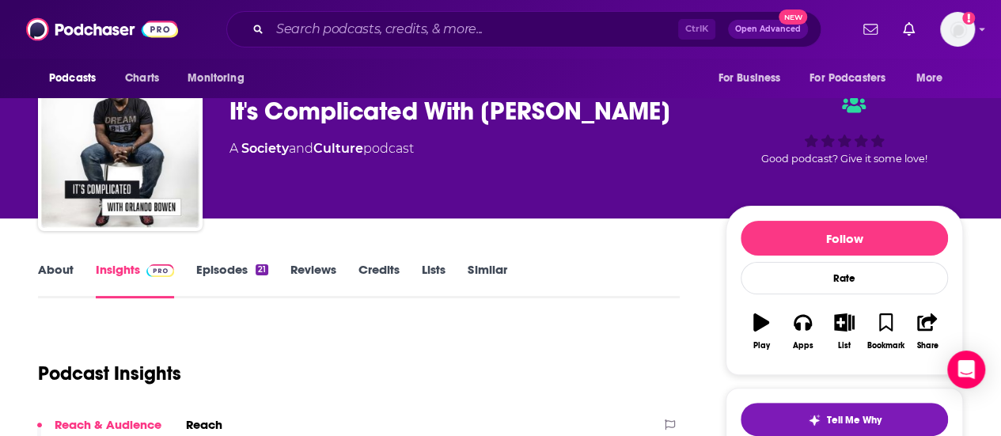
click at [49, 273] on link "About" at bounding box center [56, 280] width 36 height 36
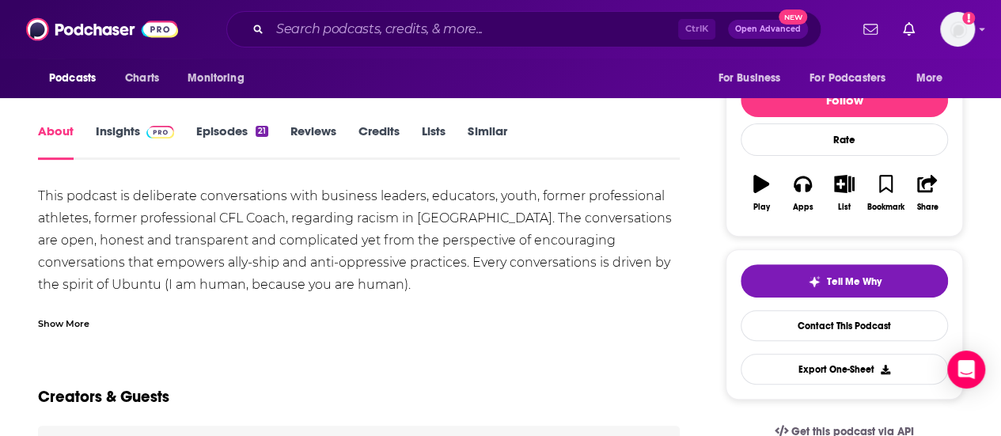
scroll to position [179, 0]
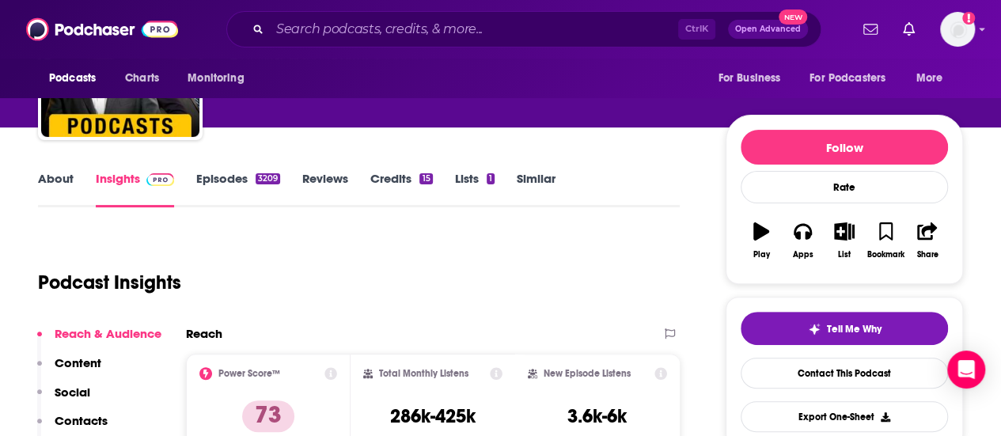
scroll to position [132, 0]
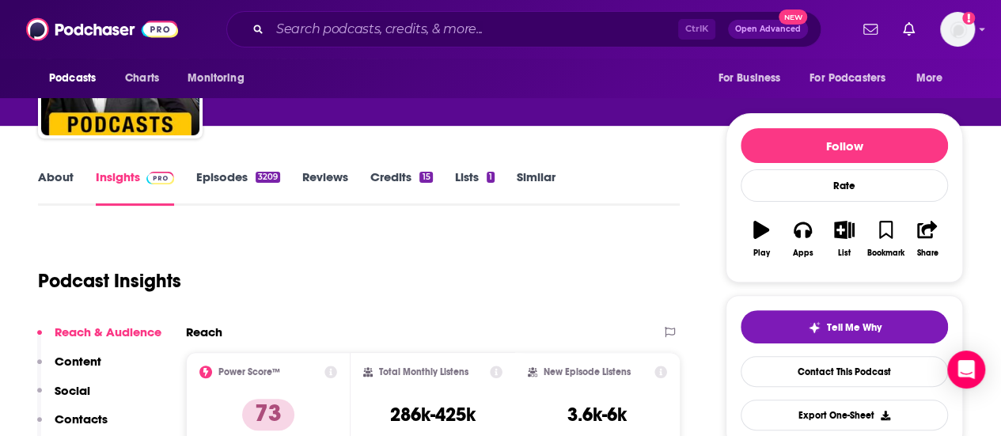
click at [51, 181] on link "About" at bounding box center [56, 187] width 36 height 36
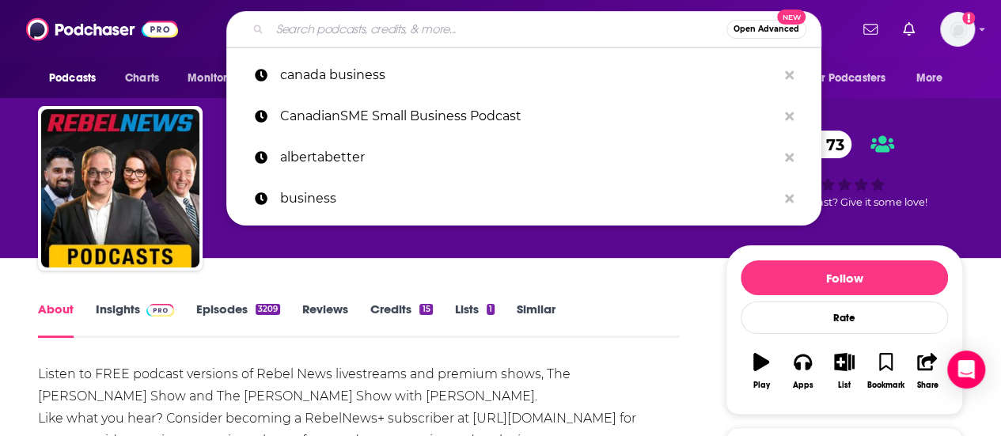
click at [562, 25] on input "Search podcasts, credits, & more..." at bounding box center [498, 29] width 457 height 25
click at [393, 19] on input "Search podcasts, credits, & more..." at bounding box center [498, 29] width 457 height 25
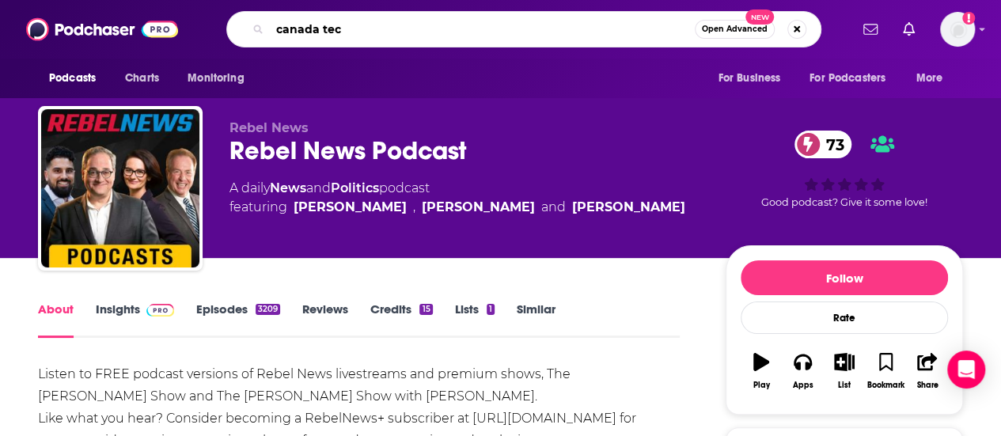
type input "canada tech"
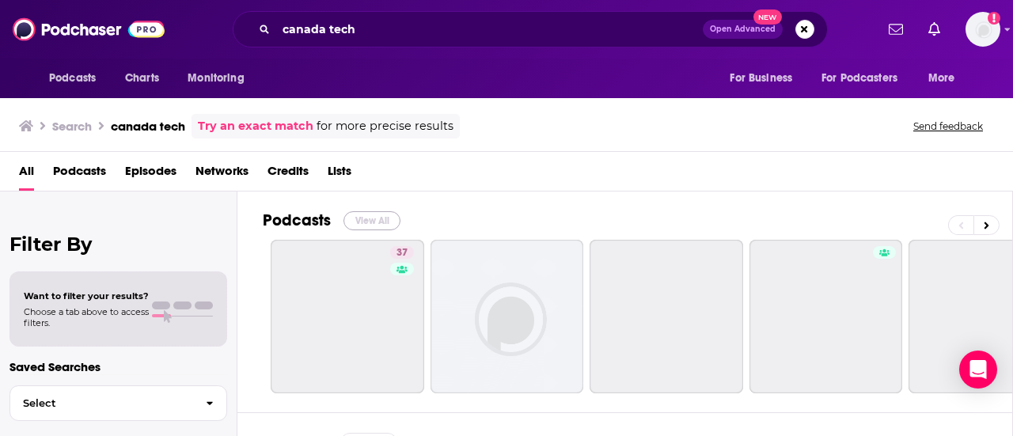
click at [362, 218] on button "View All" at bounding box center [371, 220] width 57 height 19
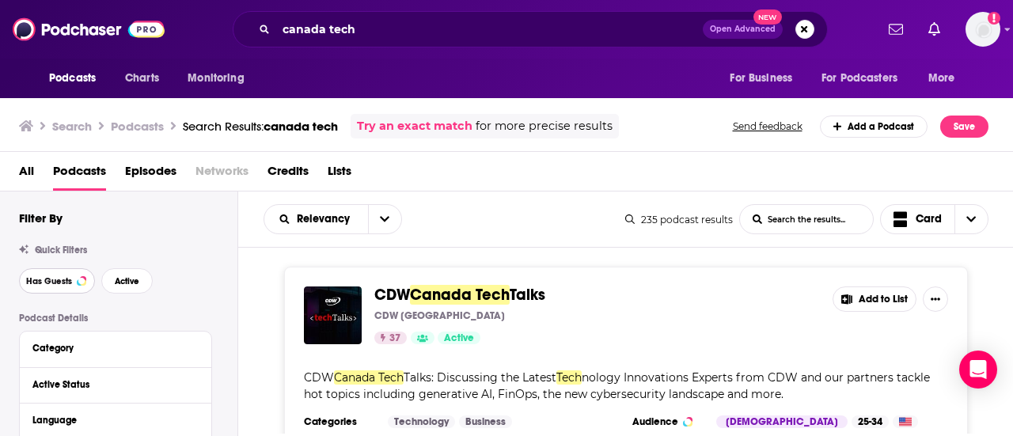
click at [64, 283] on span "Has Guests" at bounding box center [49, 281] width 46 height 9
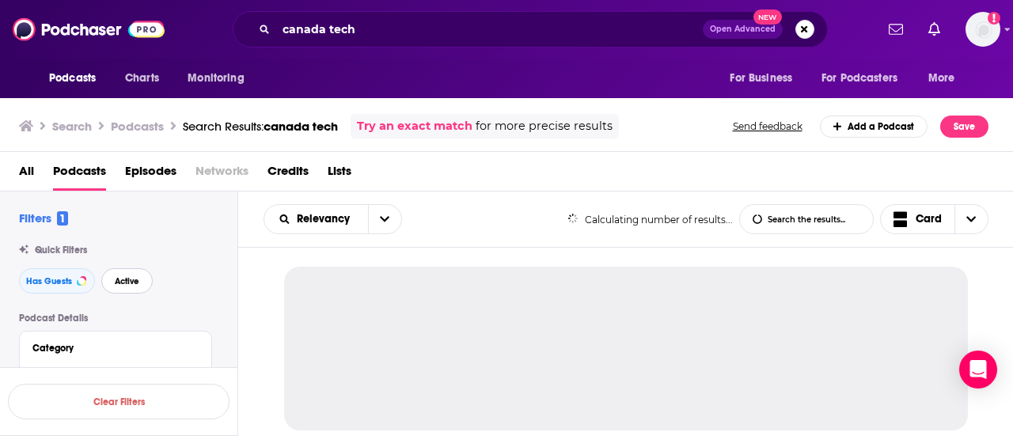
click at [115, 284] on span "Active" at bounding box center [127, 281] width 25 height 9
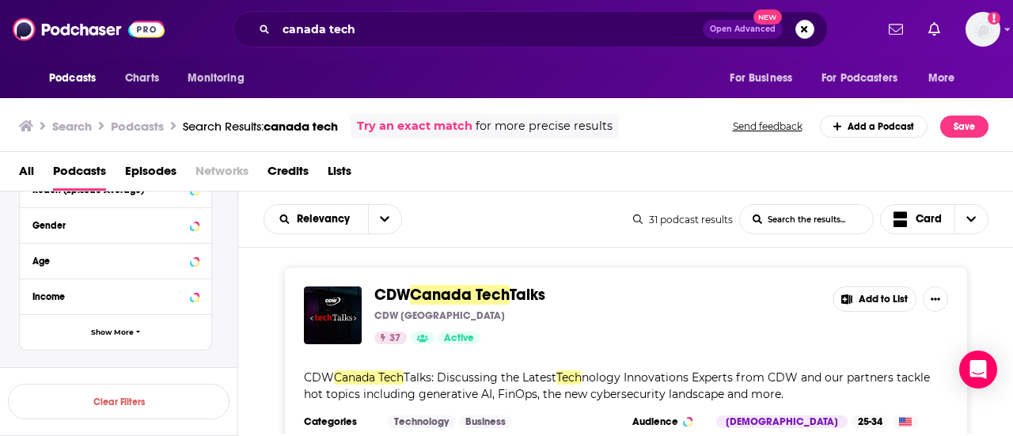
scroll to position [561, 0]
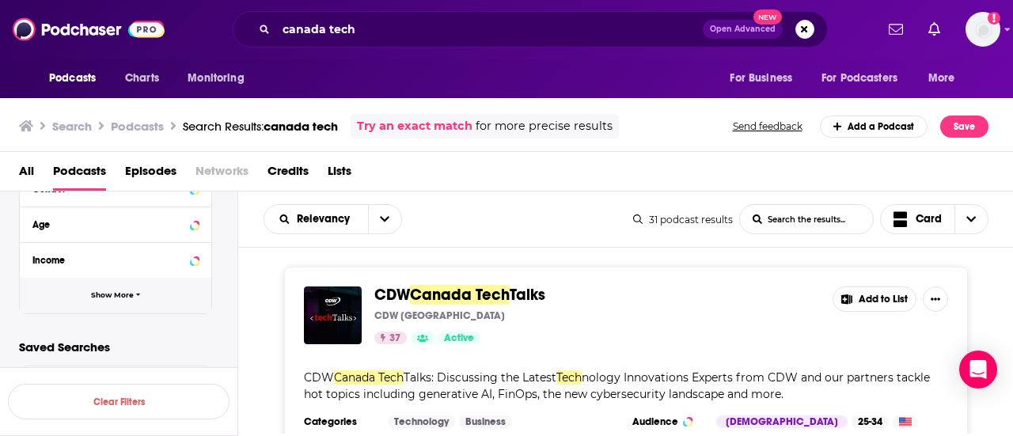
click at [157, 294] on button "Show More" at bounding box center [116, 296] width 192 height 36
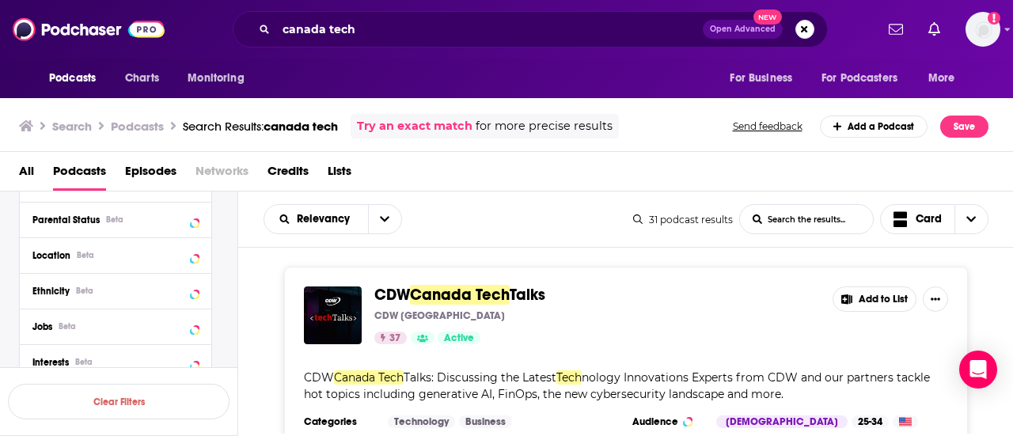
scroll to position [640, 0]
click at [192, 251] on icon at bounding box center [195, 251] width 8 height 13
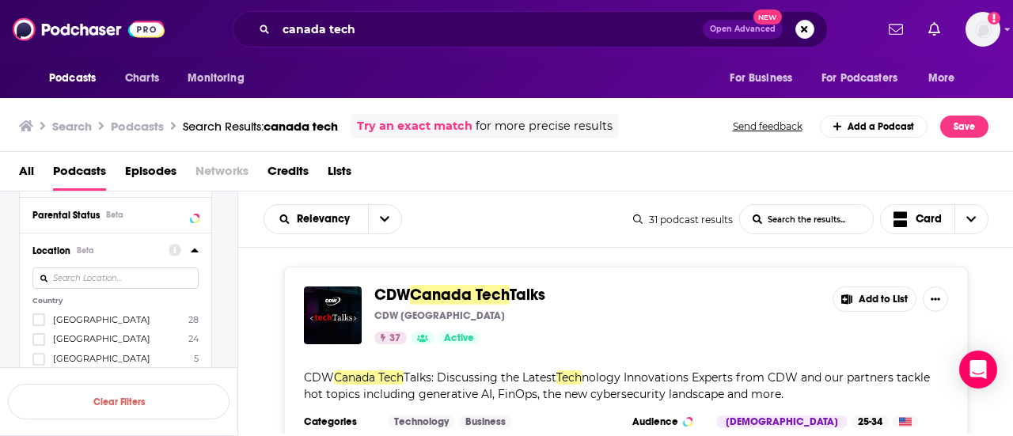
scroll to position [686, 0]
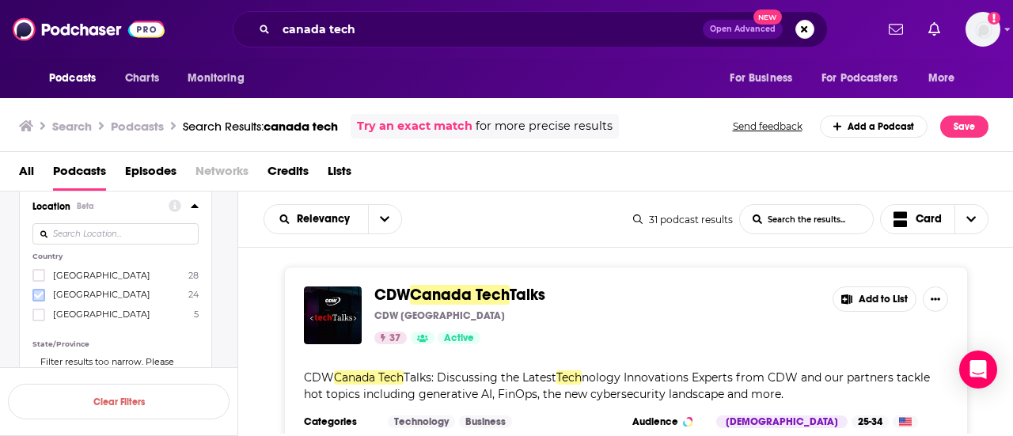
click at [38, 295] on icon at bounding box center [38, 294] width 9 height 7
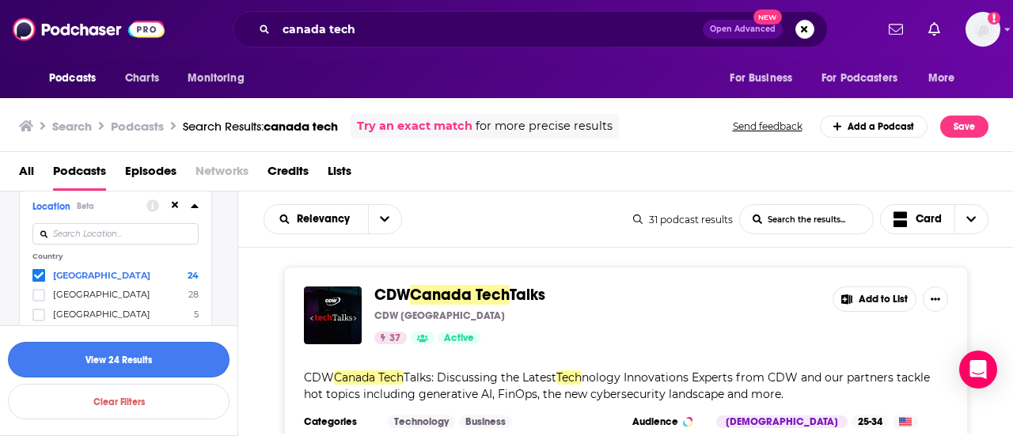
click at [165, 349] on button "View 24 Results" at bounding box center [119, 360] width 222 height 36
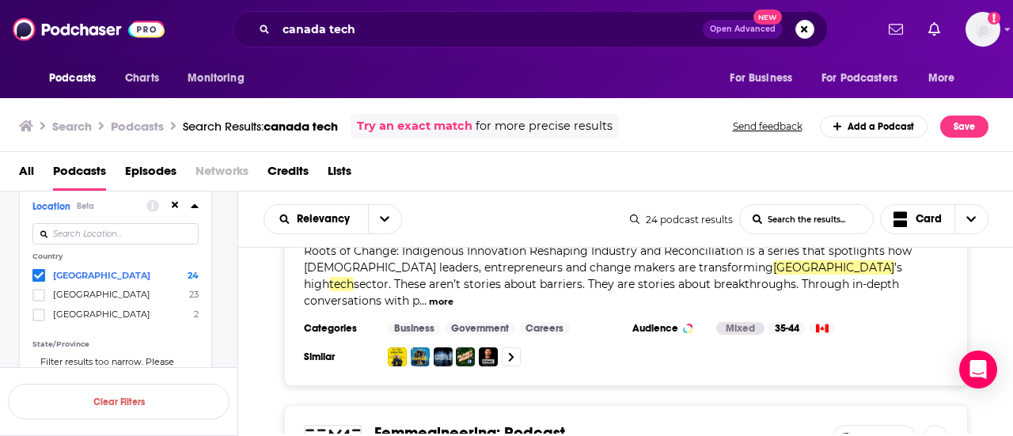
scroll to position [4211, 0]
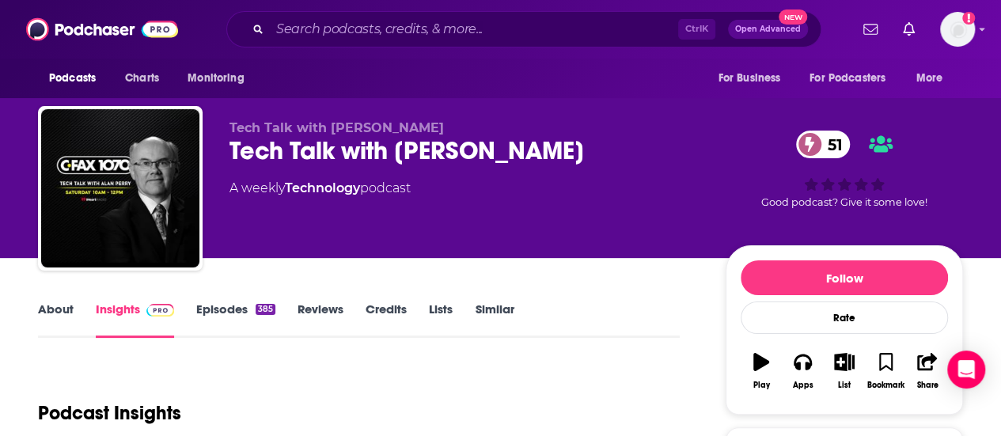
scroll to position [77, 0]
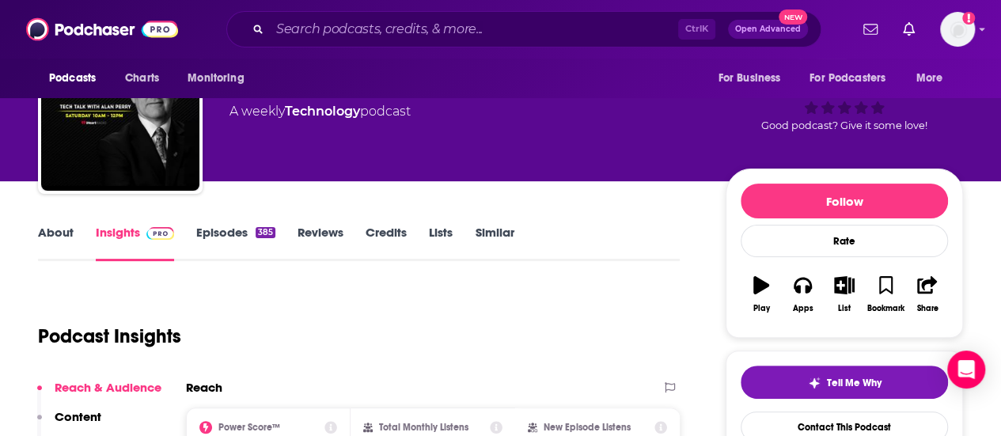
click at [230, 239] on link "Episodes 385" at bounding box center [235, 243] width 79 height 36
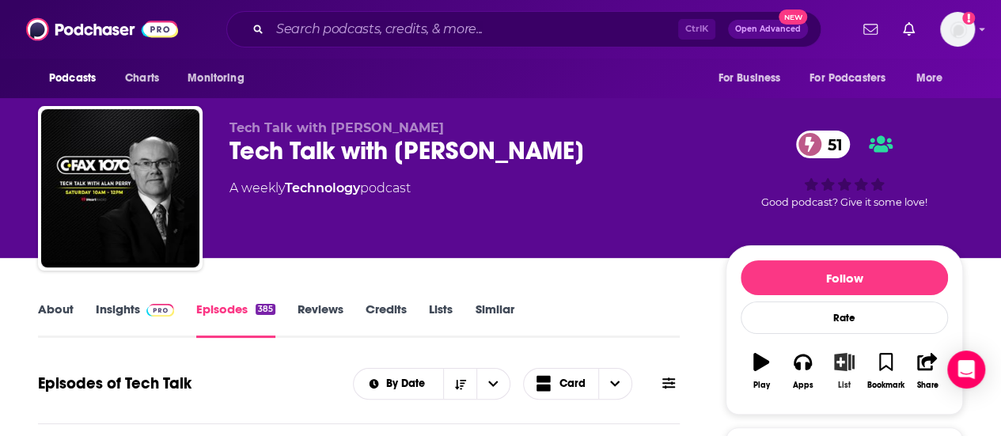
click at [841, 354] on icon "button" at bounding box center [845, 361] width 20 height 17
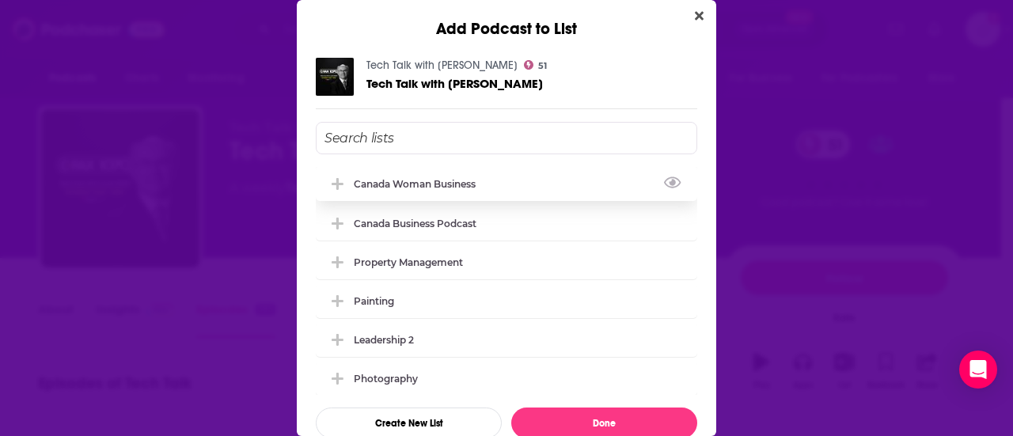
click at [480, 181] on div "Canada Woman Business" at bounding box center [419, 184] width 131 height 12
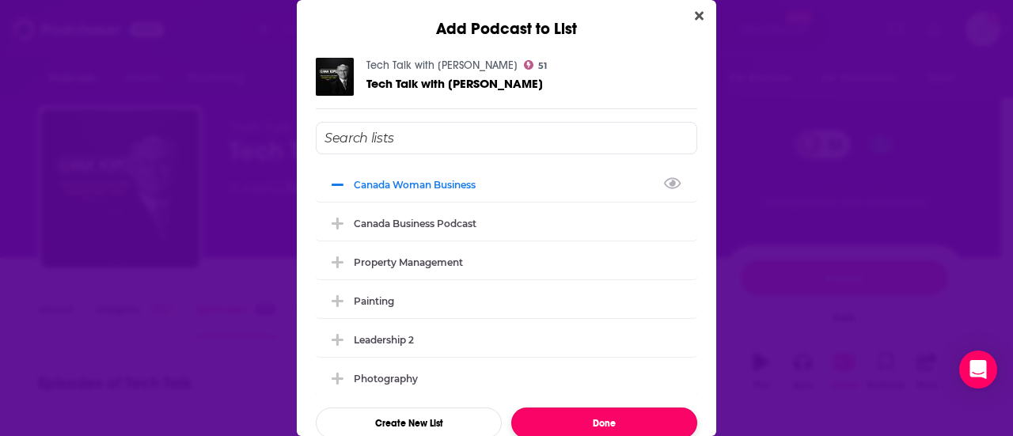
click at [571, 416] on button "Done" at bounding box center [604, 423] width 186 height 31
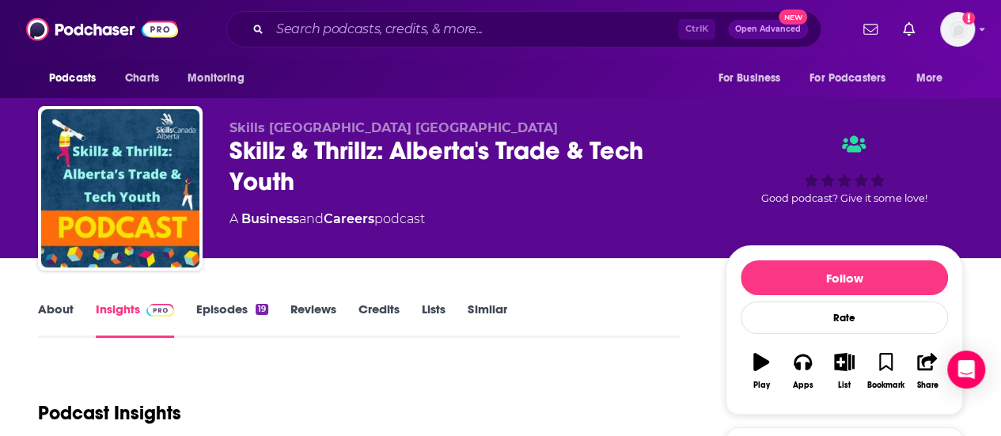
scroll to position [73, 0]
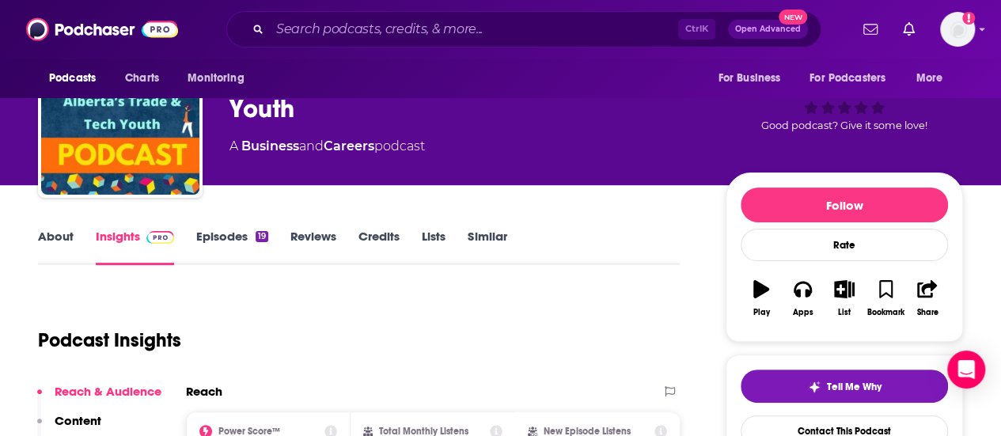
click at [49, 248] on link "About" at bounding box center [56, 247] width 36 height 36
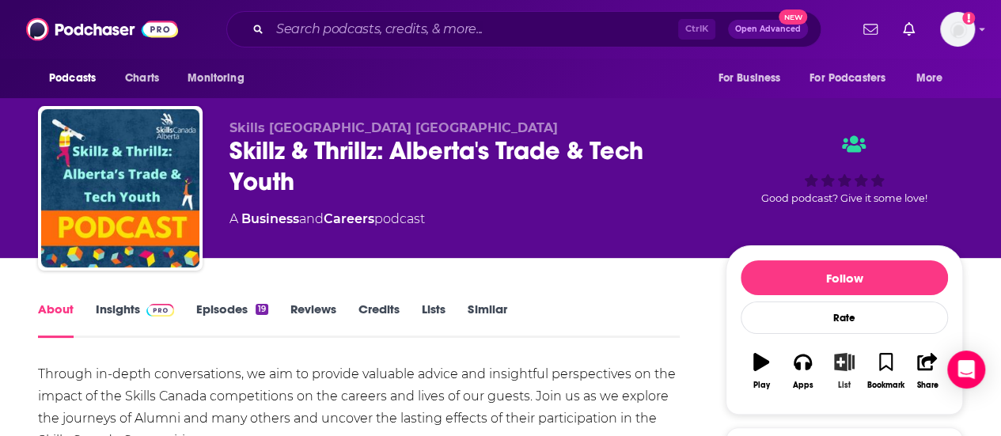
click at [841, 369] on icon "button" at bounding box center [844, 361] width 20 height 17
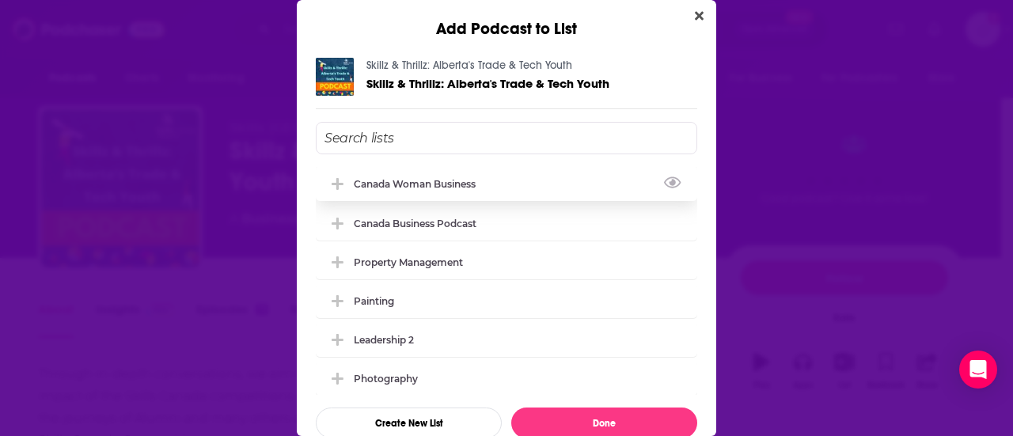
click at [457, 192] on div "Canada Woman Business" at bounding box center [506, 183] width 381 height 35
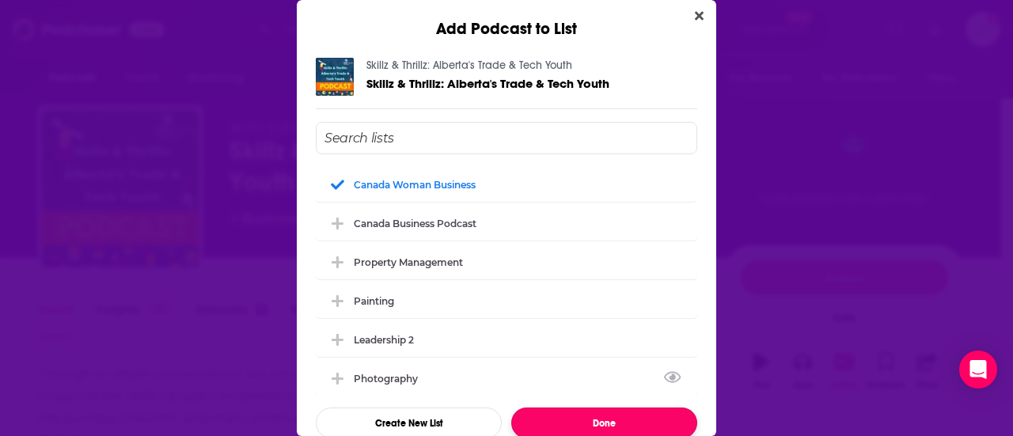
click at [546, 425] on button "Done" at bounding box center [604, 423] width 186 height 31
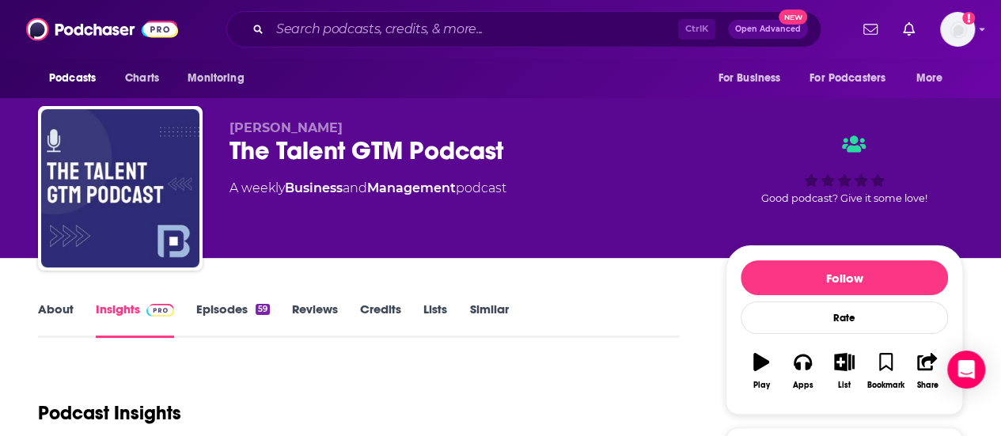
scroll to position [61, 0]
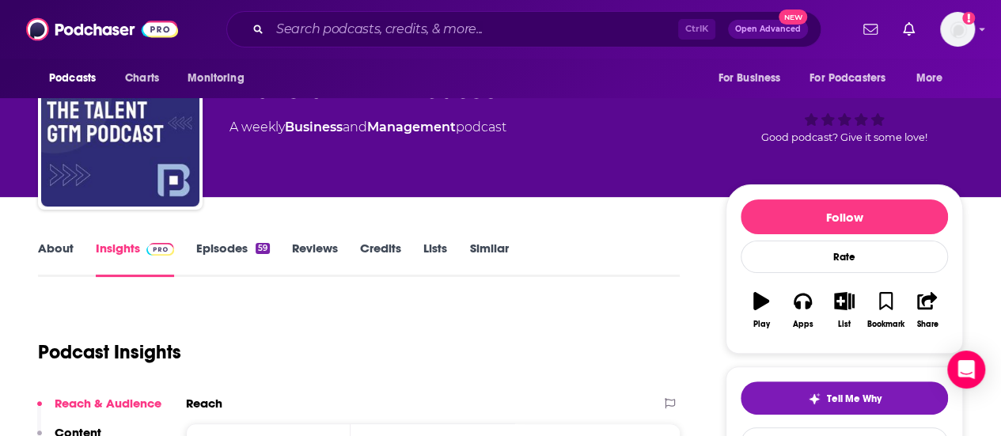
click at [56, 246] on link "About" at bounding box center [56, 259] width 36 height 36
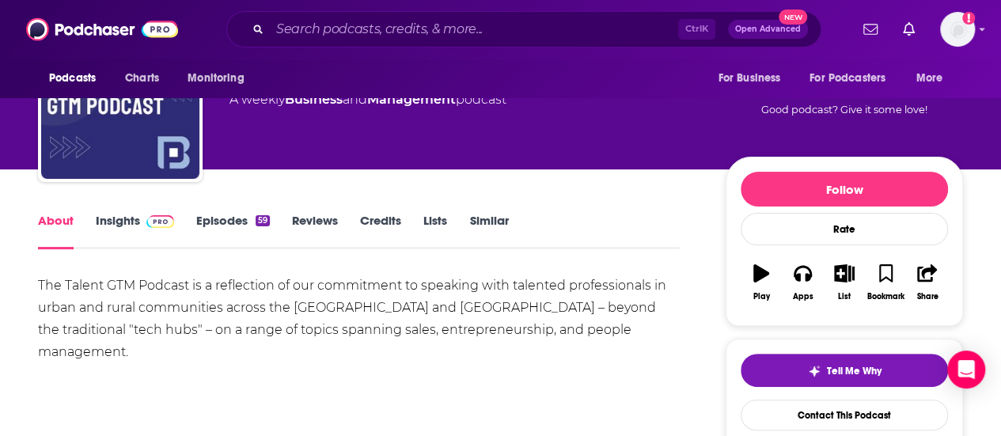
scroll to position [81, 0]
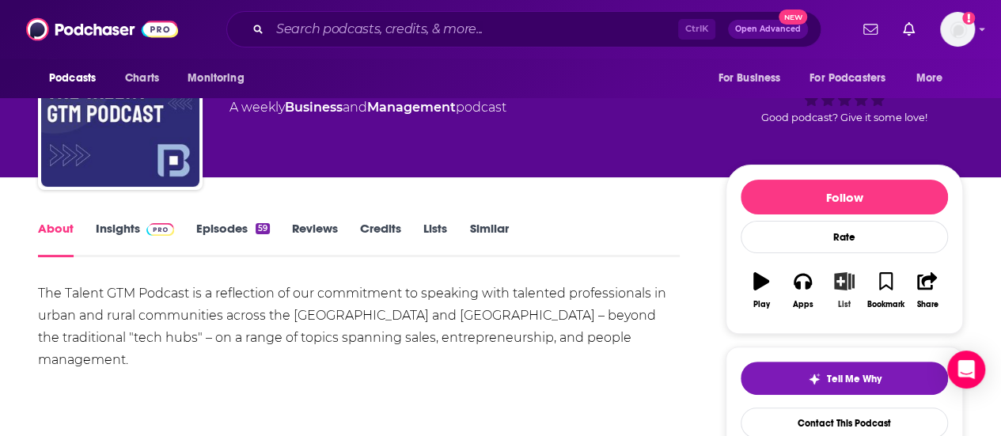
click at [843, 302] on div "List" at bounding box center [844, 304] width 13 height 9
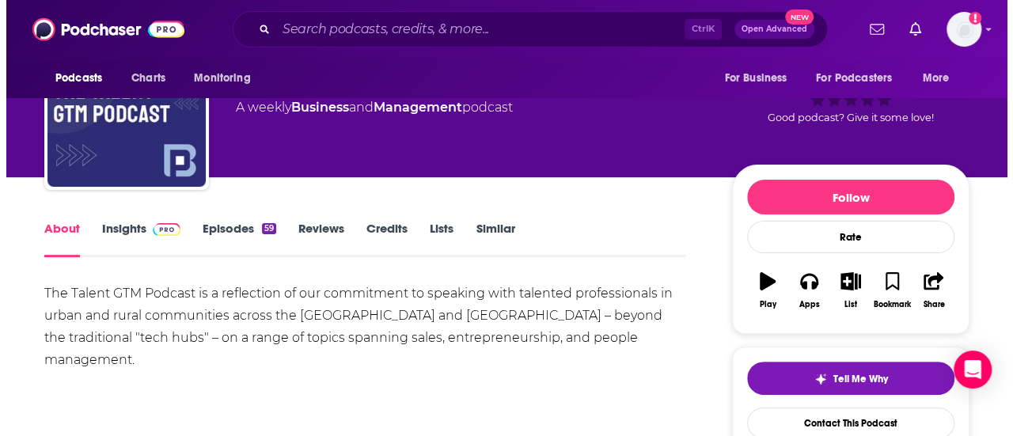
scroll to position [0, 0]
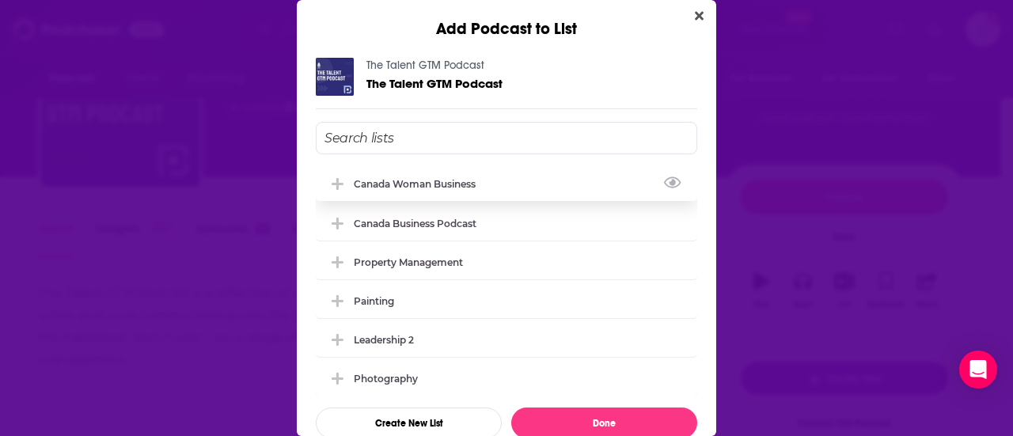
click at [489, 196] on div "Canada Woman Business" at bounding box center [506, 183] width 381 height 35
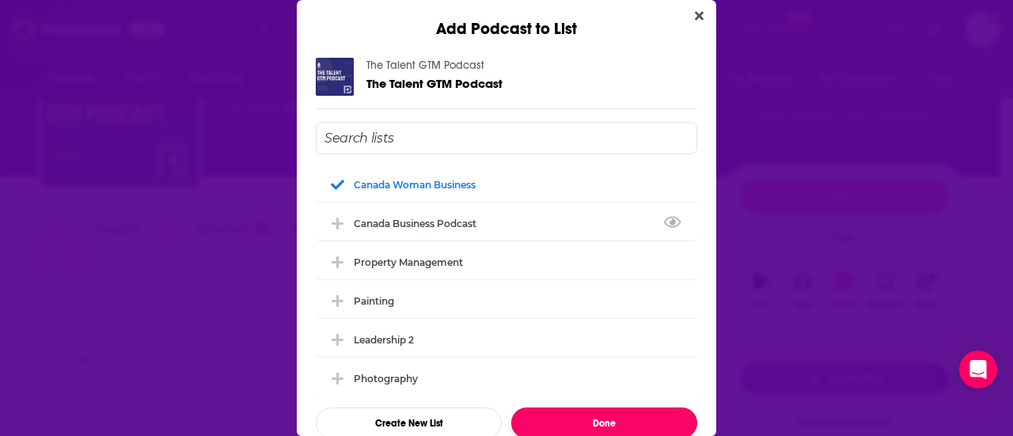
click at [592, 425] on button "Done" at bounding box center [604, 423] width 186 height 31
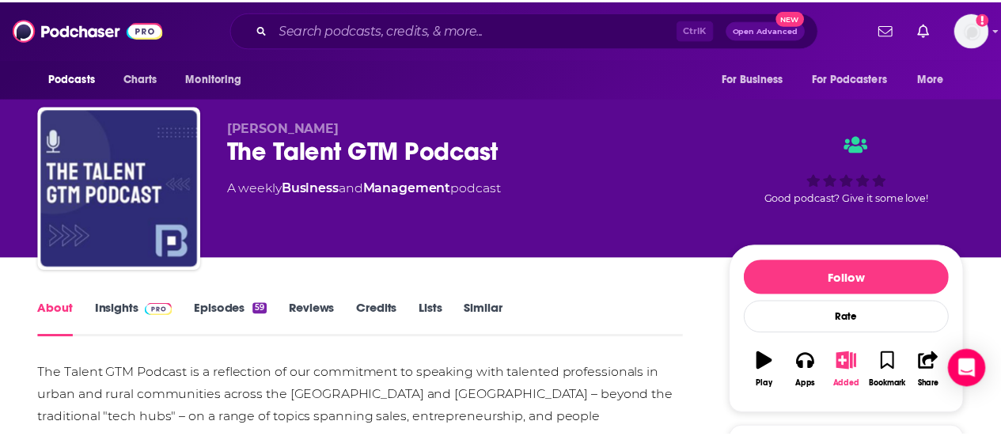
scroll to position [81, 0]
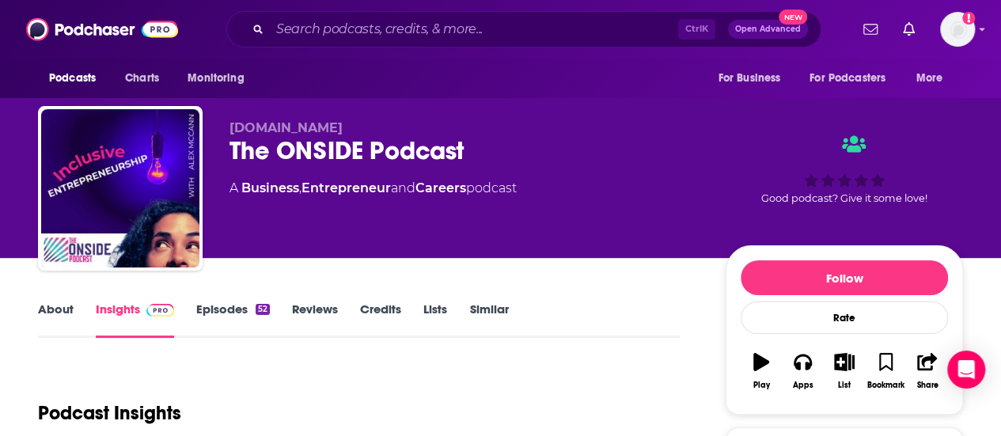
click at [59, 314] on link "About" at bounding box center [56, 320] width 36 height 36
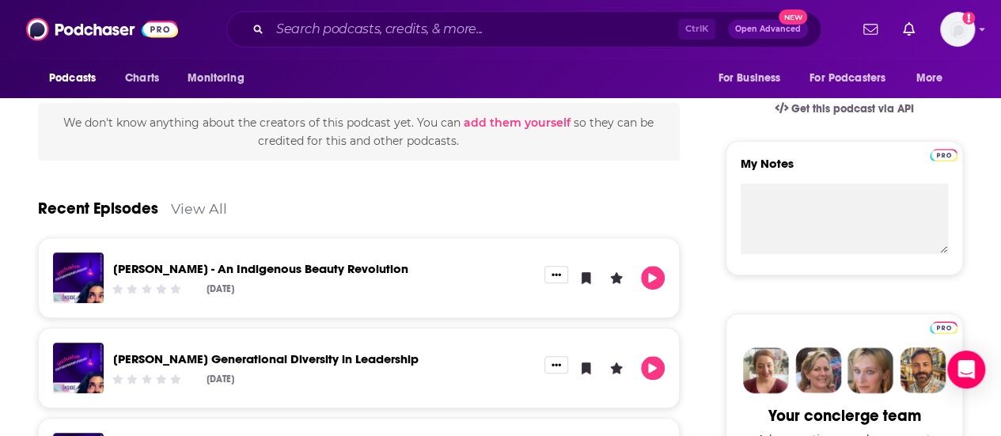
scroll to position [502, 0]
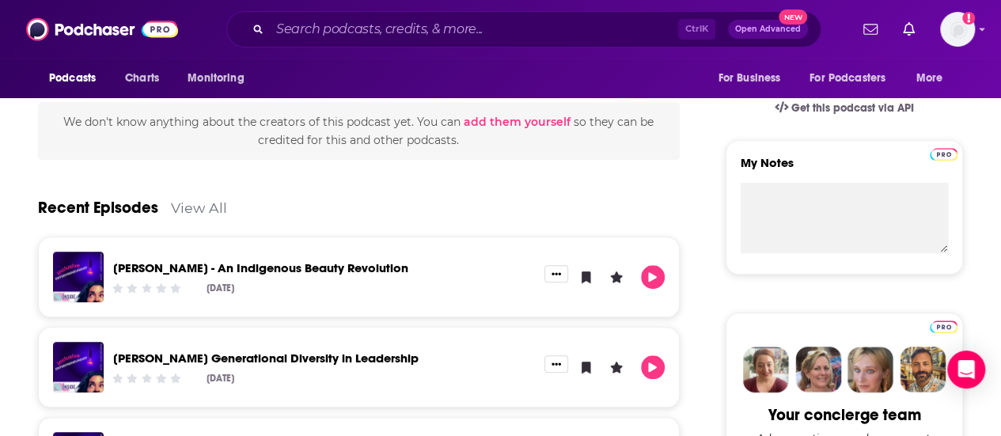
click at [510, 276] on div "Jenn Harper - An Indigenous Beauty Revolution" at bounding box center [324, 270] width 422 height 18
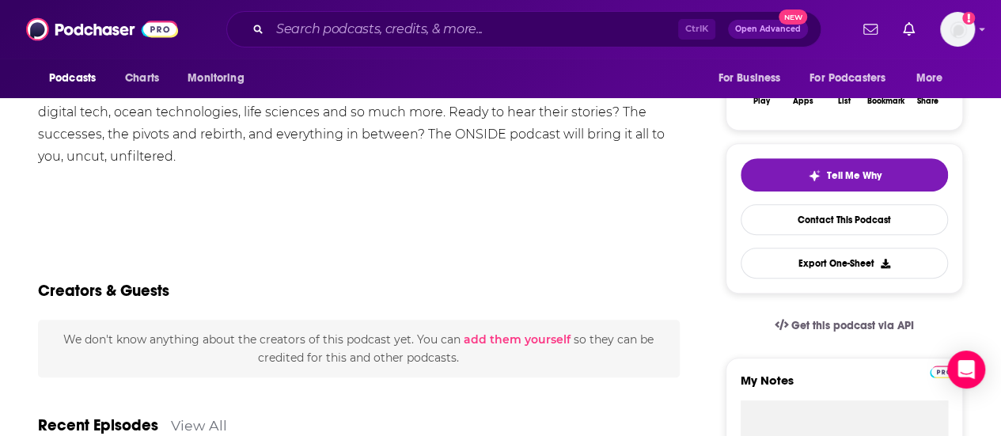
scroll to position [158, 0]
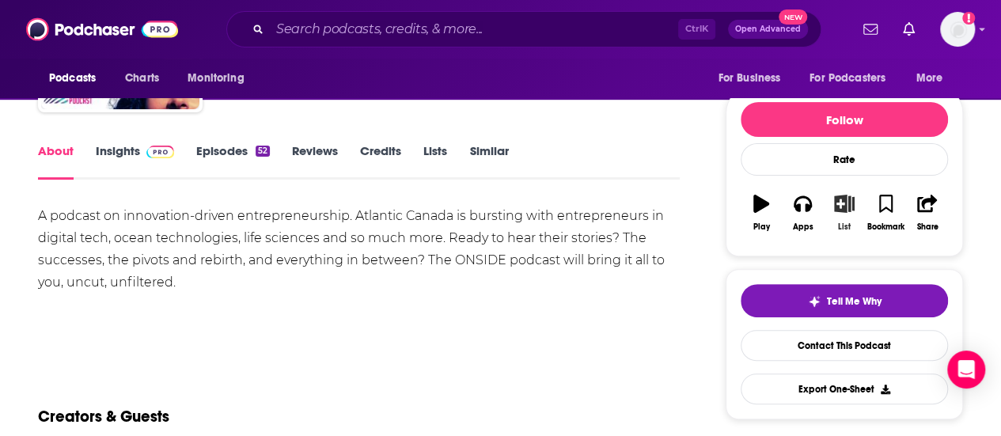
click at [847, 207] on icon "button" at bounding box center [845, 203] width 20 height 17
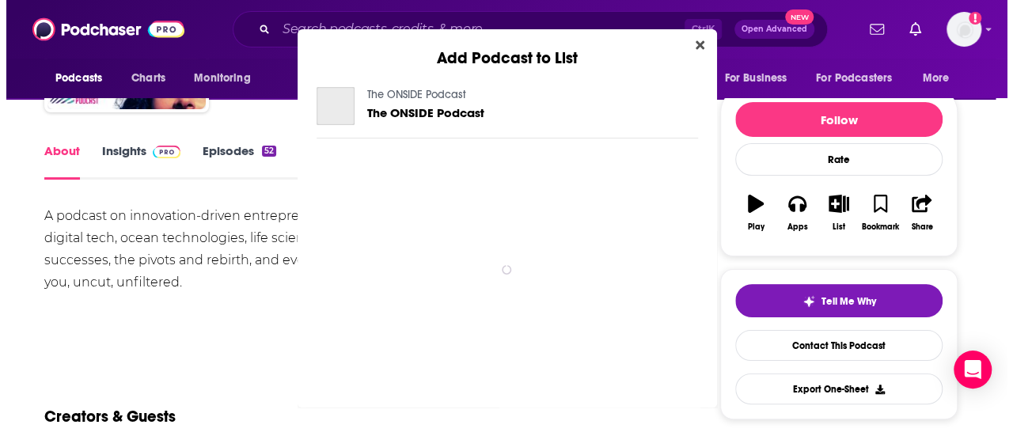
scroll to position [0, 0]
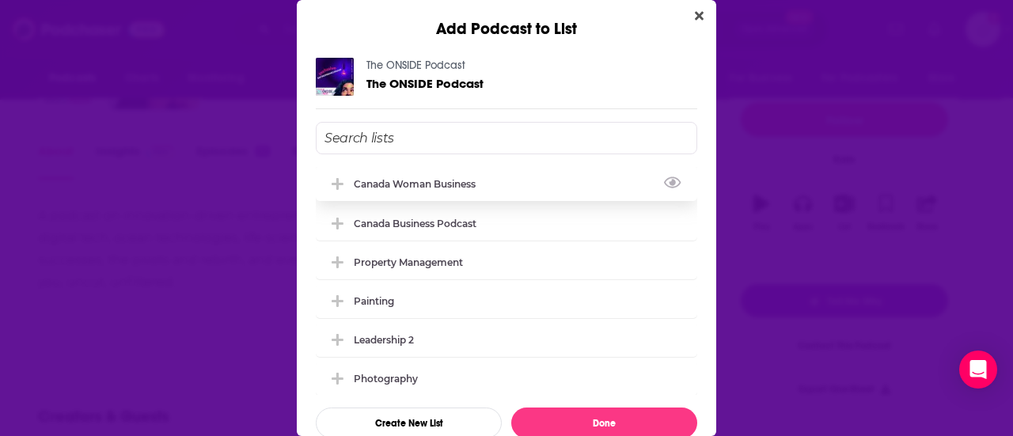
click at [470, 191] on div "Canada Woman Business" at bounding box center [506, 183] width 381 height 35
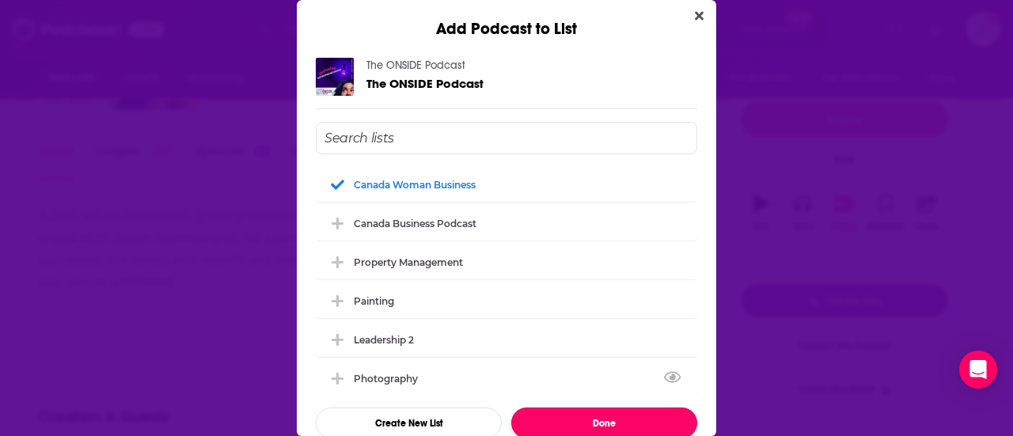
click at [574, 411] on button "Done" at bounding box center [604, 423] width 186 height 31
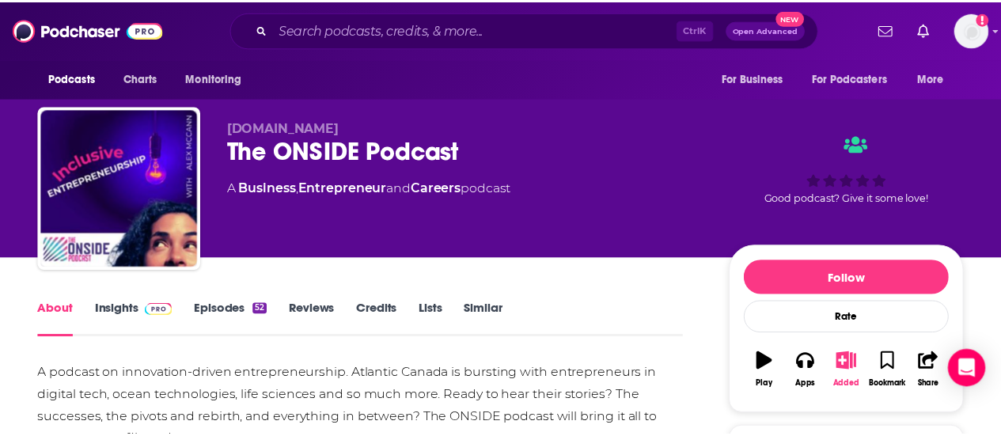
scroll to position [158, 0]
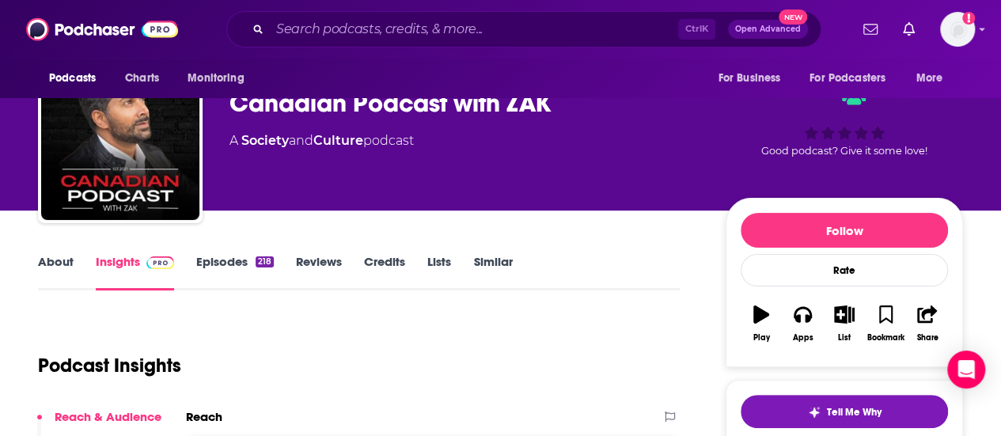
scroll to position [122, 0]
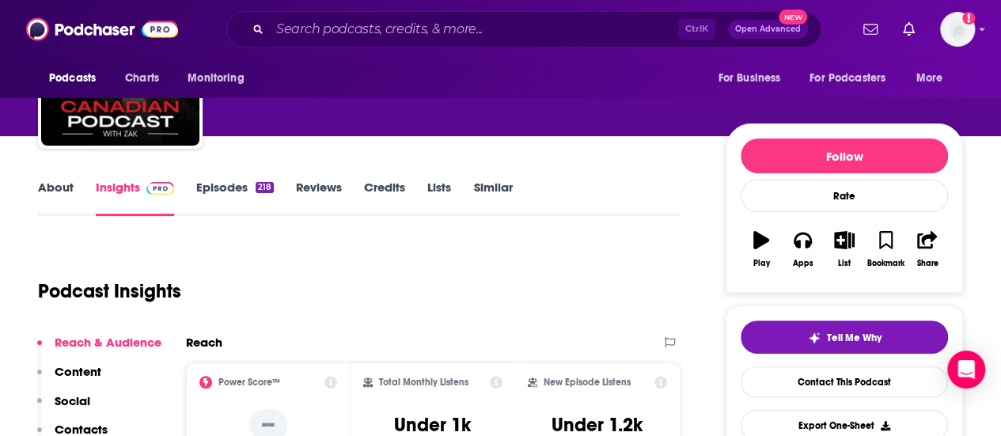
click at [225, 181] on link "Episodes 218" at bounding box center [235, 198] width 78 height 36
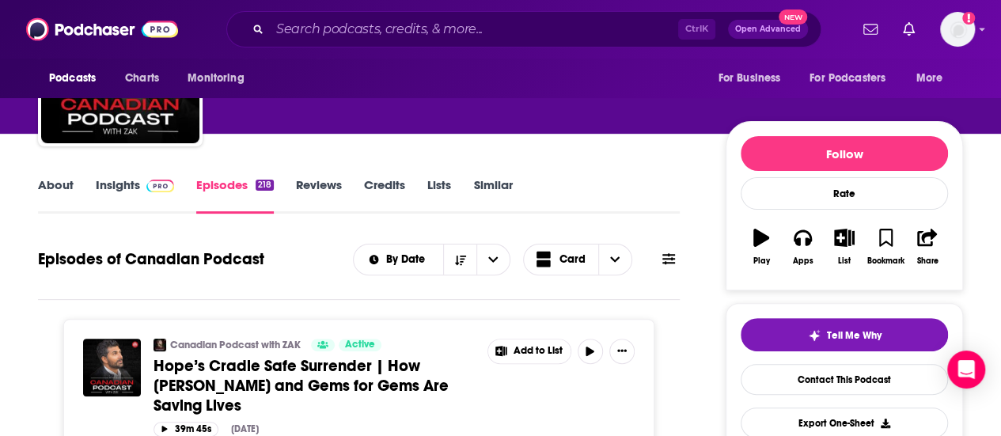
scroll to position [117, 0]
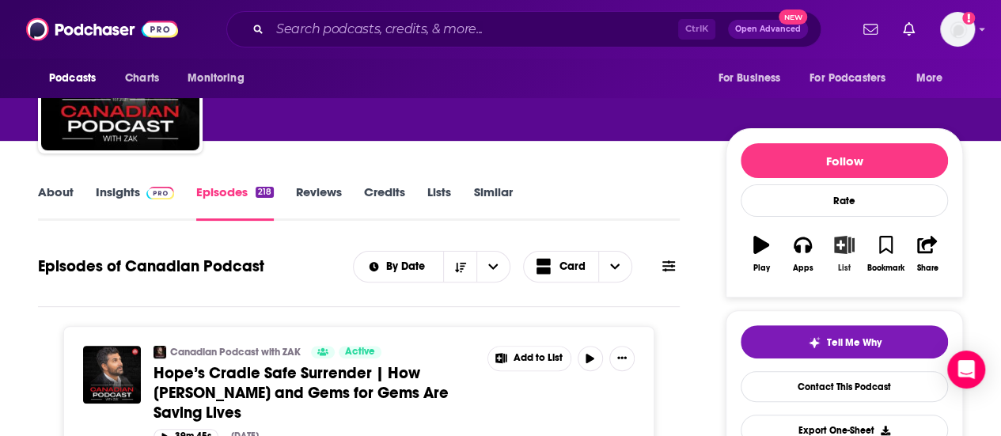
click at [844, 267] on div "List" at bounding box center [844, 268] width 13 height 9
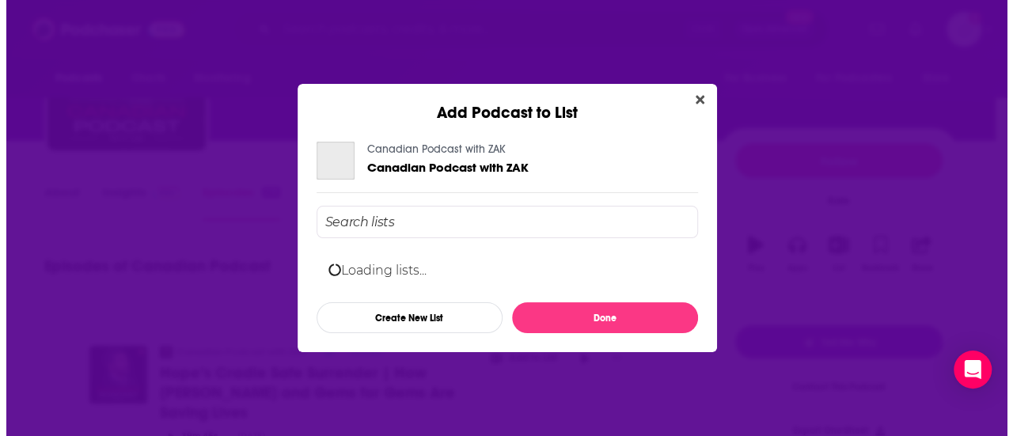
scroll to position [0, 0]
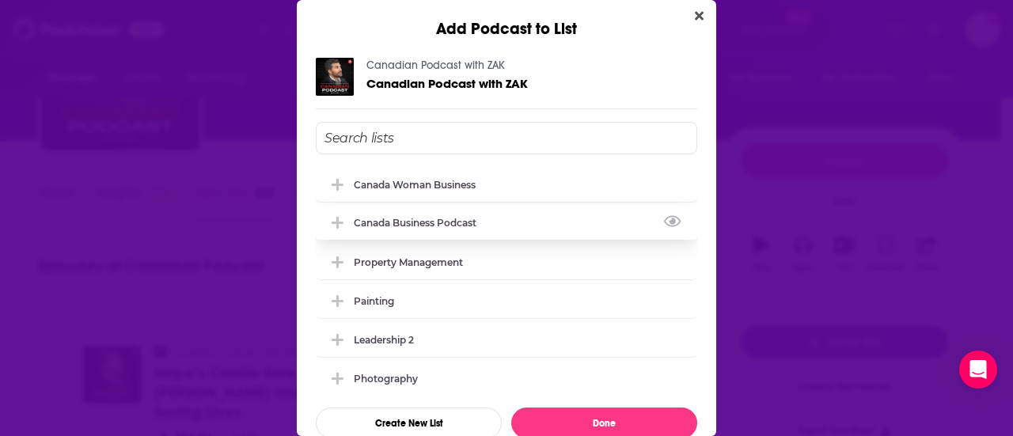
click at [465, 228] on div "Canada Business Podcast" at bounding box center [506, 222] width 381 height 35
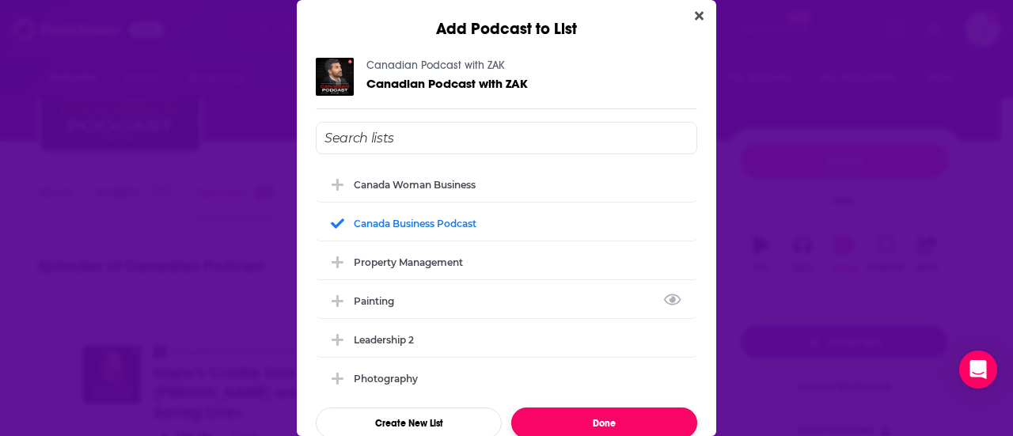
click at [613, 422] on button "Done" at bounding box center [604, 423] width 186 height 31
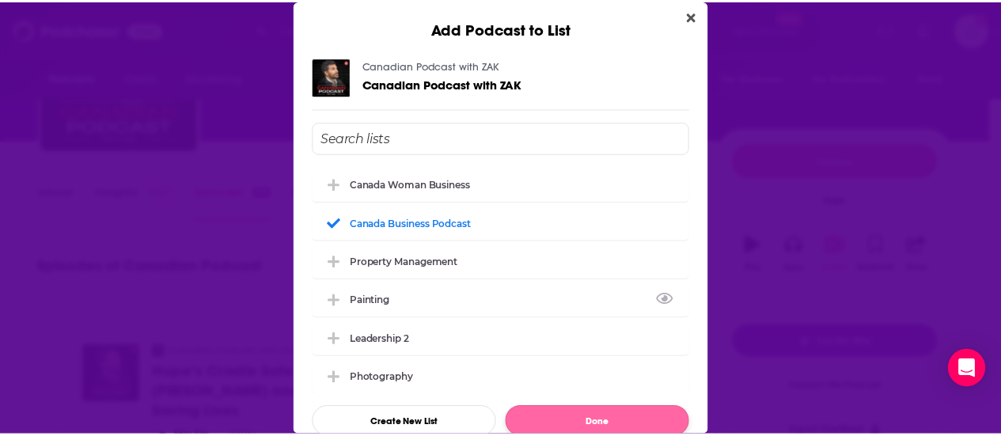
scroll to position [117, 0]
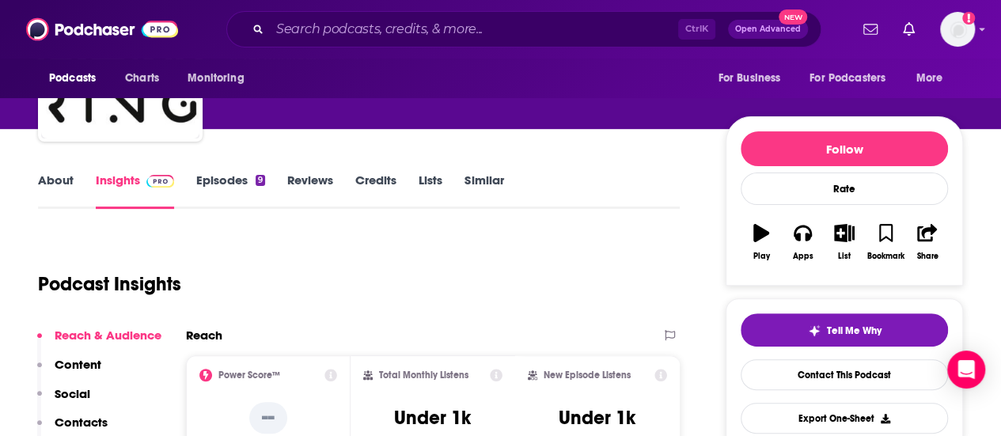
scroll to position [104, 0]
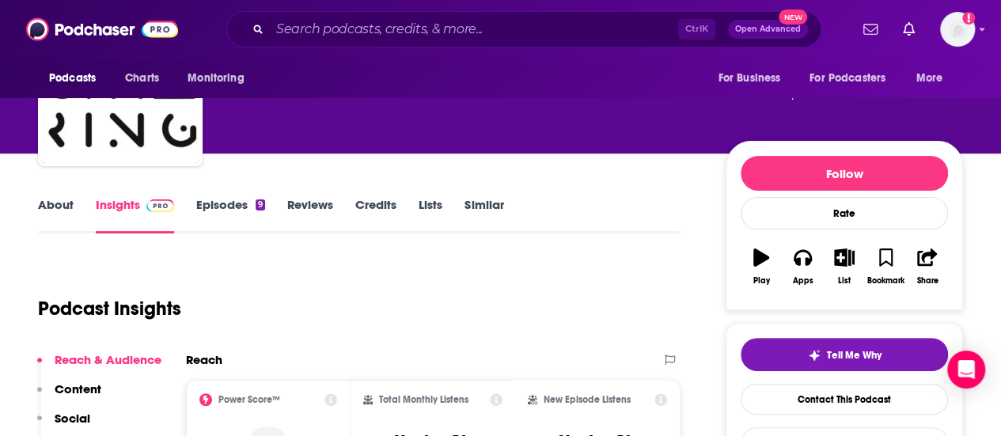
click at [249, 219] on link "Episodes 9" at bounding box center [230, 215] width 69 height 36
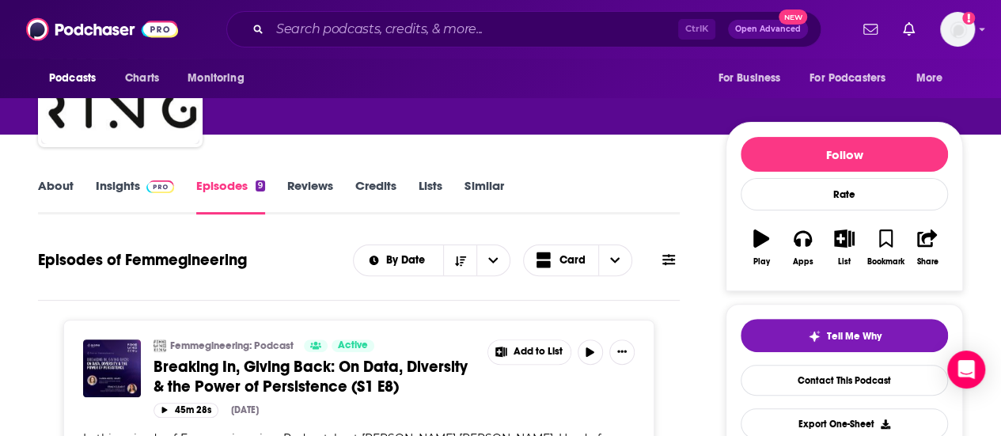
scroll to position [122, 0]
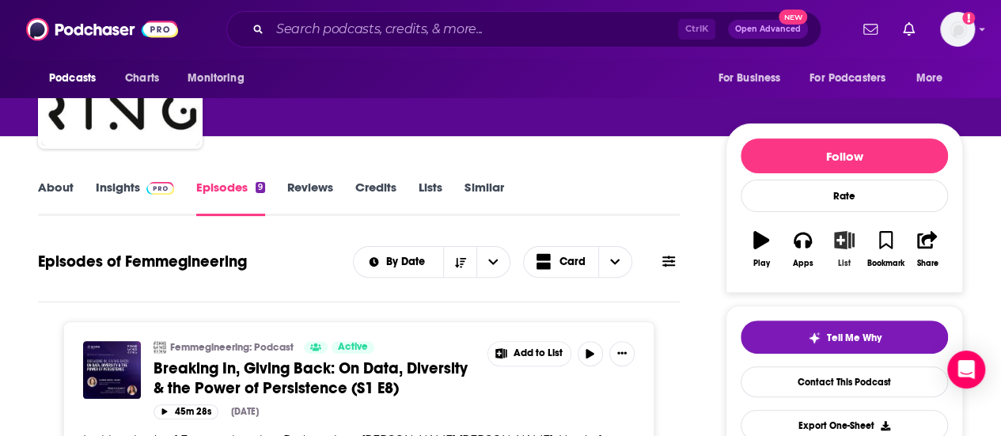
click at [844, 243] on icon "button" at bounding box center [845, 239] width 20 height 17
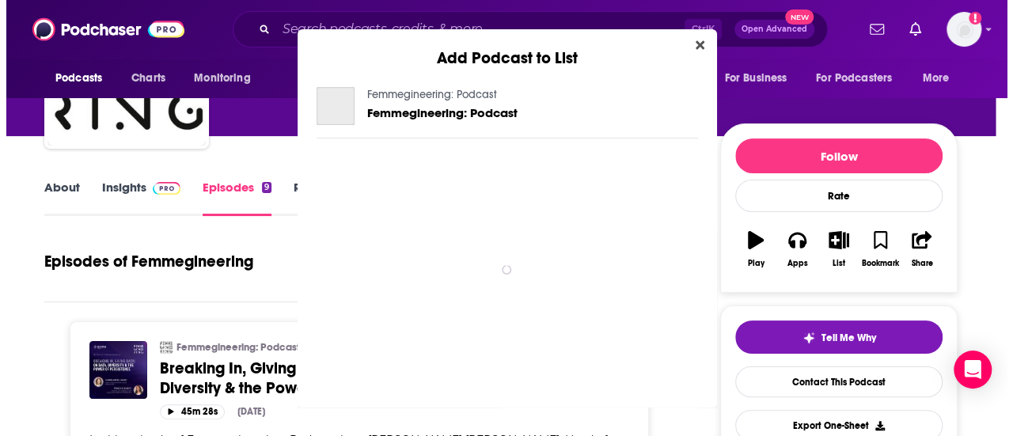
scroll to position [0, 0]
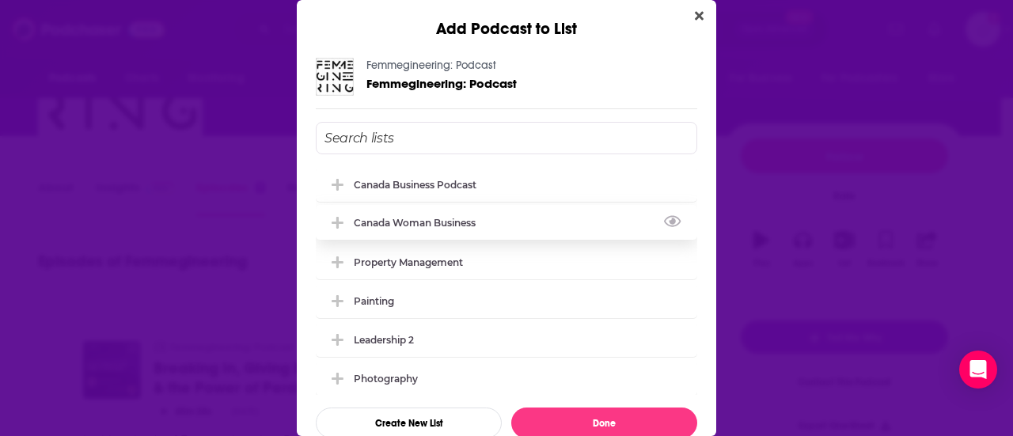
click at [434, 222] on div "Canada Woman Business" at bounding box center [419, 223] width 131 height 12
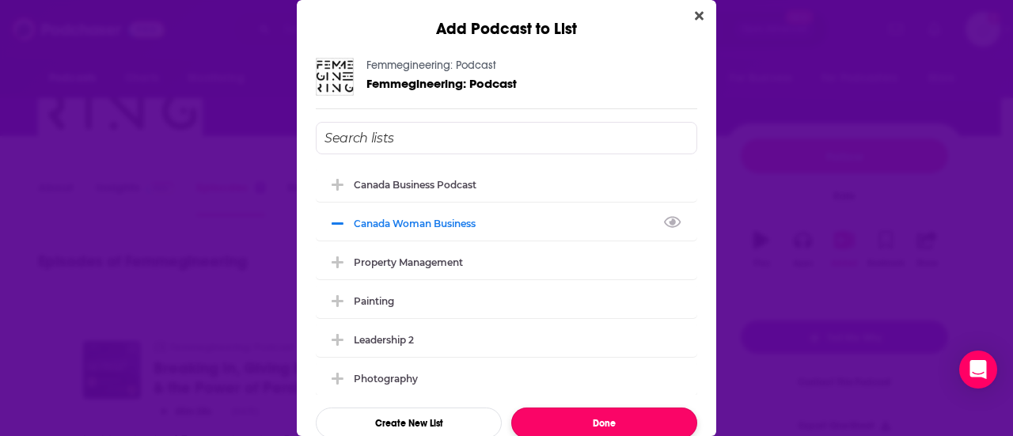
click at [583, 415] on button "Done" at bounding box center [604, 423] width 186 height 31
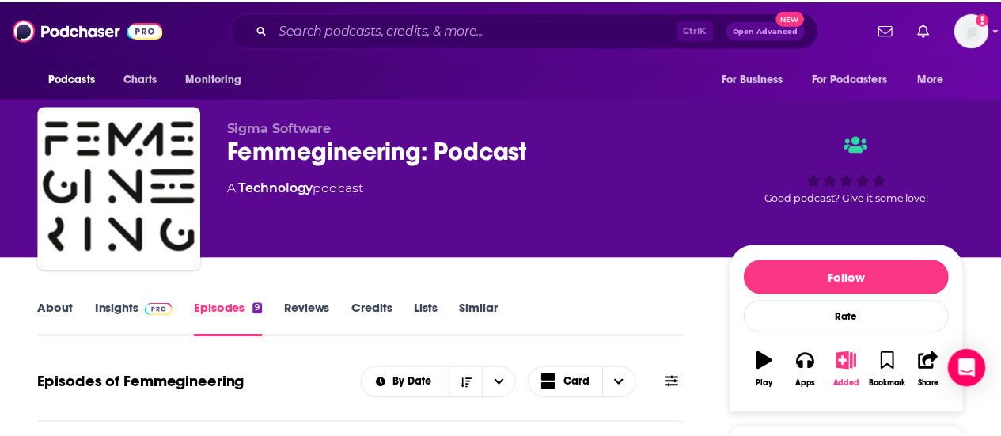
scroll to position [122, 0]
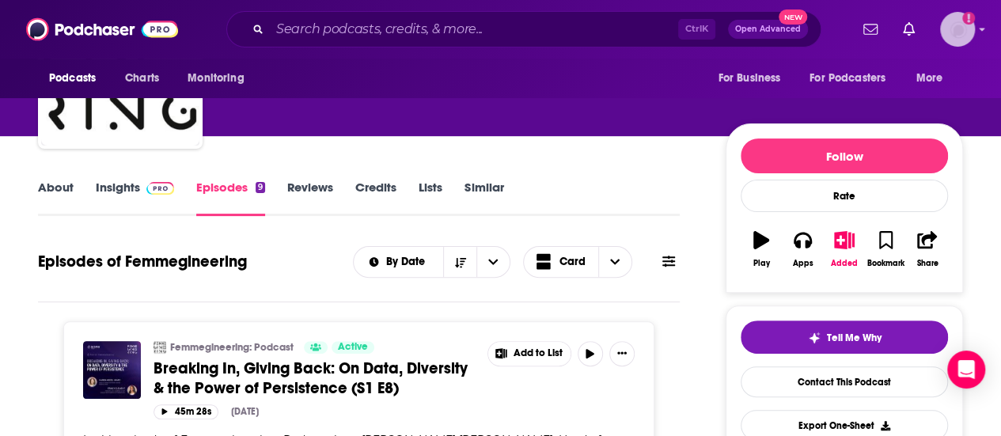
click at [985, 33] on icon "Show profile menu" at bounding box center [982, 29] width 6 height 9
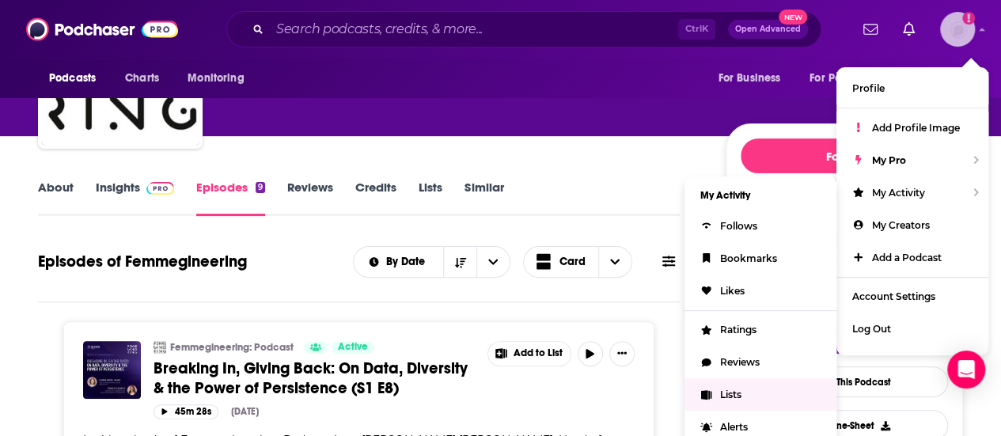
click at [720, 382] on link "Lists" at bounding box center [761, 394] width 152 height 32
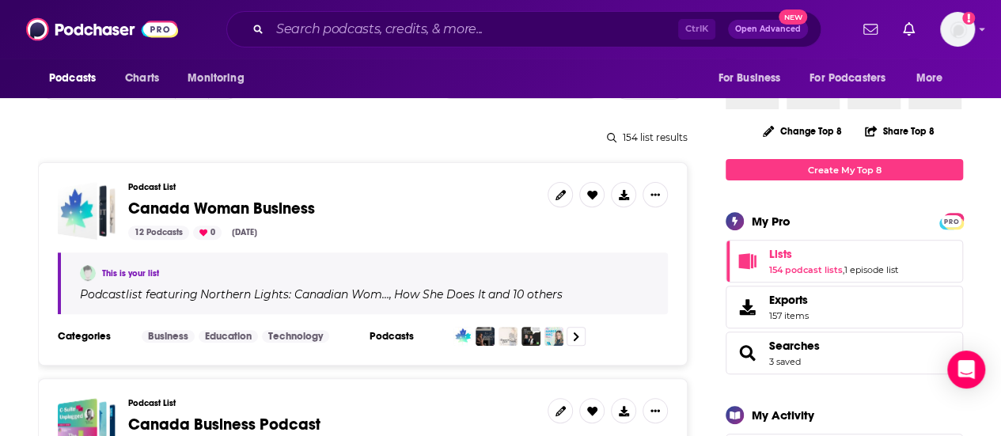
scroll to position [185, 0]
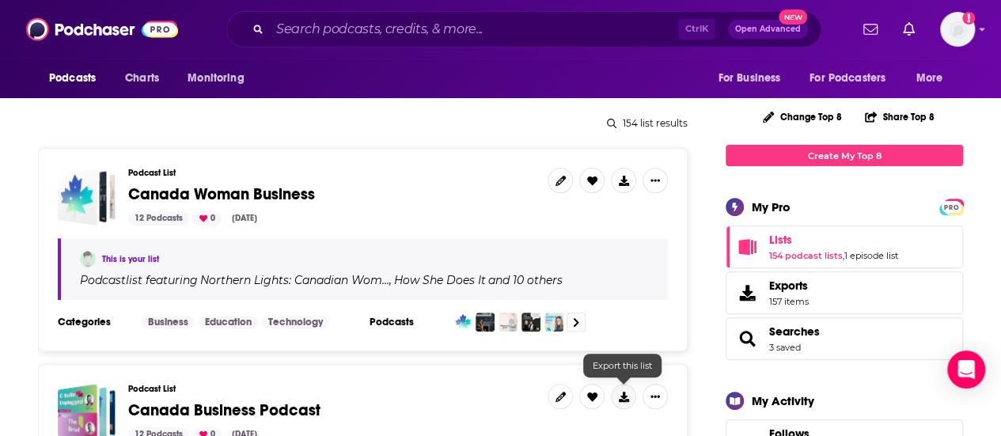
click at [632, 400] on button at bounding box center [623, 396] width 25 height 25
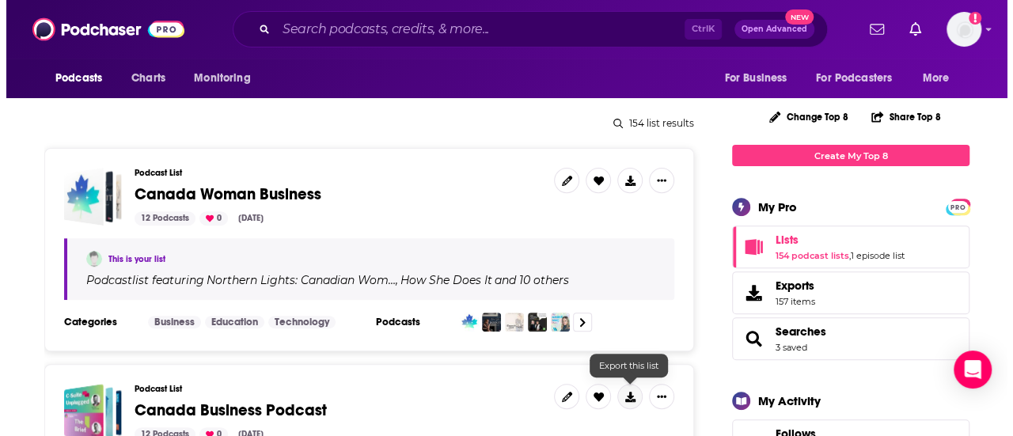
scroll to position [0, 0]
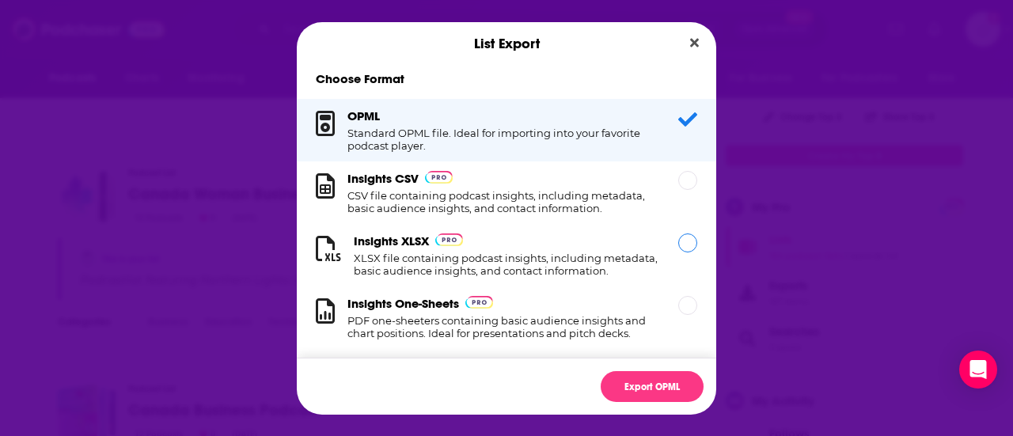
click at [510, 231] on div "Insights XLSX XLSX file containing podcast insights, including metadata, basic …" at bounding box center [506, 255] width 419 height 63
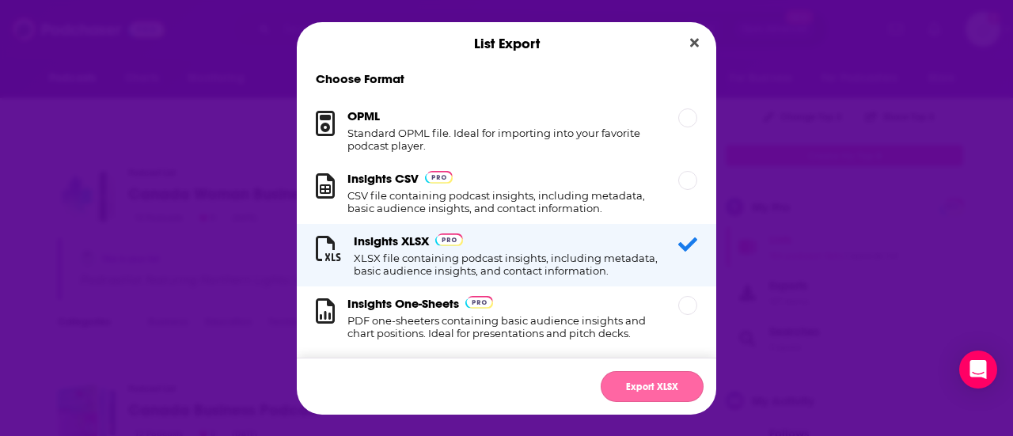
click at [638, 383] on button "Export XLSX" at bounding box center [652, 386] width 103 height 31
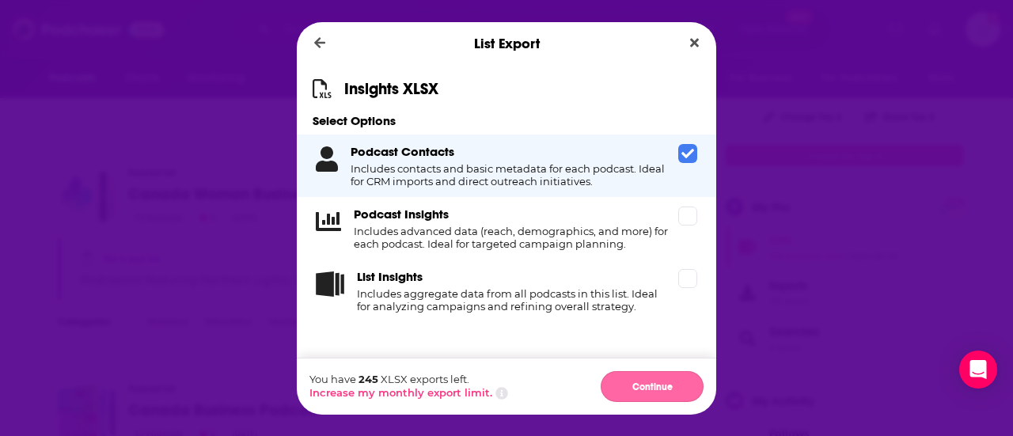
click at [625, 371] on button "Continue" at bounding box center [652, 386] width 103 height 31
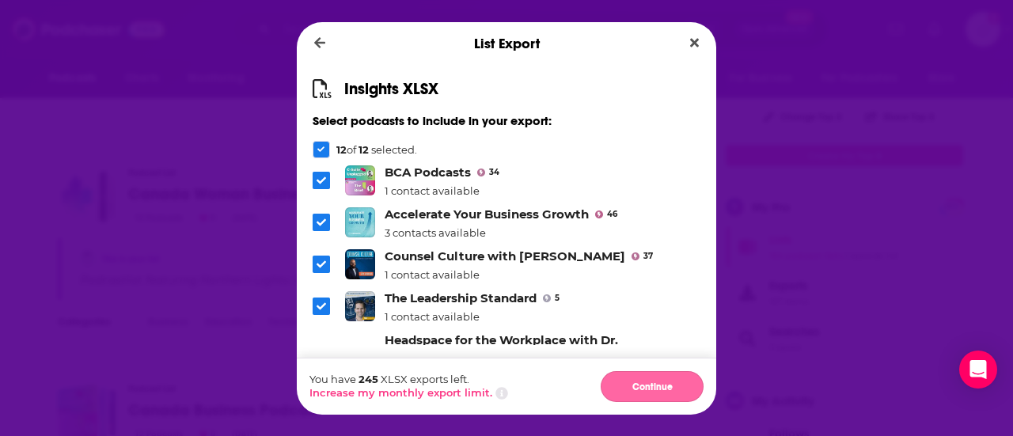
click at [625, 379] on button "Continue" at bounding box center [652, 386] width 103 height 31
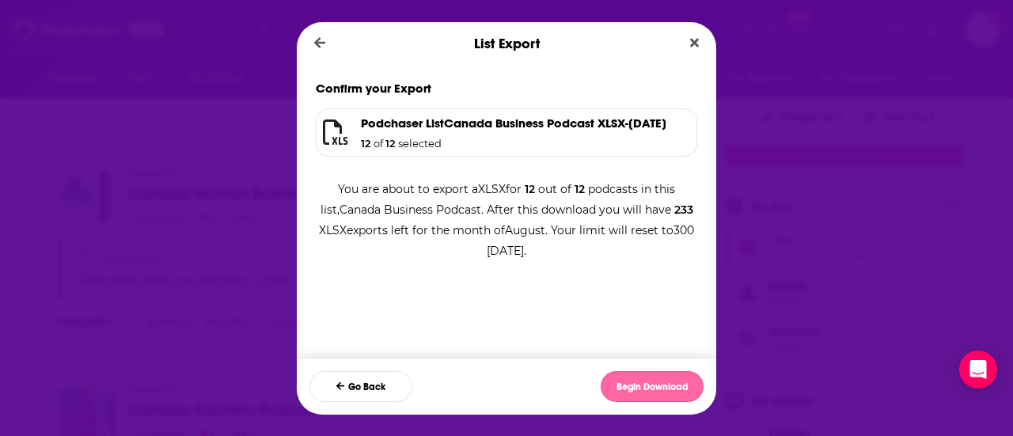
click at [648, 401] on button "Begin Download" at bounding box center [652, 386] width 103 height 31
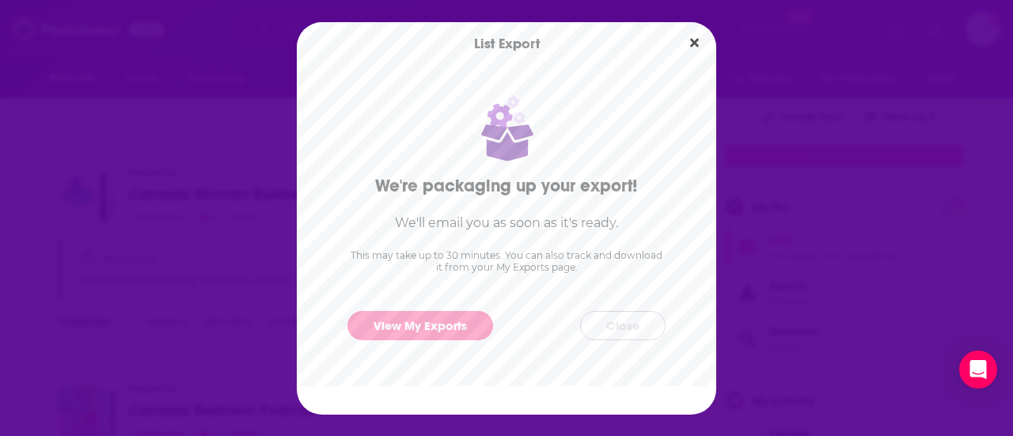
click at [623, 328] on button "Close" at bounding box center [622, 325] width 85 height 29
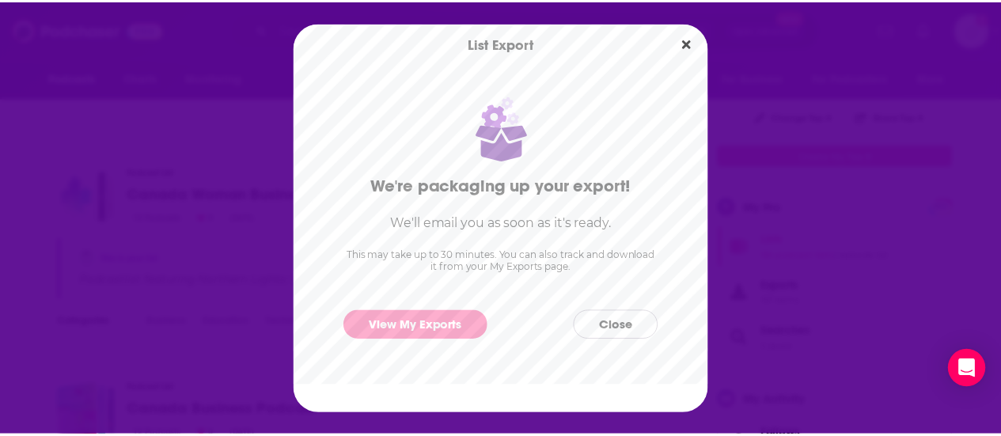
scroll to position [185, 0]
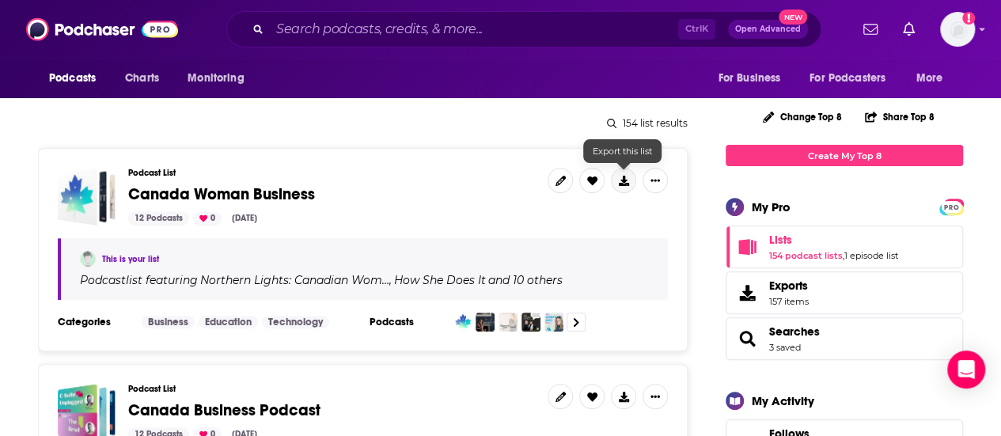
click at [623, 188] on button at bounding box center [623, 180] width 25 height 25
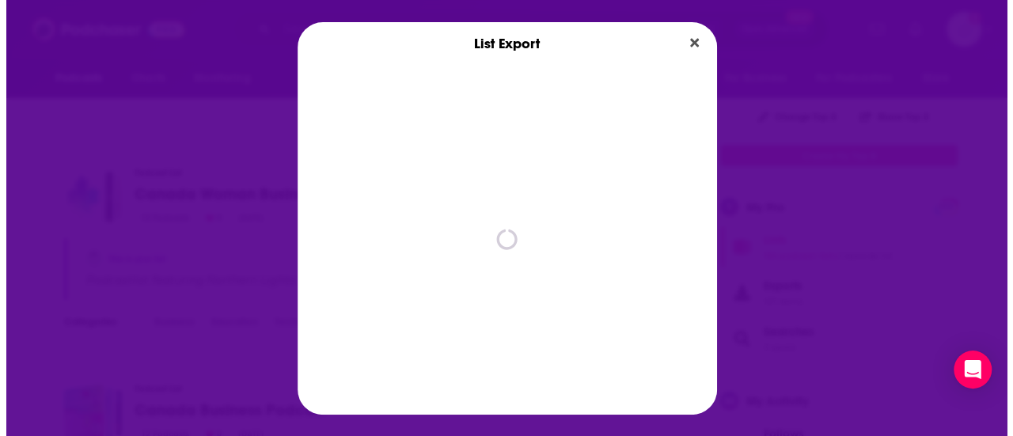
scroll to position [0, 0]
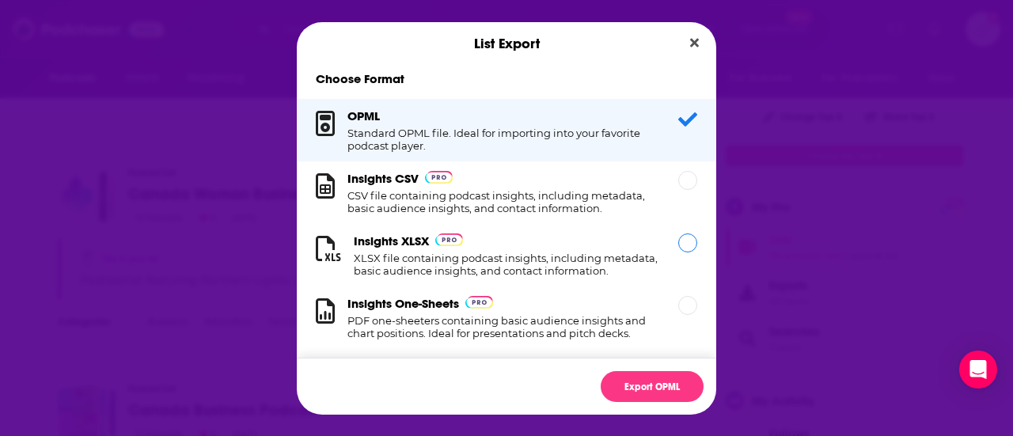
click at [473, 258] on h1 "XLSX file containing podcast insights, including metadata, basic audience insig…" at bounding box center [507, 264] width 306 height 25
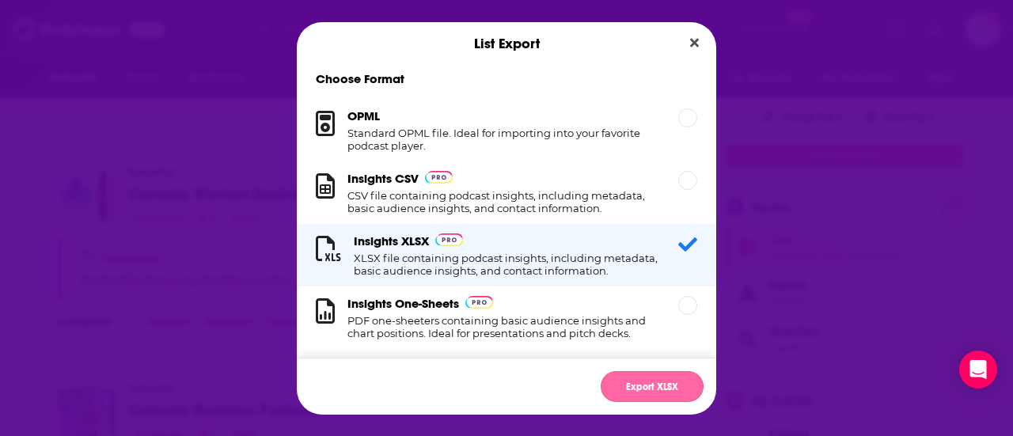
click at [631, 383] on button "Export XLSX" at bounding box center [652, 386] width 103 height 31
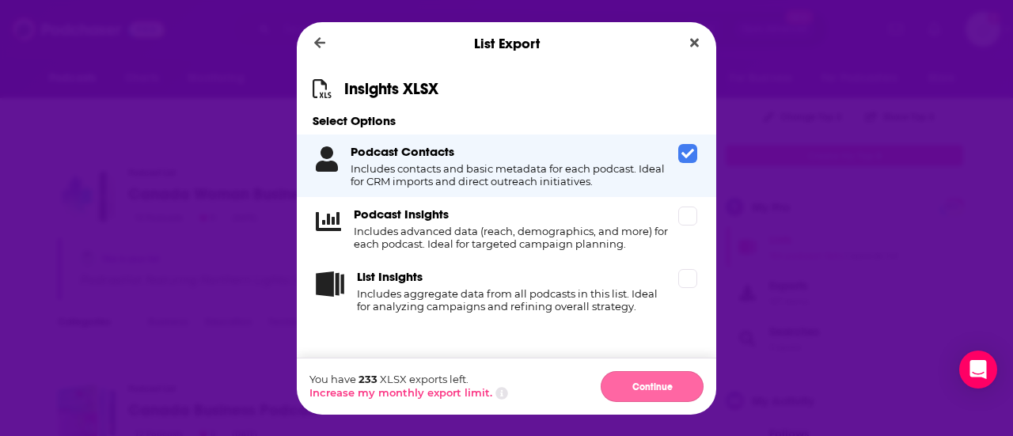
click at [668, 376] on button "Continue" at bounding box center [652, 386] width 103 height 31
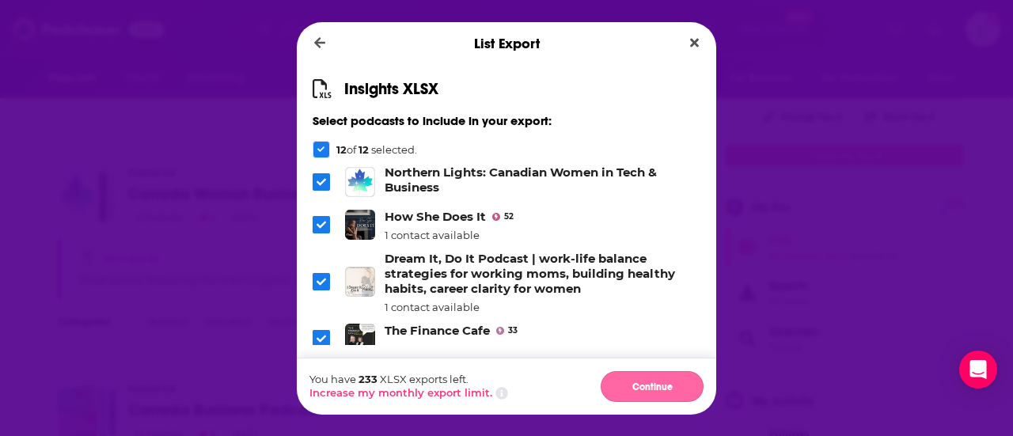
click at [640, 383] on button "Continue" at bounding box center [652, 386] width 103 height 31
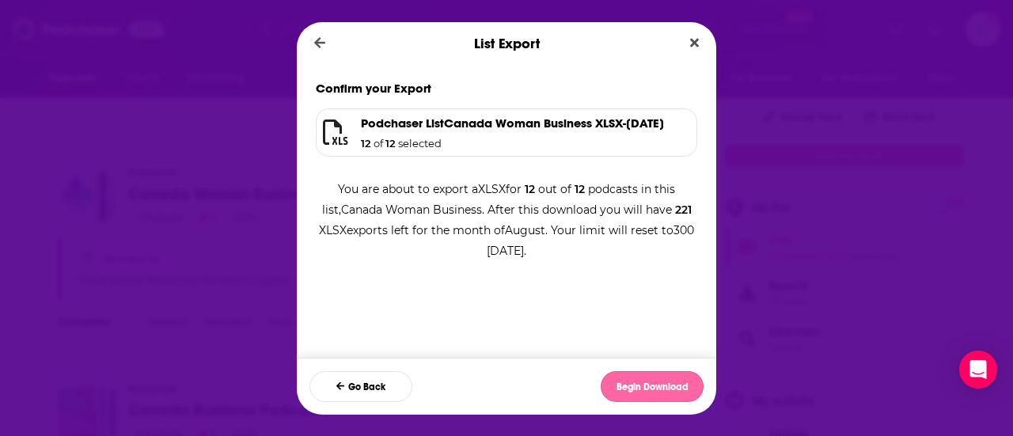
click at [634, 390] on button "Begin Download" at bounding box center [652, 386] width 103 height 31
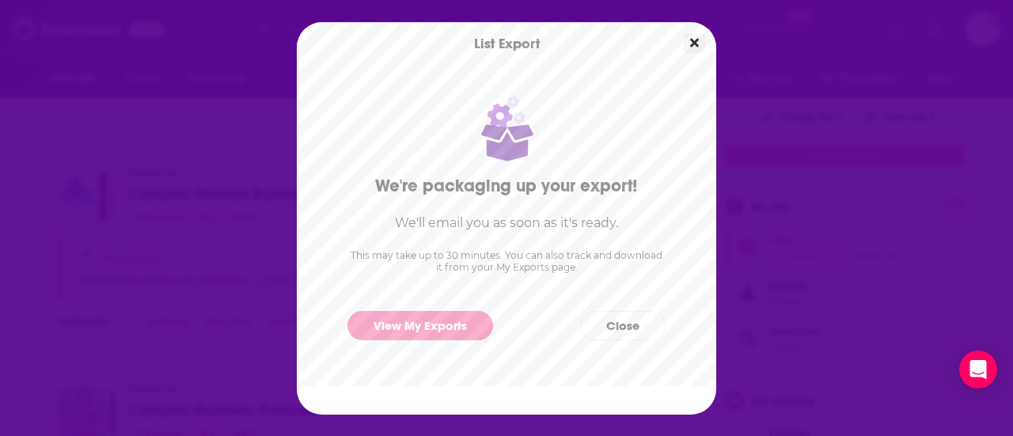
click at [685, 44] on button "Close" at bounding box center [694, 43] width 21 height 20
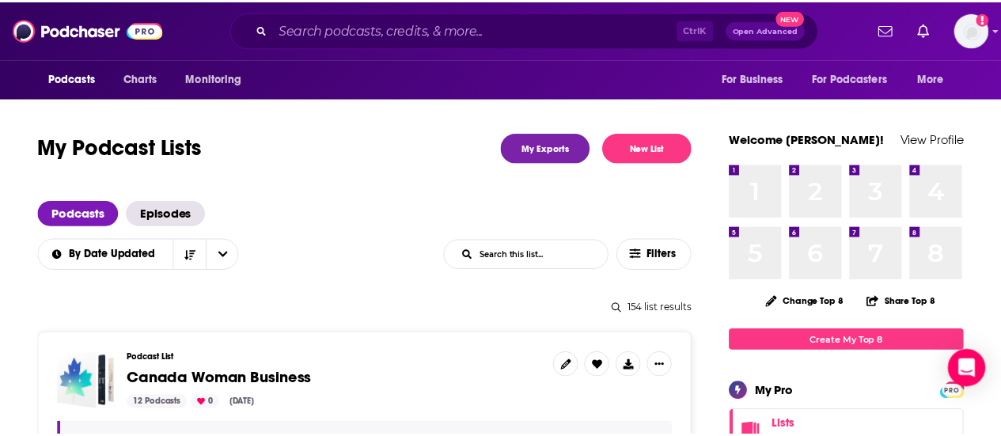
scroll to position [185, 0]
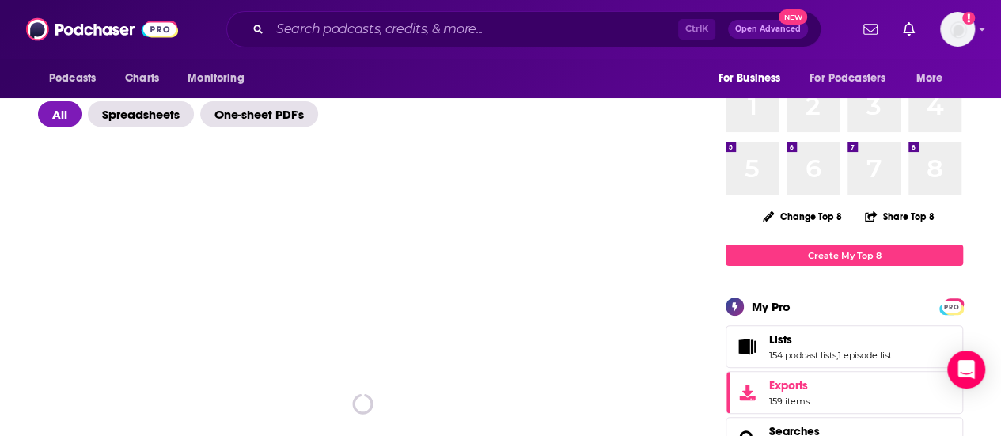
scroll to position [86, 0]
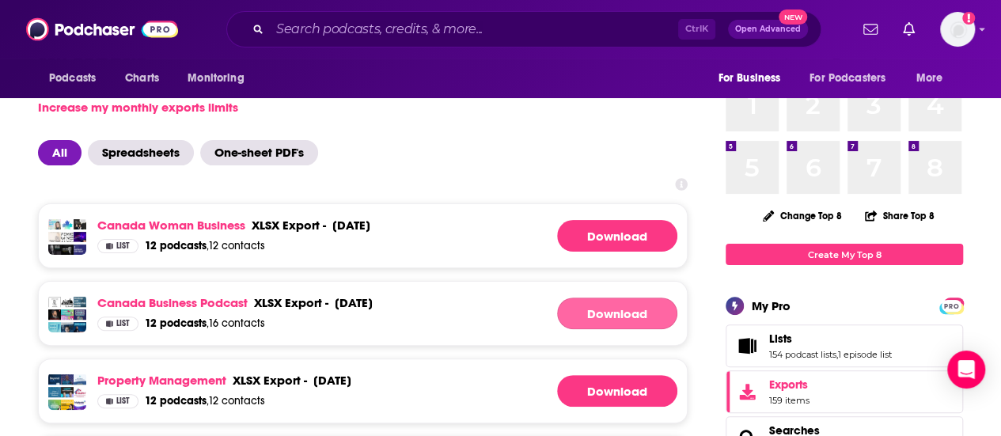
click at [575, 305] on link "Download" at bounding box center [617, 314] width 120 height 32
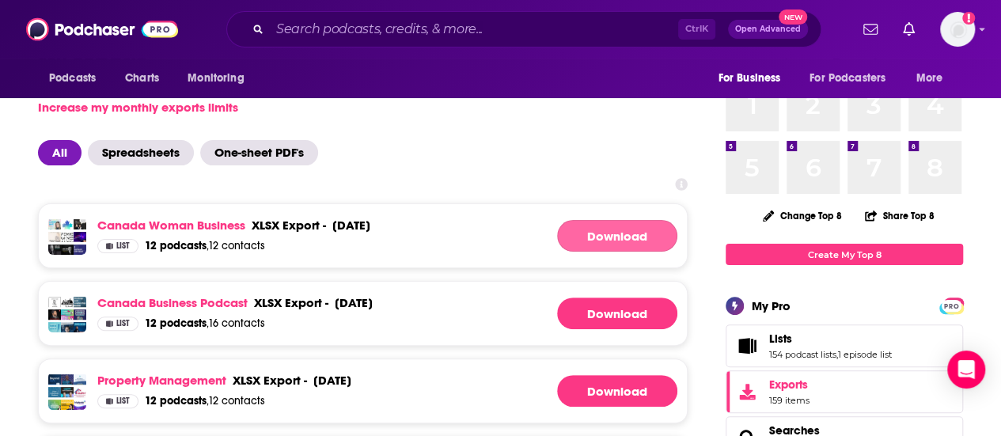
click at [587, 223] on link "Download" at bounding box center [617, 236] width 120 height 32
